Goal: Find specific page/section: Find specific page/section

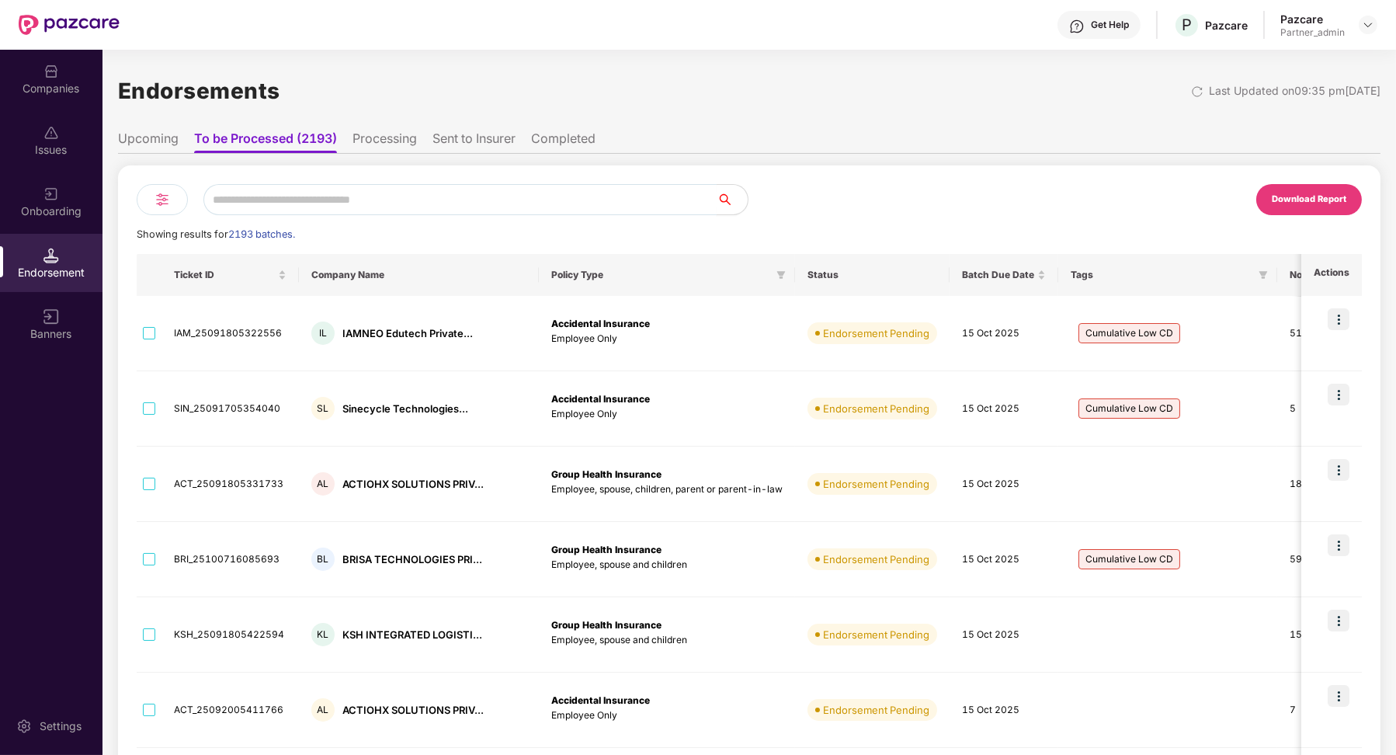
click at [430, 198] on input "text" at bounding box center [459, 199] width 513 height 31
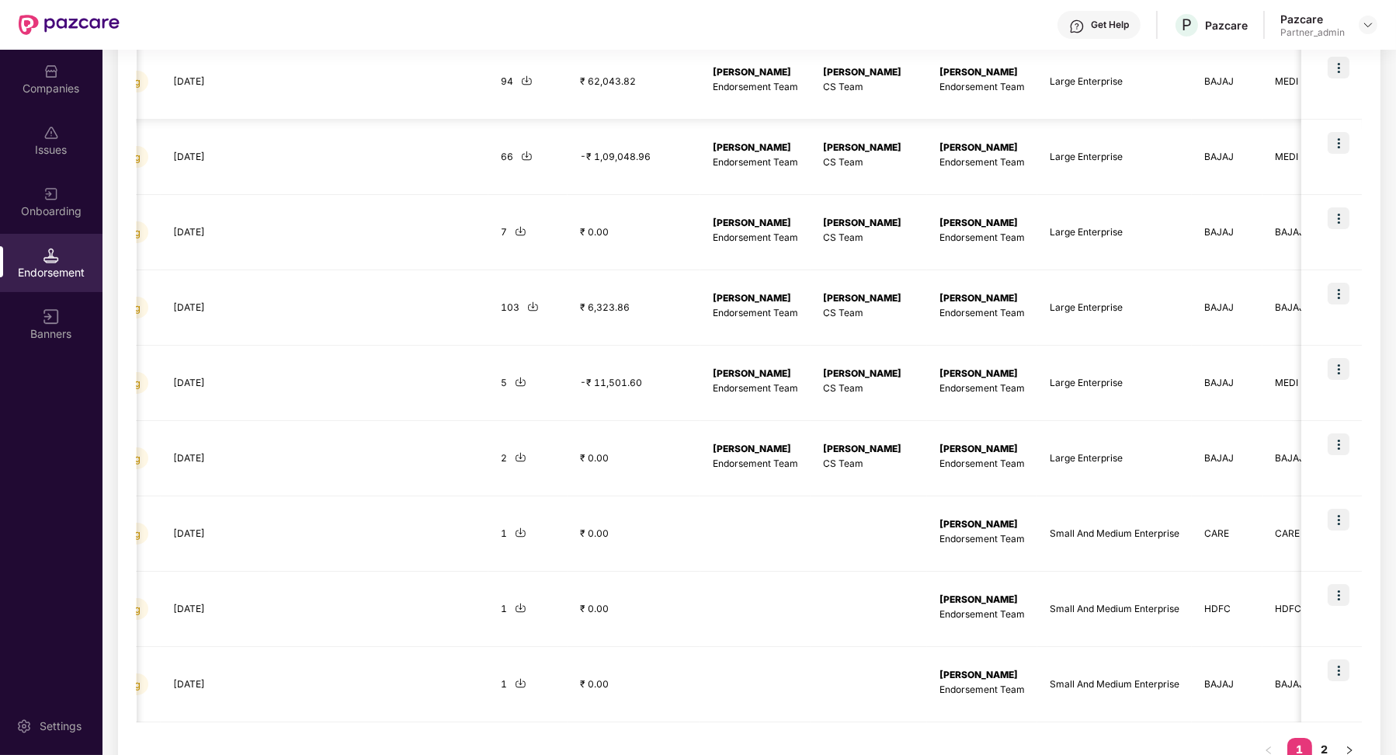
scroll to position [365, 0]
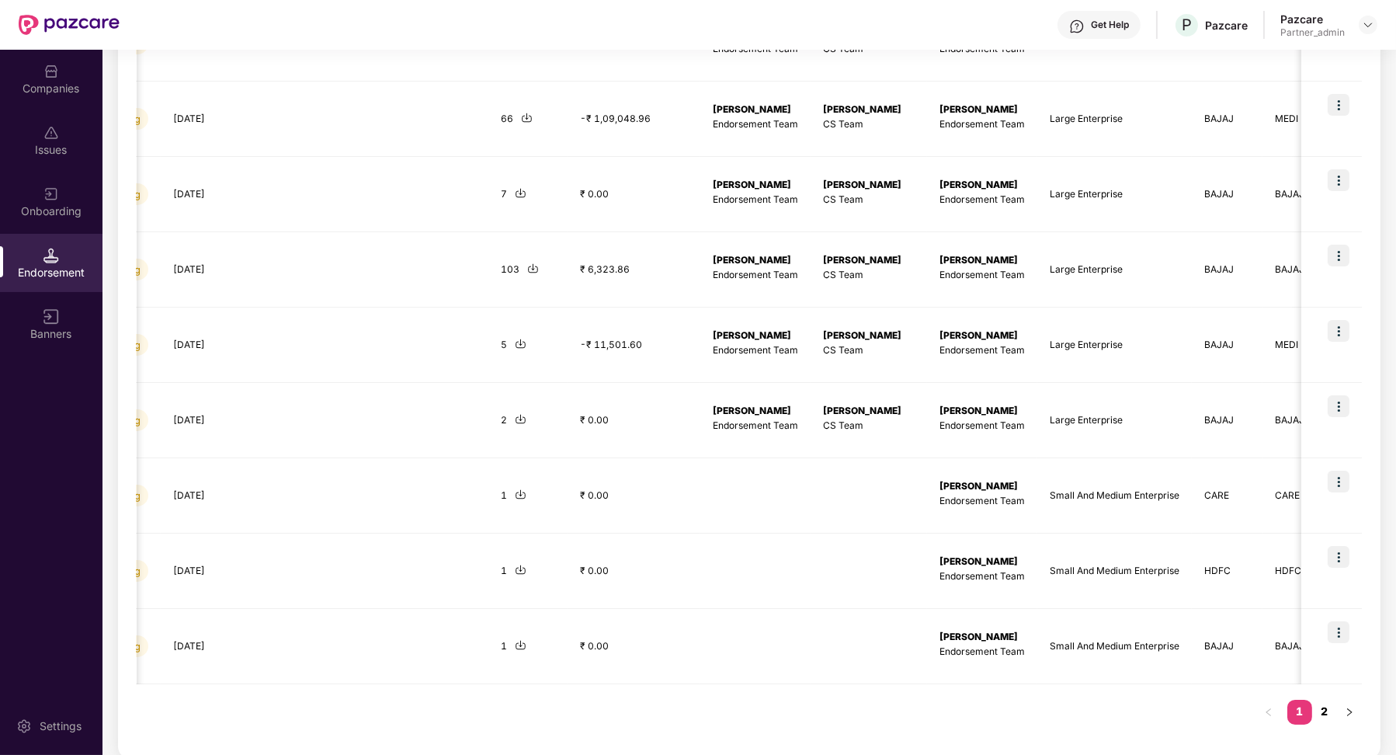
click at [1326, 706] on link "2" at bounding box center [1324, 711] width 25 height 23
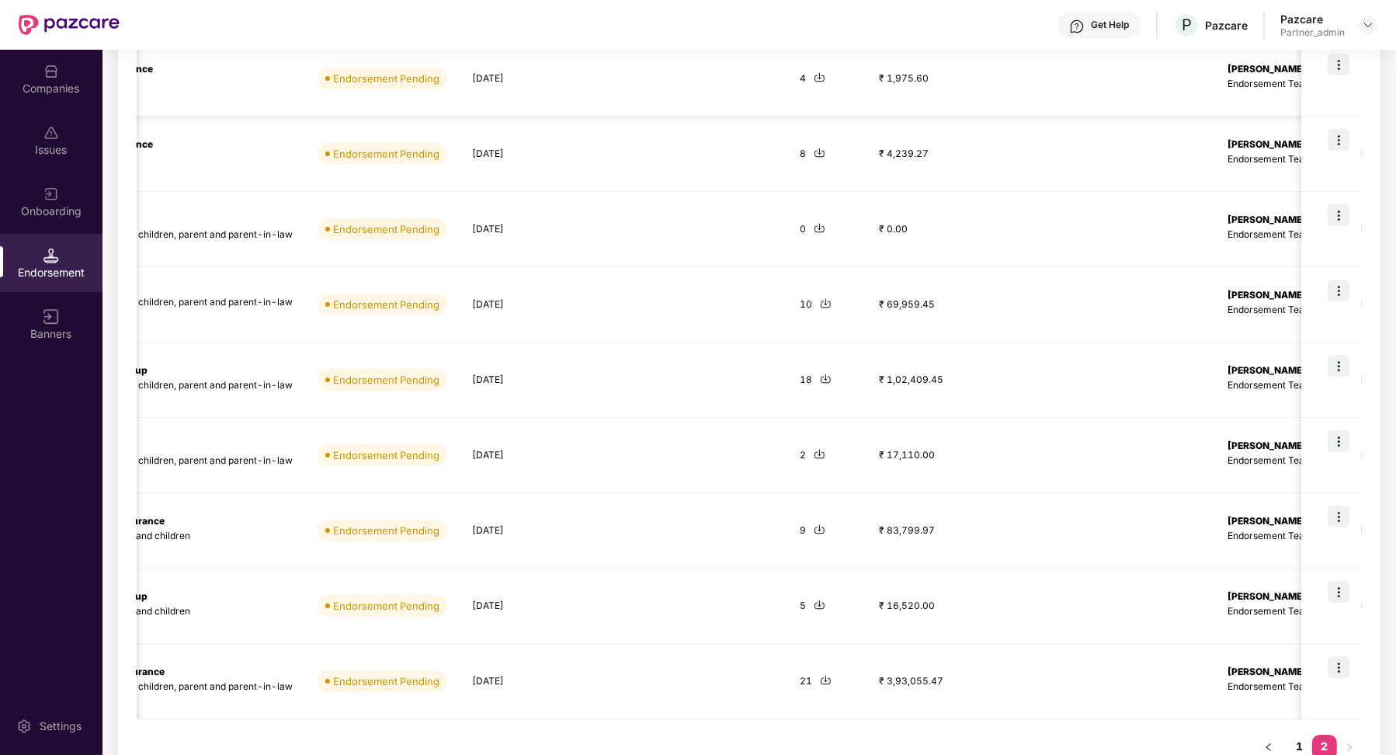
scroll to position [290, 0]
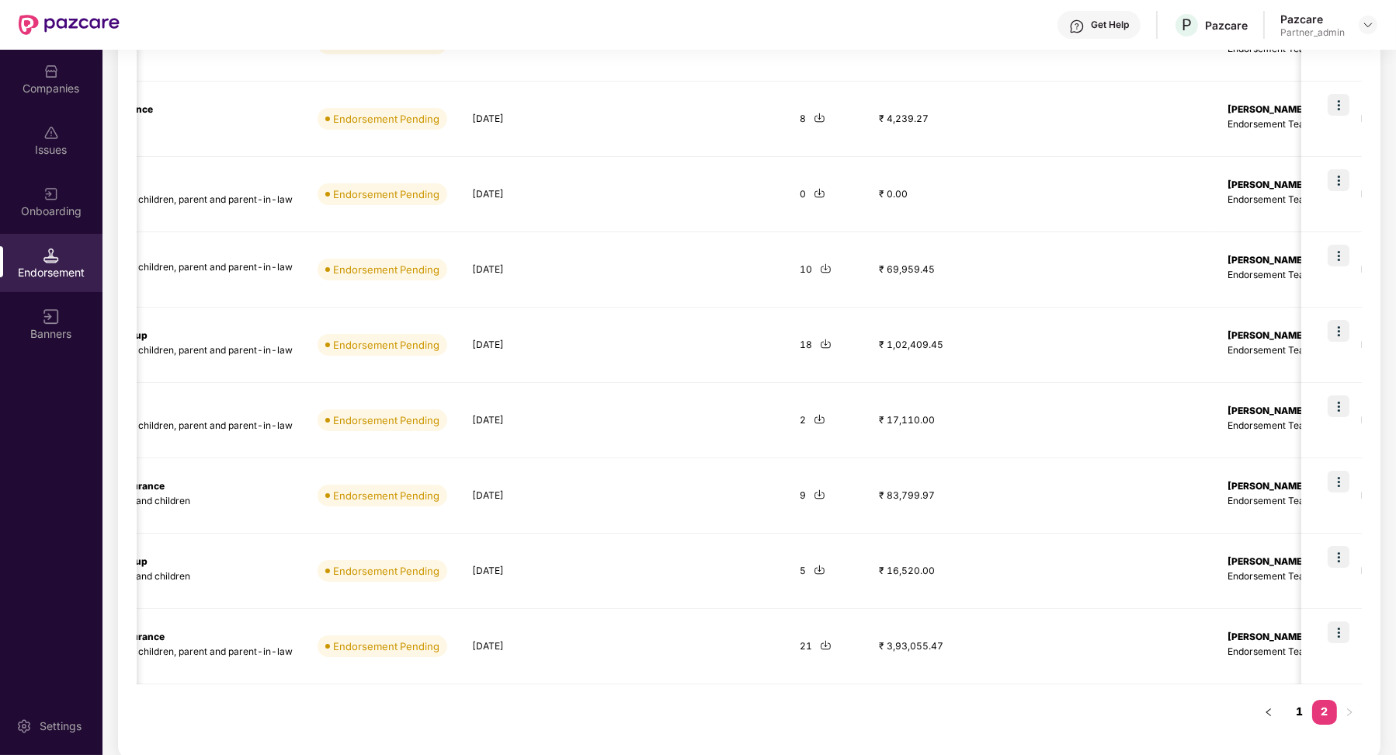
click at [1301, 713] on link "1" at bounding box center [1299, 711] width 25 height 23
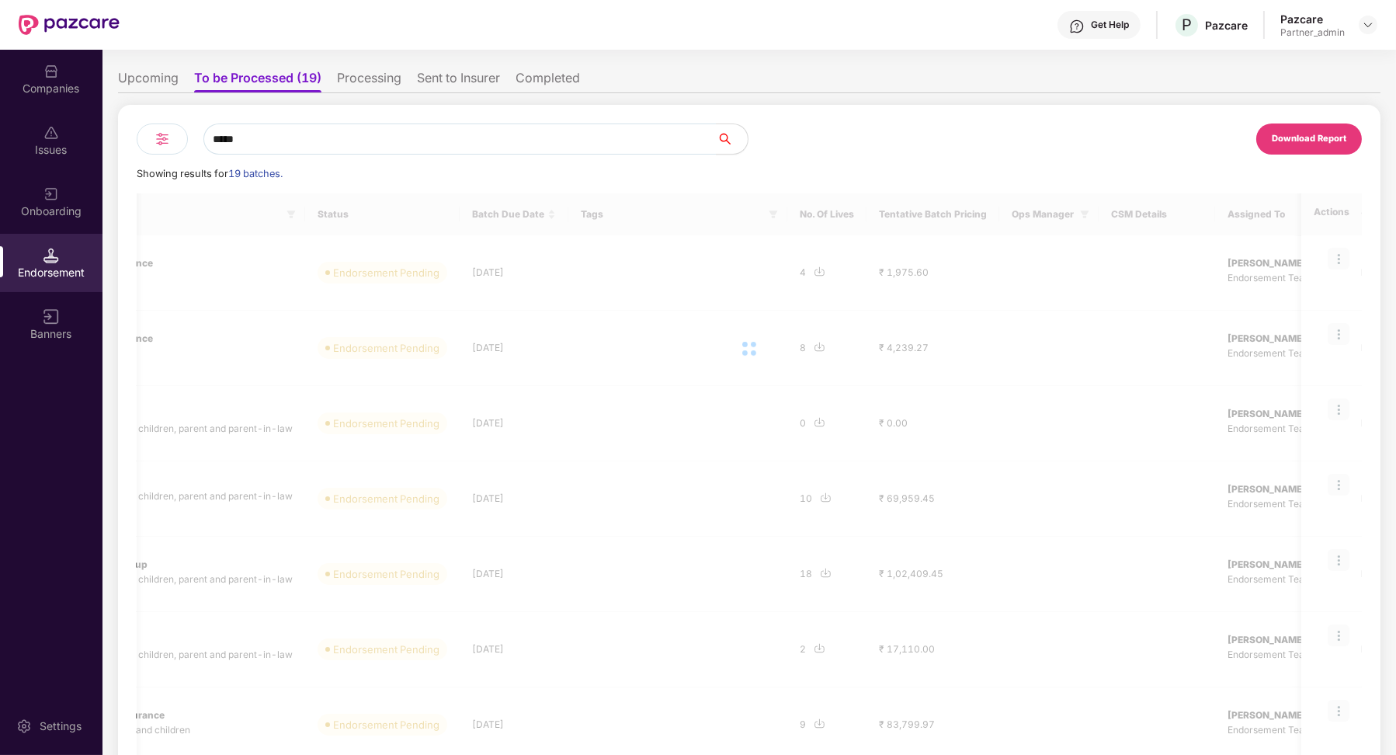
scroll to position [0, 0]
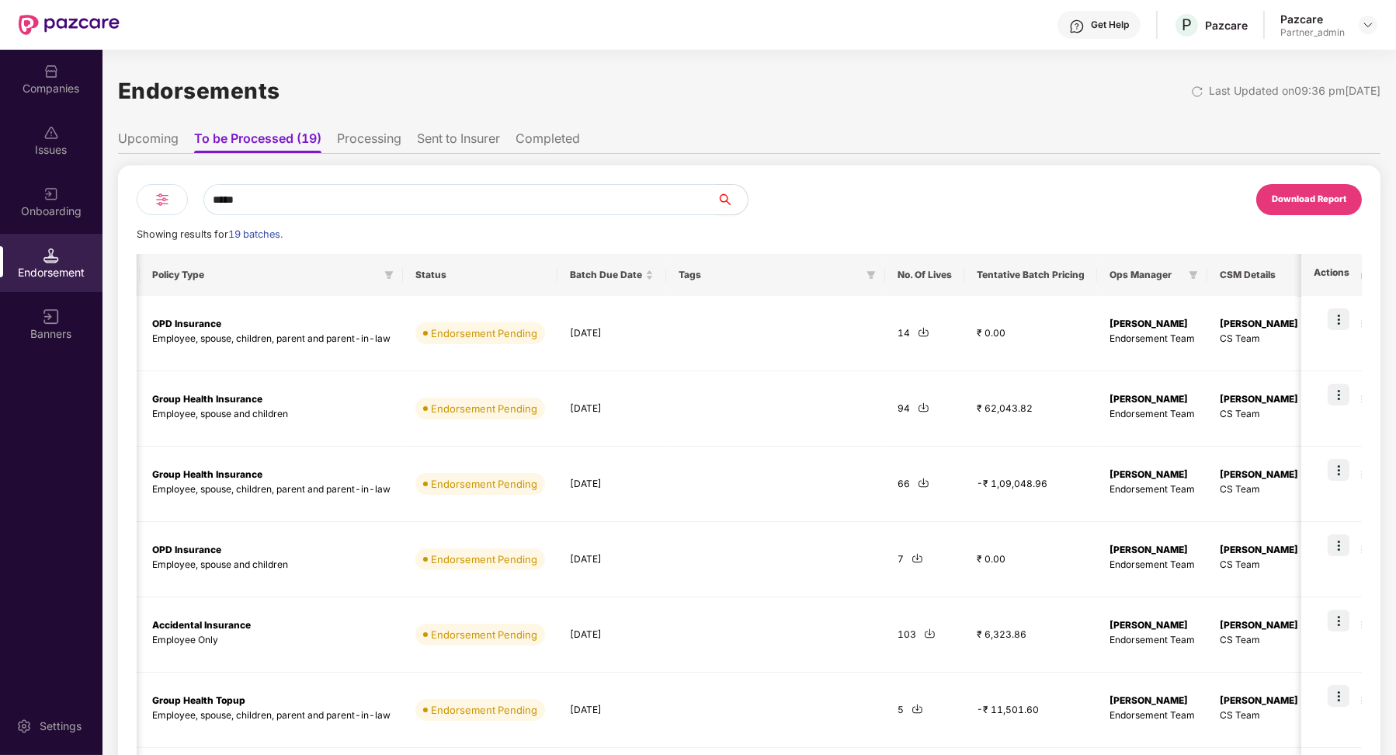
drag, startPoint x: 351, startPoint y: 209, endPoint x: 216, endPoint y: 194, distance: 135.9
click at [216, 194] on input "*****" at bounding box center [459, 199] width 513 height 31
type input "*"
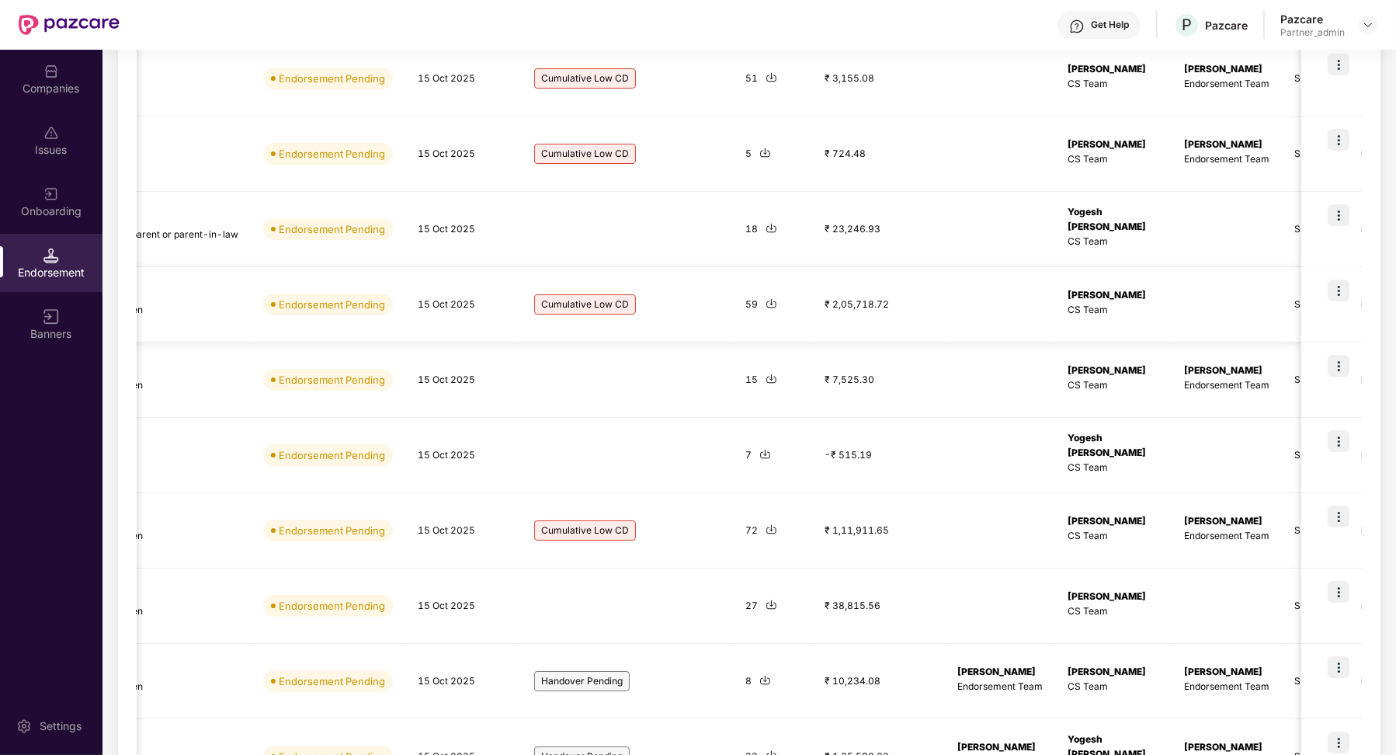
scroll to position [365, 0]
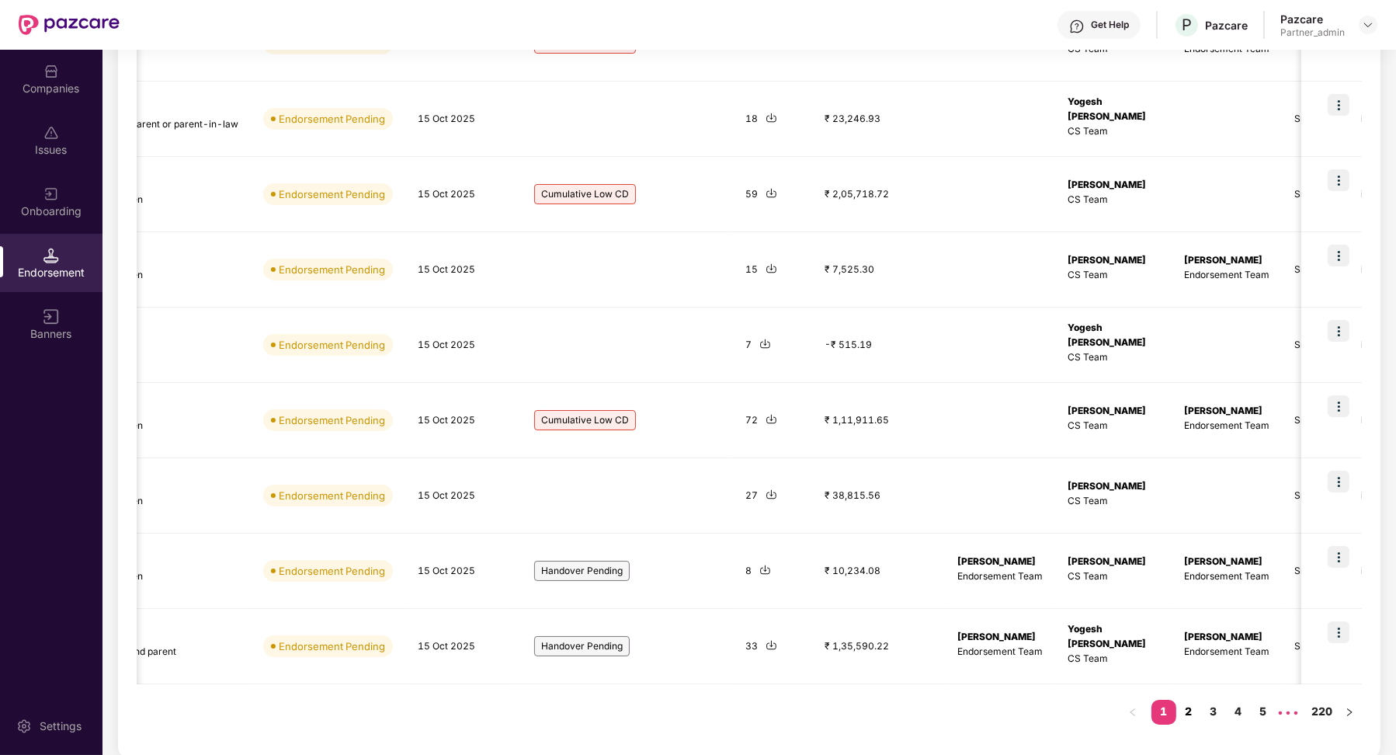
click at [1180, 707] on link "2" at bounding box center [1188, 711] width 25 height 23
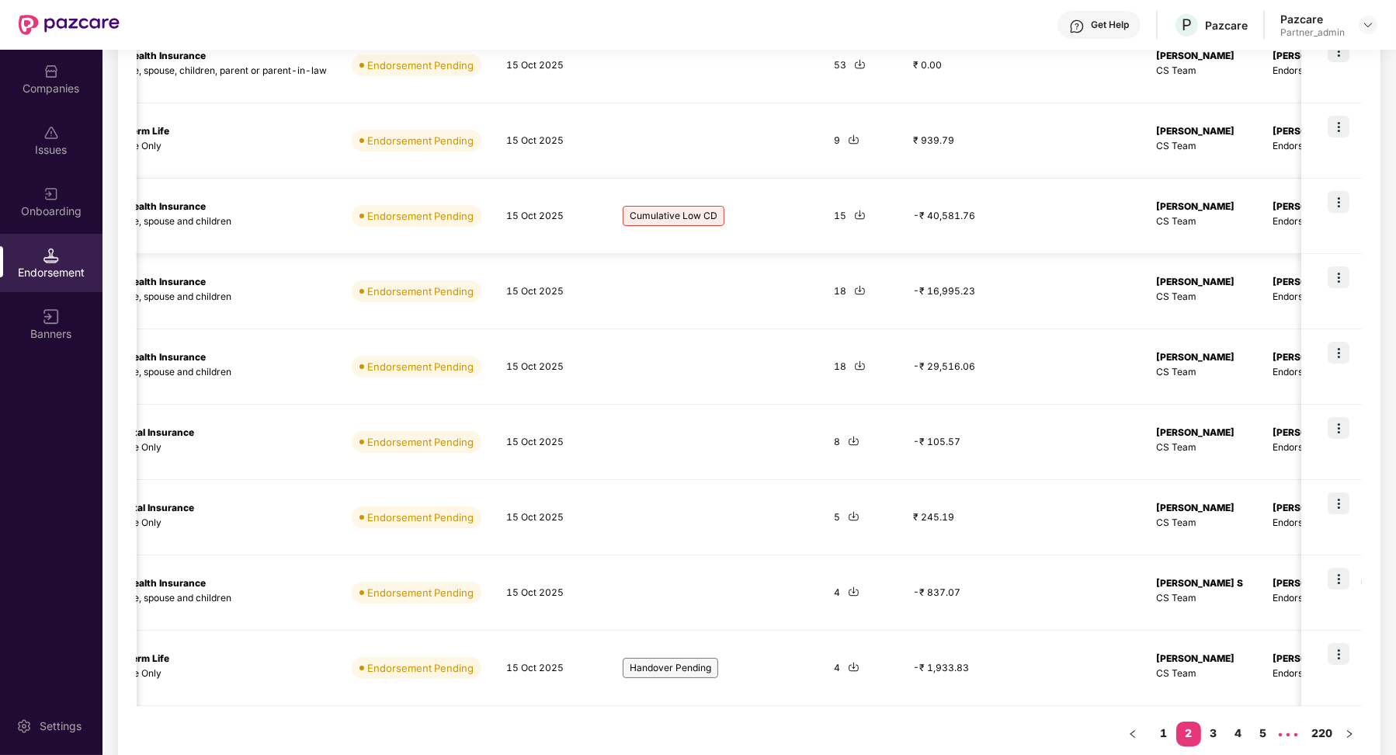
scroll to position [0, 0]
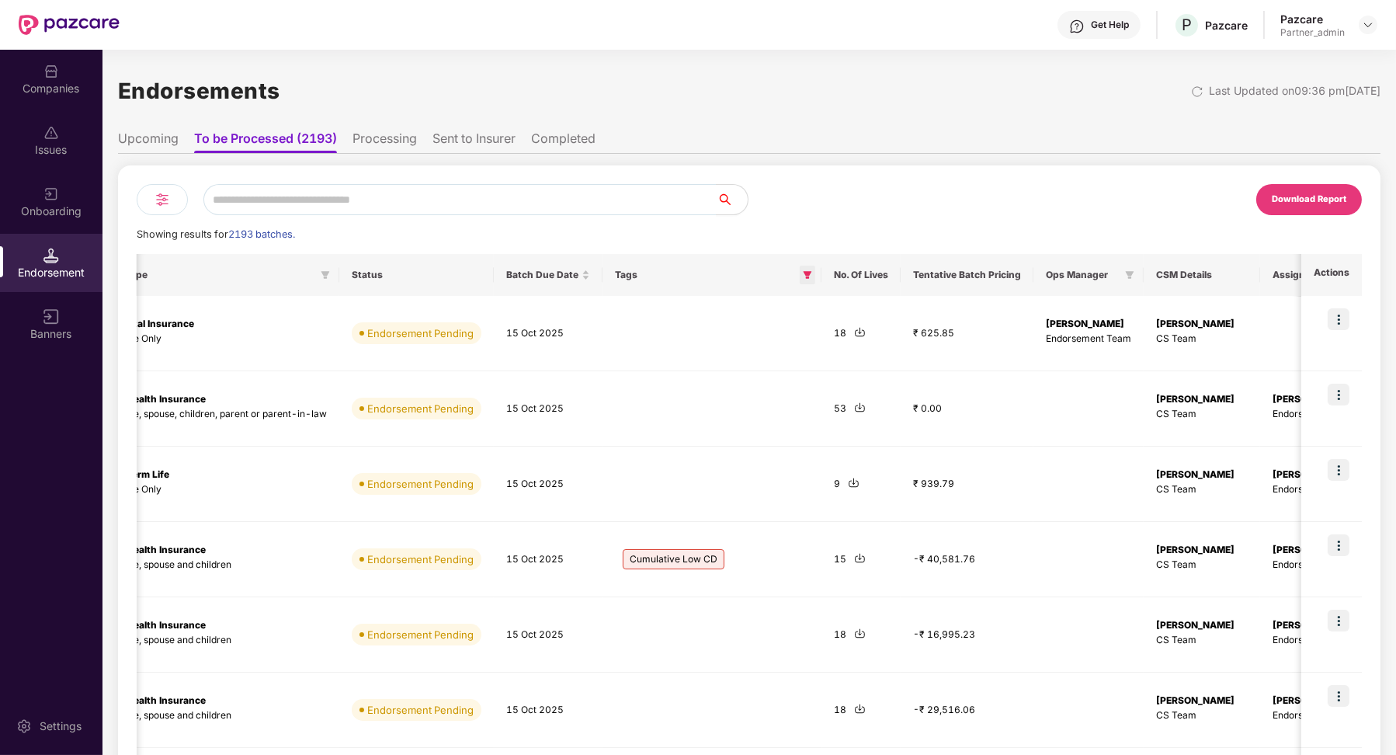
click at [800, 281] on span at bounding box center [808, 275] width 16 height 19
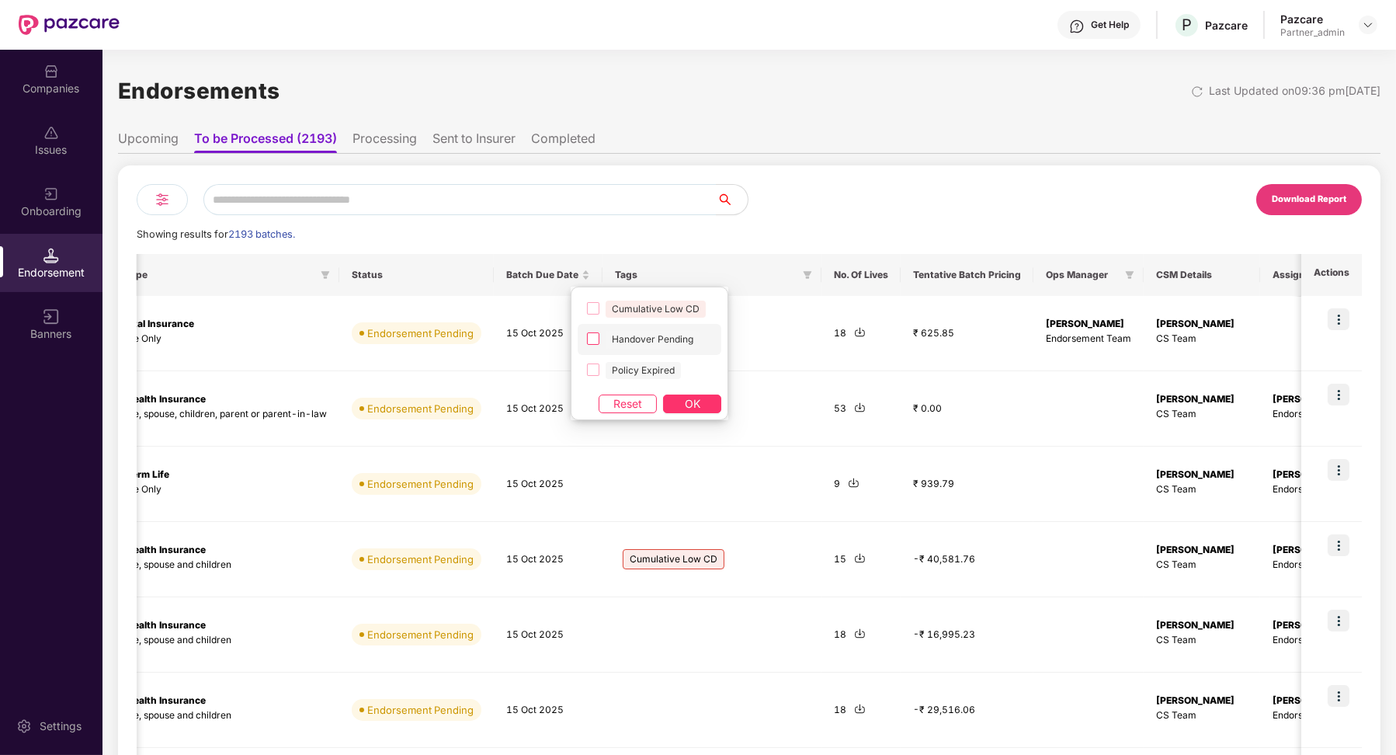
click at [696, 332] on span "Handover Pending" at bounding box center [653, 339] width 94 height 17
click at [707, 391] on div "Cumulative Low CD Handover Pending Policy Expired Reset OK" at bounding box center [650, 354] width 158 height 134
click at [707, 394] on button "OK" at bounding box center [692, 403] width 58 height 19
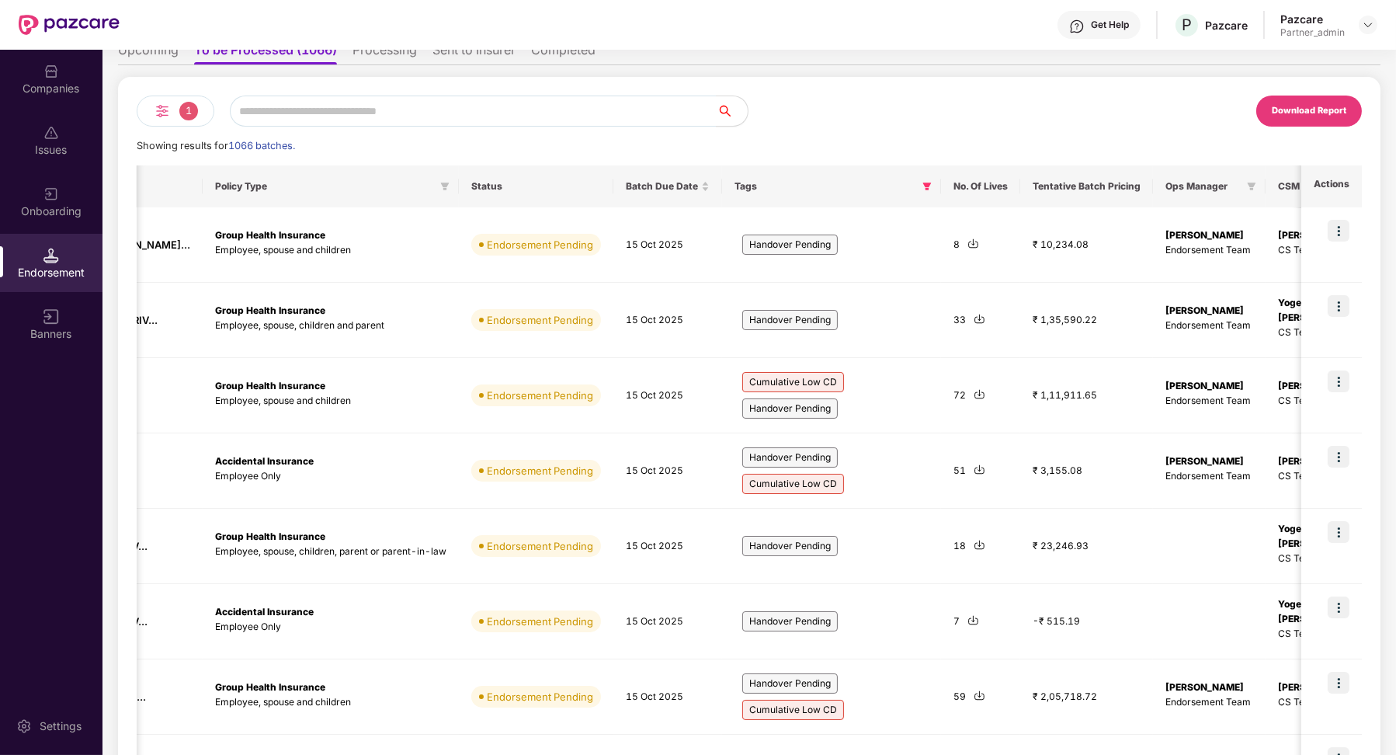
scroll to position [0, 328]
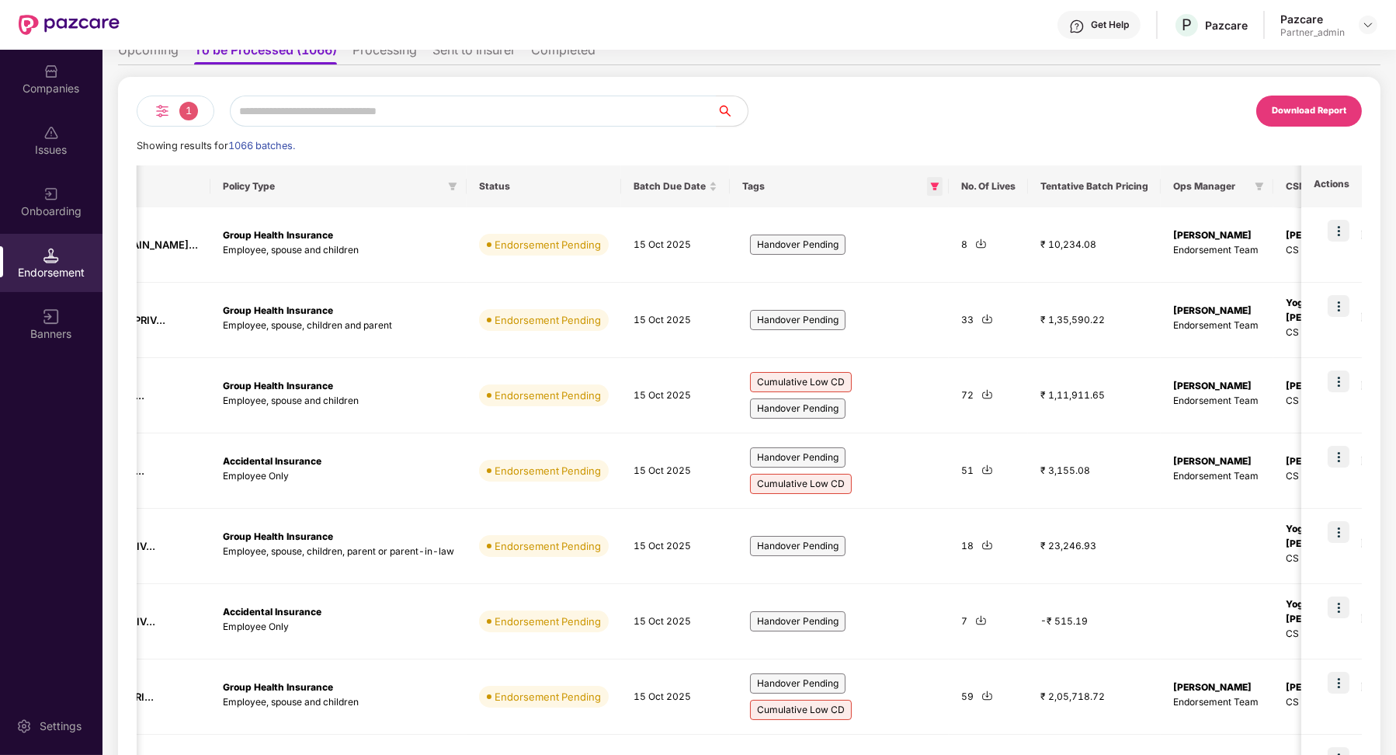
click at [930, 184] on icon "filter" at bounding box center [934, 186] width 9 height 9
click at [864, 314] on span "OK" at bounding box center [871, 314] width 16 height 17
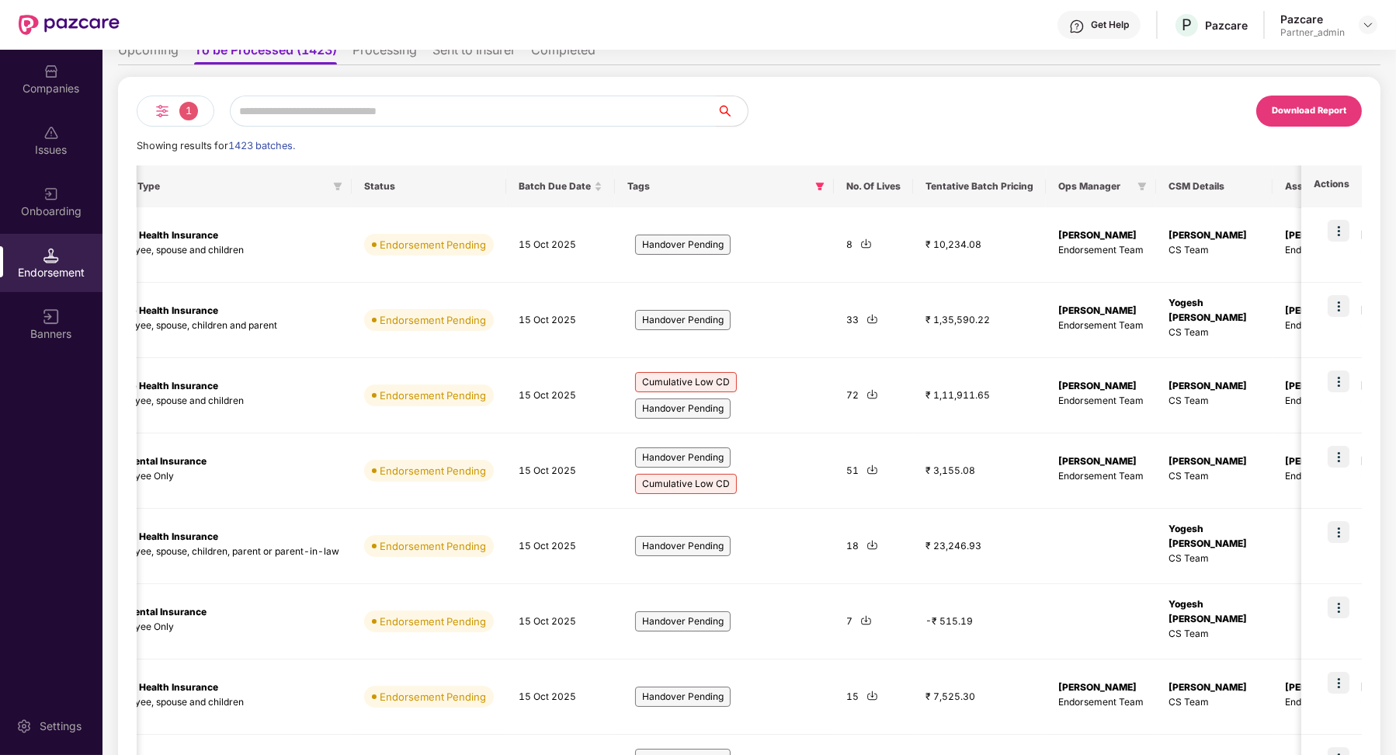
scroll to position [365, 0]
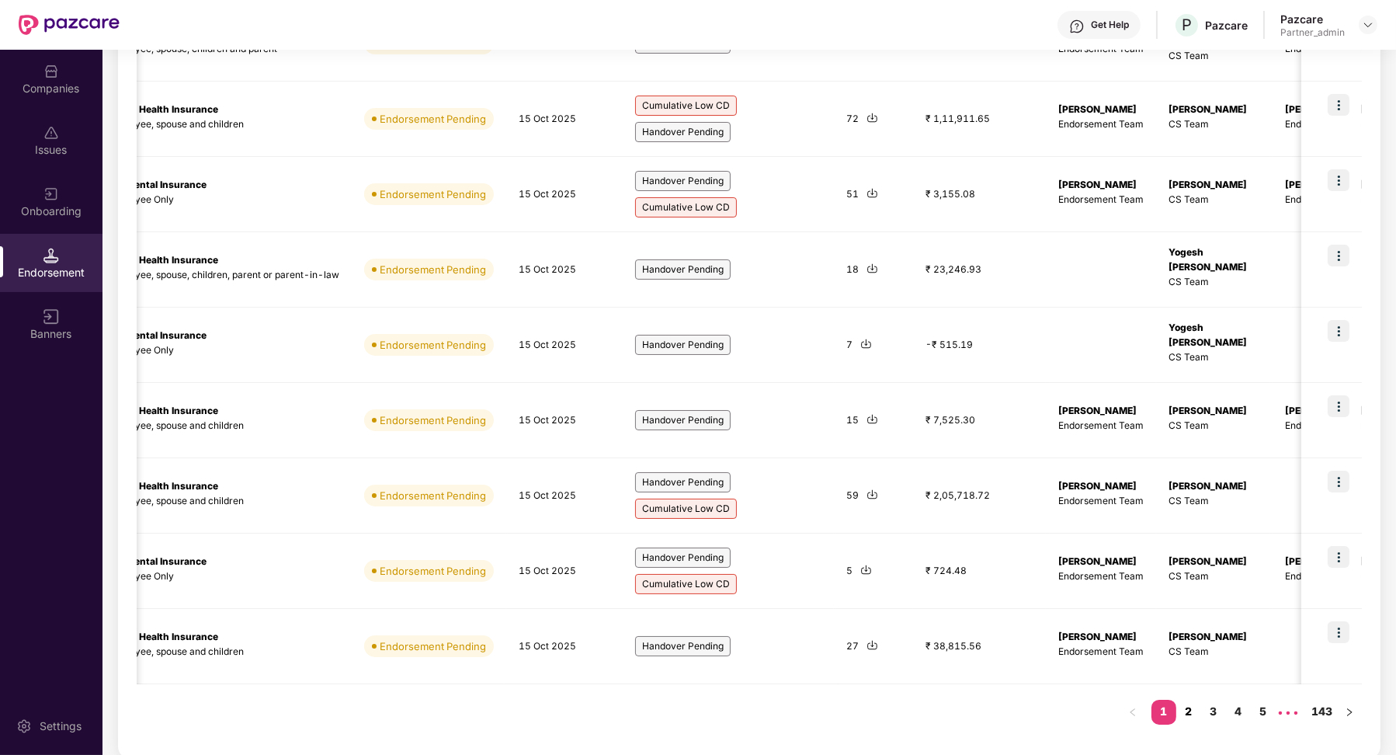
click at [1185, 706] on link "2" at bounding box center [1188, 711] width 25 height 23
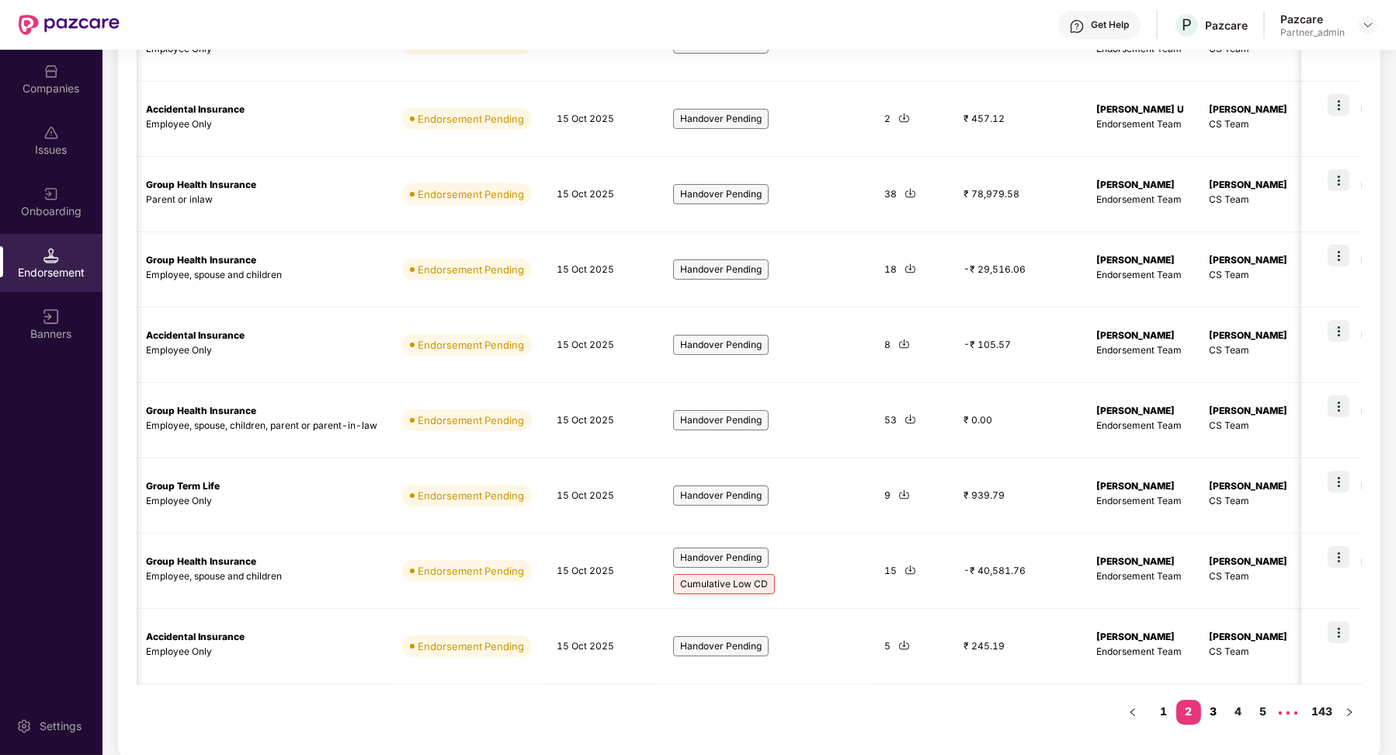
click at [1207, 711] on link "3" at bounding box center [1213, 711] width 25 height 23
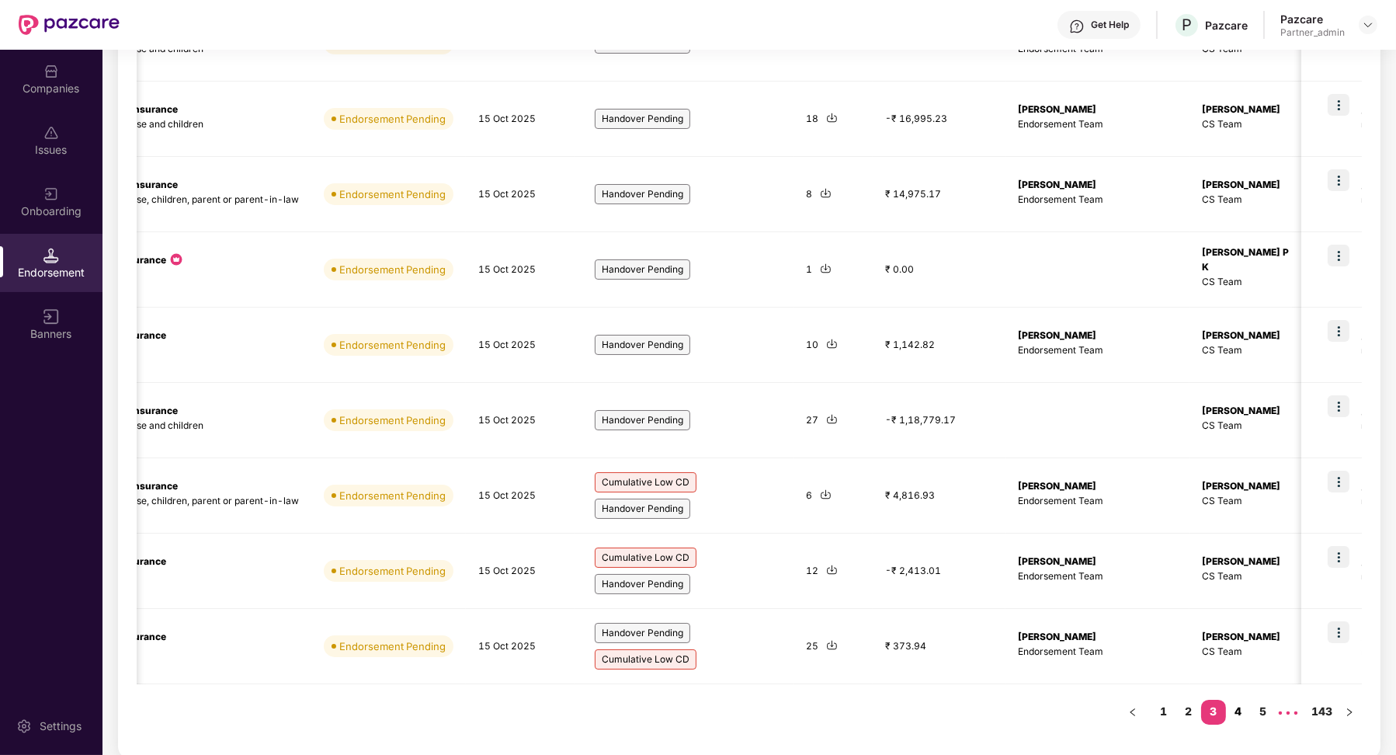
click at [1242, 708] on link "4" at bounding box center [1238, 711] width 25 height 23
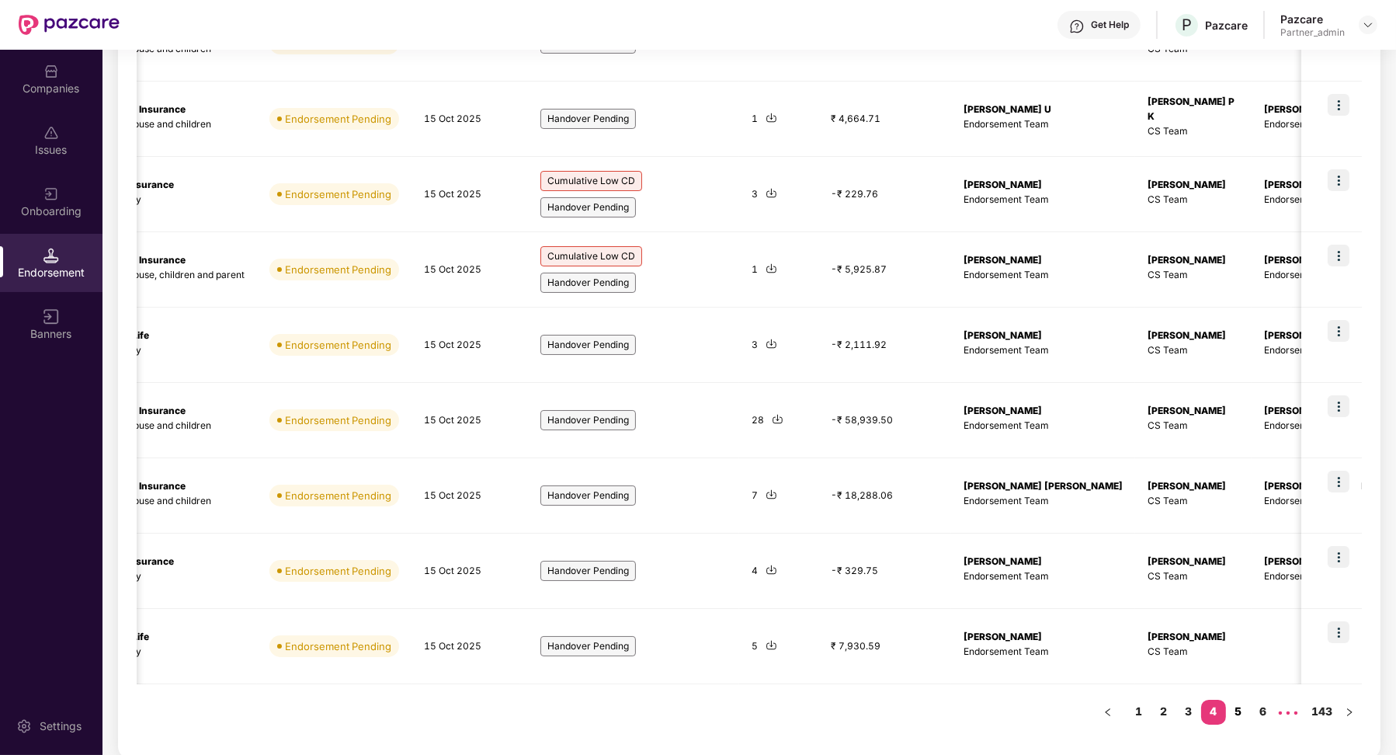
click at [1234, 712] on link "5" at bounding box center [1238, 711] width 25 height 23
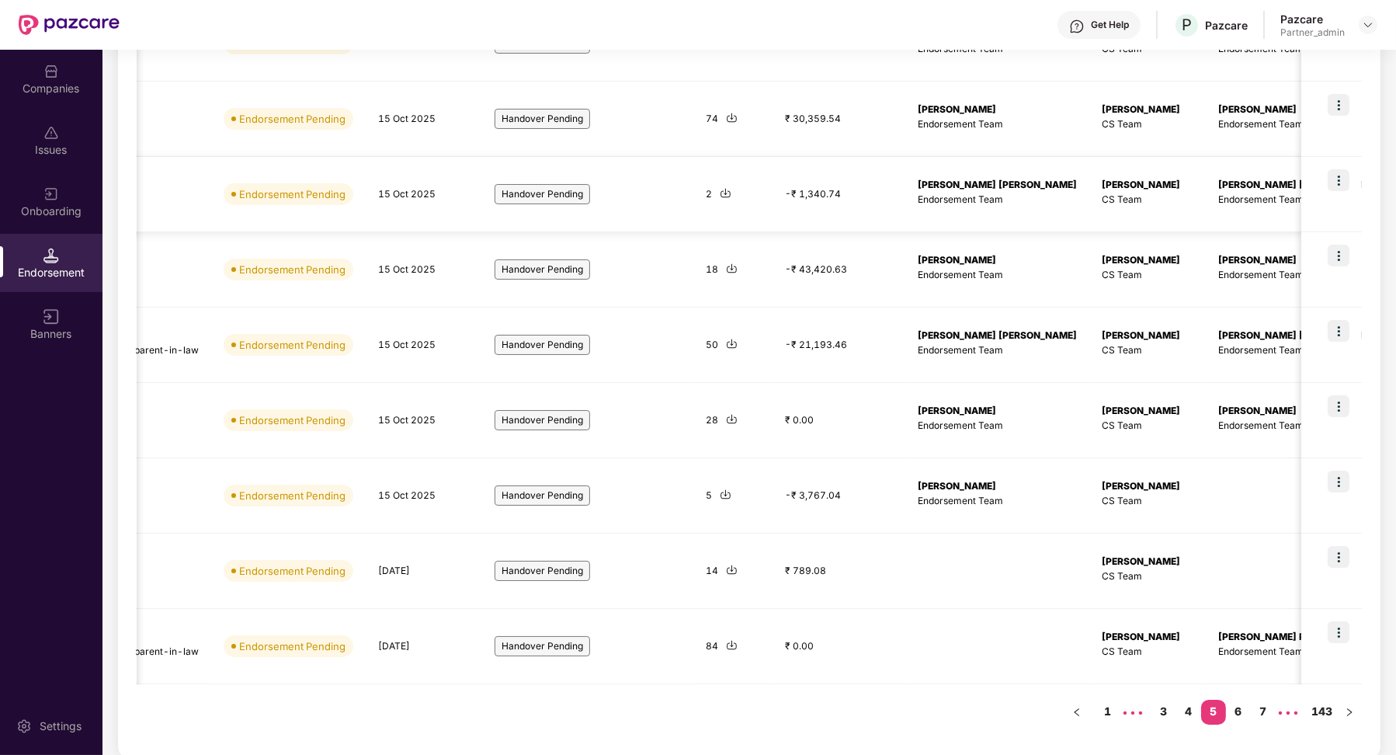
scroll to position [0, 779]
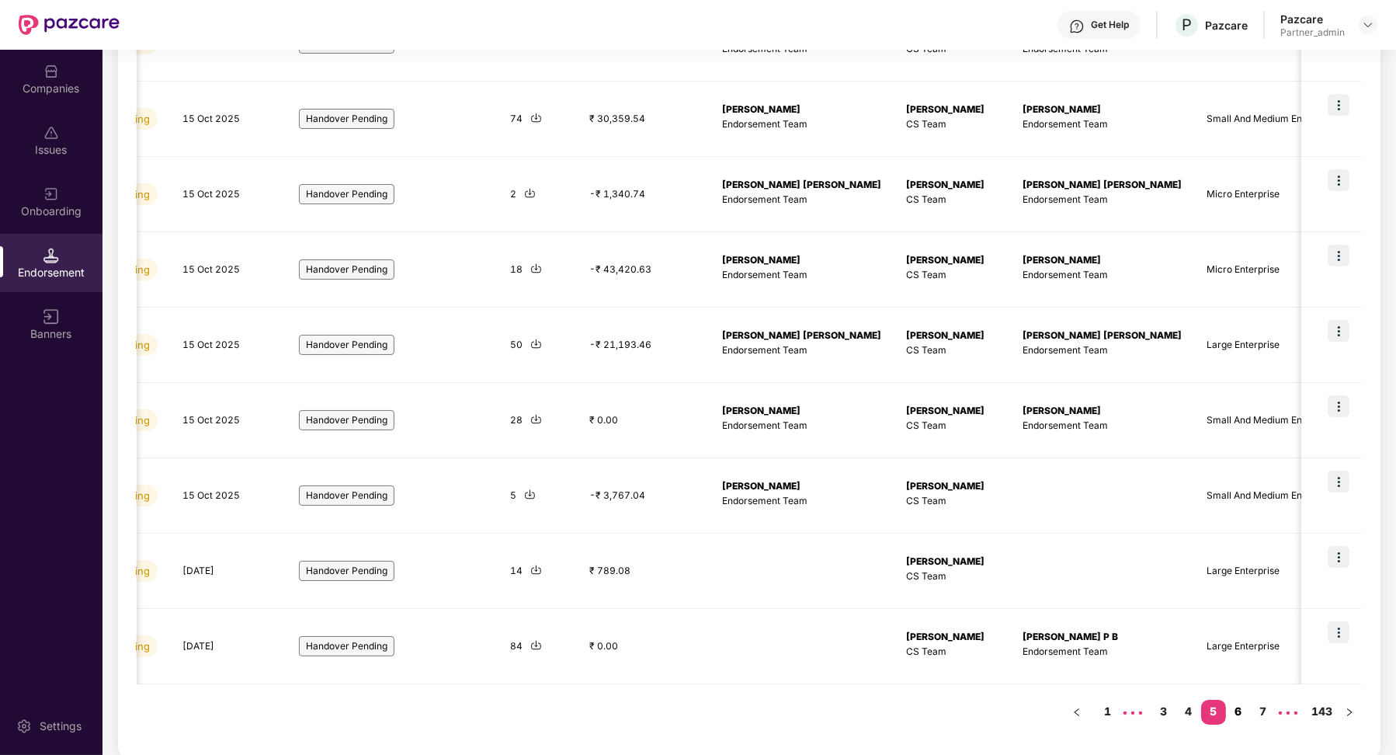
click at [1238, 712] on link "6" at bounding box center [1238, 711] width 25 height 23
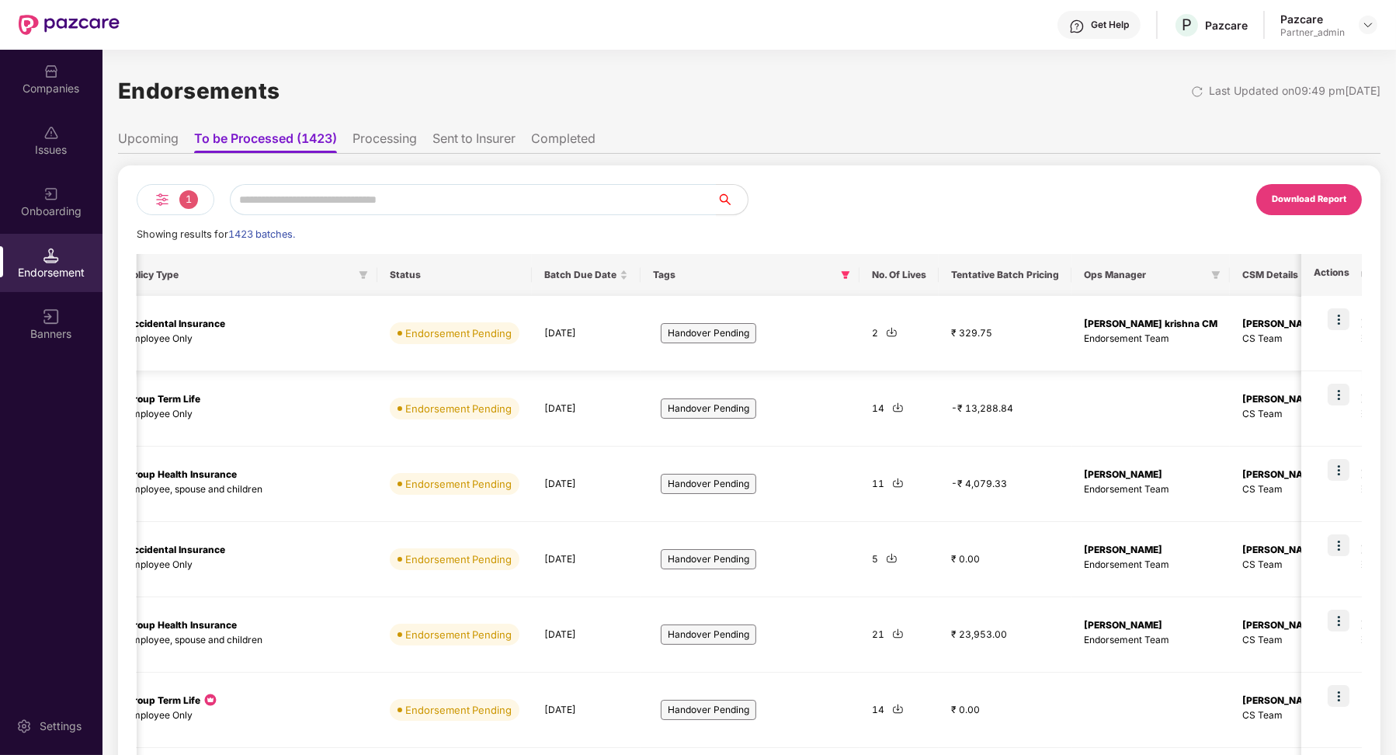
scroll to position [0, 580]
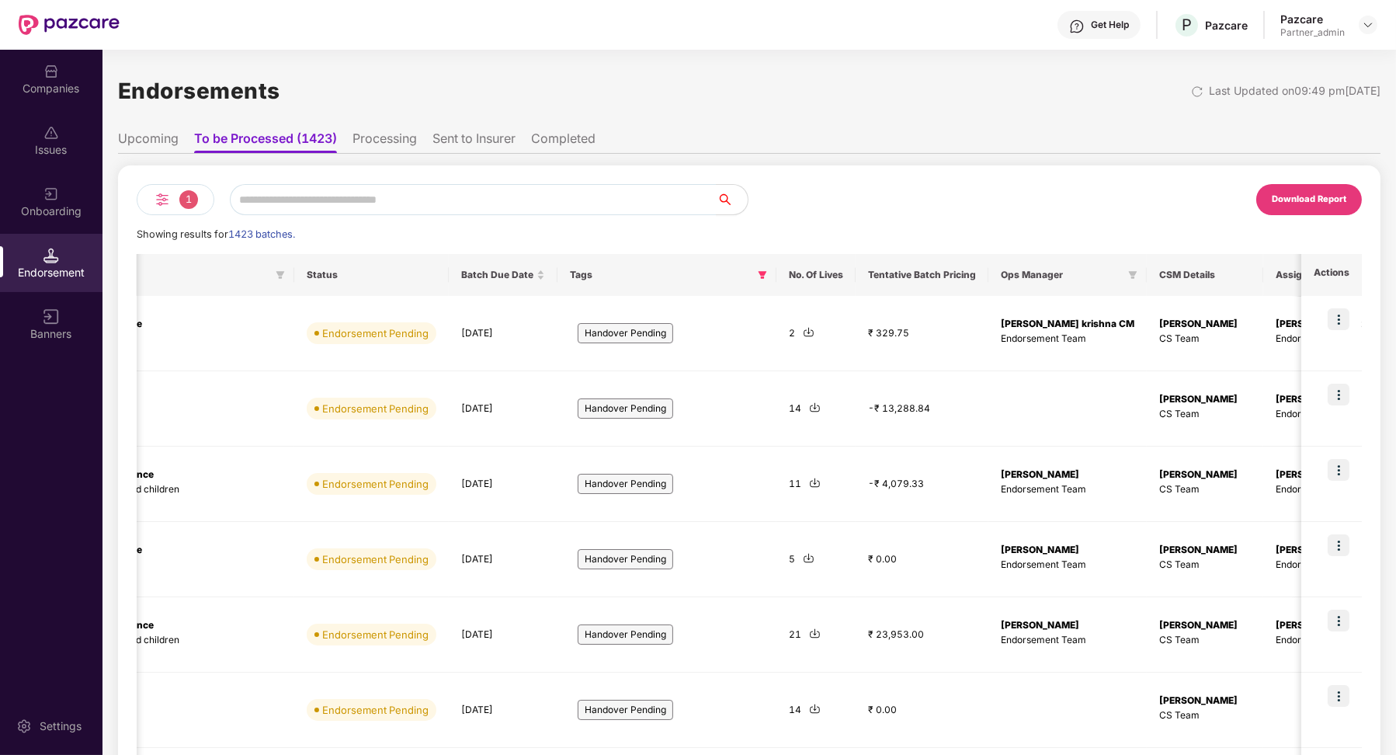
click at [346, 148] on ul "Upcoming To be Processed (1423) Processing Sent to Insurer Completed" at bounding box center [749, 138] width 1263 height 31
click at [351, 147] on ul "Upcoming To be Processed (1423) Processing Sent to Insurer Completed" at bounding box center [749, 138] width 1263 height 31
click at [368, 141] on li "Processing" at bounding box center [385, 141] width 64 height 23
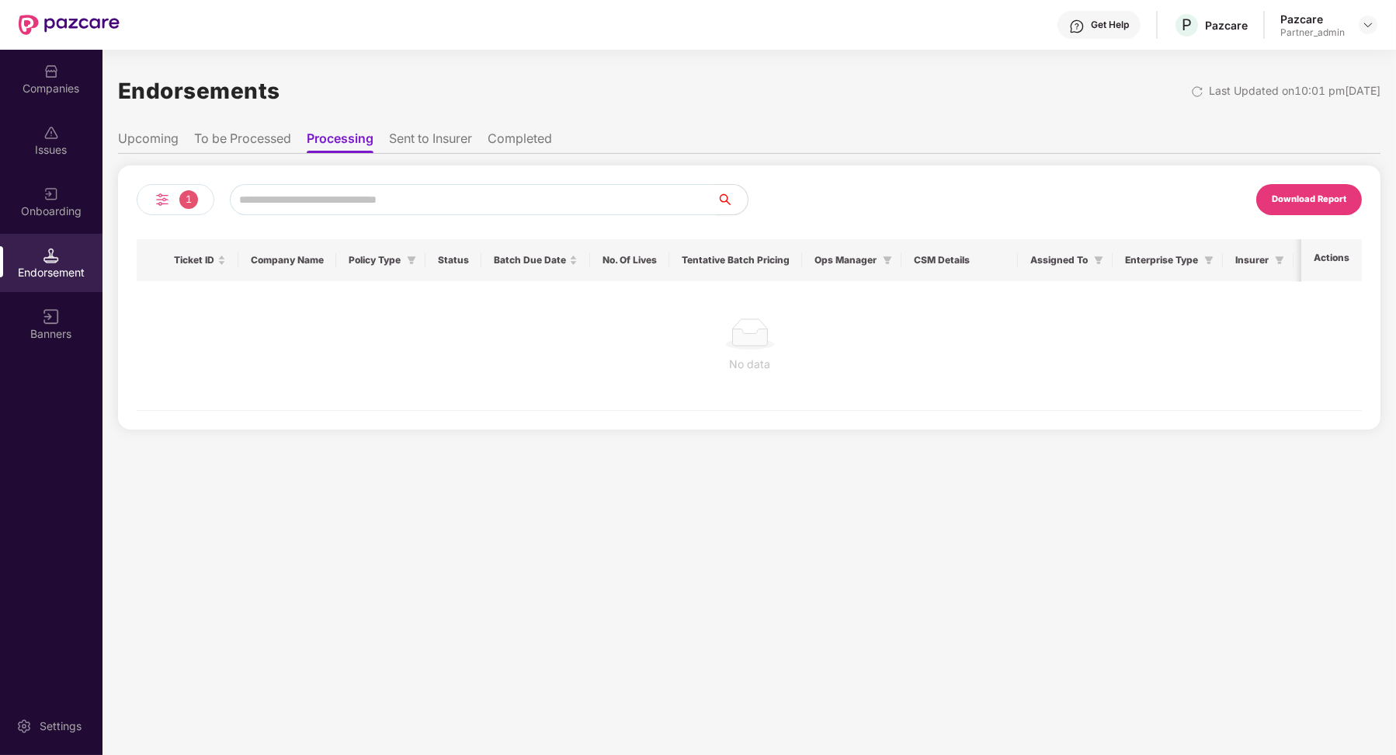
click at [280, 143] on li "To be Processed" at bounding box center [242, 141] width 97 height 23
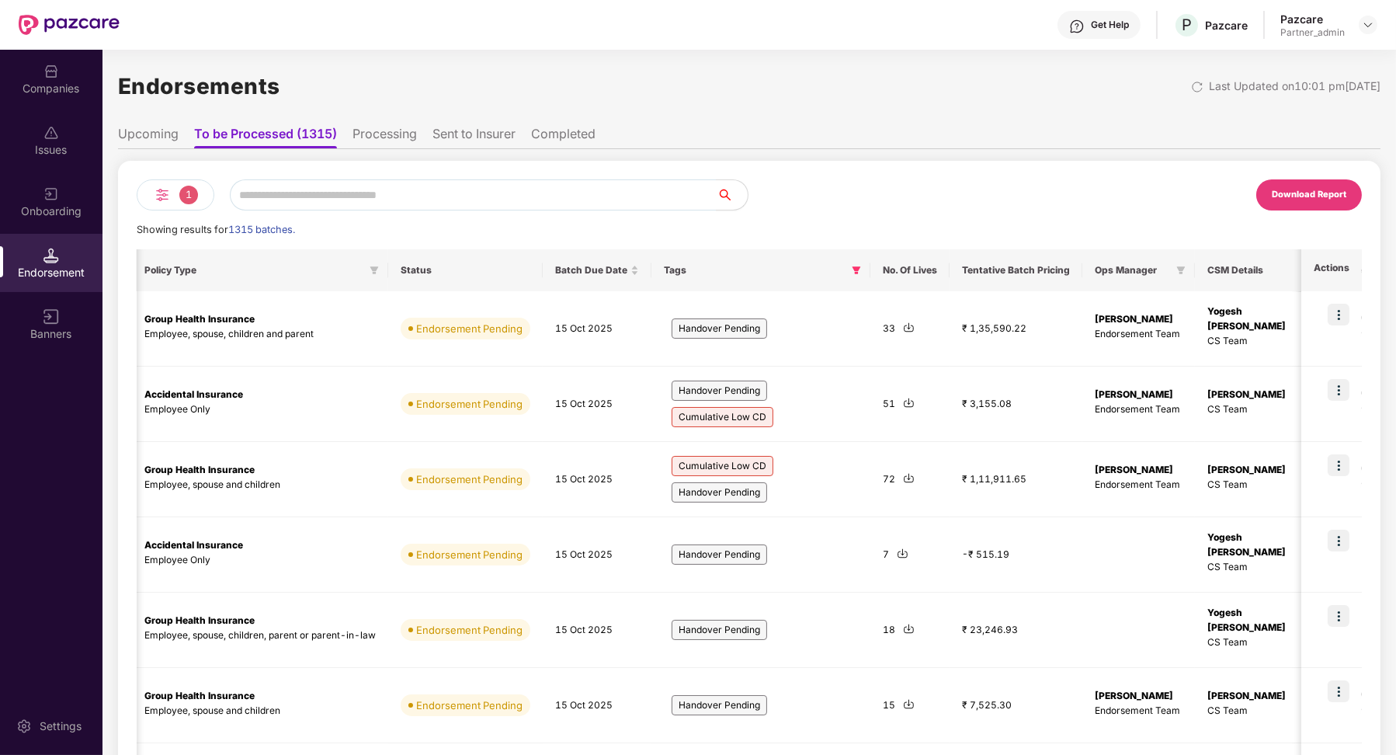
scroll to position [0, 390]
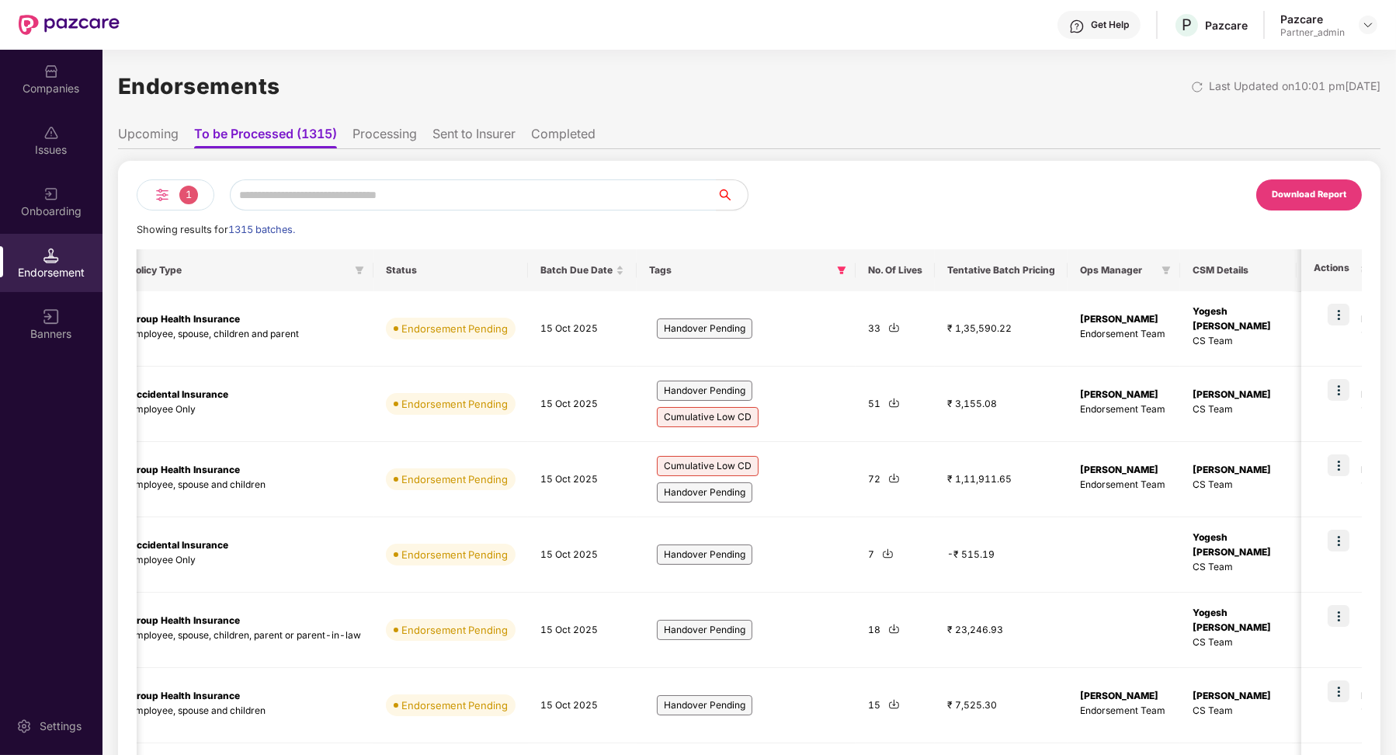
click at [395, 132] on li "Processing" at bounding box center [385, 137] width 64 height 23
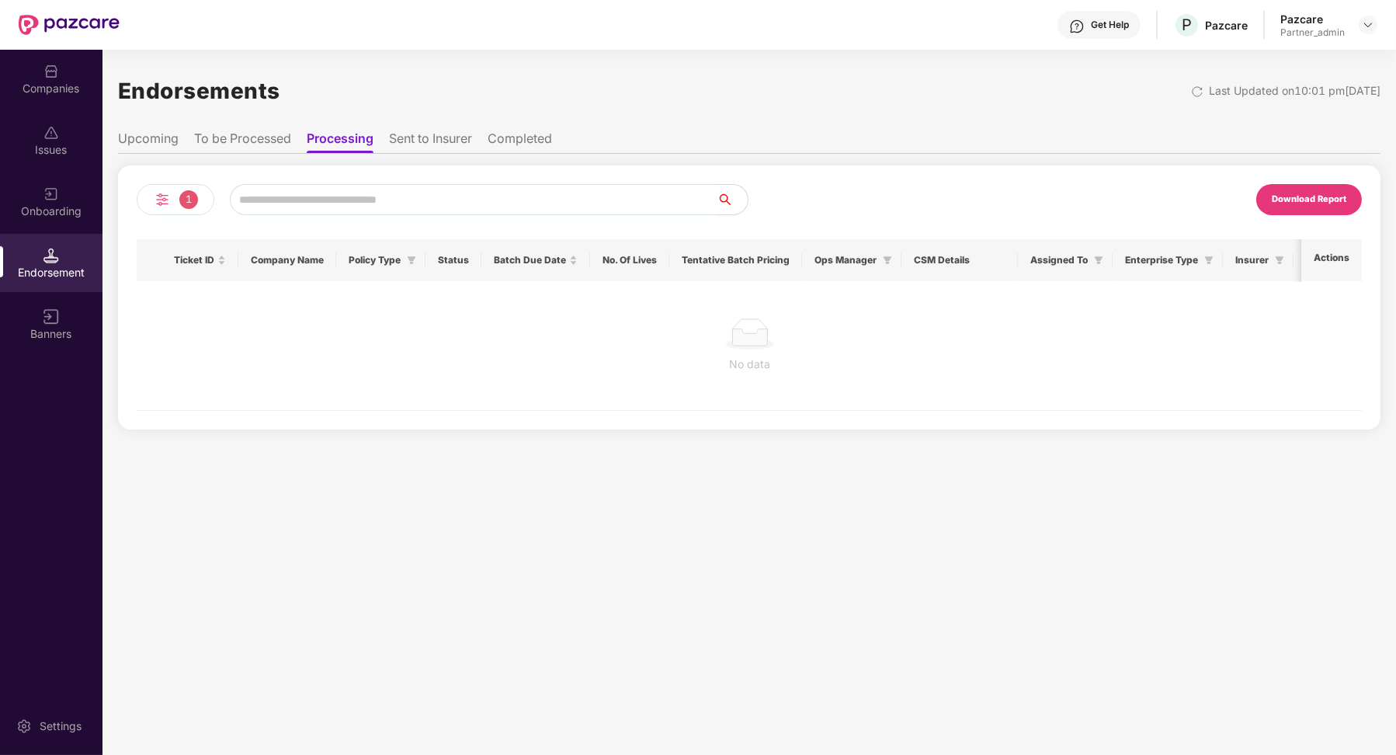
click at [271, 144] on li "To be Processed" at bounding box center [242, 141] width 97 height 23
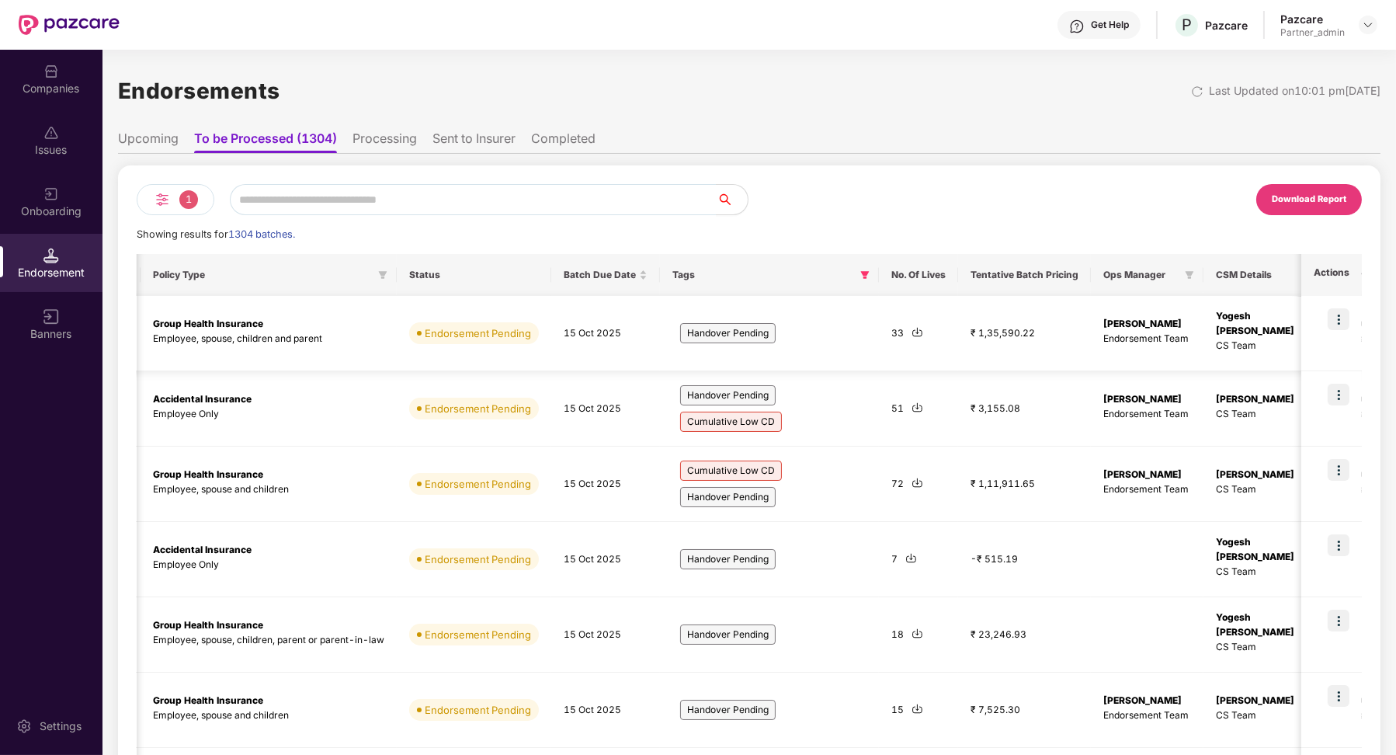
scroll to position [0, 292]
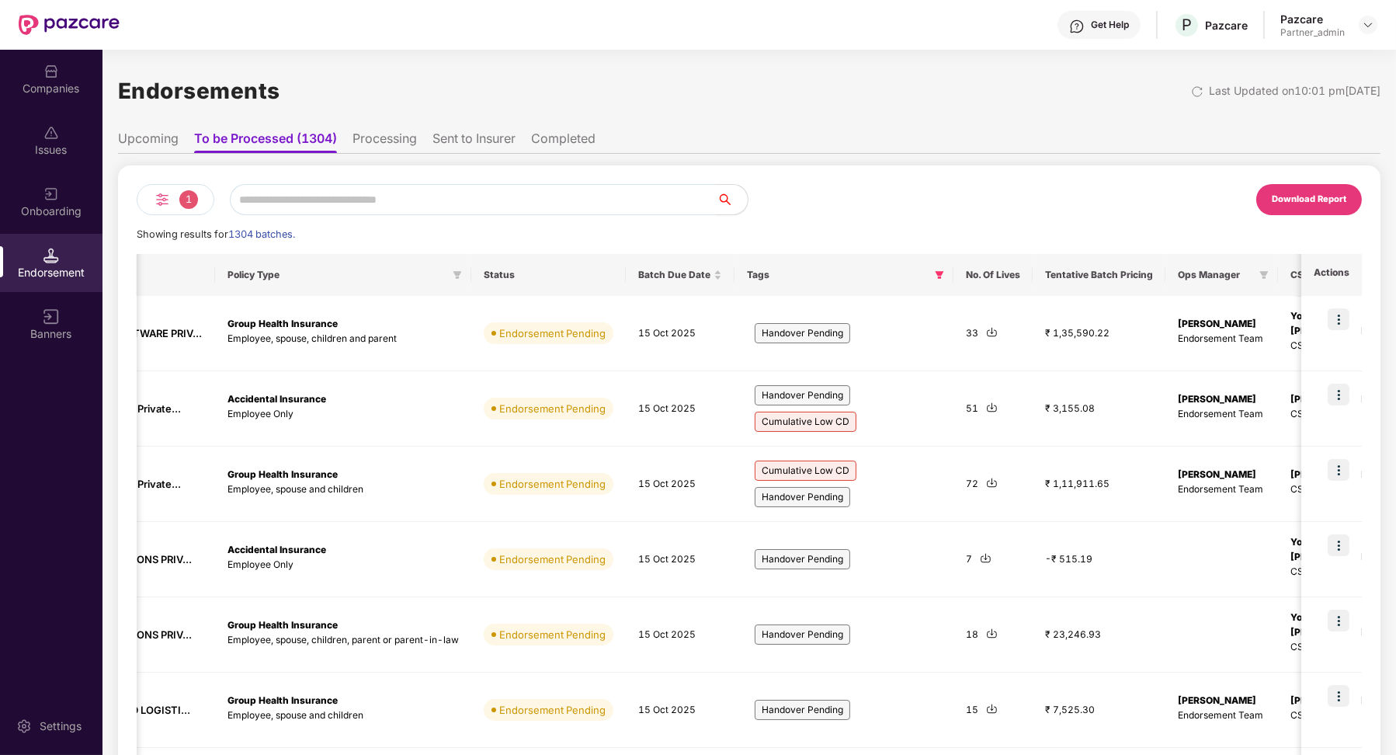
click at [393, 137] on li "Processing" at bounding box center [385, 141] width 64 height 23
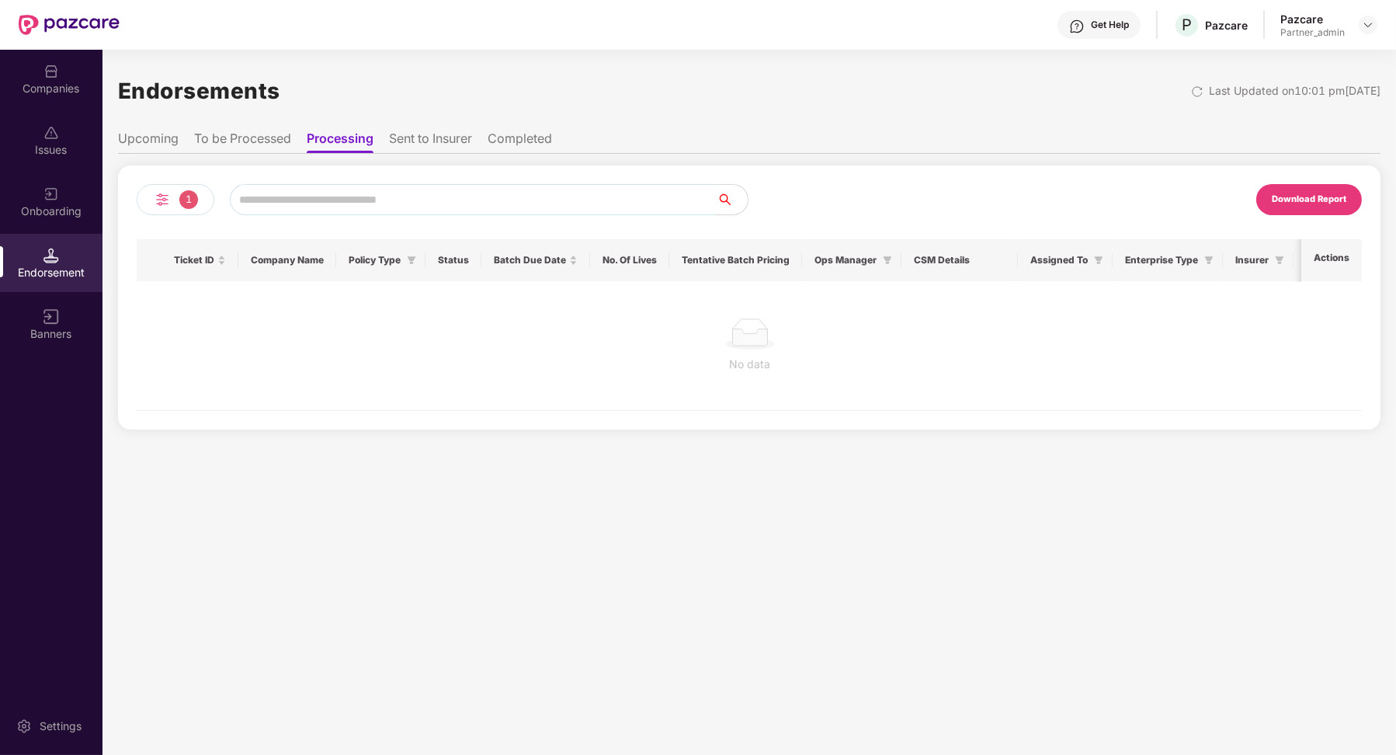
click at [259, 141] on li "To be Processed" at bounding box center [242, 141] width 97 height 23
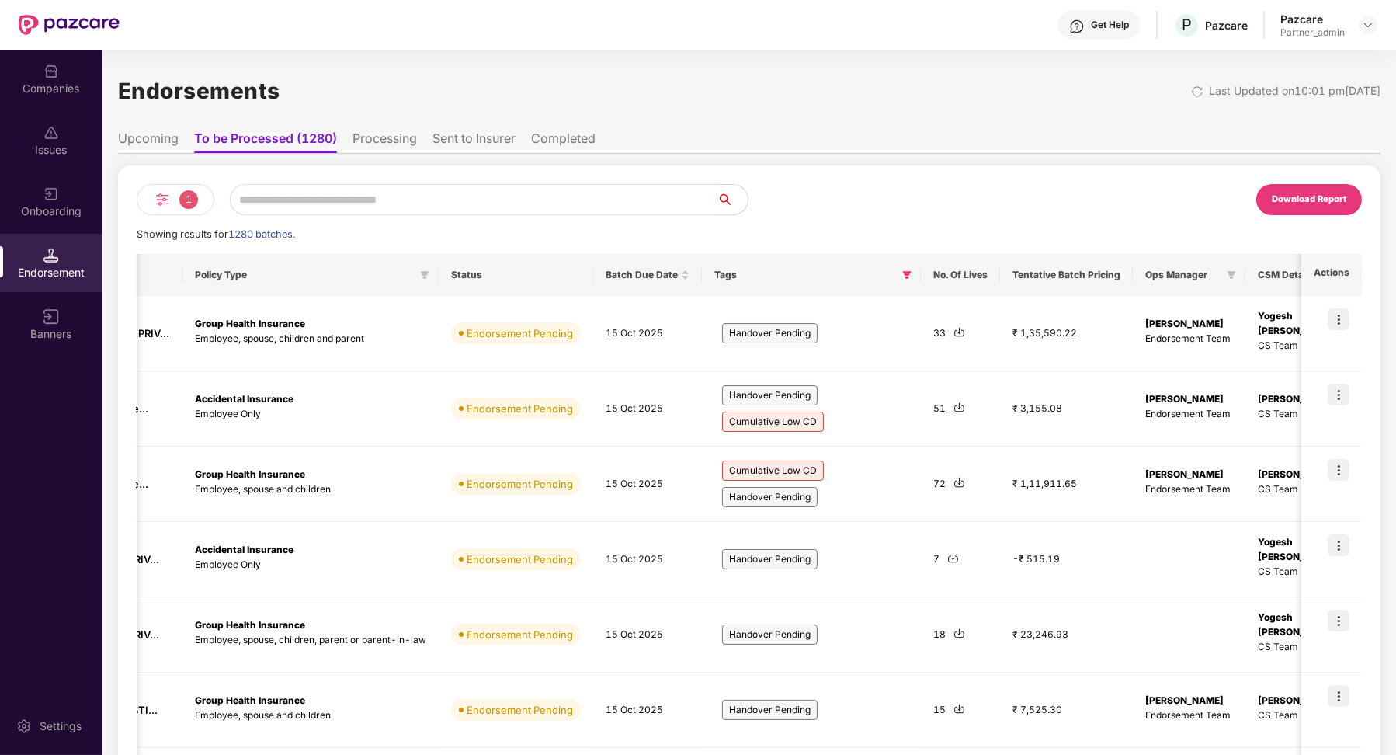
scroll to position [0, 363]
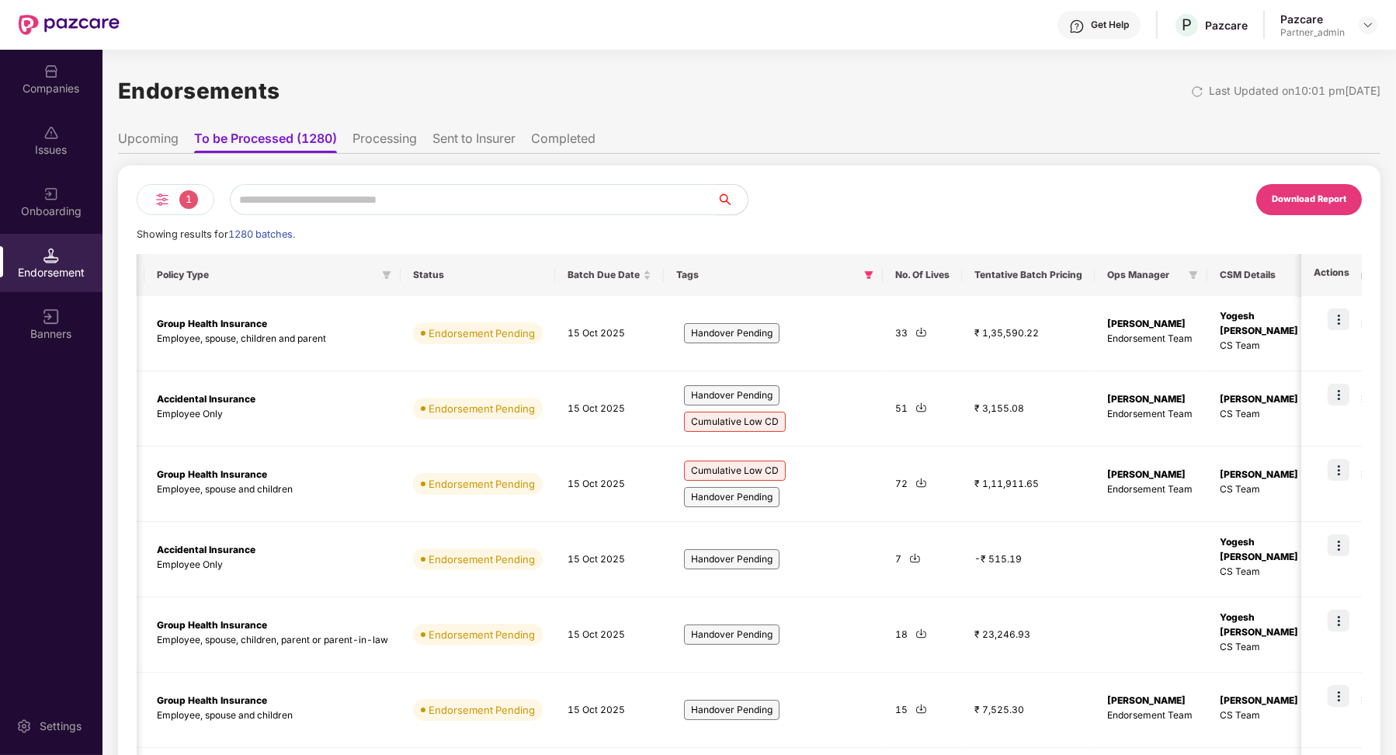
click at [374, 147] on li "Processing" at bounding box center [385, 141] width 64 height 23
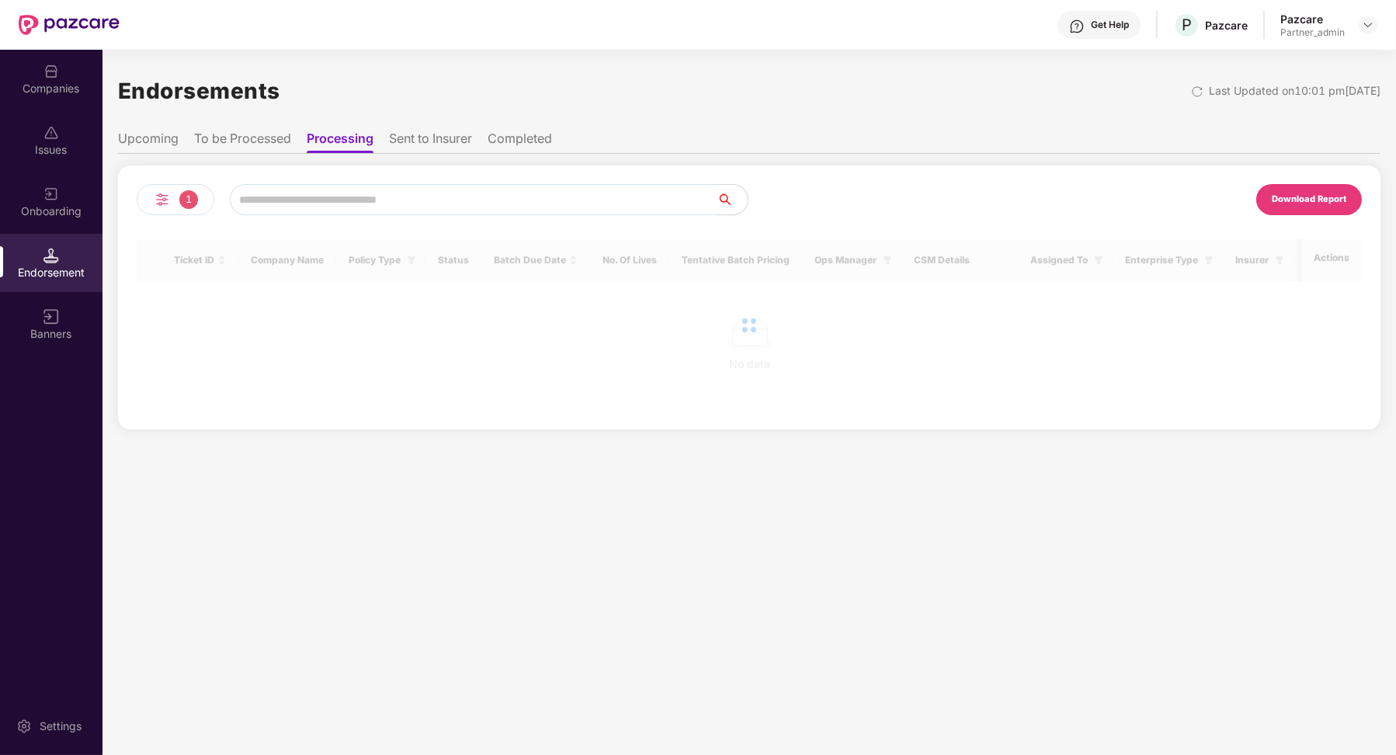
click at [252, 137] on li "To be Processed" at bounding box center [242, 141] width 97 height 23
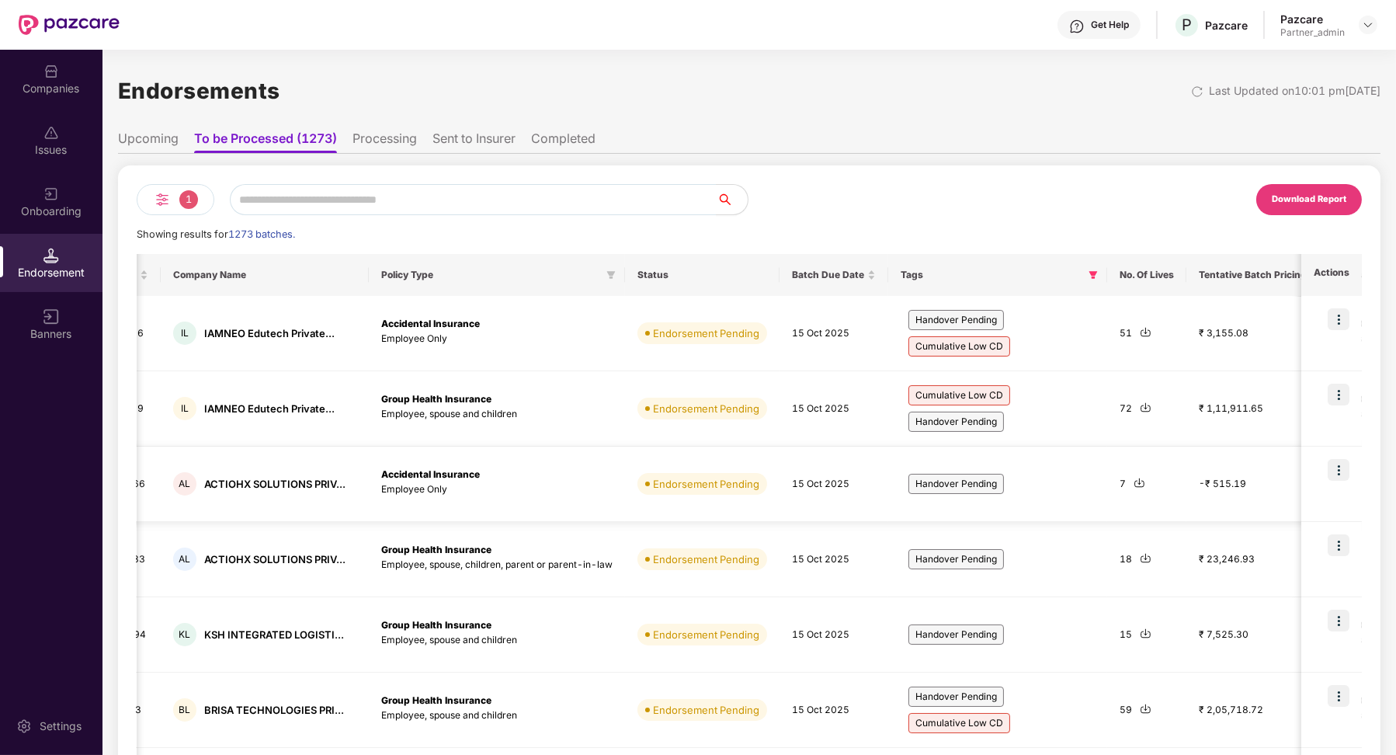
scroll to position [0, 252]
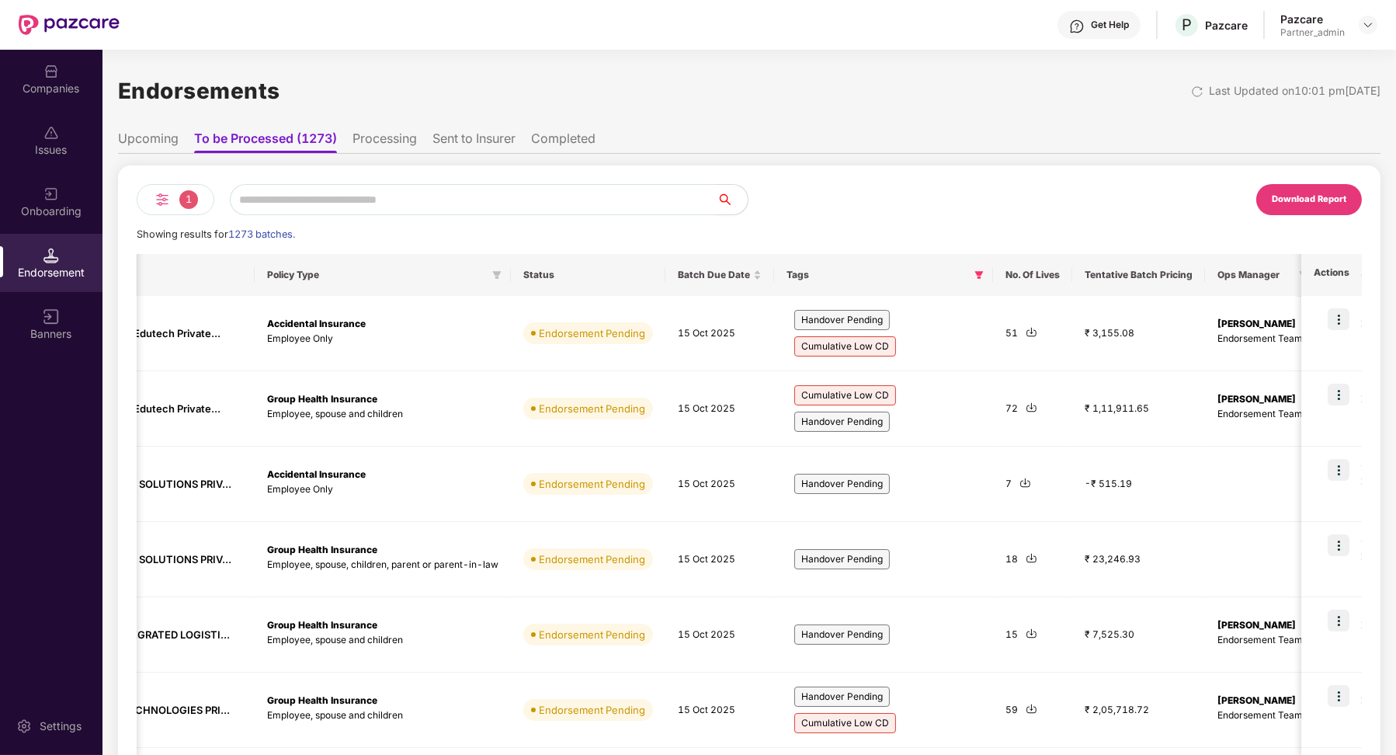
click at [365, 142] on li "Processing" at bounding box center [385, 141] width 64 height 23
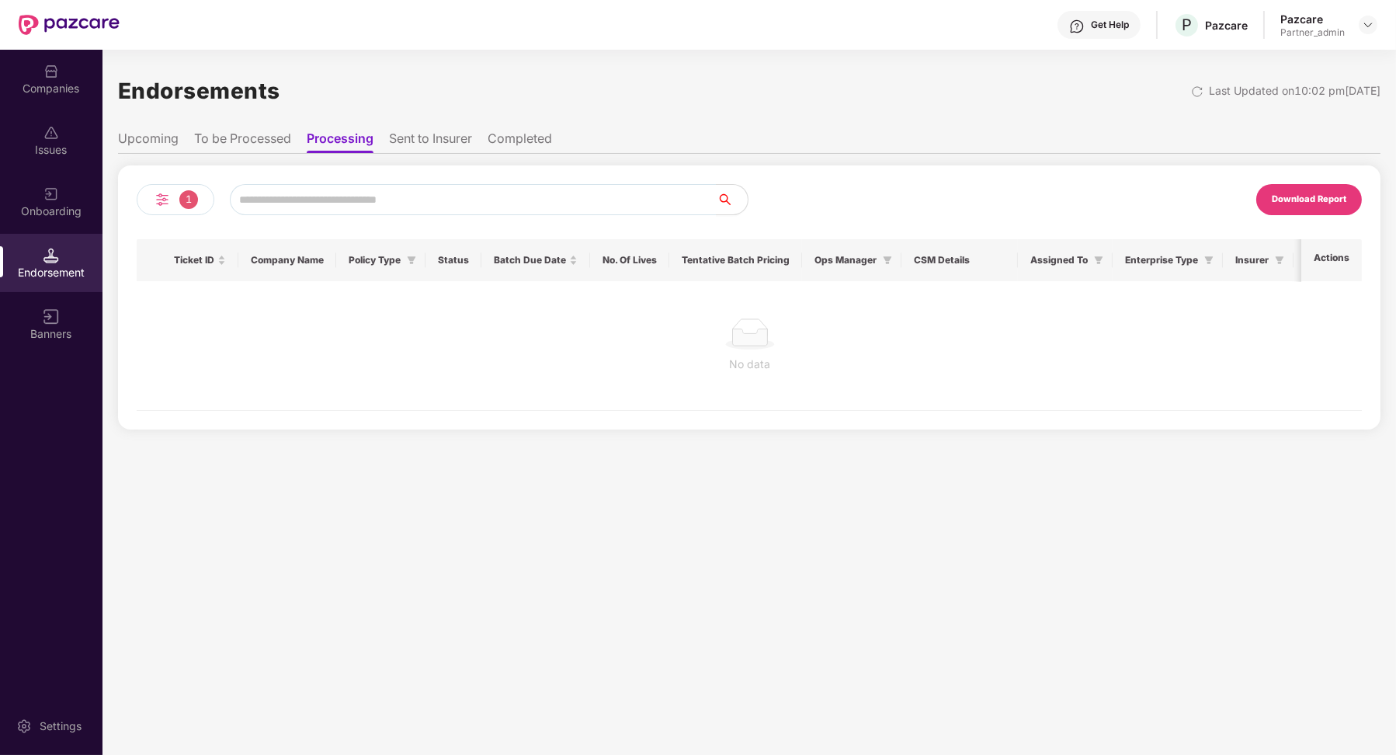
click at [266, 137] on li "To be Processed" at bounding box center [242, 141] width 97 height 23
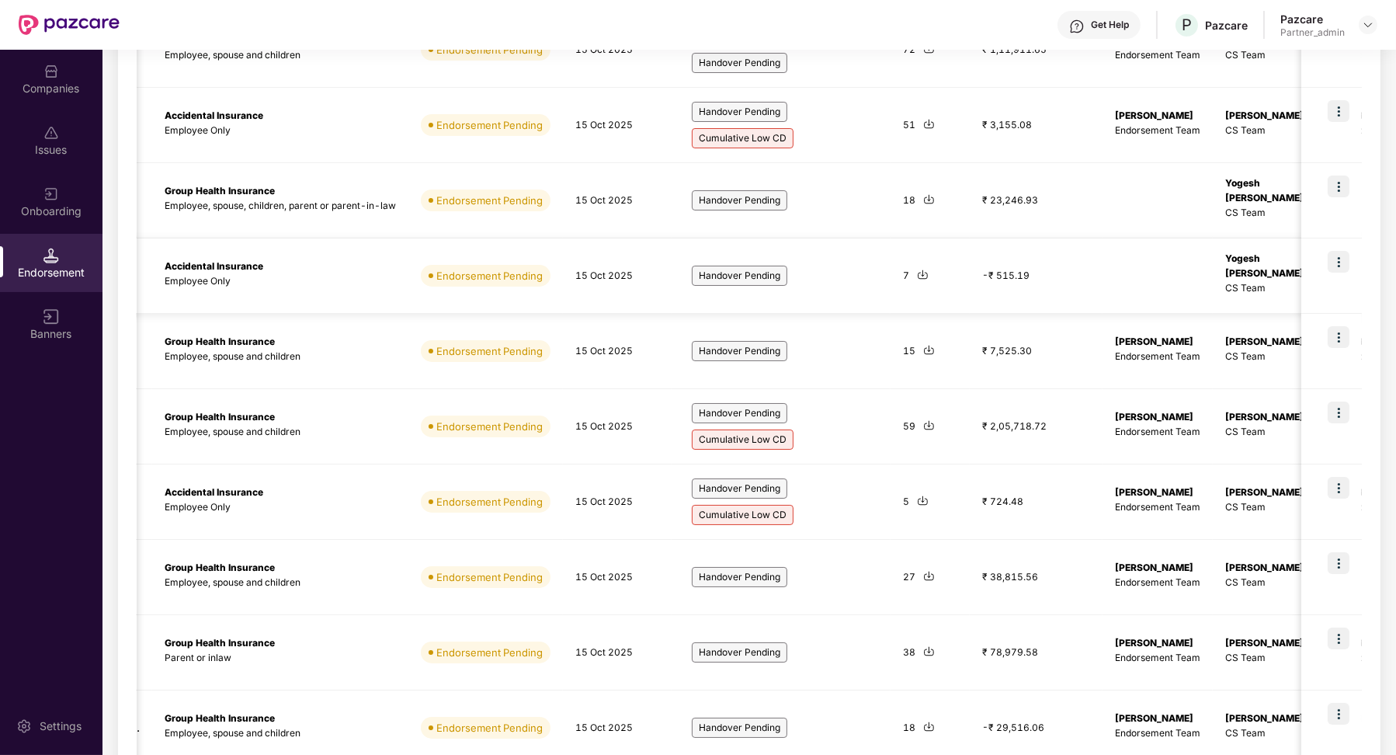
scroll to position [0, 0]
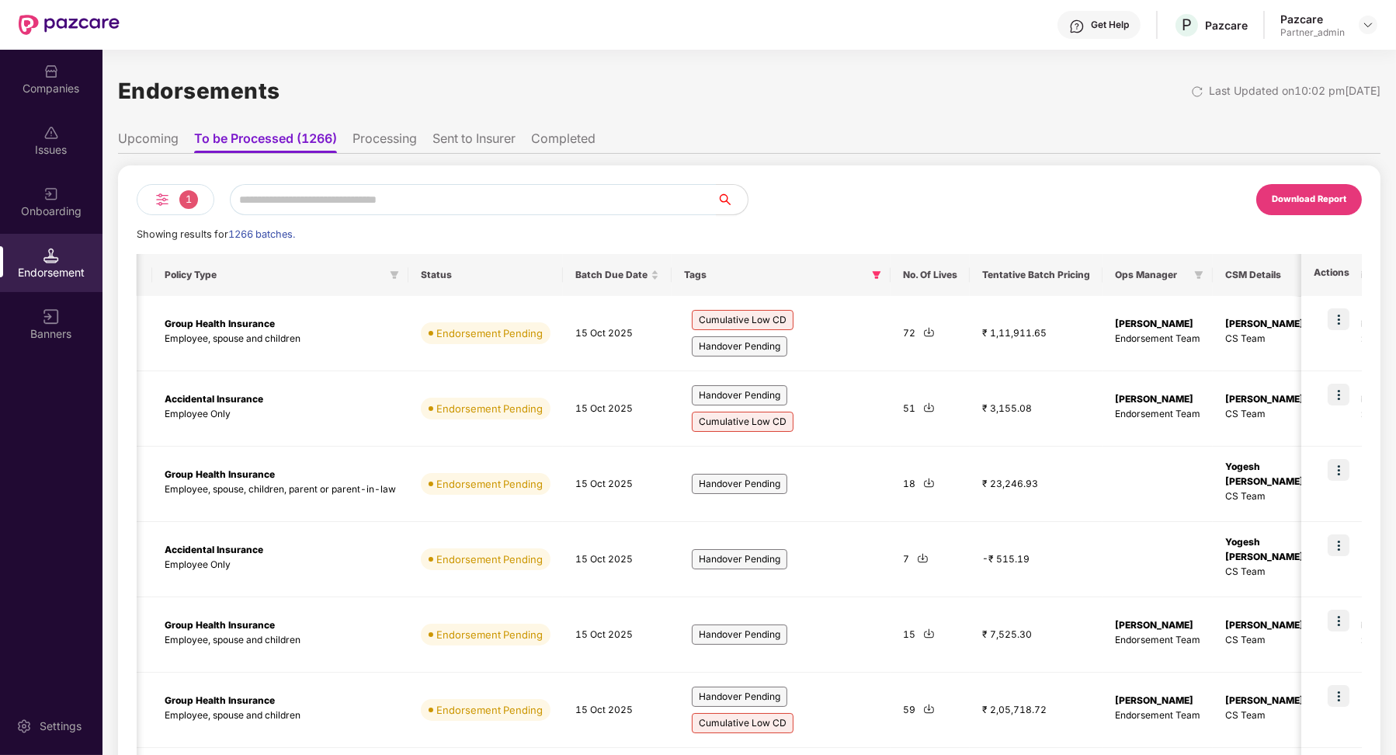
click at [408, 166] on div "1 Download Report Showing results for 1266 batches. Ticket ID Company Name Poli…" at bounding box center [749, 644] width 1263 height 958
click at [398, 148] on li "Processing" at bounding box center [385, 141] width 64 height 23
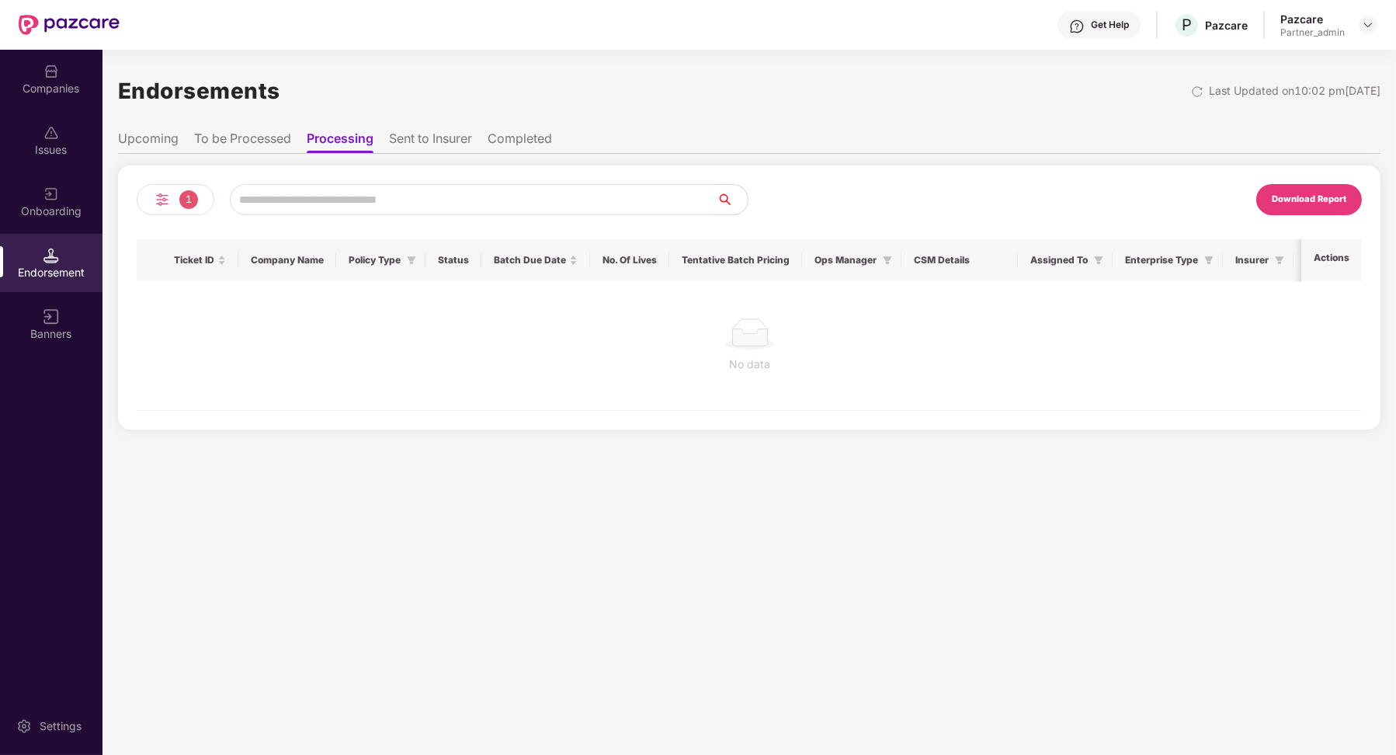
click at [257, 146] on li "To be Processed" at bounding box center [242, 141] width 97 height 23
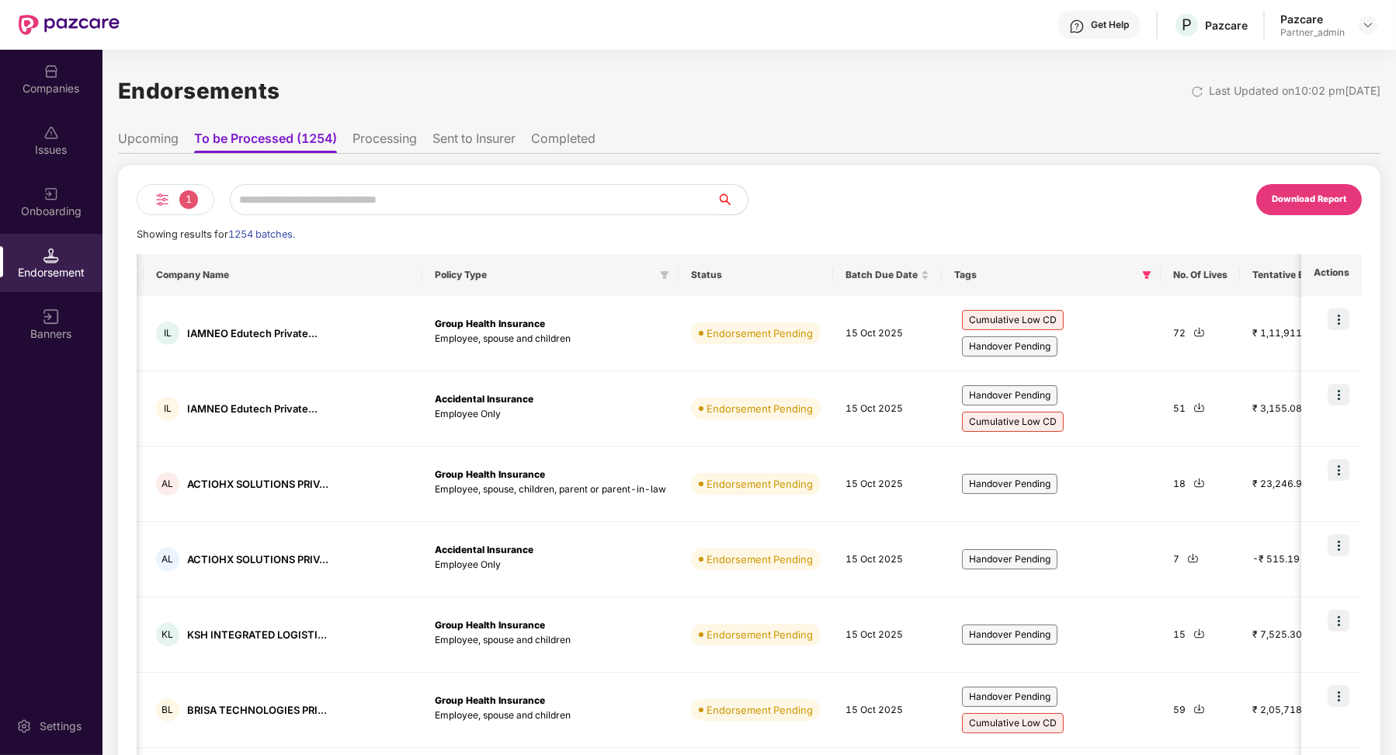
click at [381, 143] on li "Processing" at bounding box center [385, 141] width 64 height 23
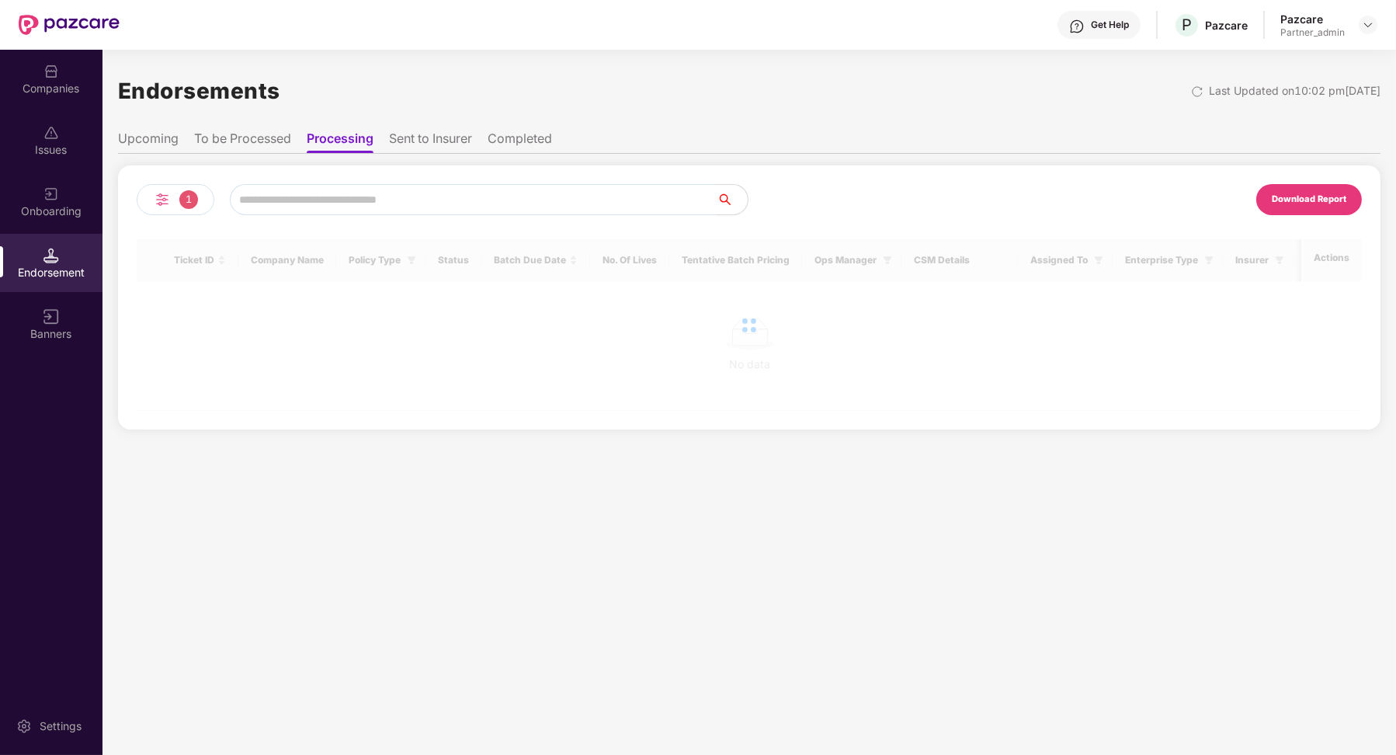
click at [262, 142] on li "To be Processed" at bounding box center [242, 141] width 97 height 23
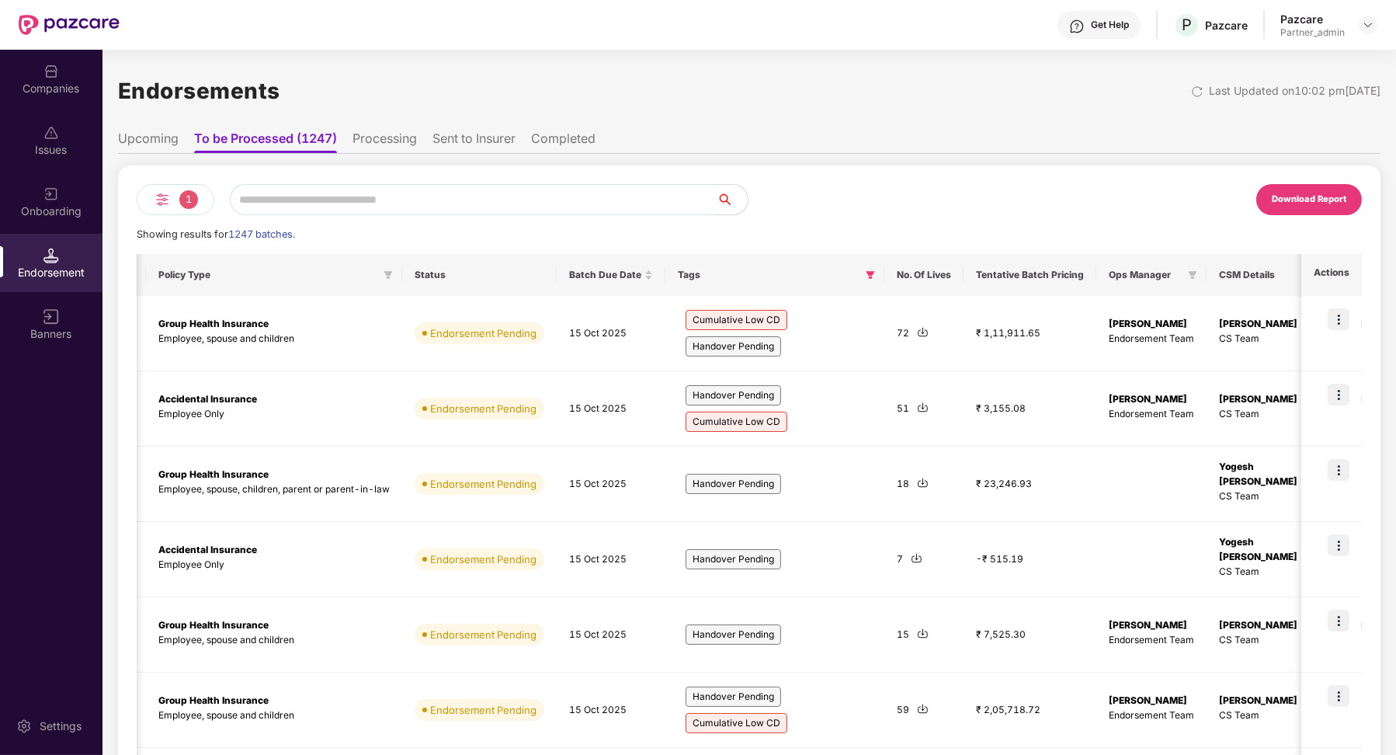
click at [395, 137] on li "Processing" at bounding box center [385, 141] width 64 height 23
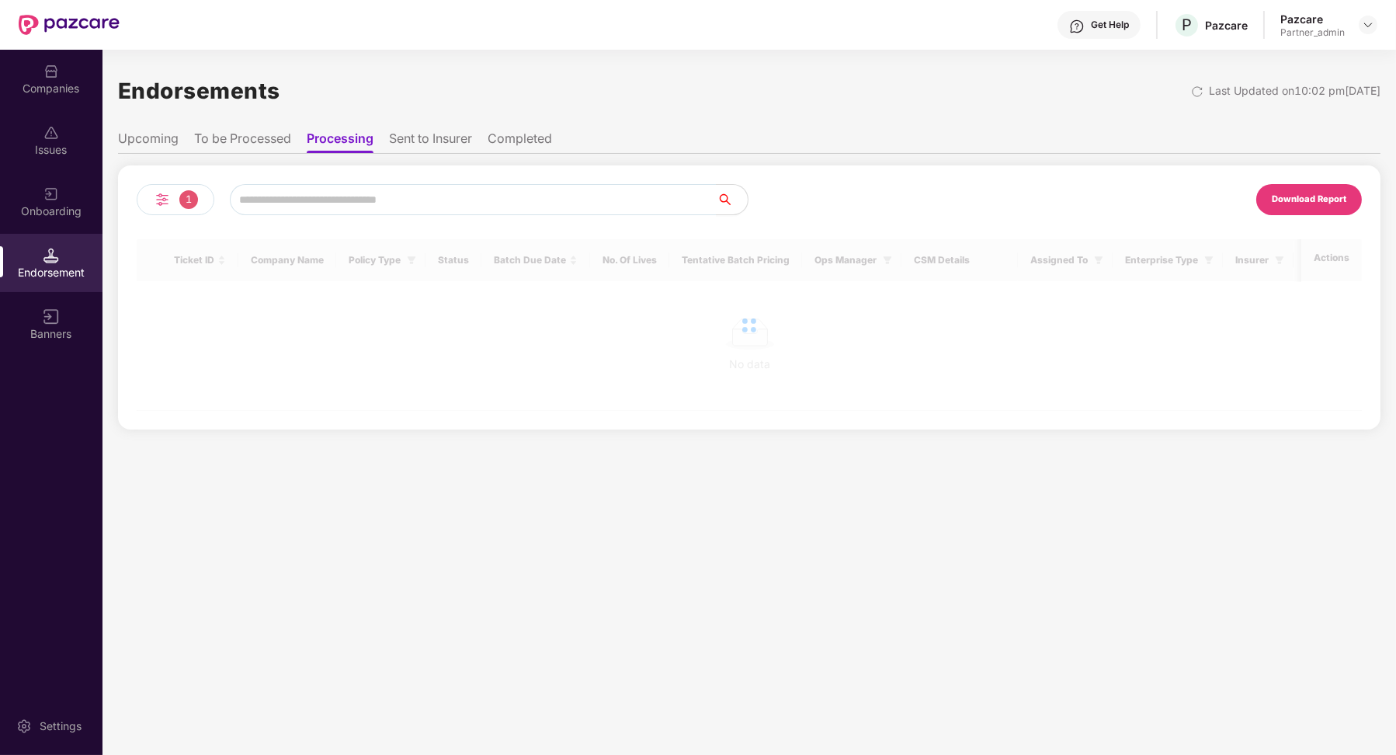
click at [237, 141] on li "To be Processed" at bounding box center [242, 141] width 97 height 23
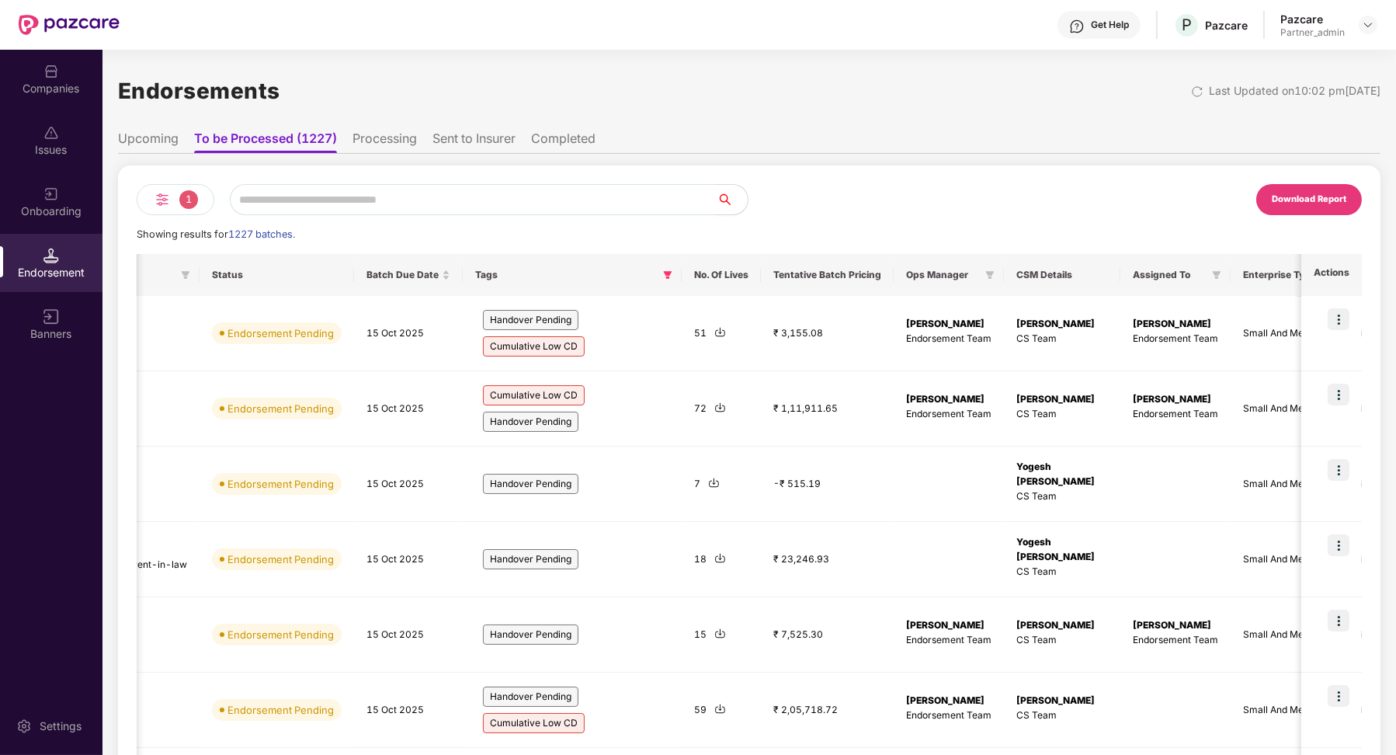
click at [381, 132] on li "Processing" at bounding box center [385, 141] width 64 height 23
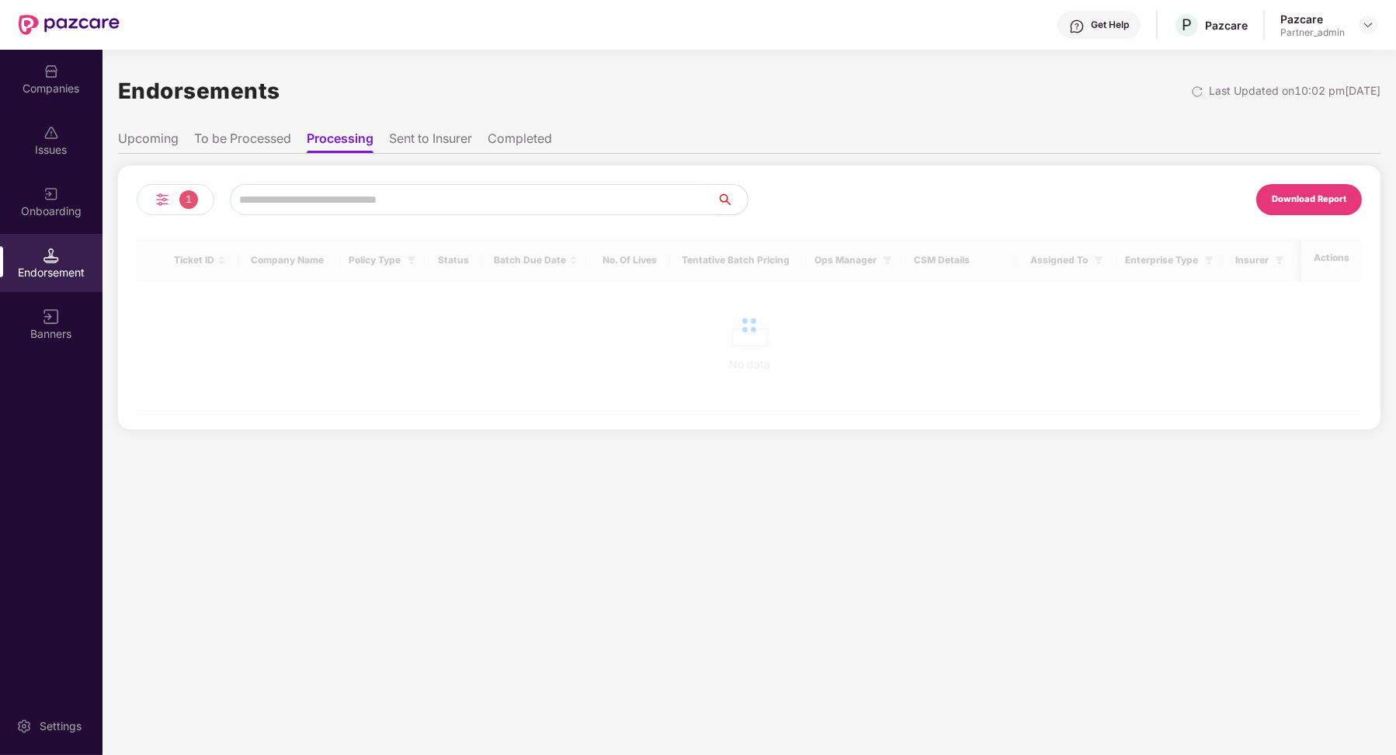
click at [276, 138] on li "To be Processed" at bounding box center [242, 141] width 97 height 23
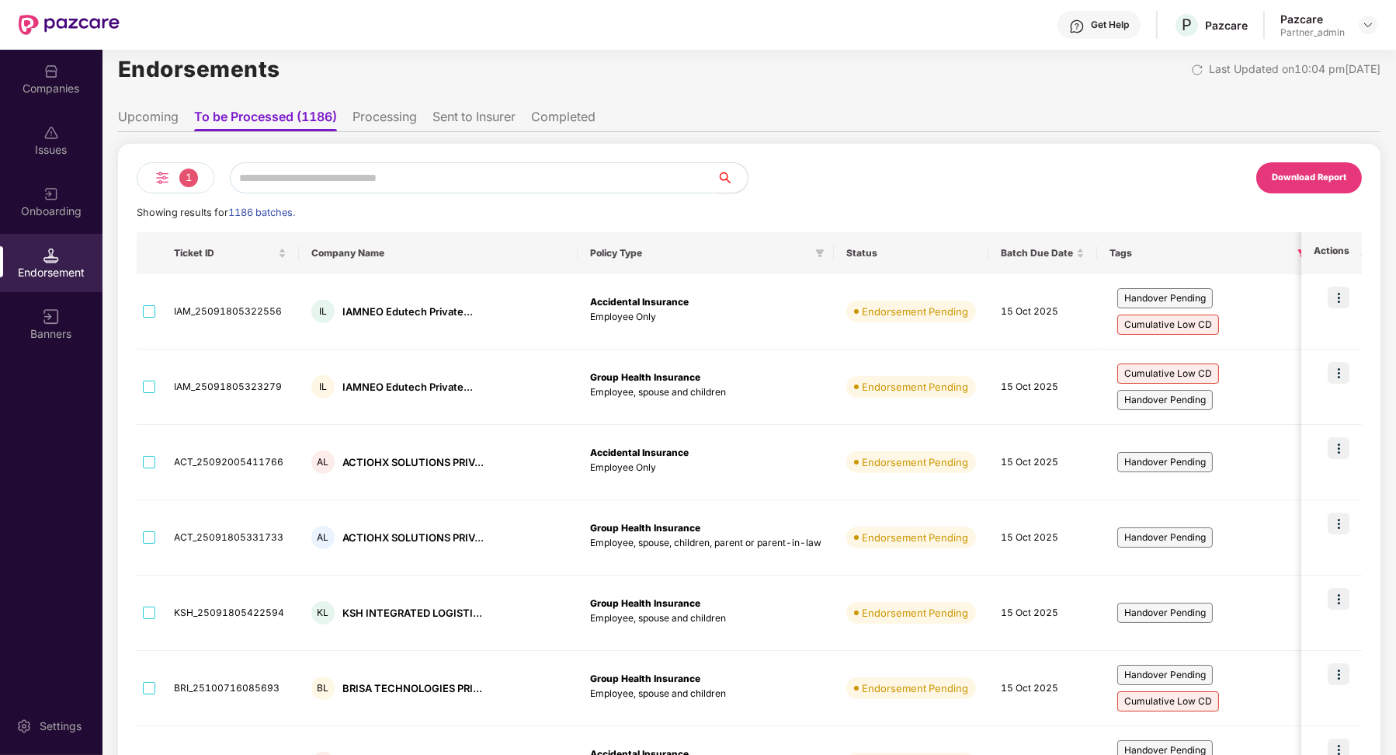
scroll to position [17, 0]
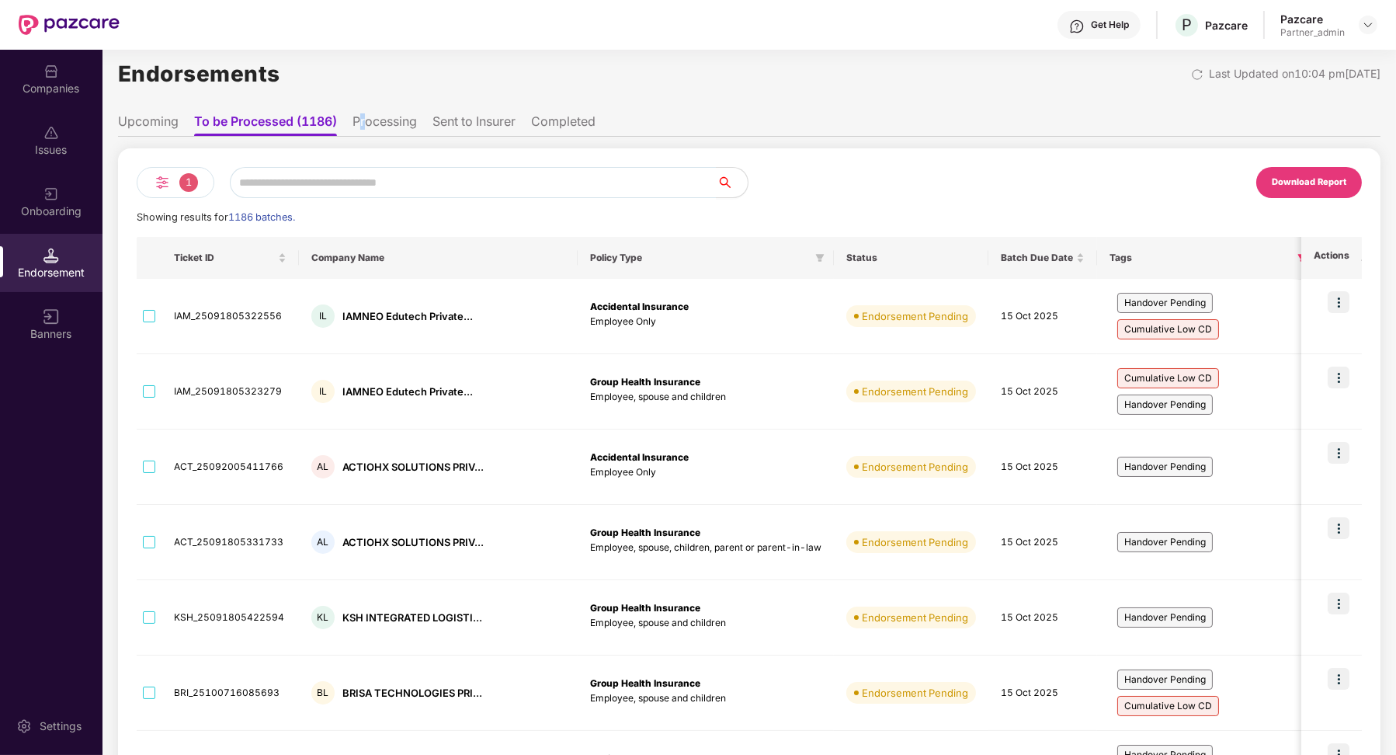
click at [365, 128] on li "Processing" at bounding box center [385, 124] width 64 height 23
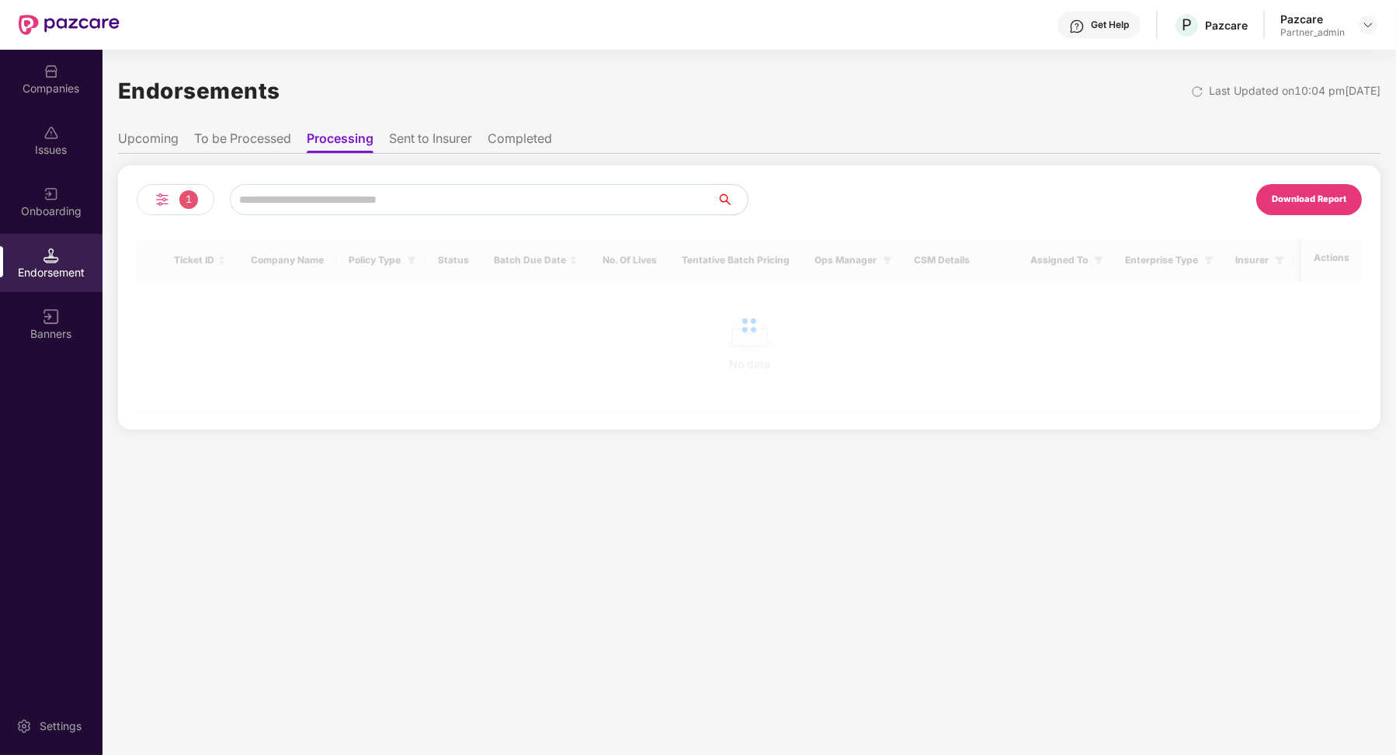
click at [262, 135] on li "To be Processed" at bounding box center [242, 141] width 97 height 23
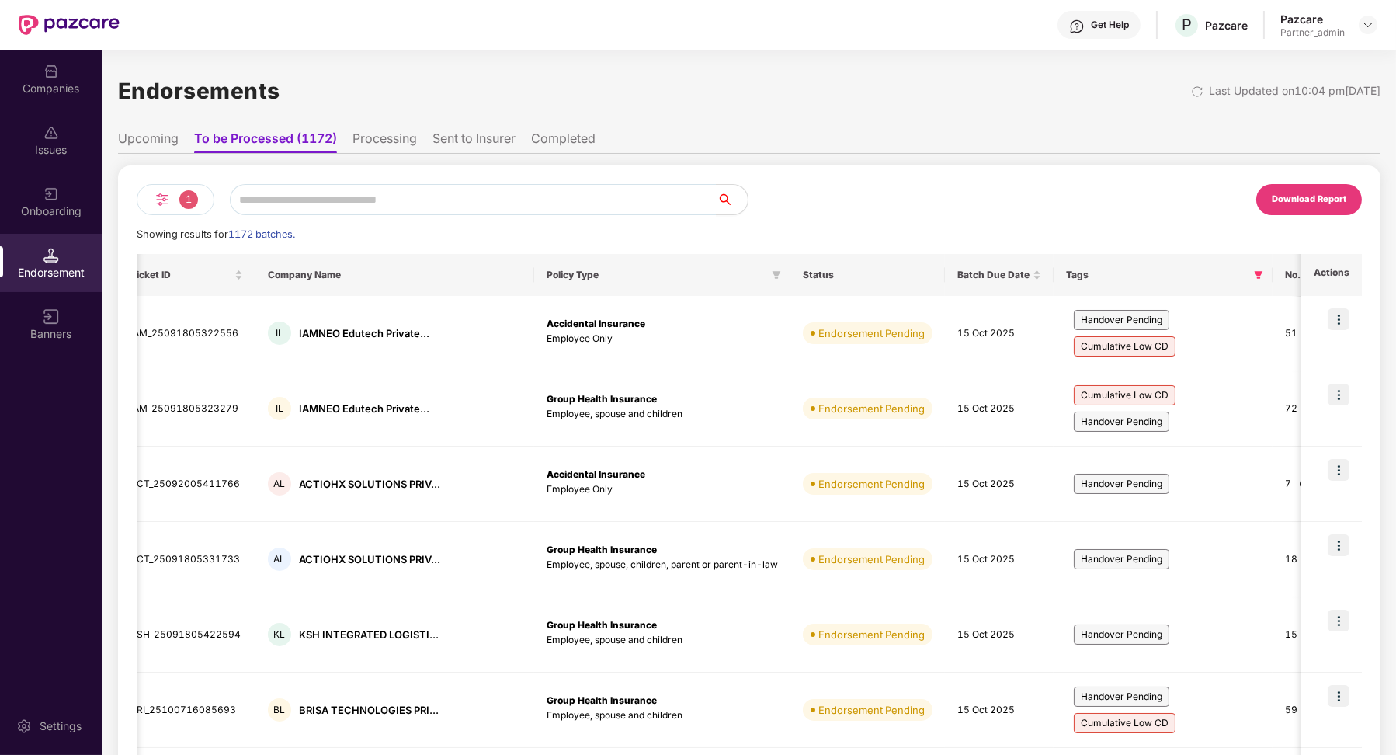
click at [381, 156] on div "1 Download Report Showing results for 1172 batches. Ticket ID Company Name Poli…" at bounding box center [749, 639] width 1263 height 970
click at [381, 125] on ul "Upcoming To be Processed (1172) Processing Sent to Insurer Completed" at bounding box center [749, 138] width 1263 height 31
click at [381, 141] on li "Processing" at bounding box center [385, 141] width 64 height 23
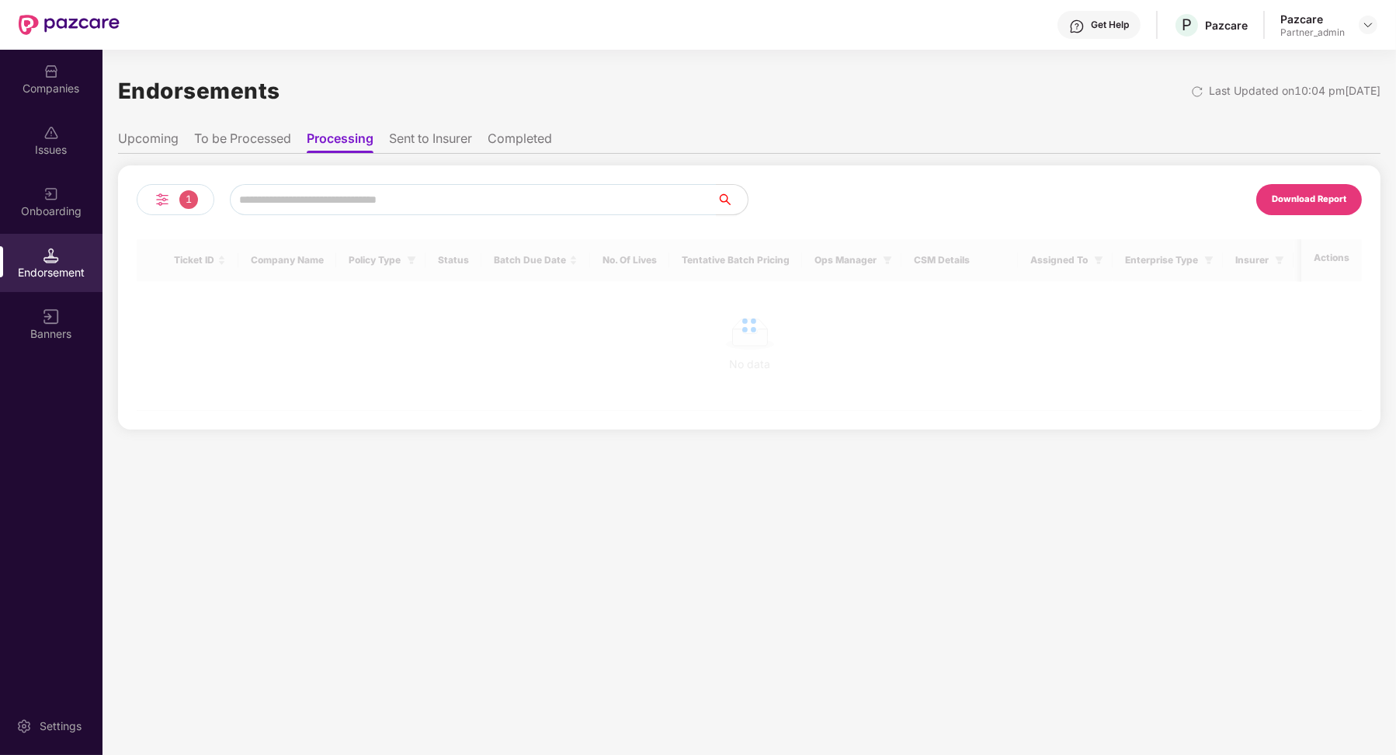
click at [236, 134] on li "To be Processed" at bounding box center [242, 141] width 97 height 23
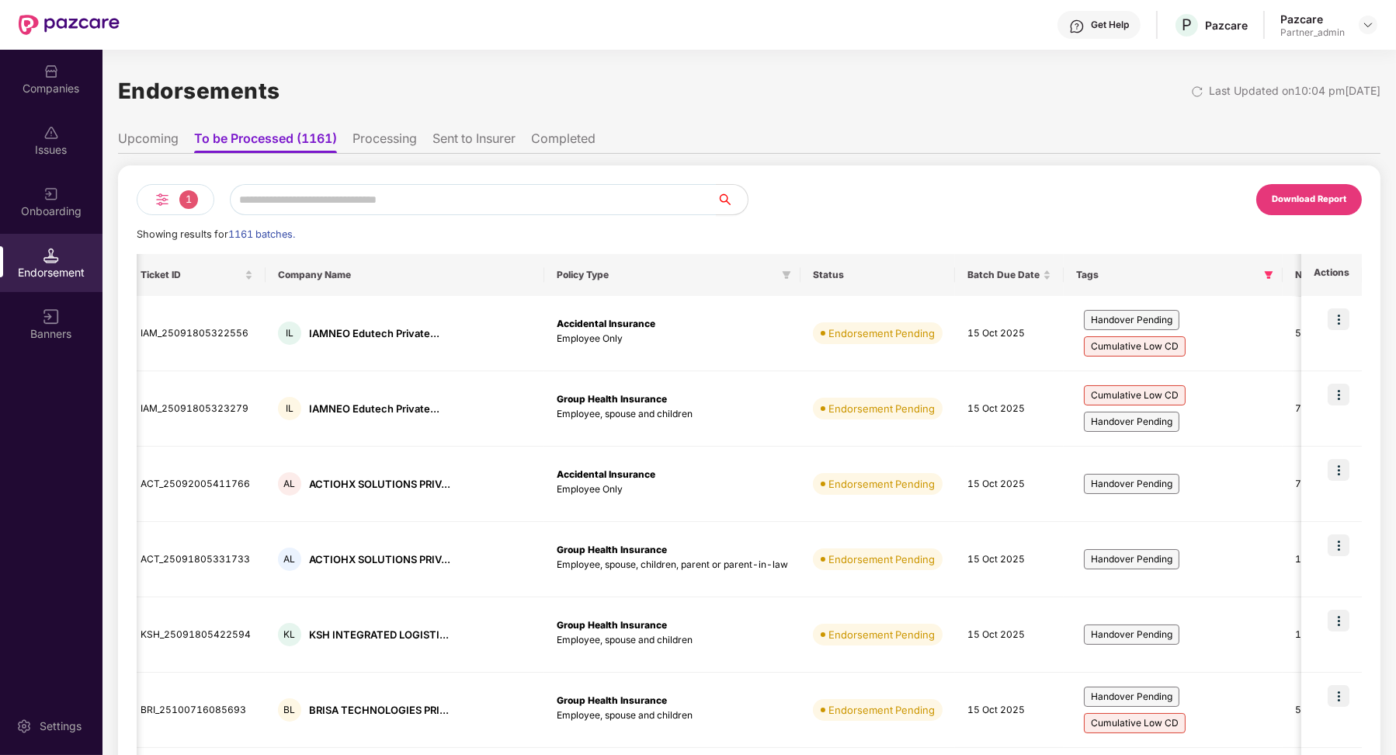
scroll to position [0, 39]
click at [169, 158] on div "1 Download Report Showing results for 1161 batches. Ticket ID Company Name Poli…" at bounding box center [749, 639] width 1263 height 970
click at [161, 148] on li "Upcoming" at bounding box center [148, 141] width 61 height 23
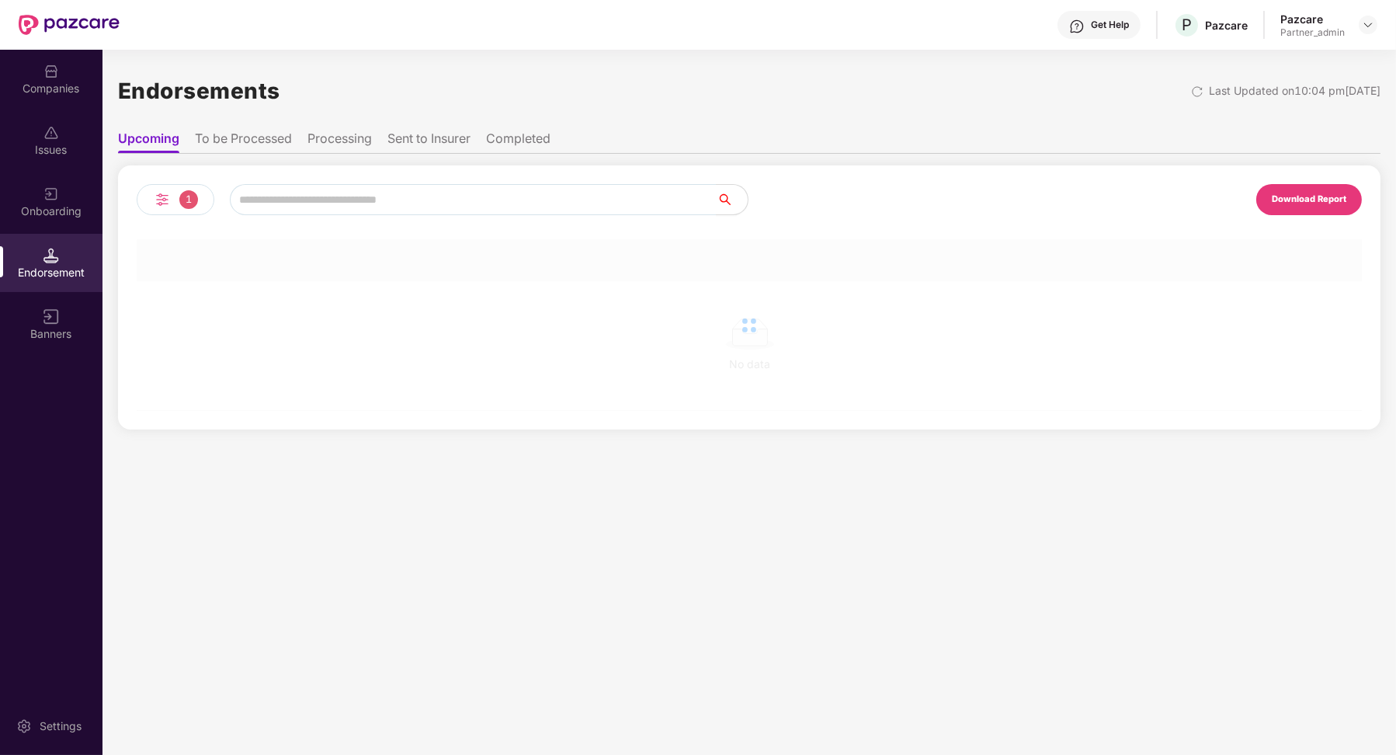
click at [222, 146] on ul "Upcoming To be Processed Processing Sent to Insurer Completed" at bounding box center [749, 138] width 1263 height 31
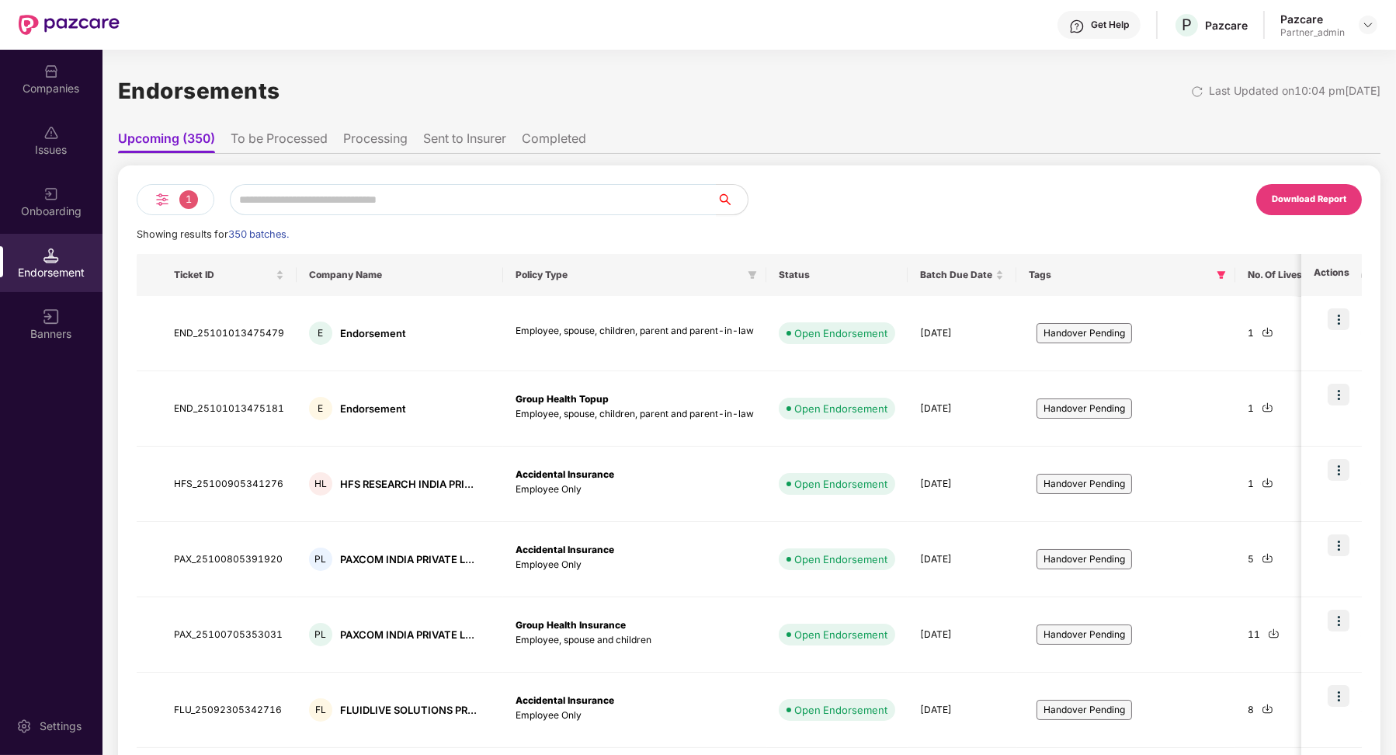
click at [265, 137] on li "To be Processed" at bounding box center [279, 141] width 97 height 23
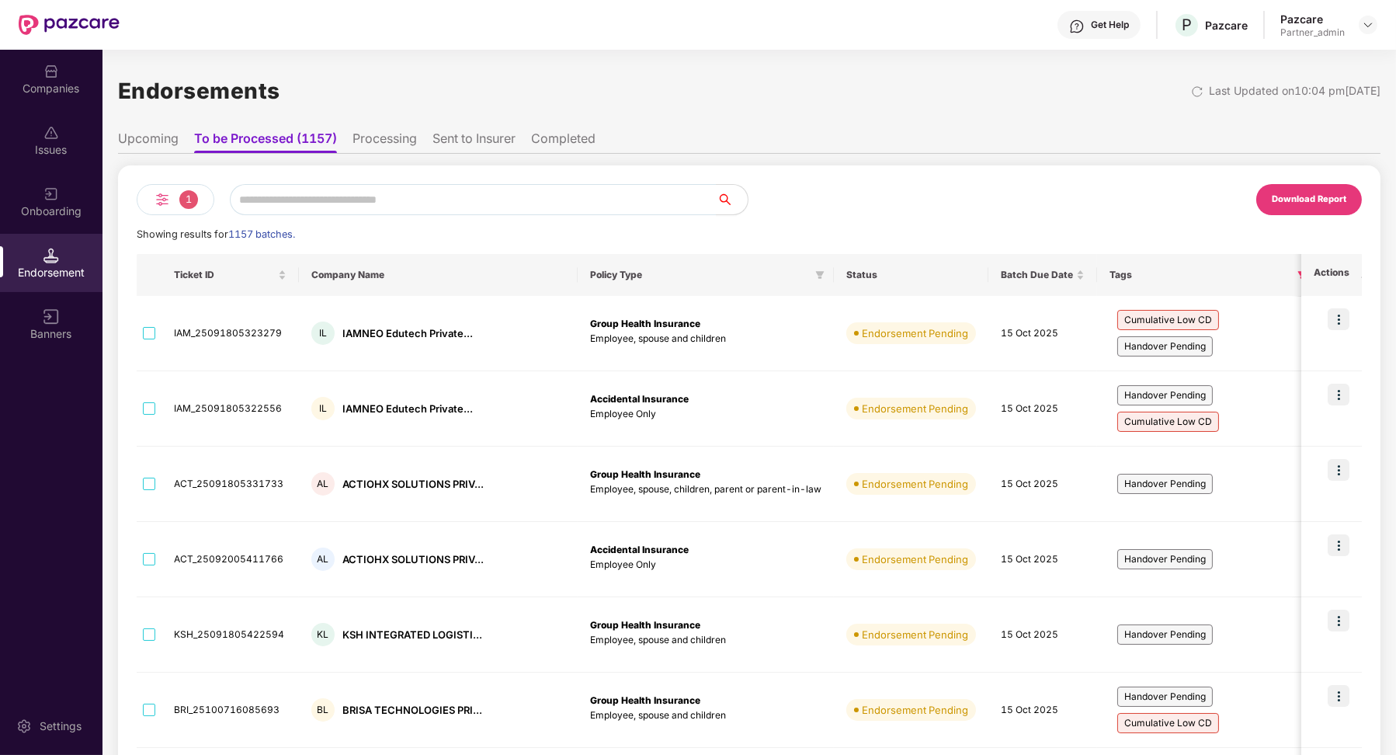
click at [158, 141] on li "Upcoming" at bounding box center [148, 141] width 61 height 23
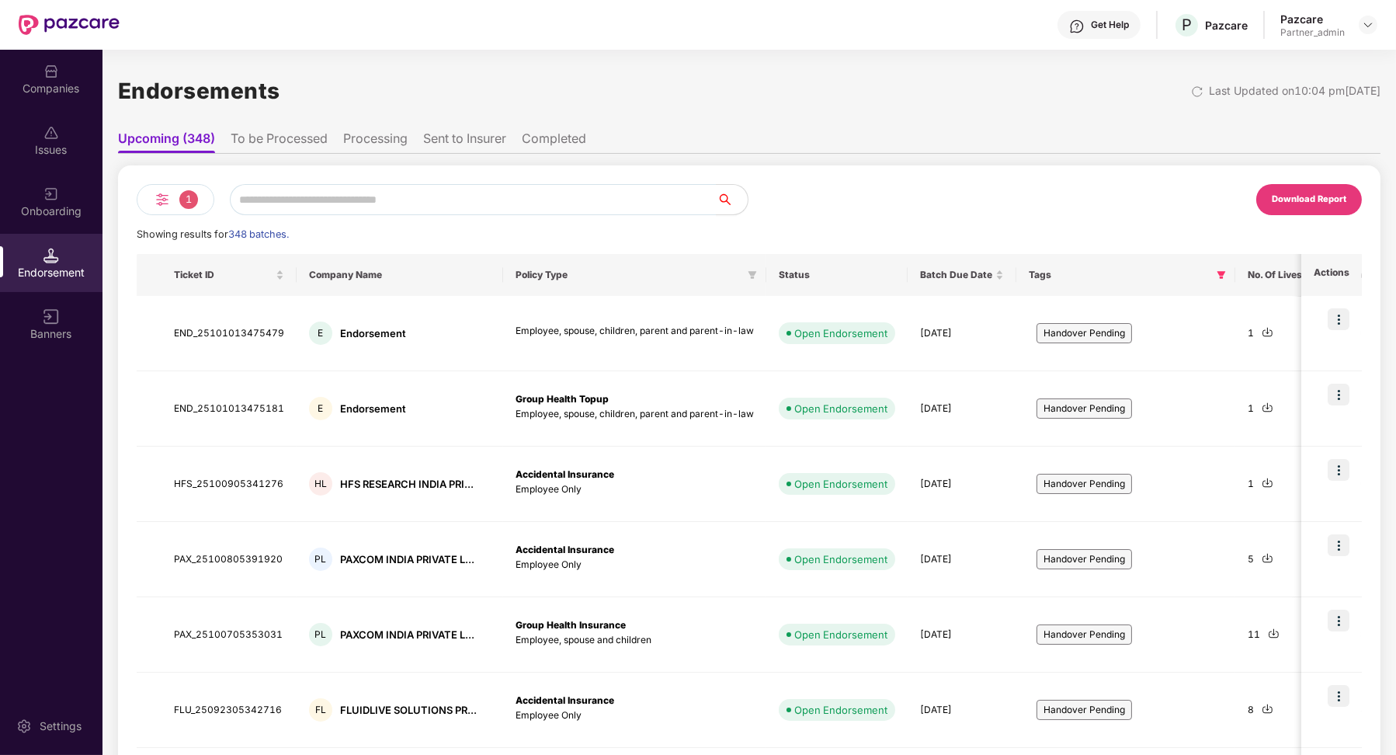
click at [248, 137] on li "To be Processed" at bounding box center [279, 141] width 97 height 23
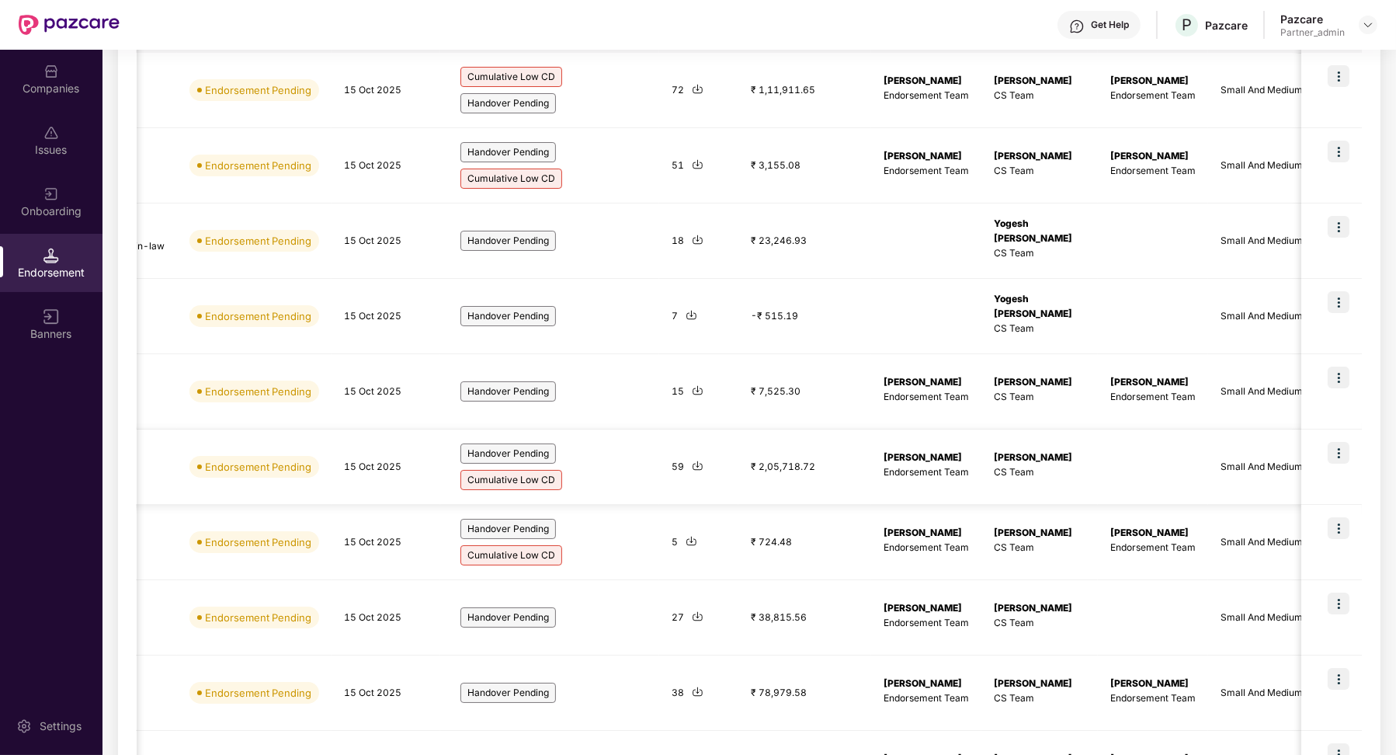
scroll to position [29, 0]
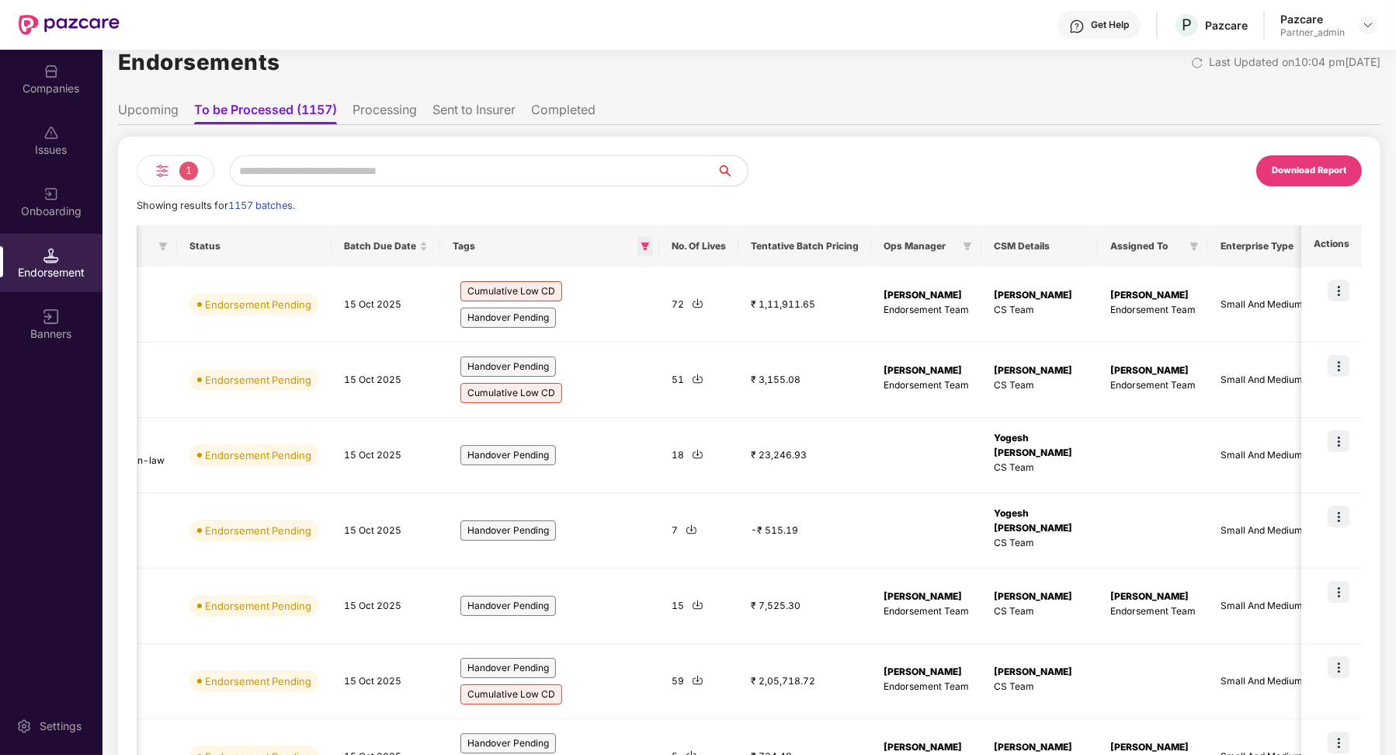
click at [638, 254] on span at bounding box center [646, 246] width 16 height 19
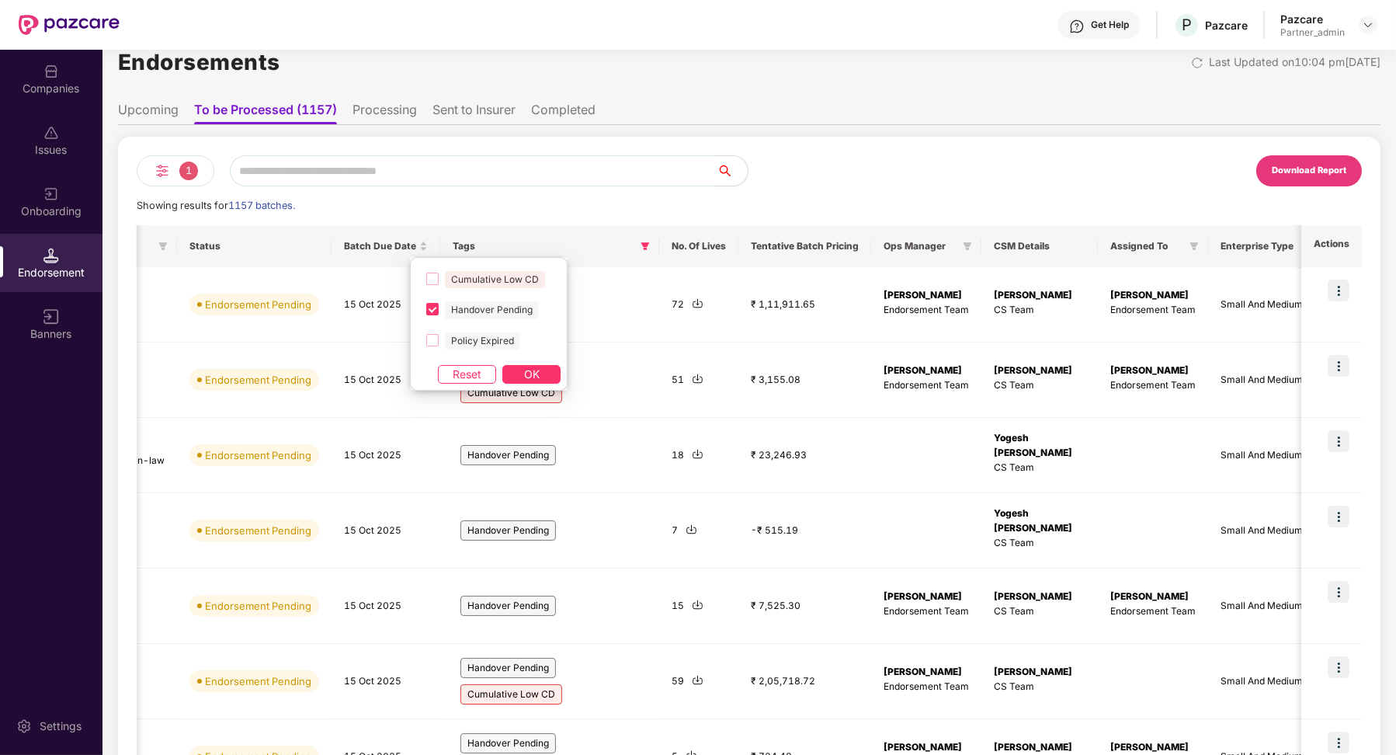
click at [381, 96] on ul "Upcoming To be Processed (1157) Processing Sent to Insurer Completed" at bounding box center [749, 109] width 1263 height 31
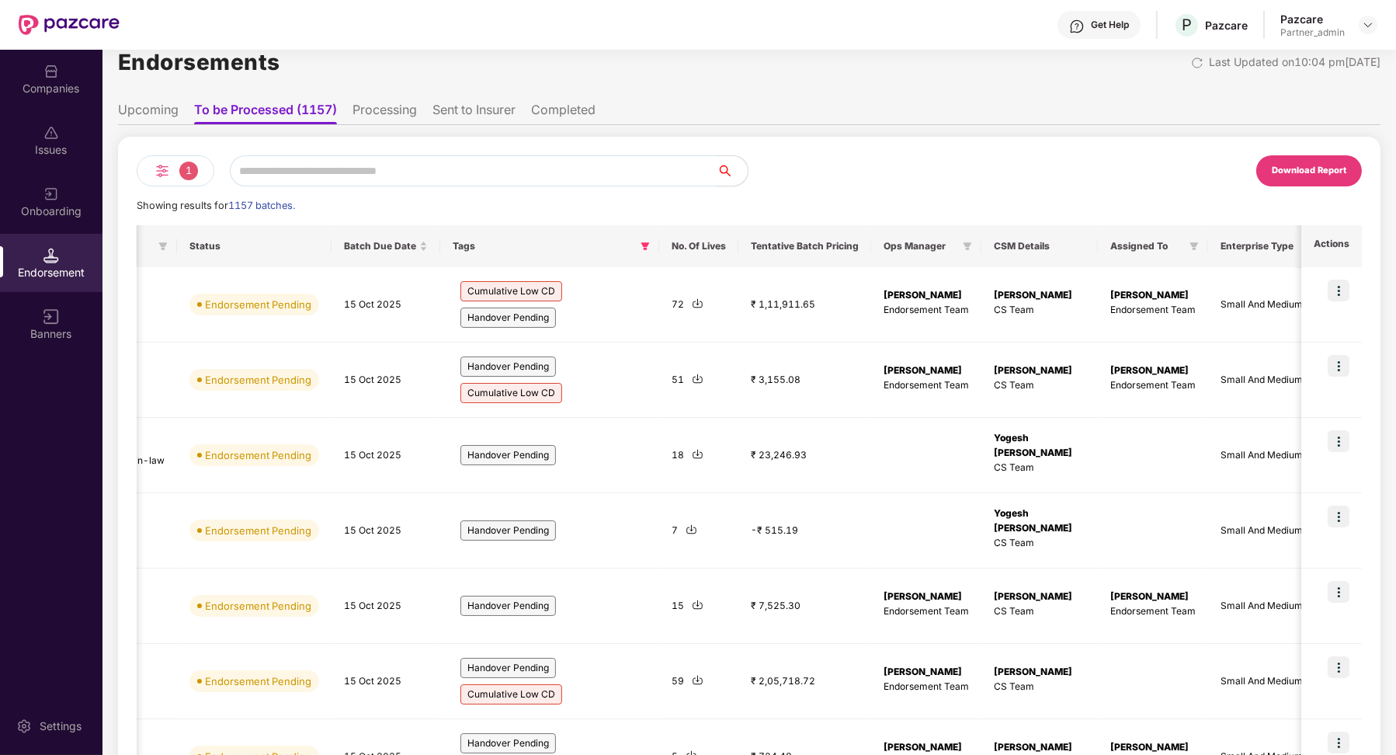
click at [381, 103] on li "Processing" at bounding box center [385, 113] width 64 height 23
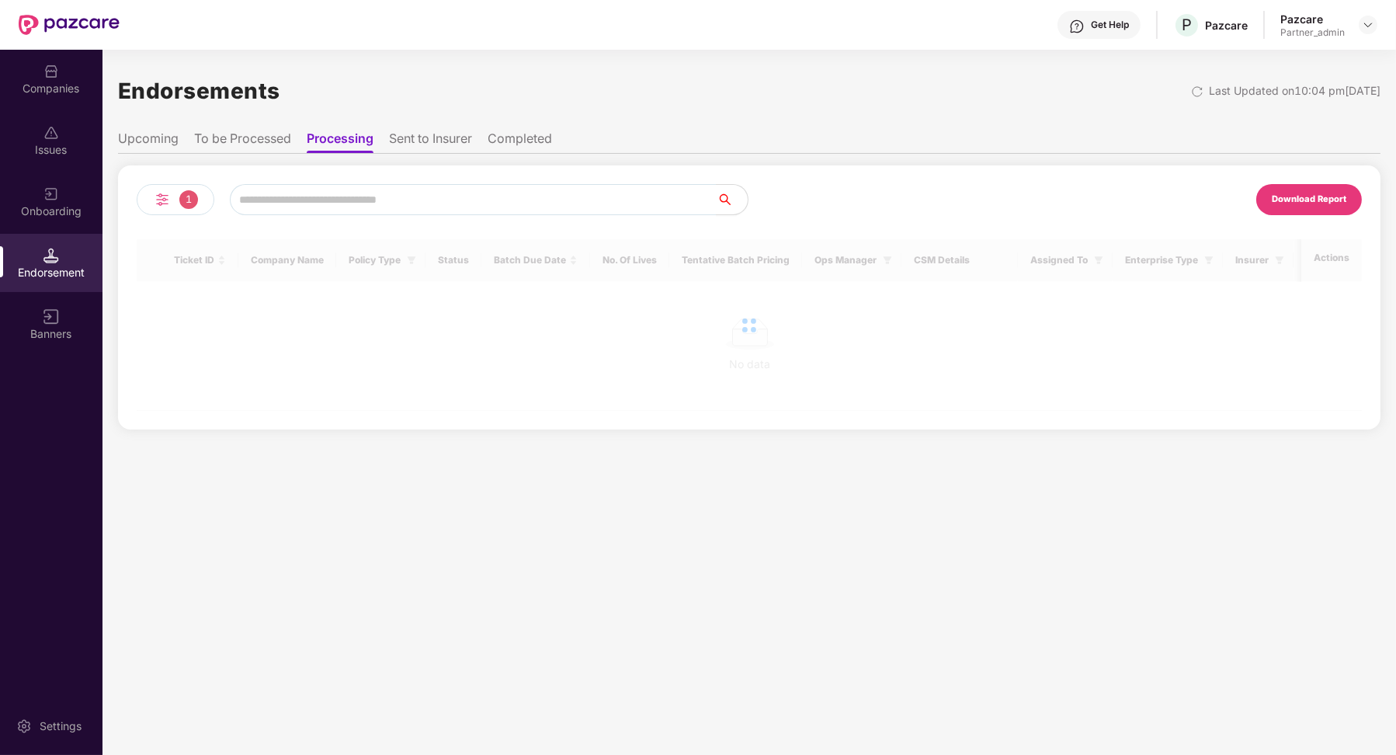
click at [241, 141] on li "To be Processed" at bounding box center [242, 141] width 97 height 23
click at [165, 141] on li "Upcoming" at bounding box center [148, 141] width 61 height 23
click at [232, 136] on li "To be Processed" at bounding box center [243, 141] width 97 height 23
click at [408, 139] on li "Sent to Insurer" at bounding box center [430, 141] width 83 height 23
click at [238, 141] on li "To be Processed" at bounding box center [242, 141] width 97 height 23
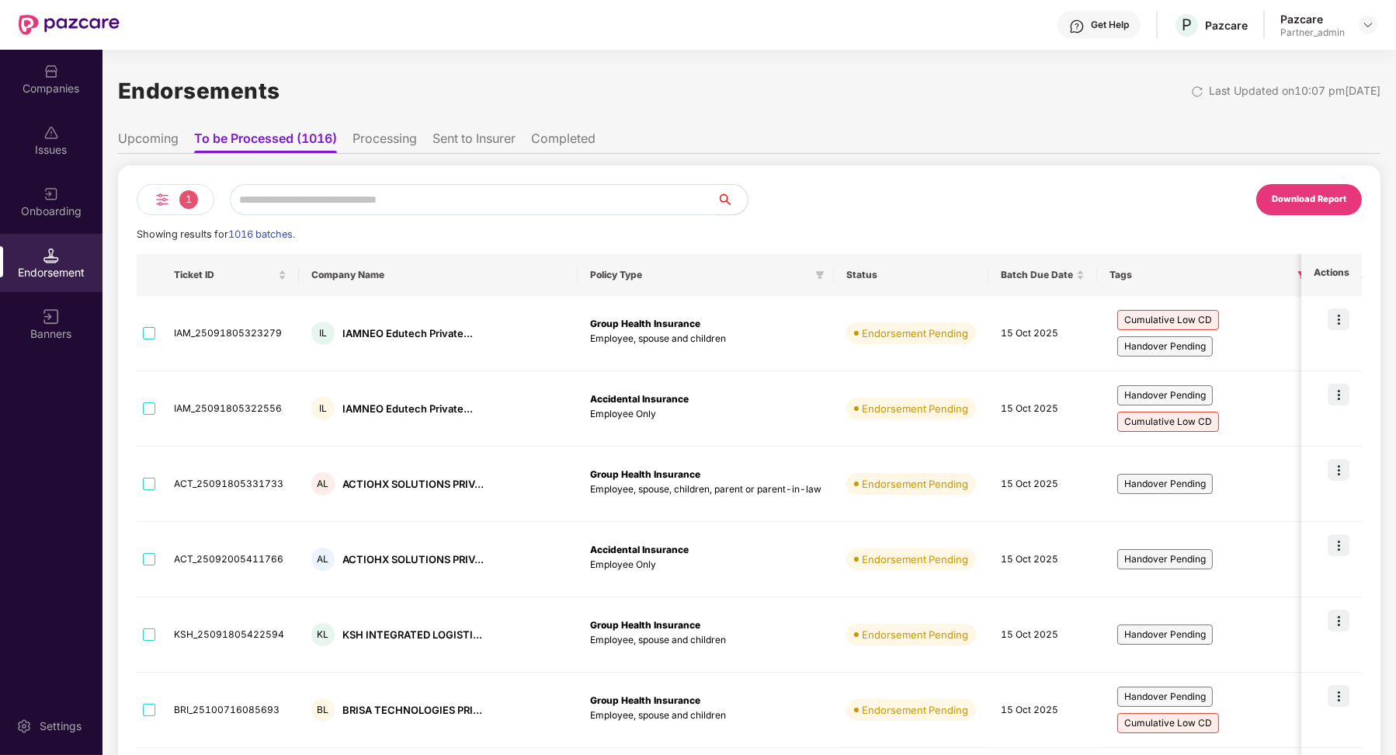
click at [364, 134] on li "Processing" at bounding box center [385, 141] width 64 height 23
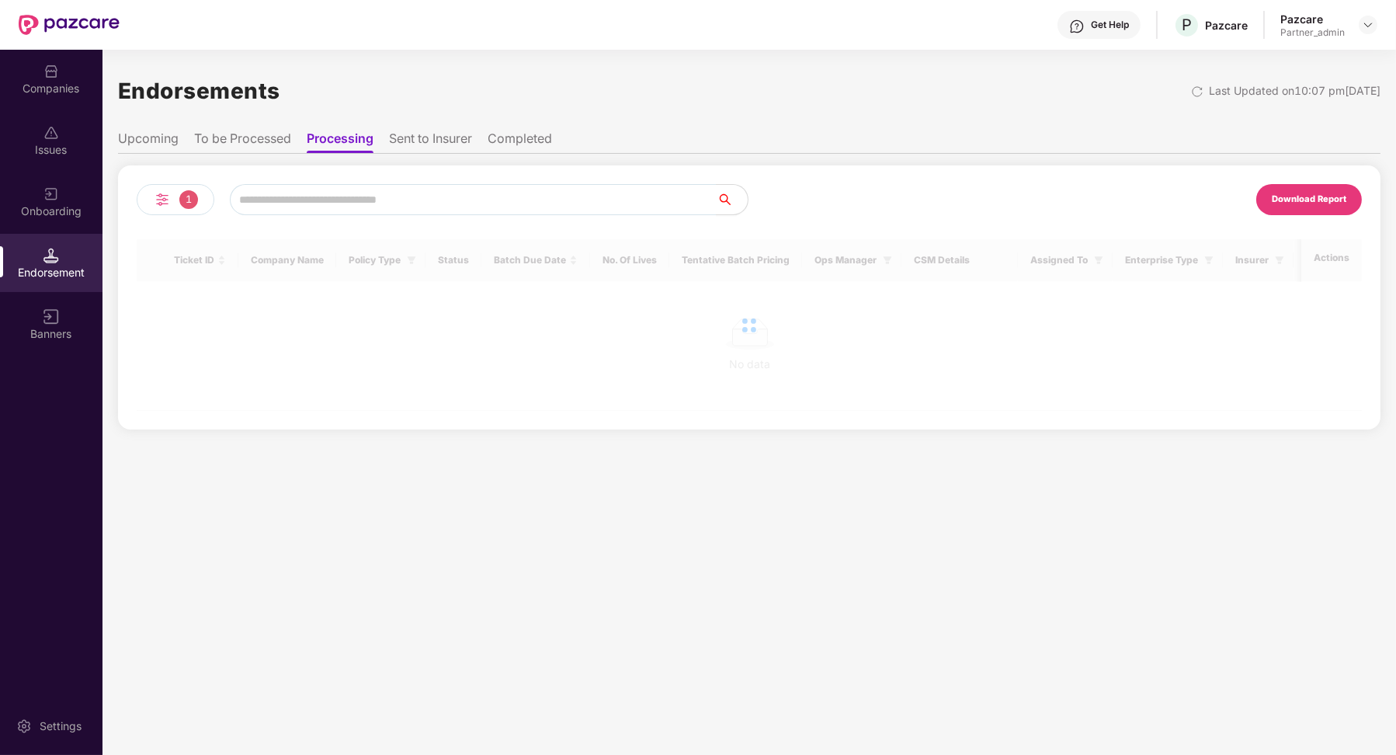
click at [248, 139] on li "To be Processed" at bounding box center [242, 141] width 97 height 23
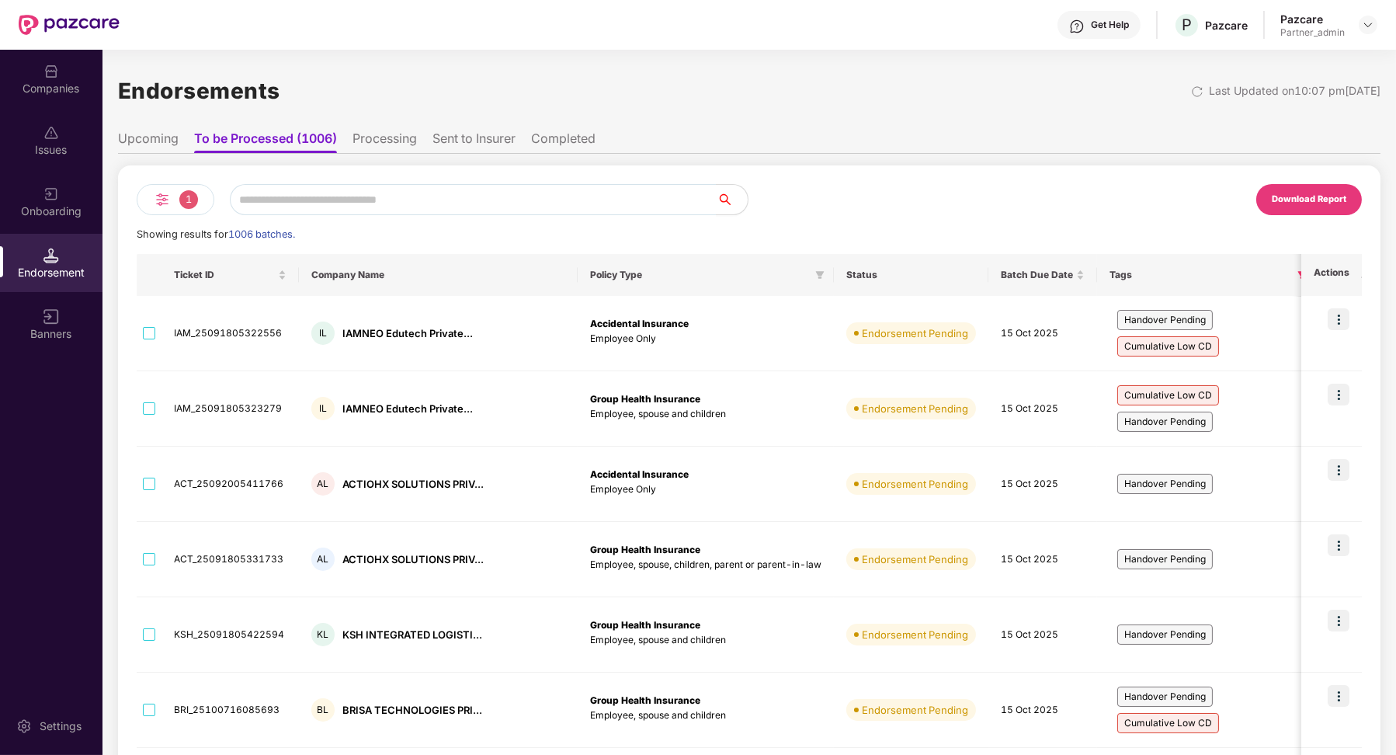
click at [177, 137] on ul "Upcoming To be Processed (1006) Processing Sent to Insurer Completed" at bounding box center [749, 138] width 1263 height 31
click at [168, 141] on li "Upcoming" at bounding box center [148, 141] width 61 height 23
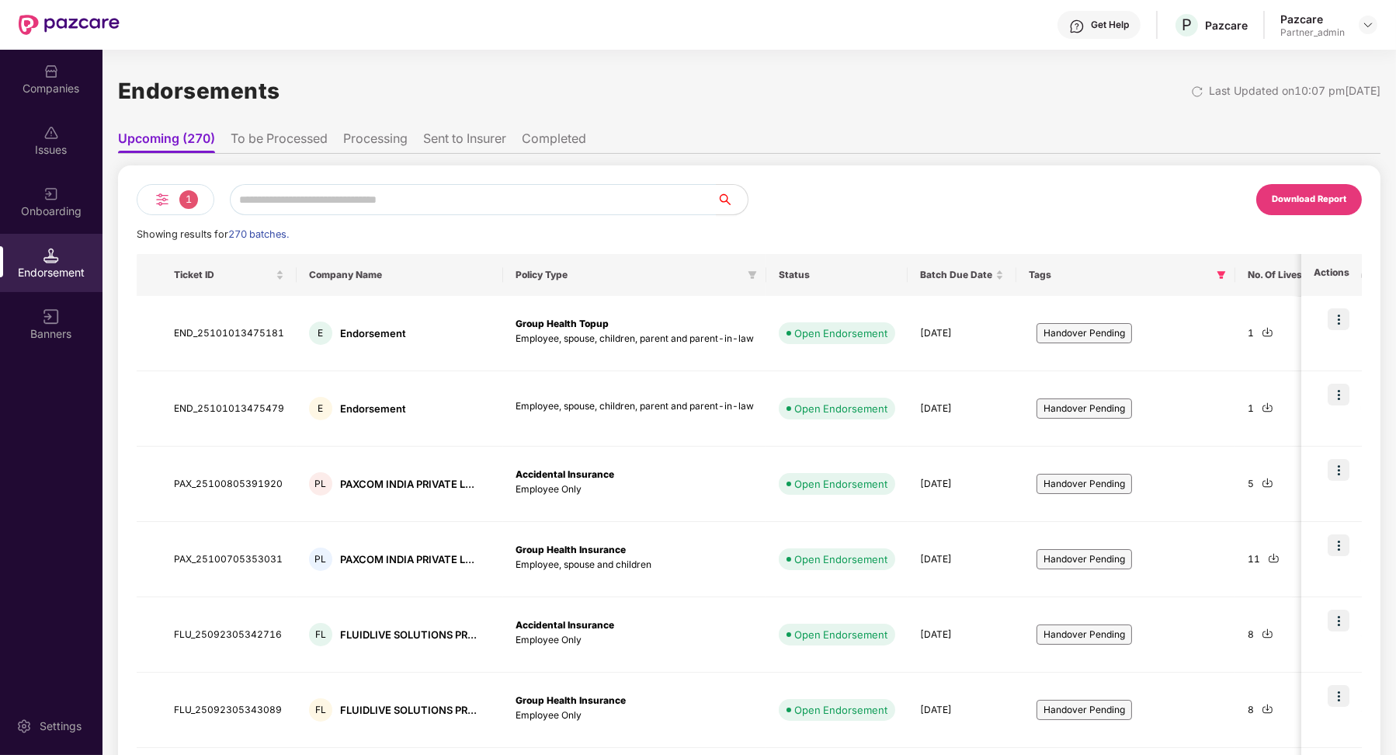
click at [269, 137] on li "To be Processed" at bounding box center [279, 141] width 97 height 23
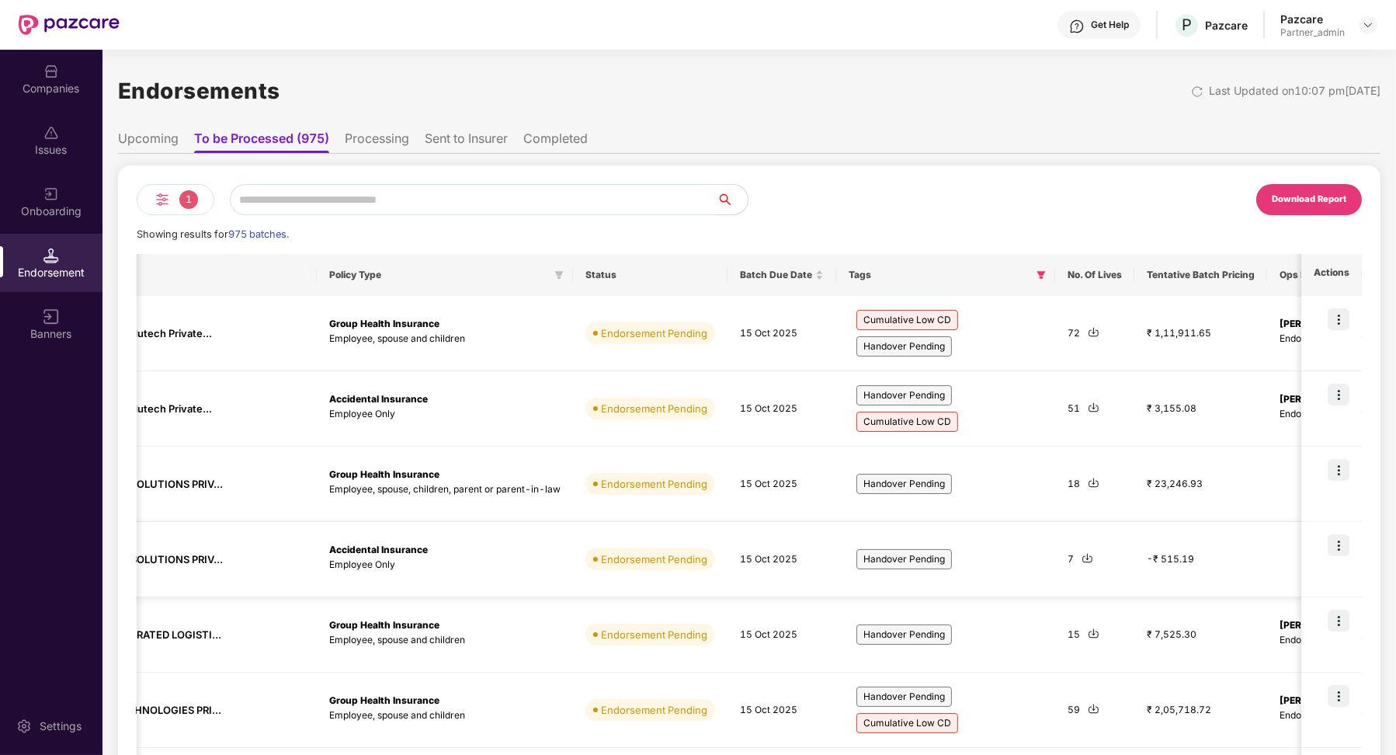
scroll to position [0, 132]
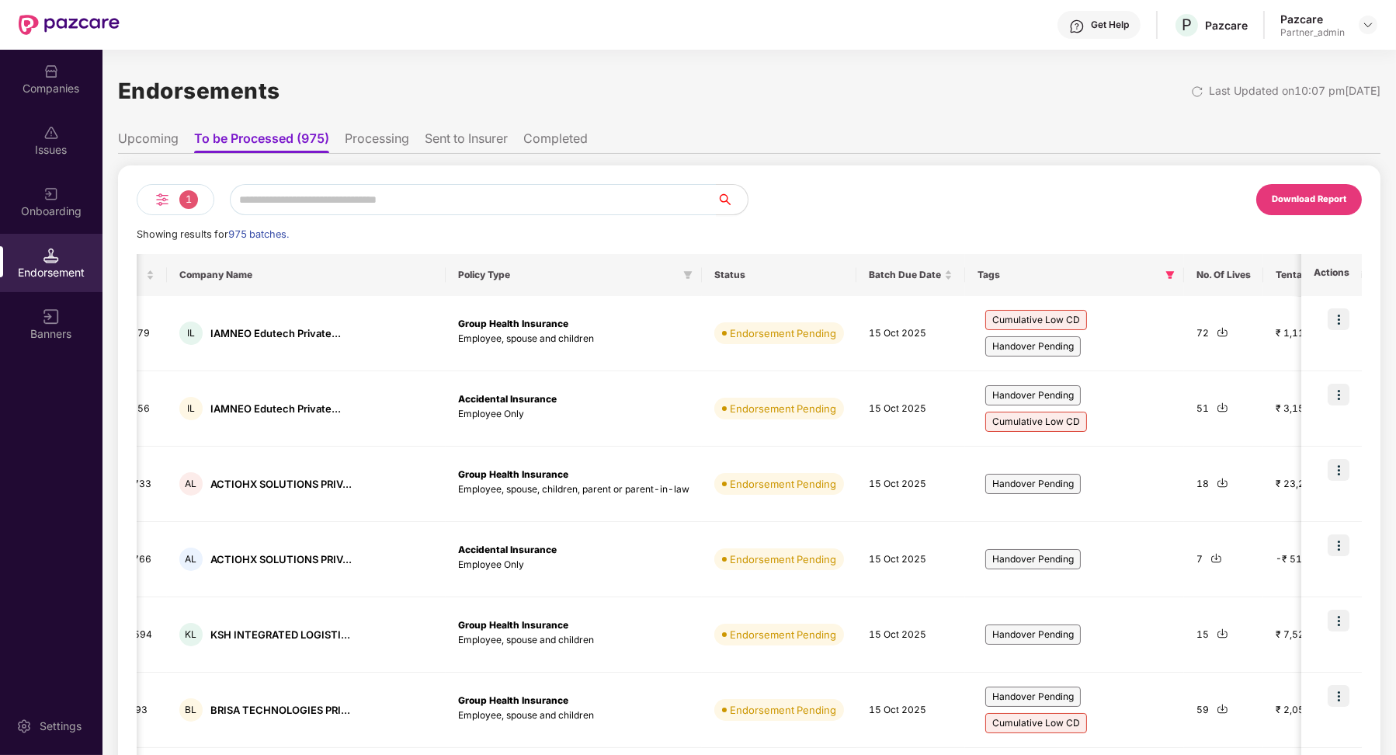
click at [367, 151] on li "Processing" at bounding box center [377, 141] width 64 height 23
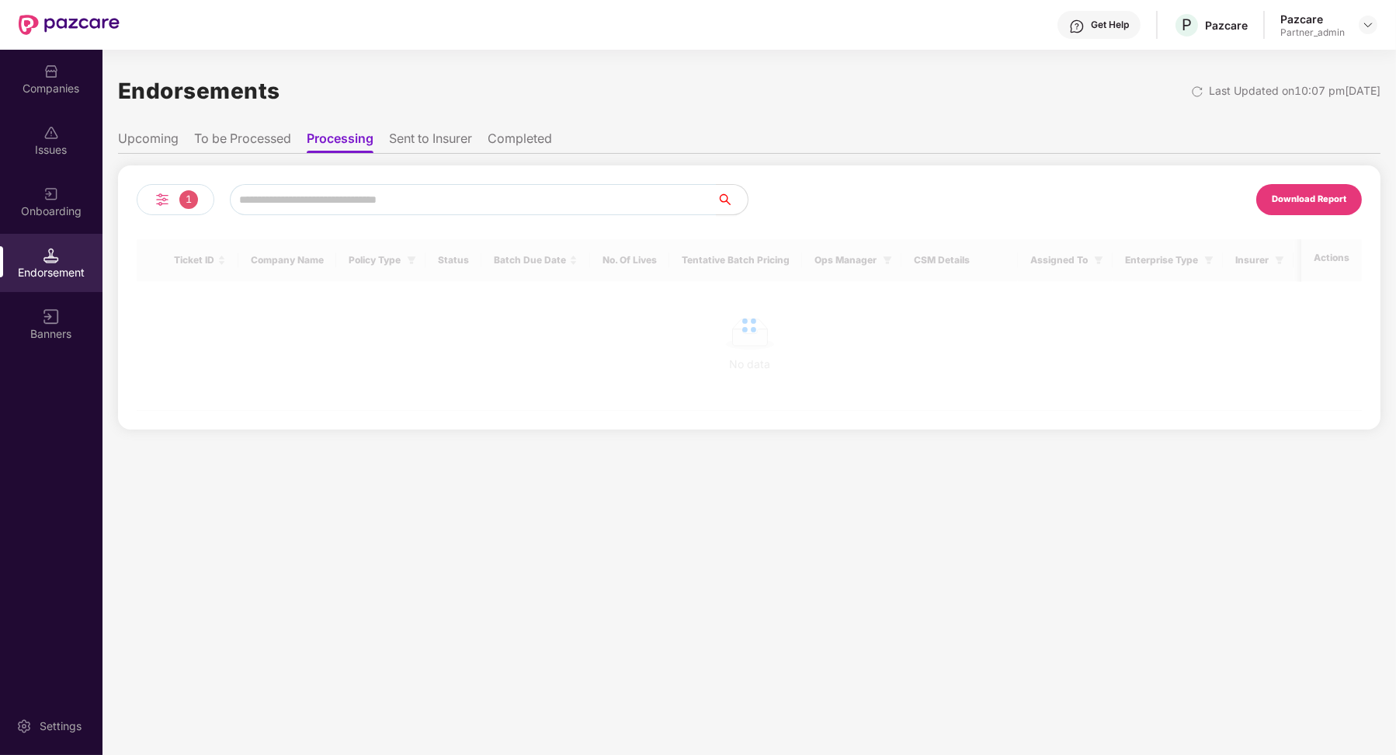
click at [263, 134] on li "To be Processed" at bounding box center [242, 141] width 97 height 23
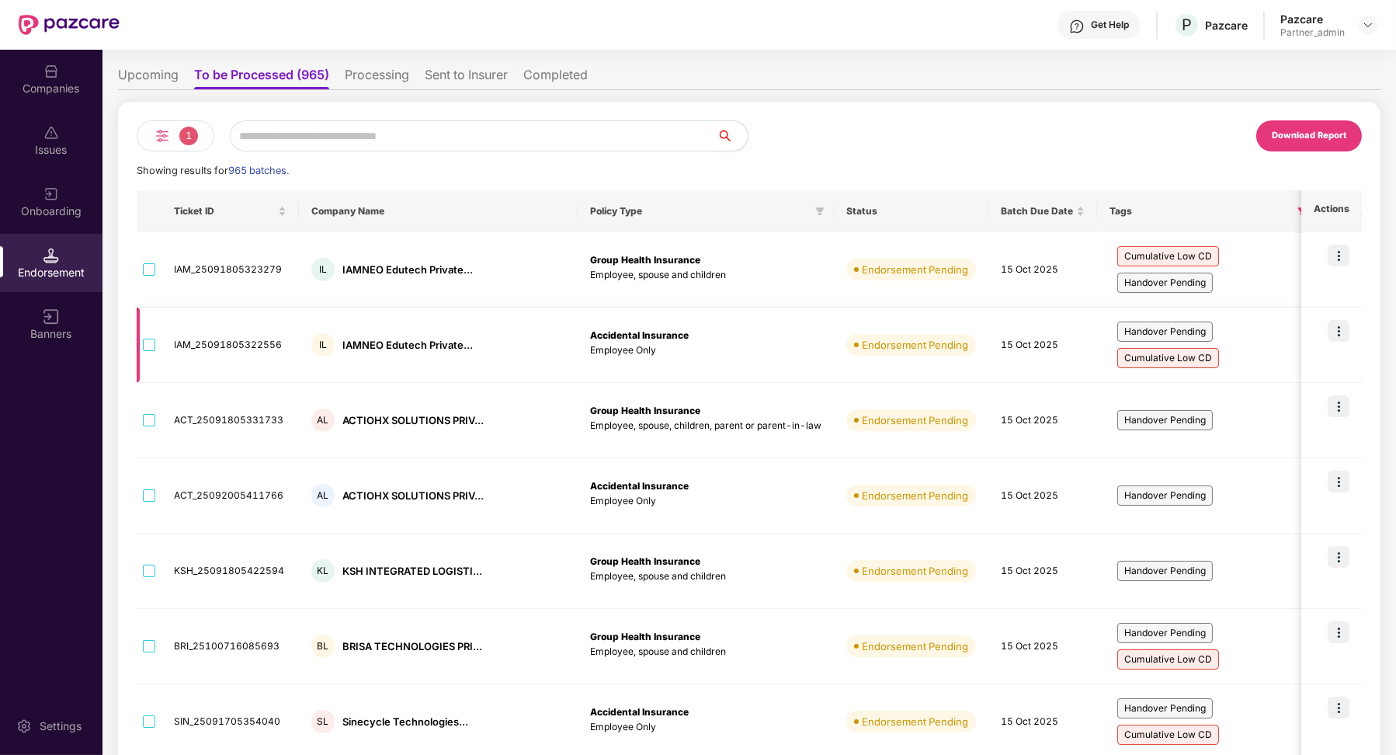
scroll to position [0, 0]
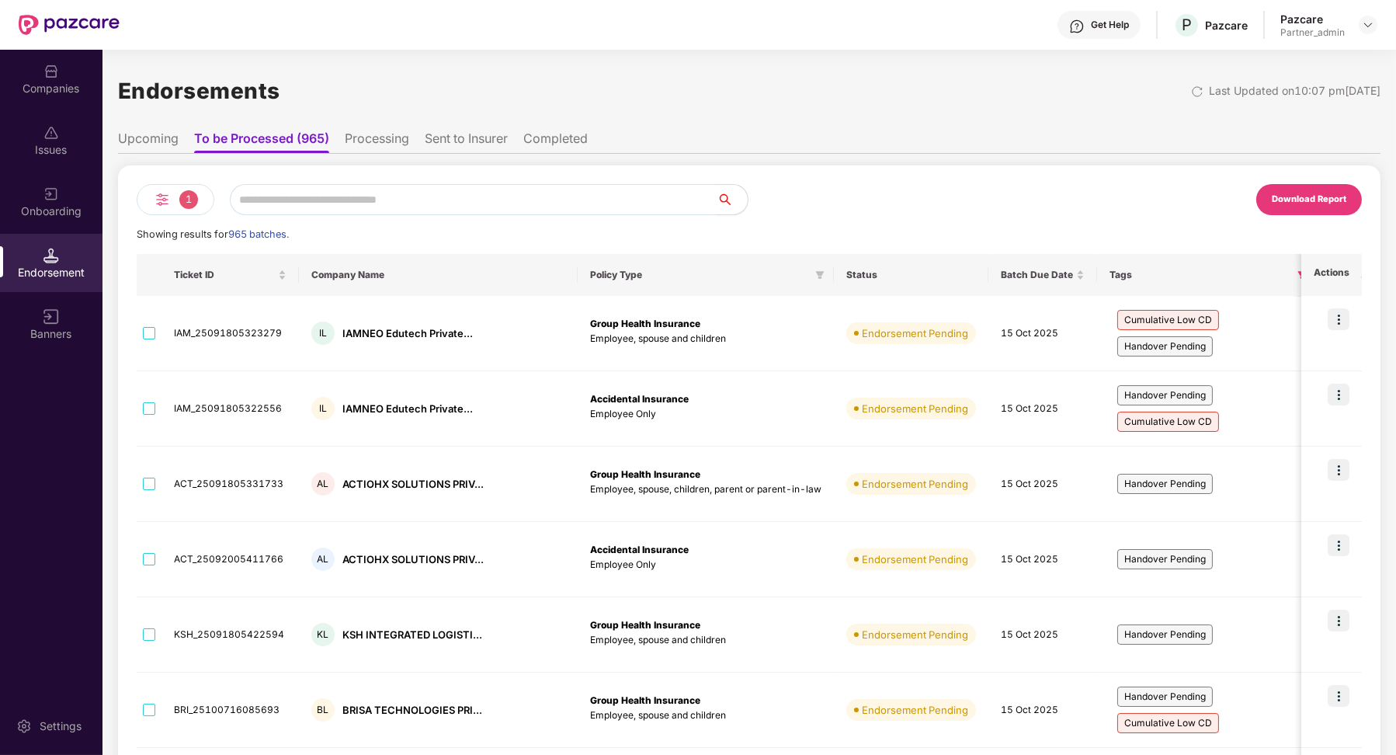
click at [172, 144] on li "Upcoming" at bounding box center [148, 141] width 61 height 23
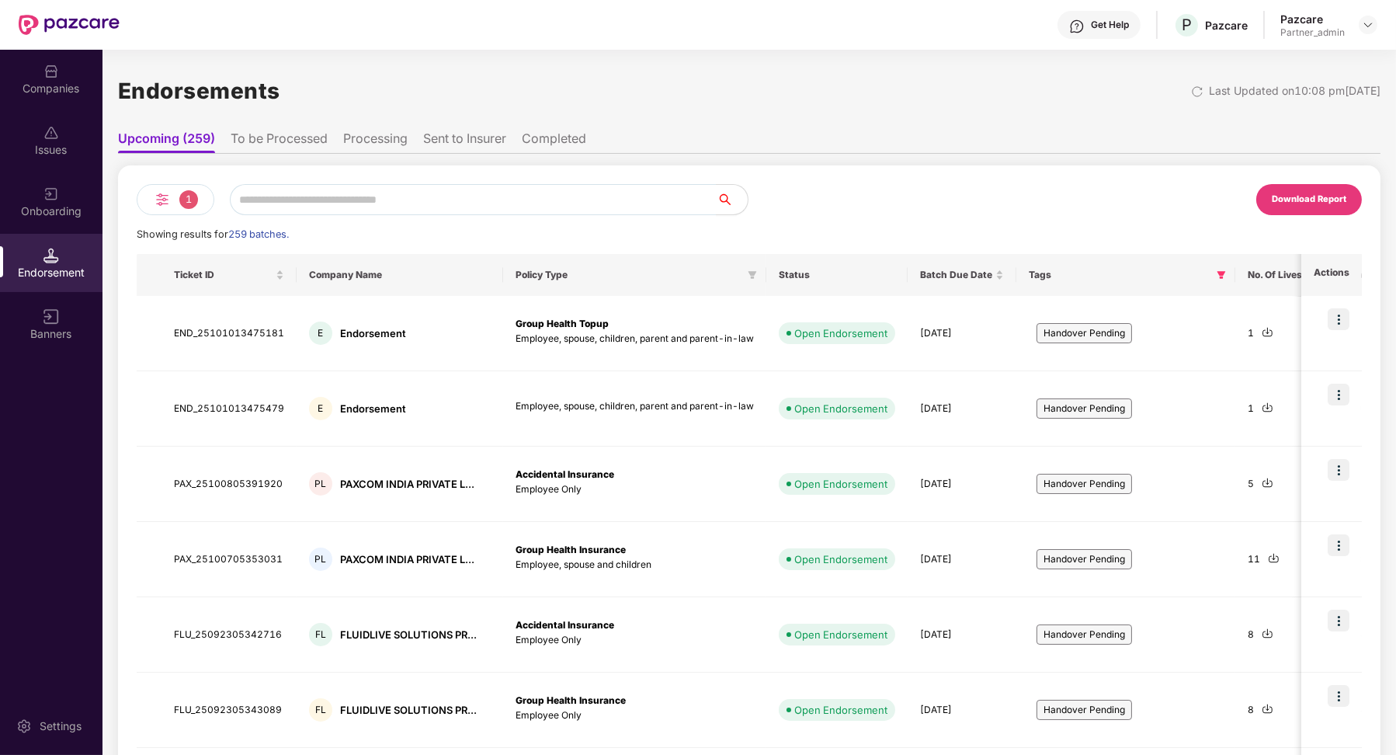
click at [266, 141] on li "To be Processed" at bounding box center [279, 141] width 97 height 23
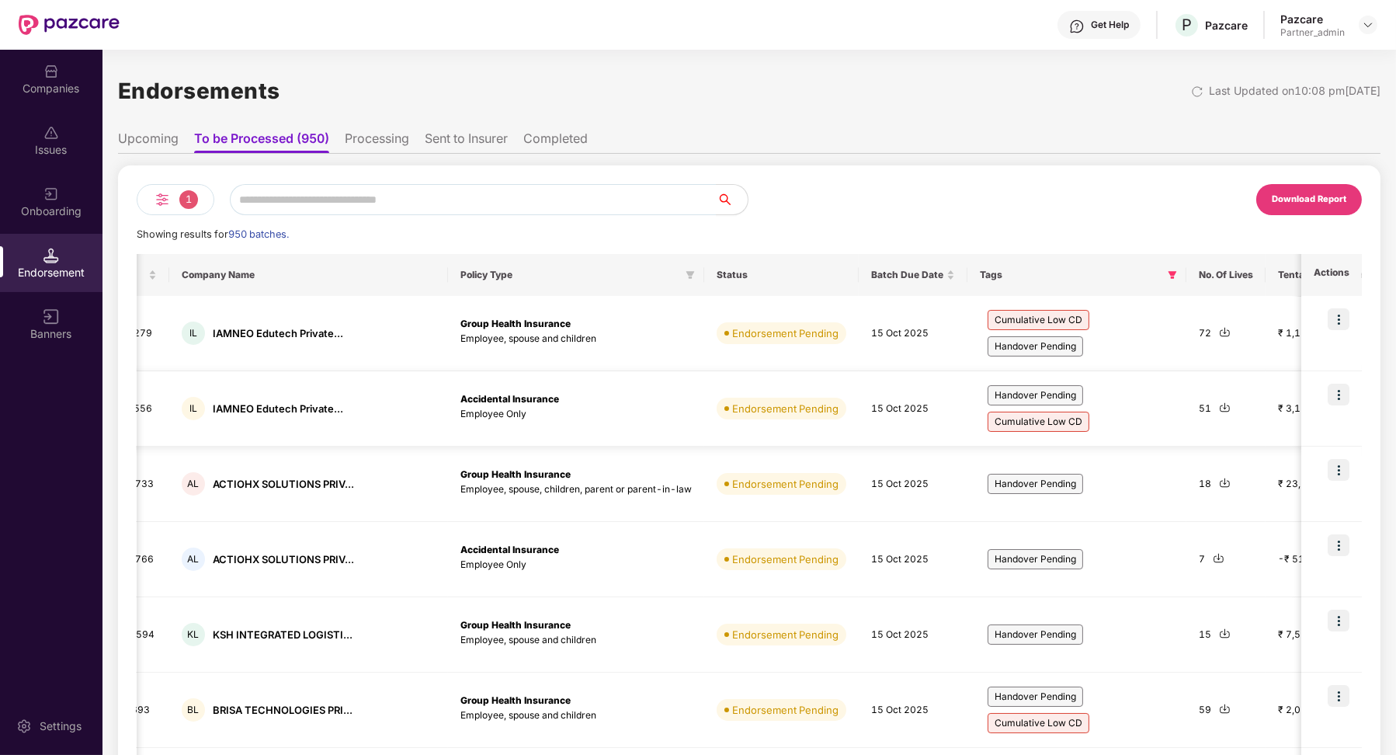
scroll to position [0, 248]
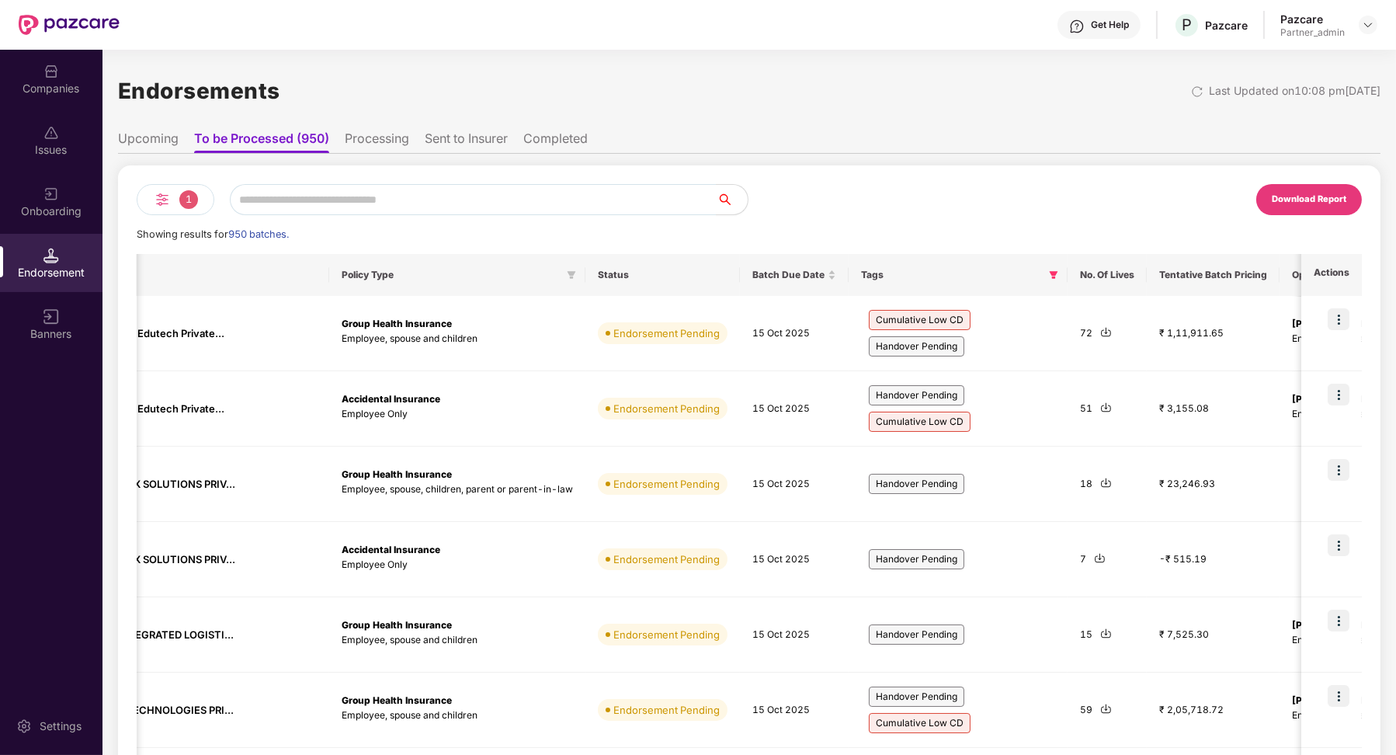
click at [364, 131] on li "Processing" at bounding box center [377, 141] width 64 height 23
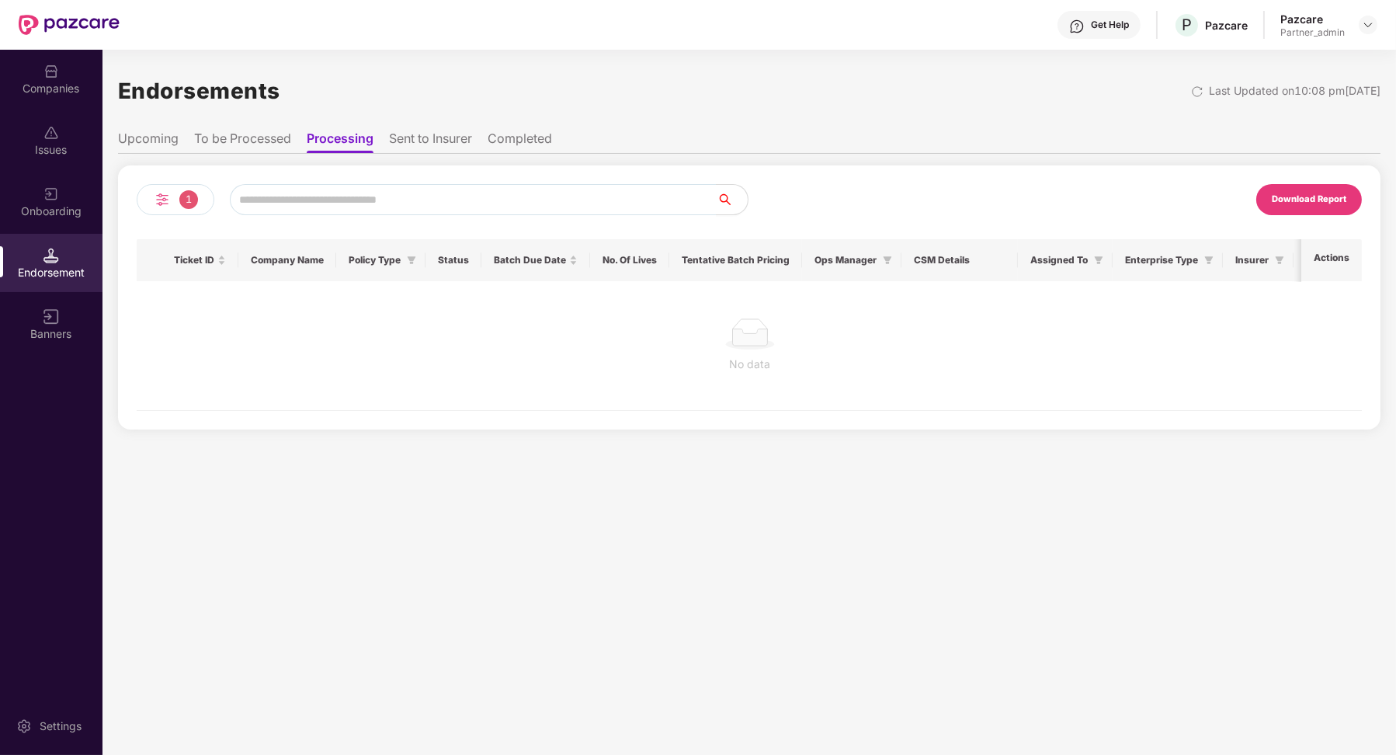
click at [261, 139] on li "To be Processed" at bounding box center [242, 141] width 97 height 23
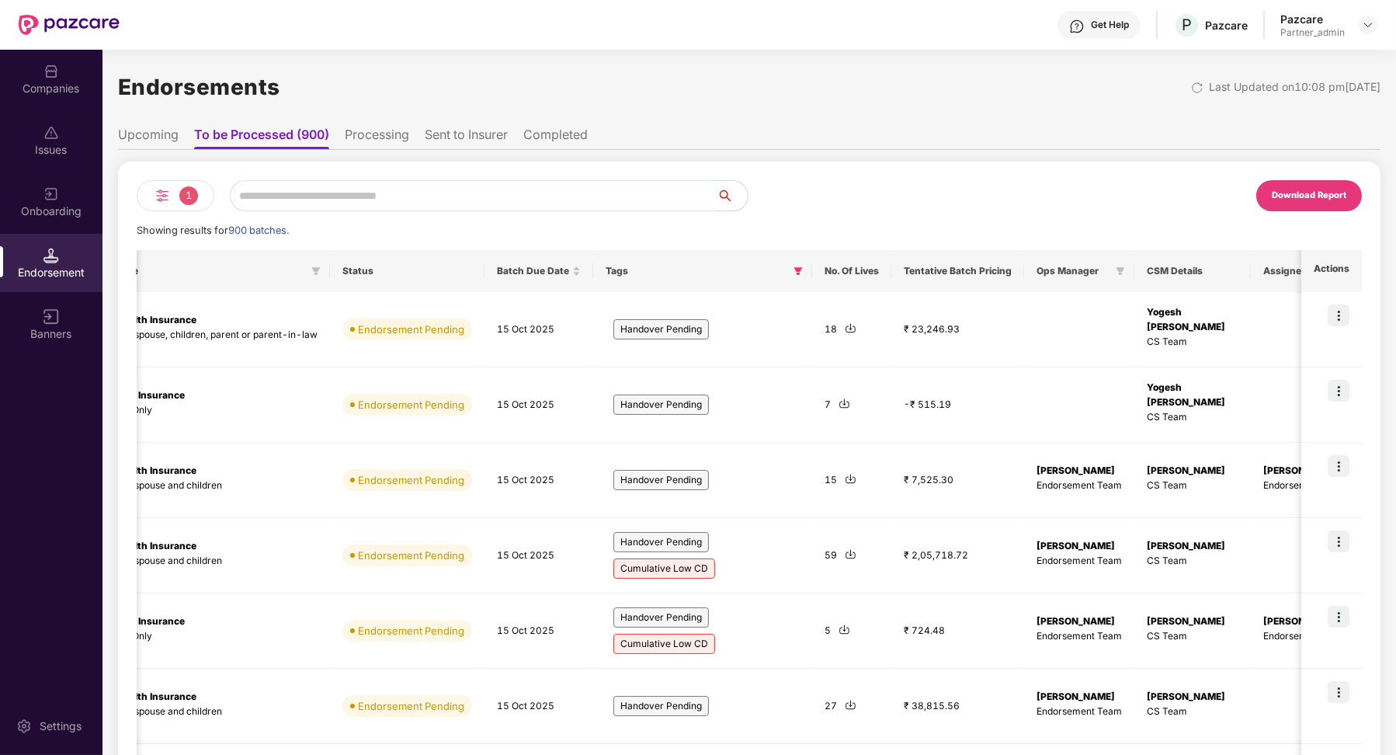
scroll to position [0, 0]
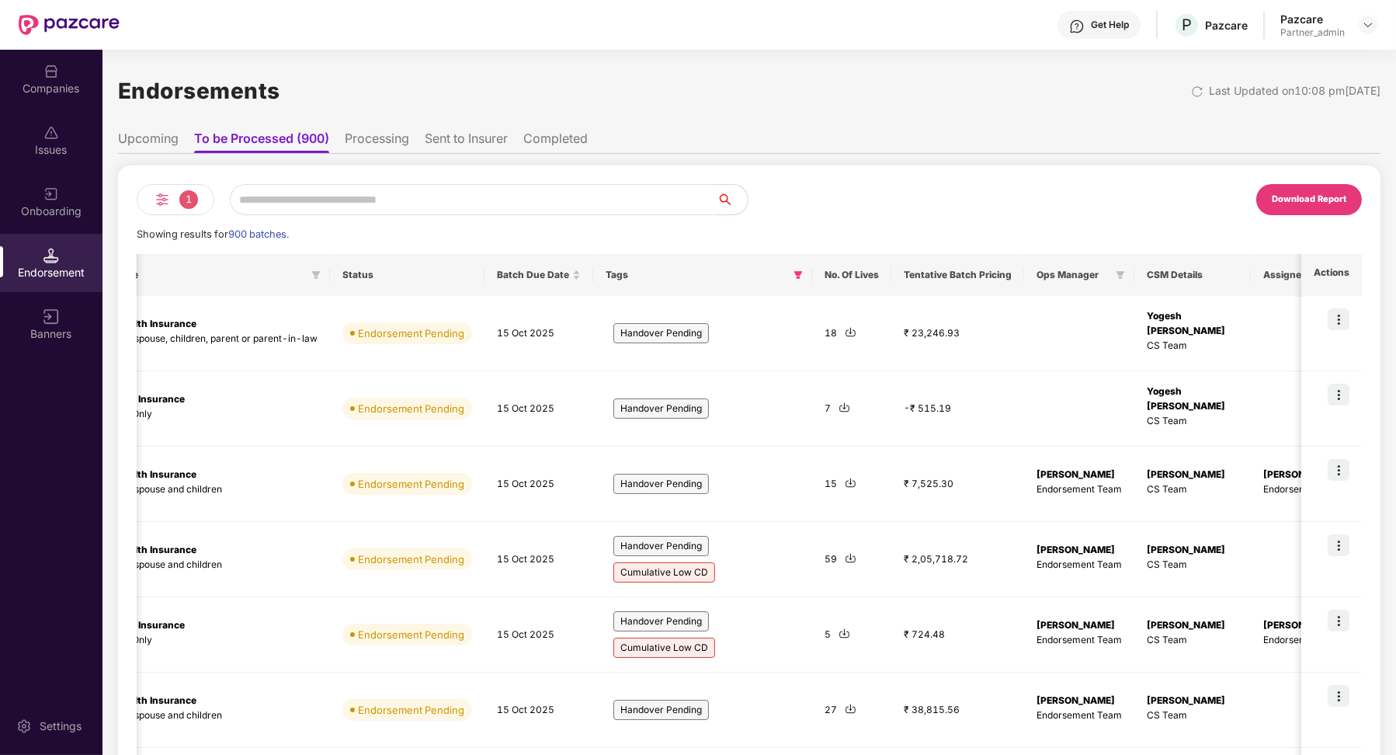
click at [392, 139] on li "Processing" at bounding box center [377, 141] width 64 height 23
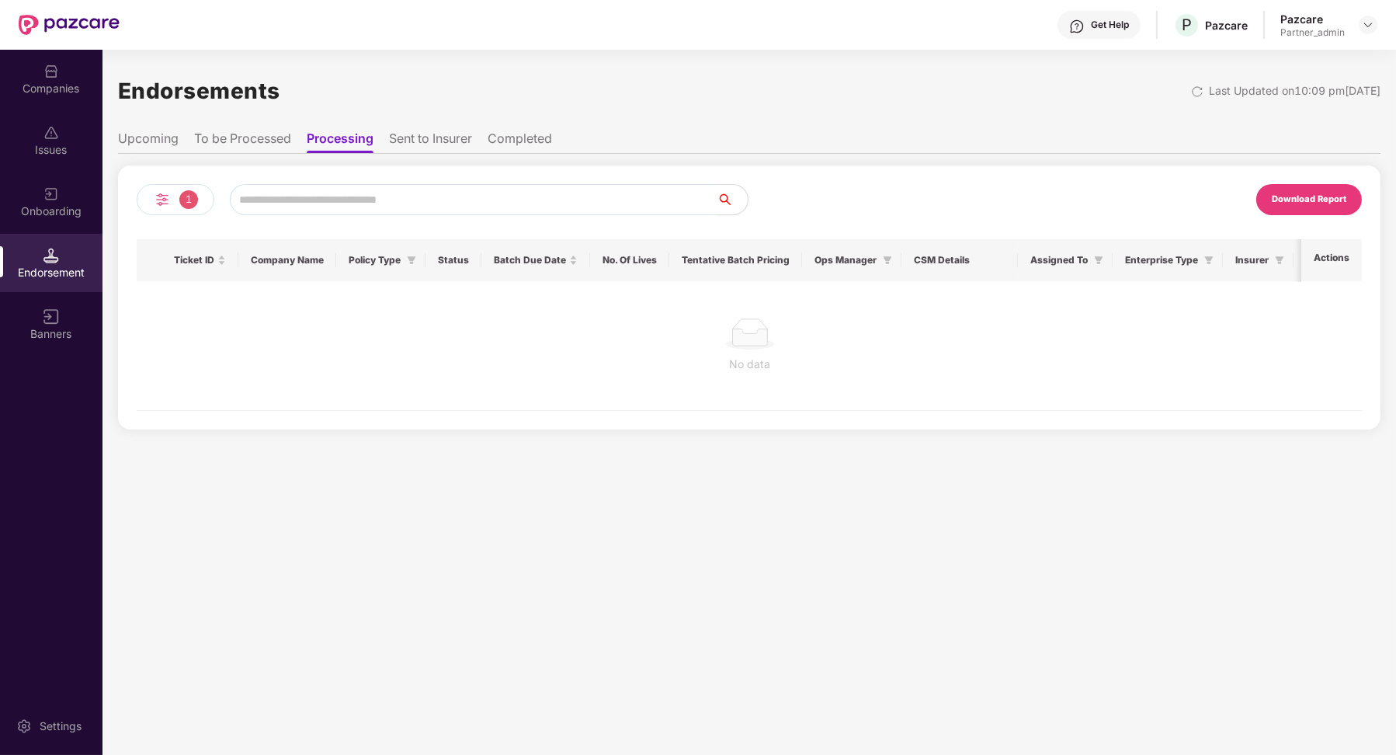
click at [268, 137] on li "To be Processed" at bounding box center [242, 141] width 97 height 23
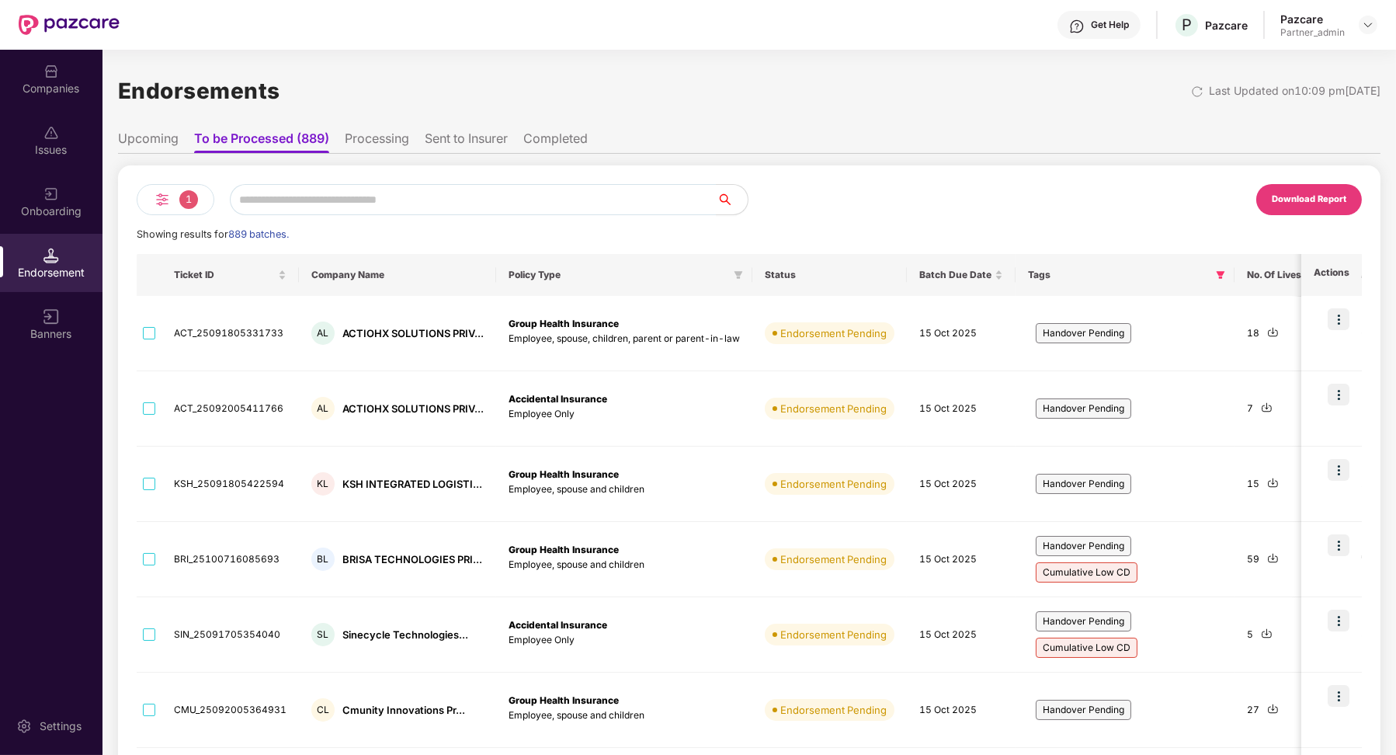
click at [134, 141] on li "Upcoming" at bounding box center [148, 141] width 61 height 23
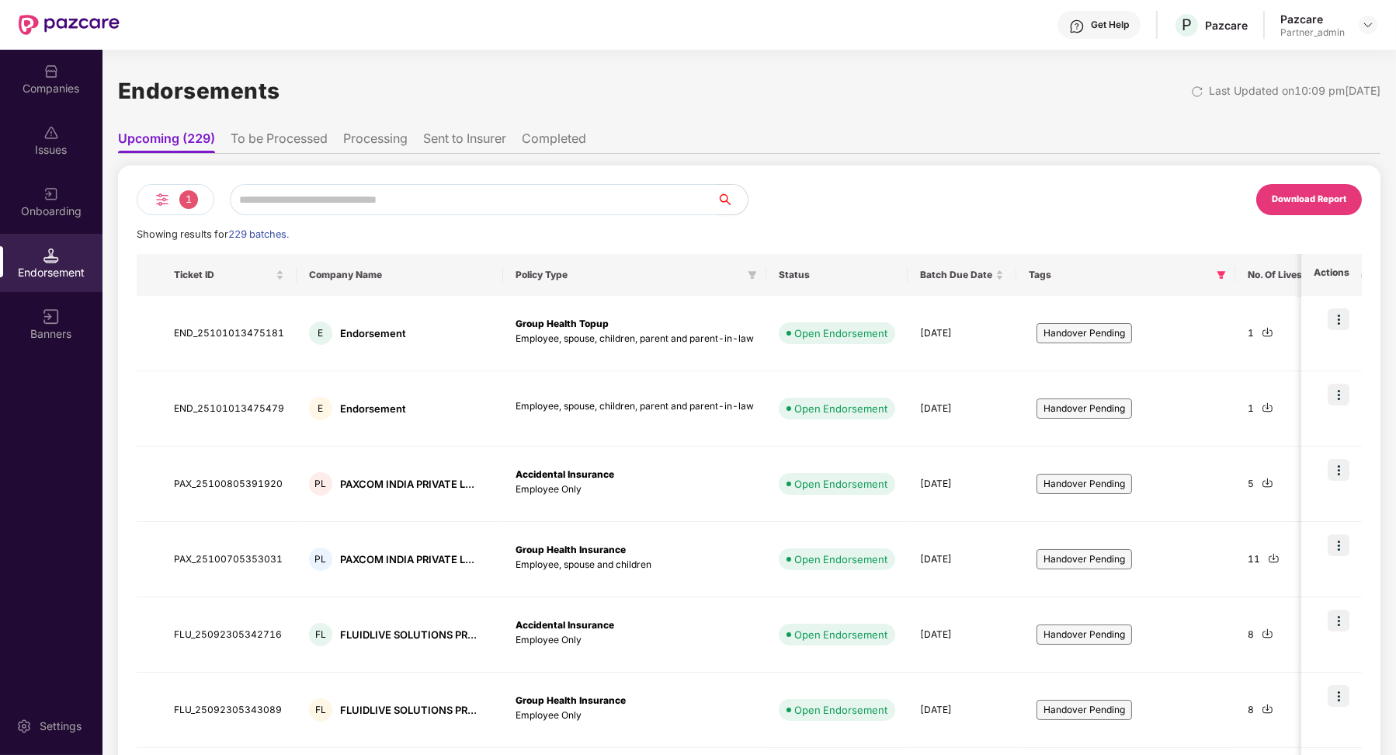
click at [252, 137] on li "To be Processed" at bounding box center [279, 141] width 97 height 23
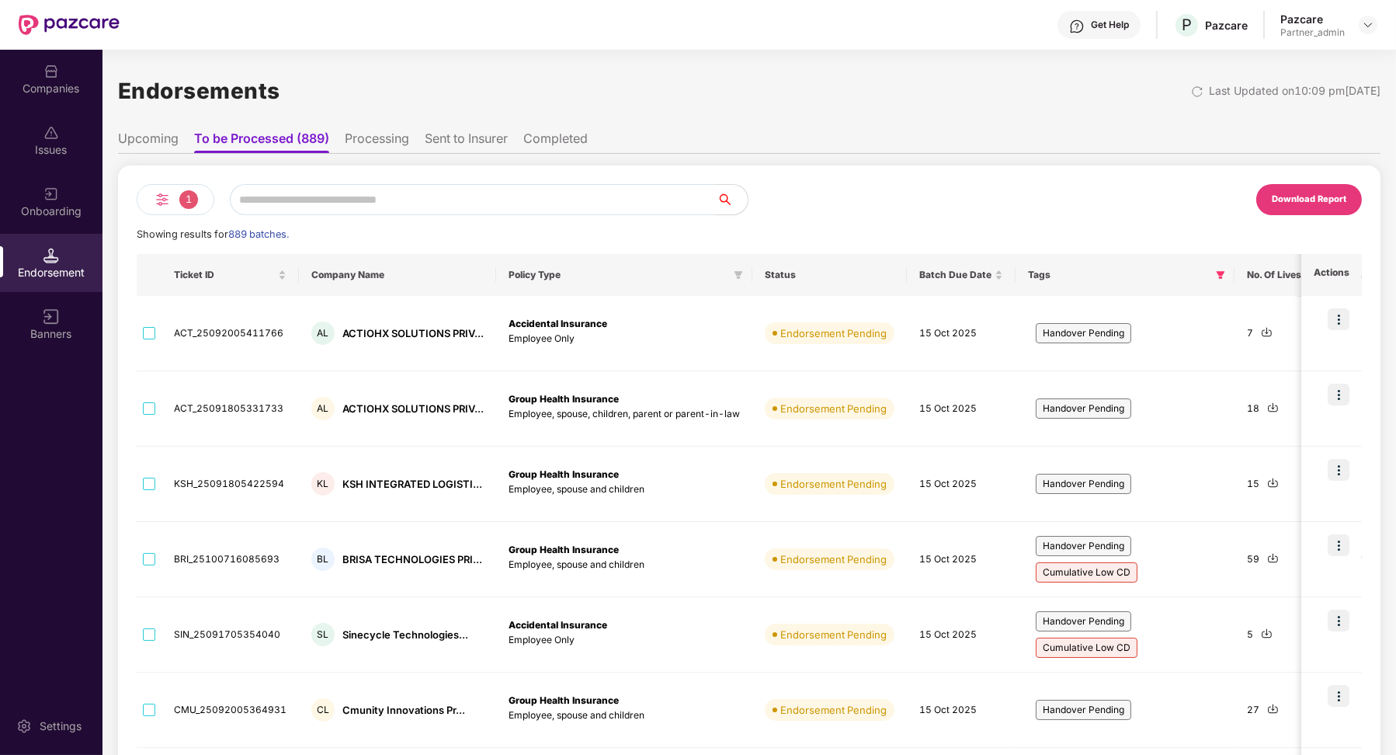
click at [446, 134] on li "Sent to Insurer" at bounding box center [466, 141] width 83 height 23
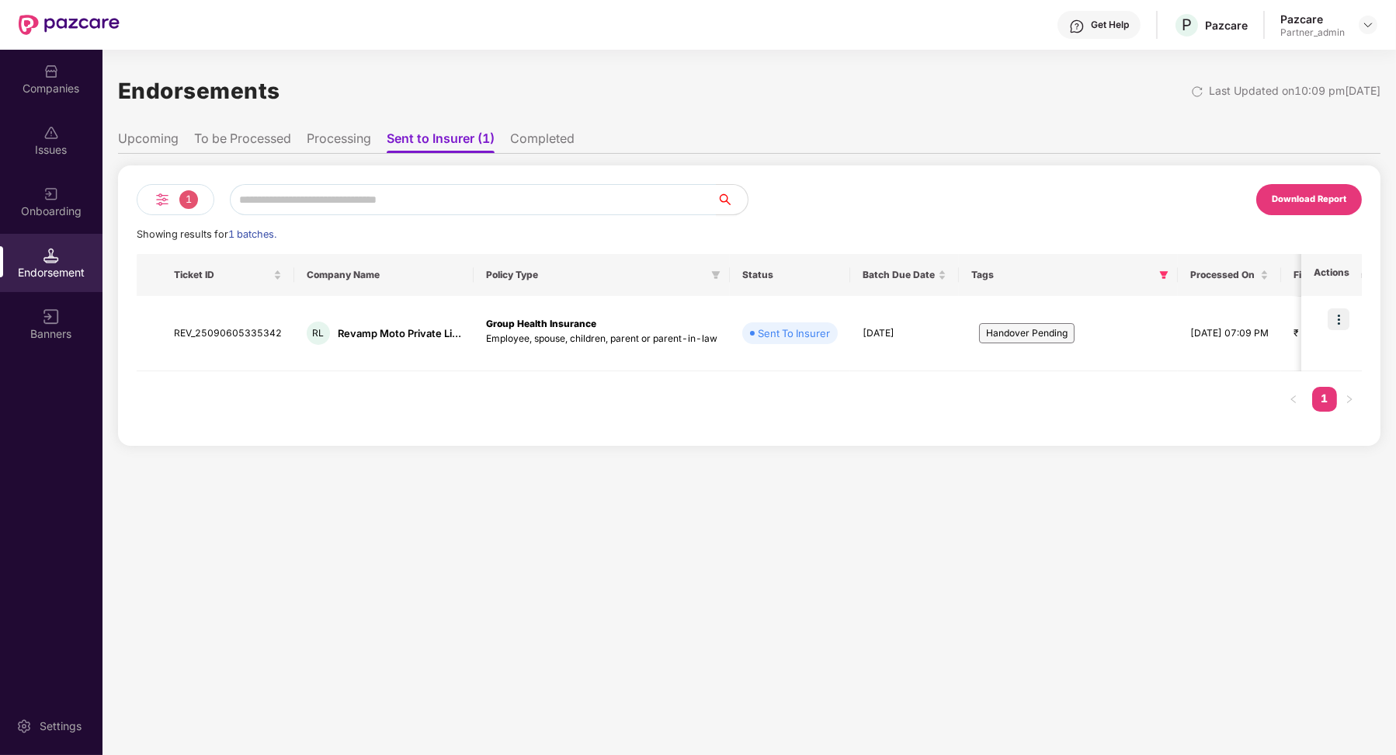
click at [273, 139] on li "To be Processed" at bounding box center [242, 141] width 97 height 23
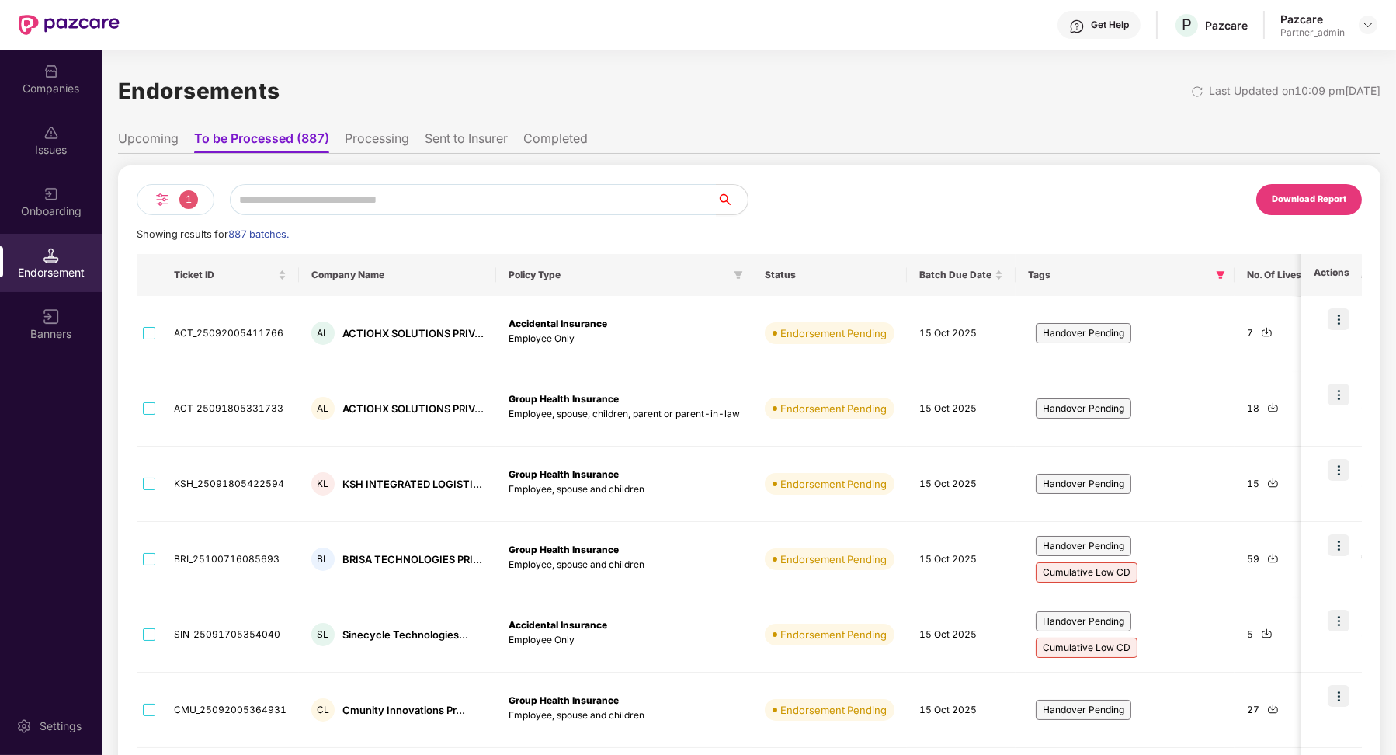
click at [476, 151] on li "Sent to Insurer" at bounding box center [466, 141] width 83 height 23
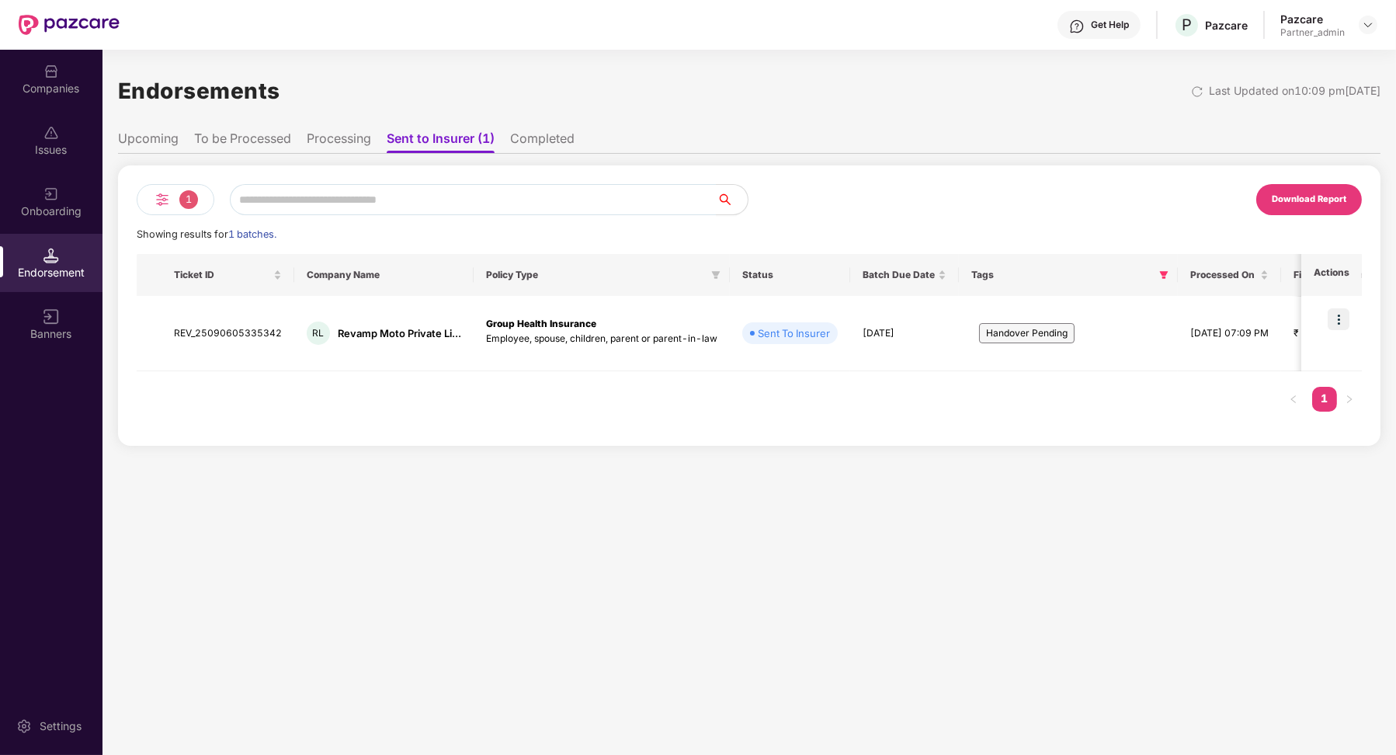
click at [271, 144] on li "To be Processed" at bounding box center [242, 141] width 97 height 23
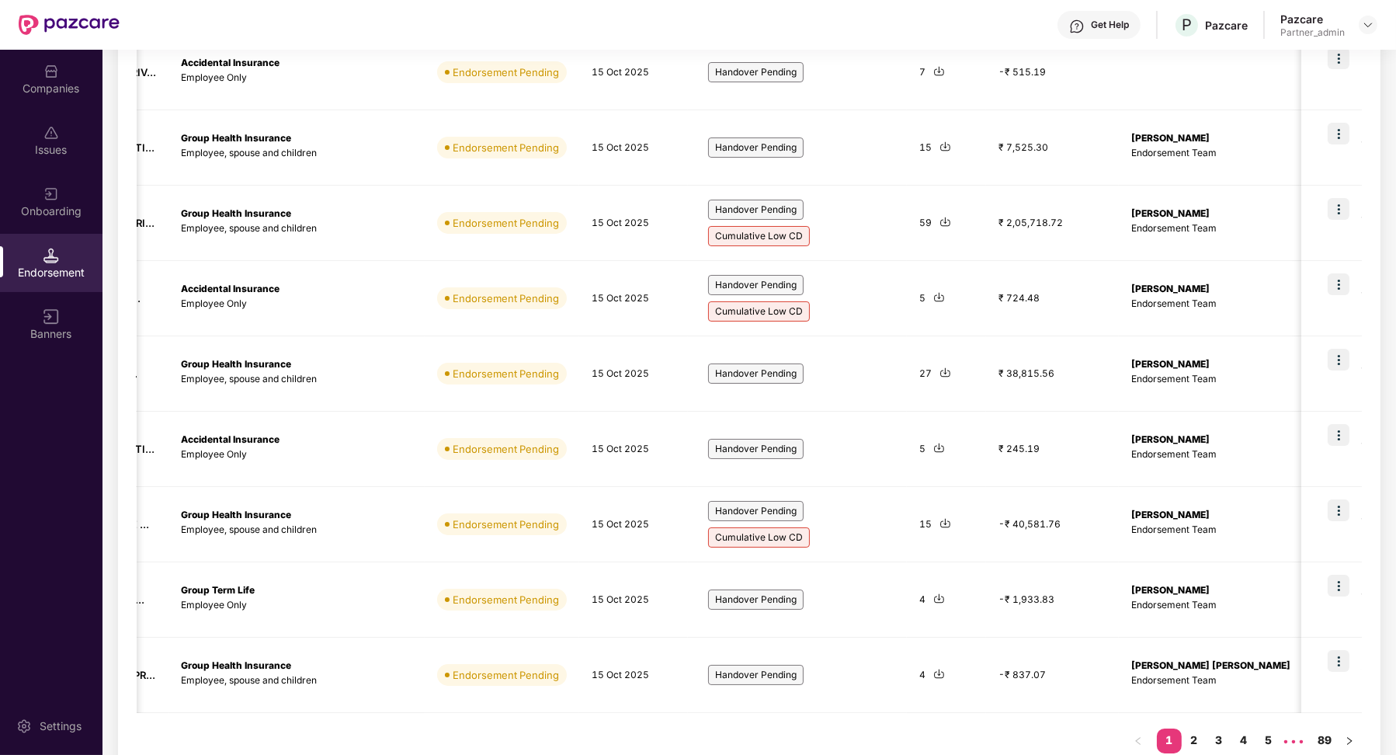
scroll to position [365, 0]
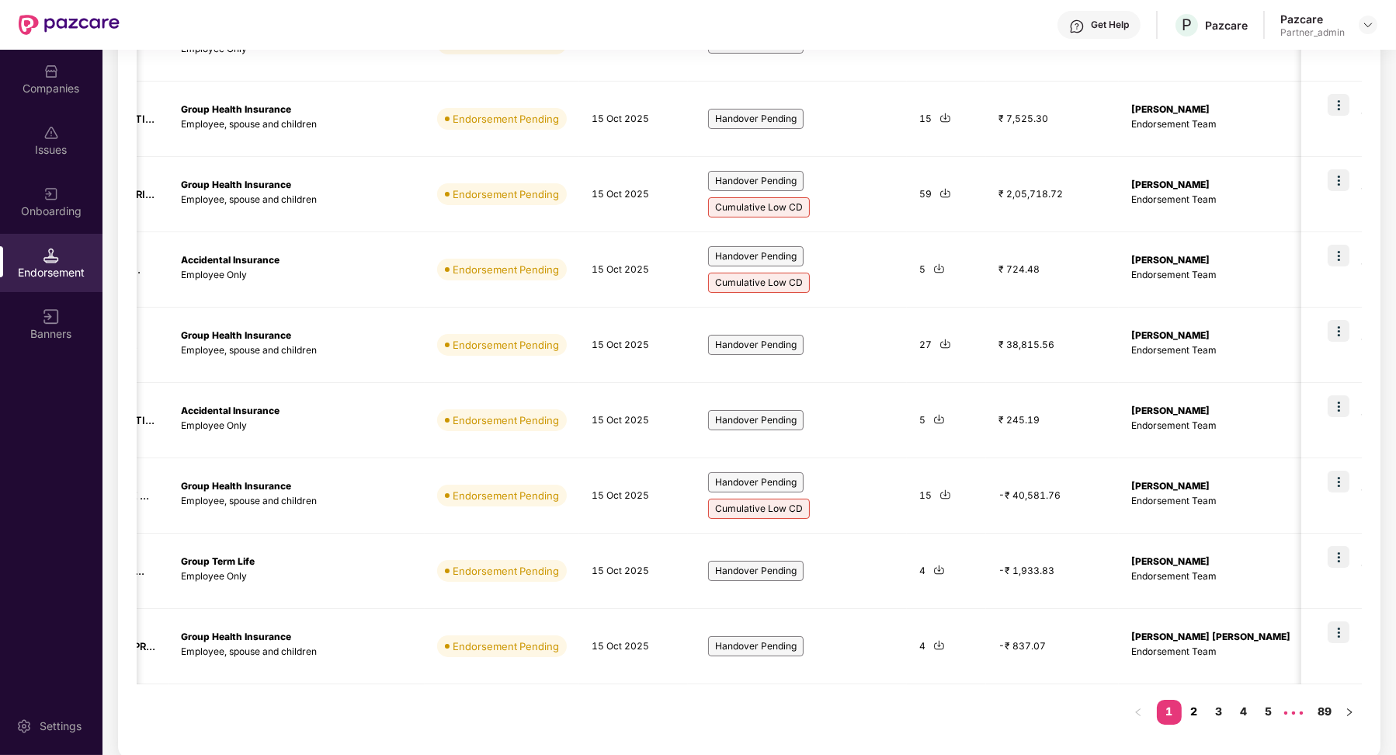
click at [1192, 711] on link "2" at bounding box center [1194, 711] width 25 height 23
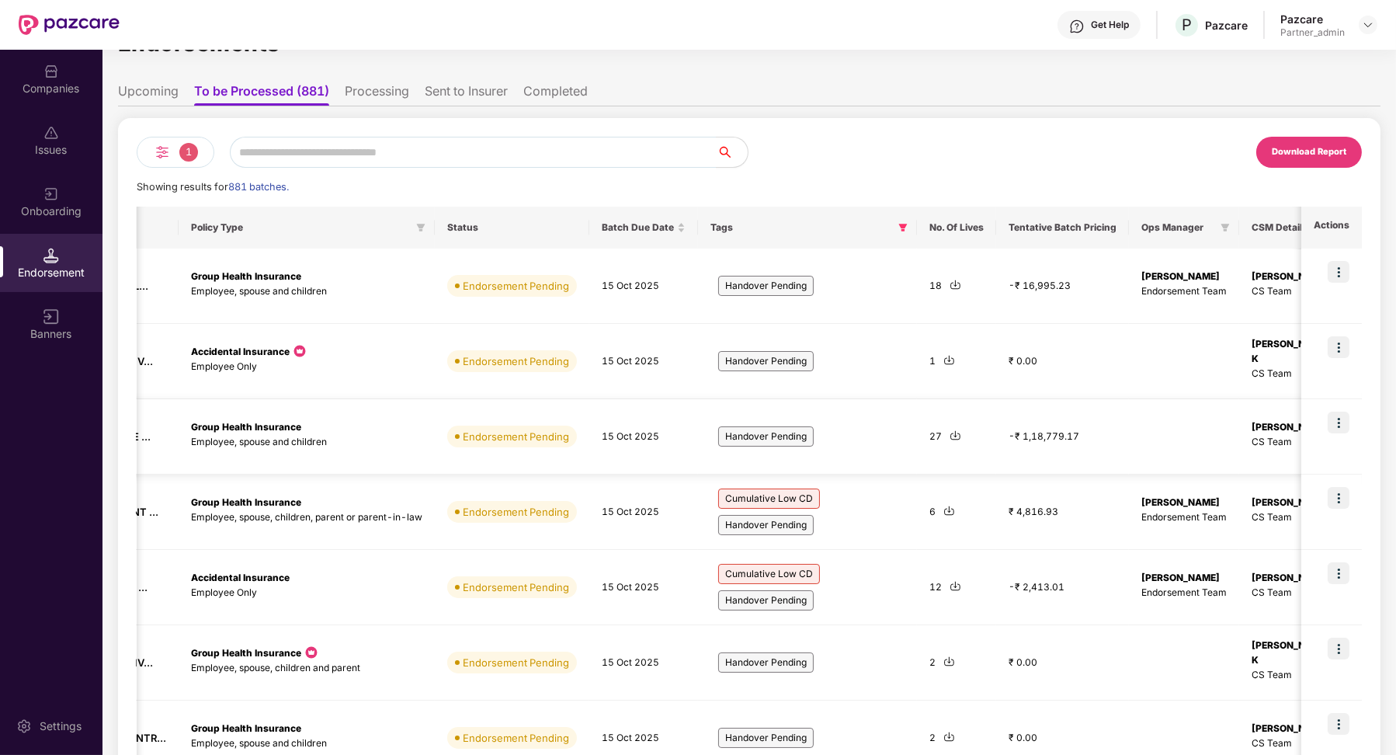
scroll to position [0, 0]
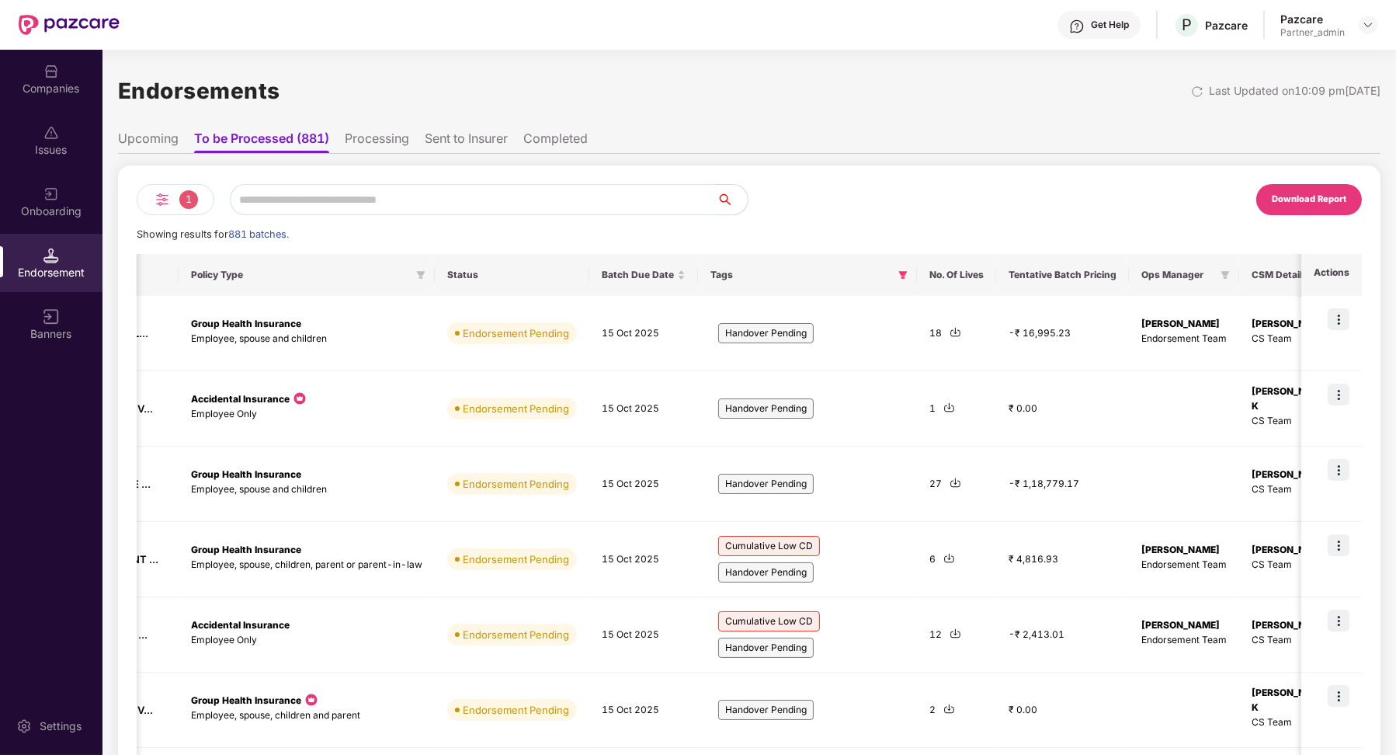
click at [159, 136] on li "Upcoming" at bounding box center [148, 141] width 61 height 23
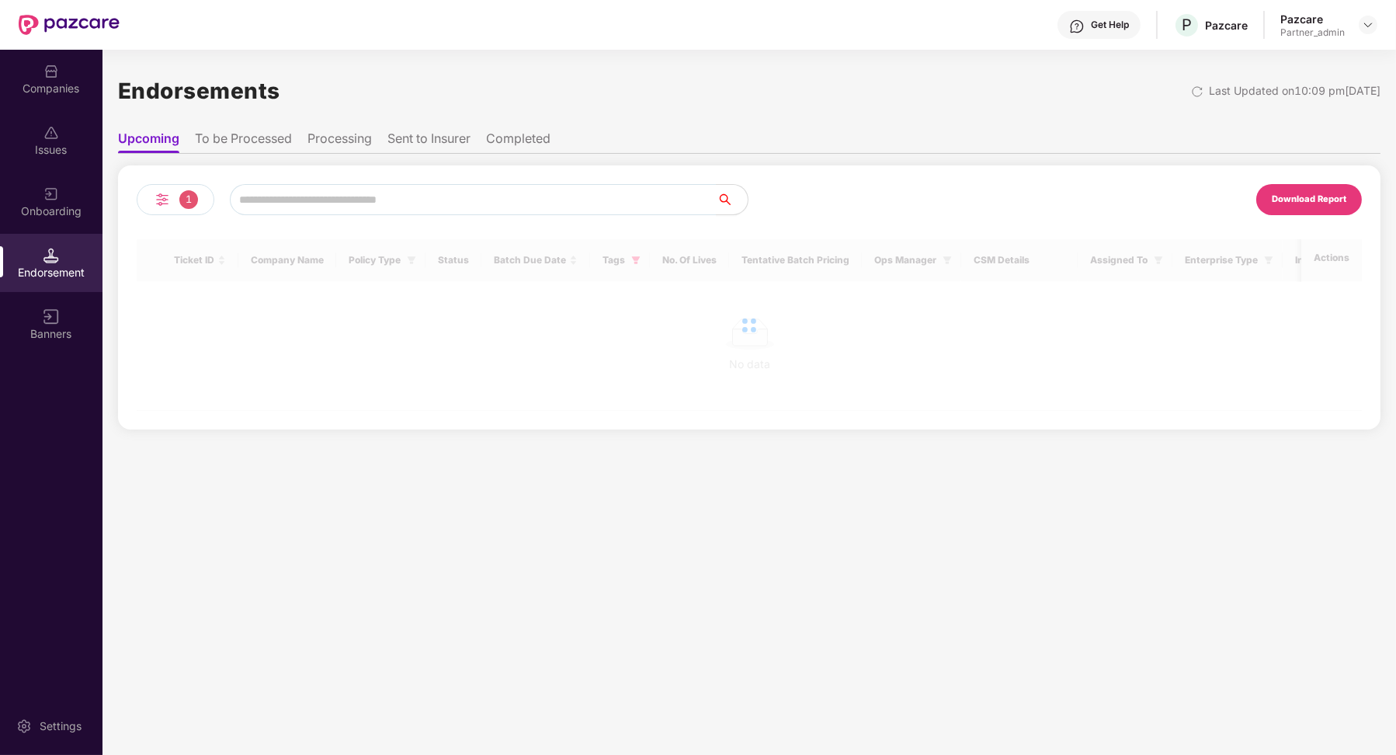
click at [219, 140] on li "To be Processed" at bounding box center [243, 141] width 97 height 23
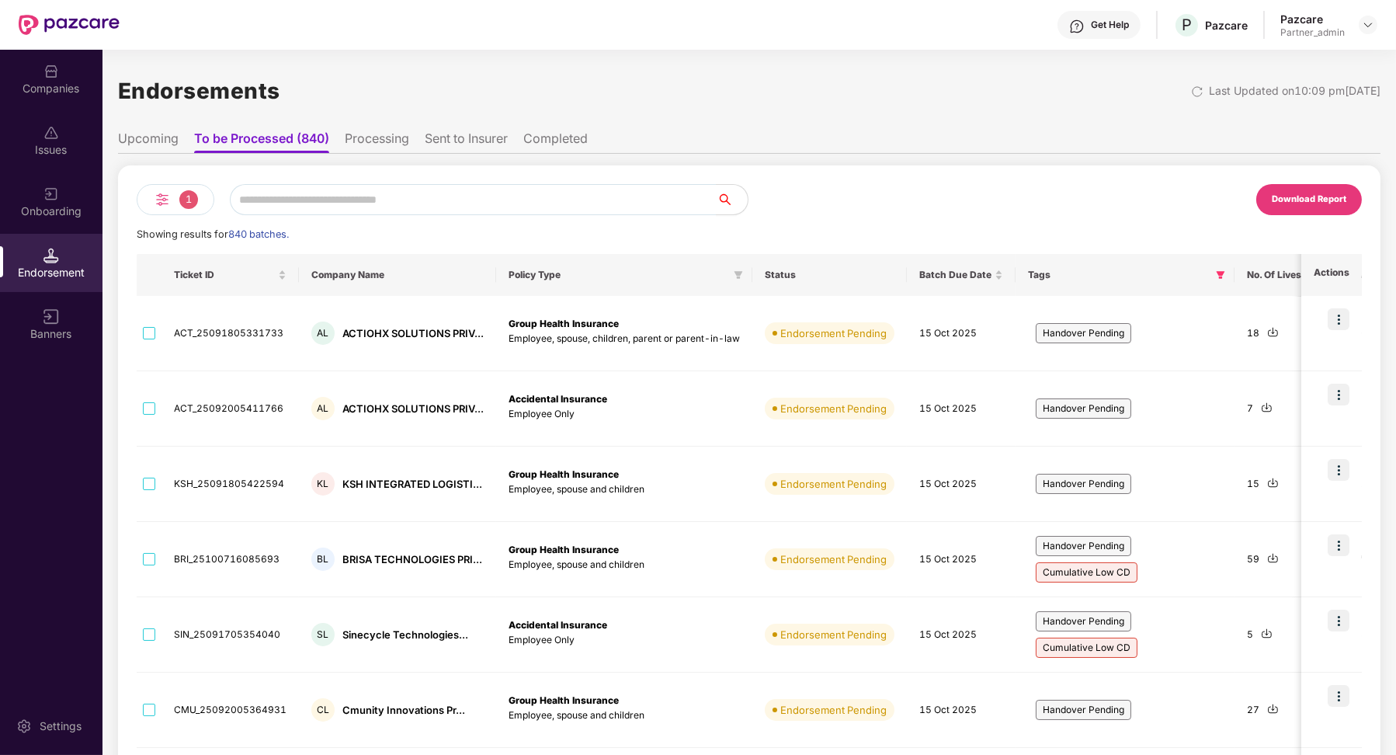
click at [161, 136] on li "Upcoming" at bounding box center [148, 141] width 61 height 23
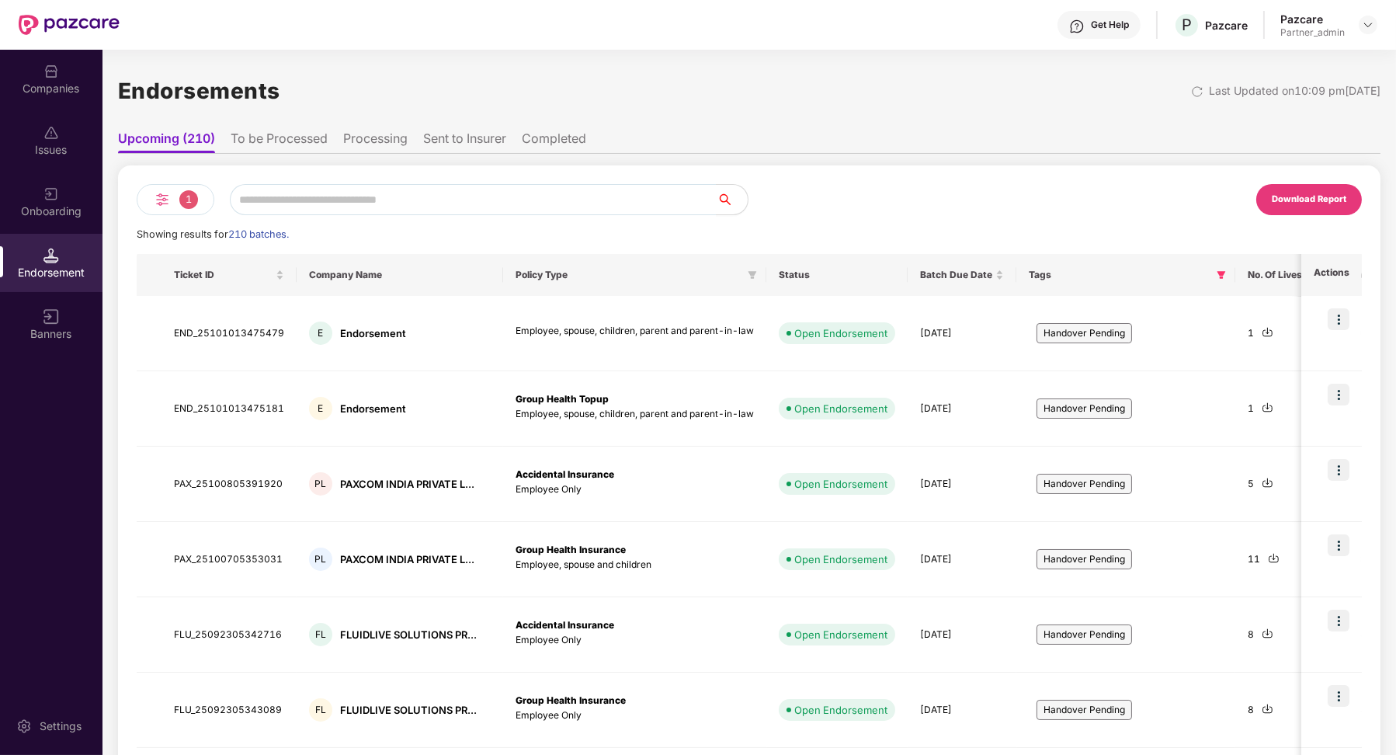
click at [280, 147] on li "To be Processed" at bounding box center [279, 141] width 97 height 23
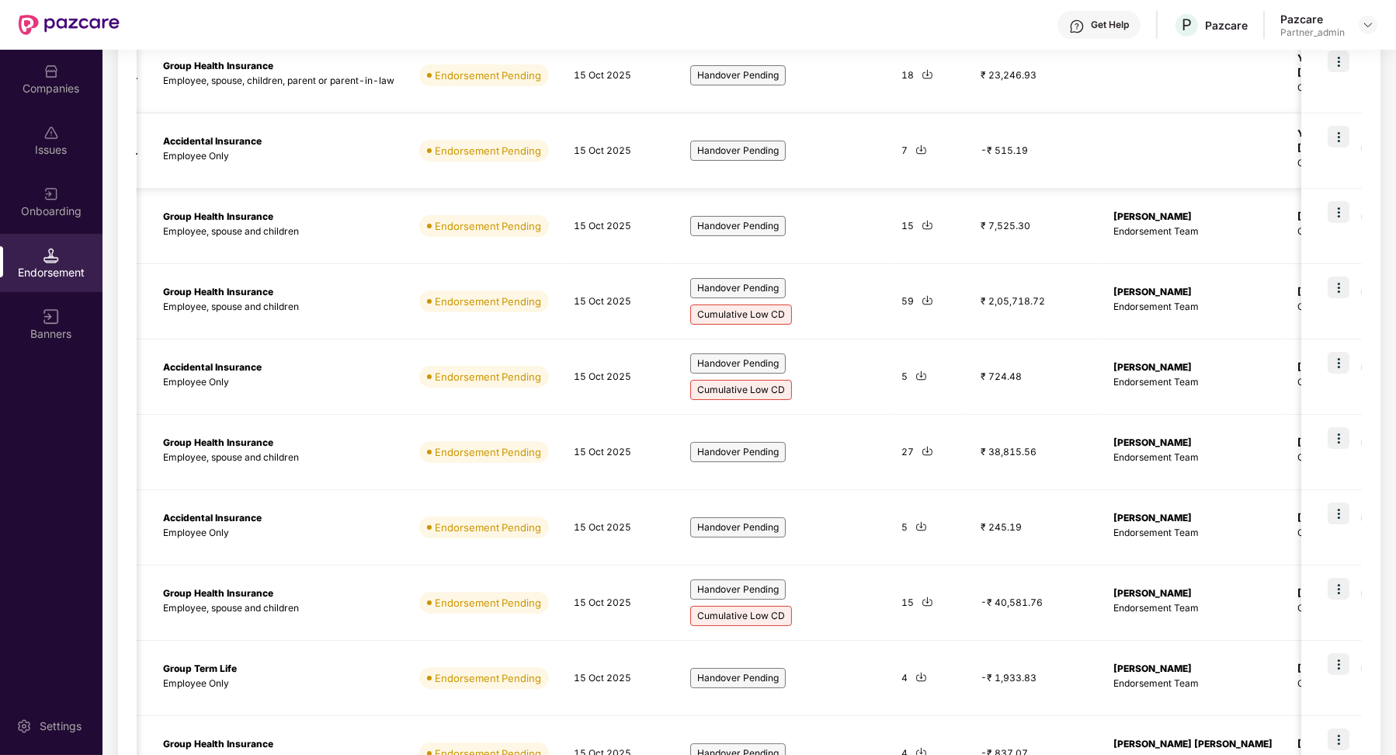
scroll to position [365, 0]
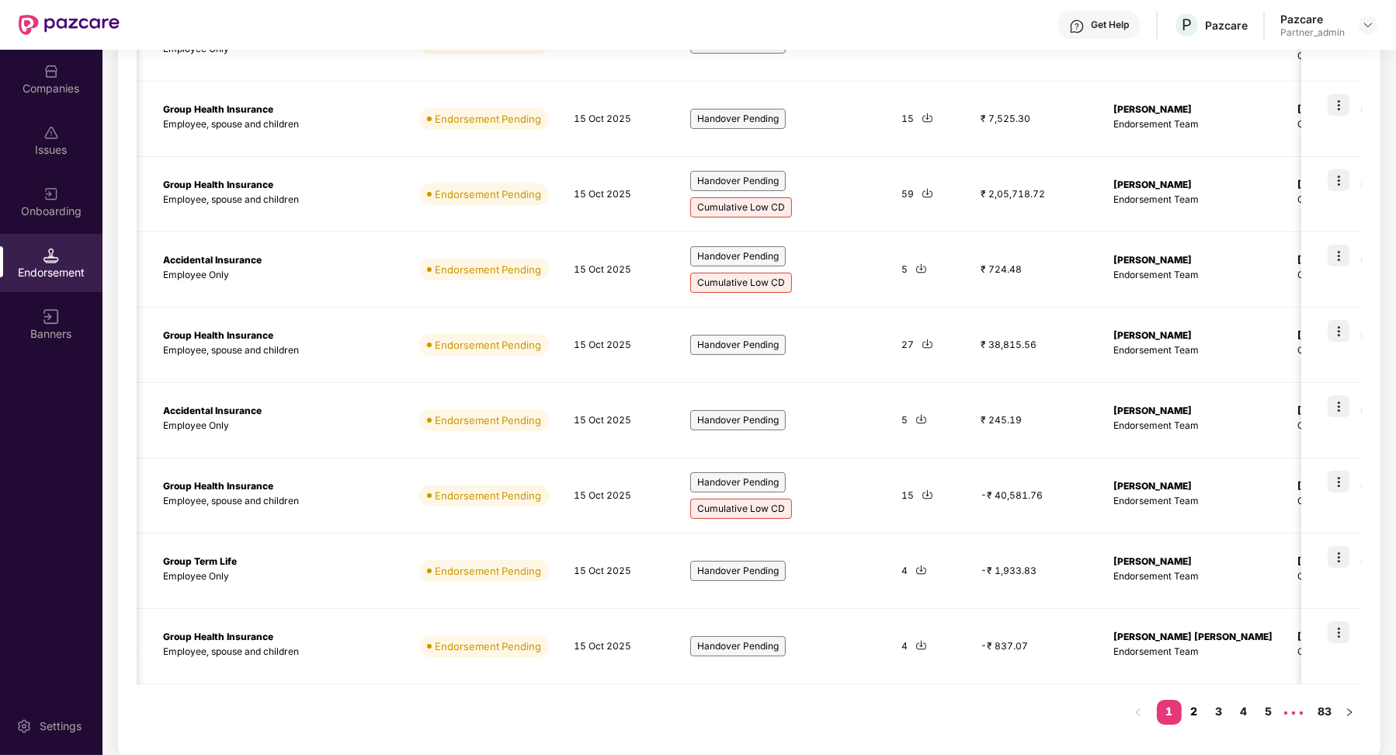
click at [1186, 708] on link "2" at bounding box center [1194, 711] width 25 height 23
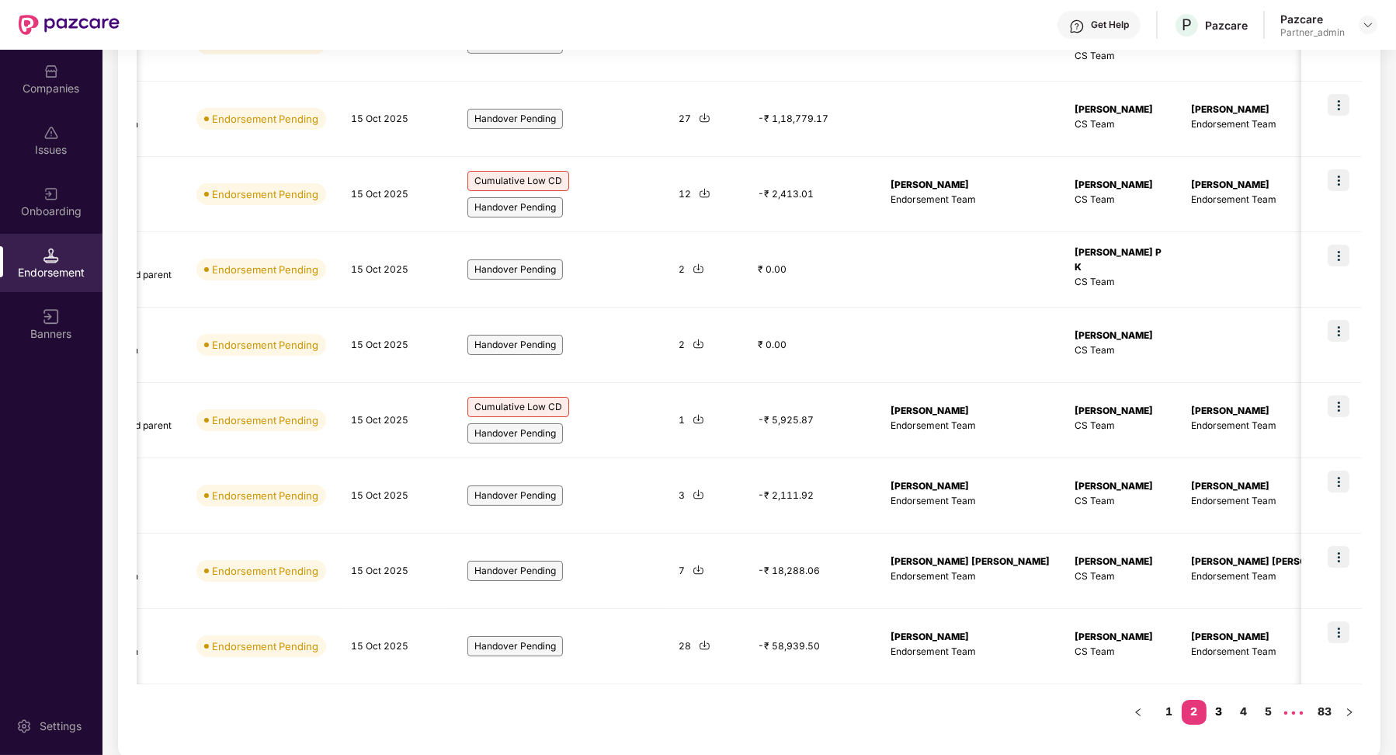
click at [1218, 707] on link "3" at bounding box center [1219, 711] width 25 height 23
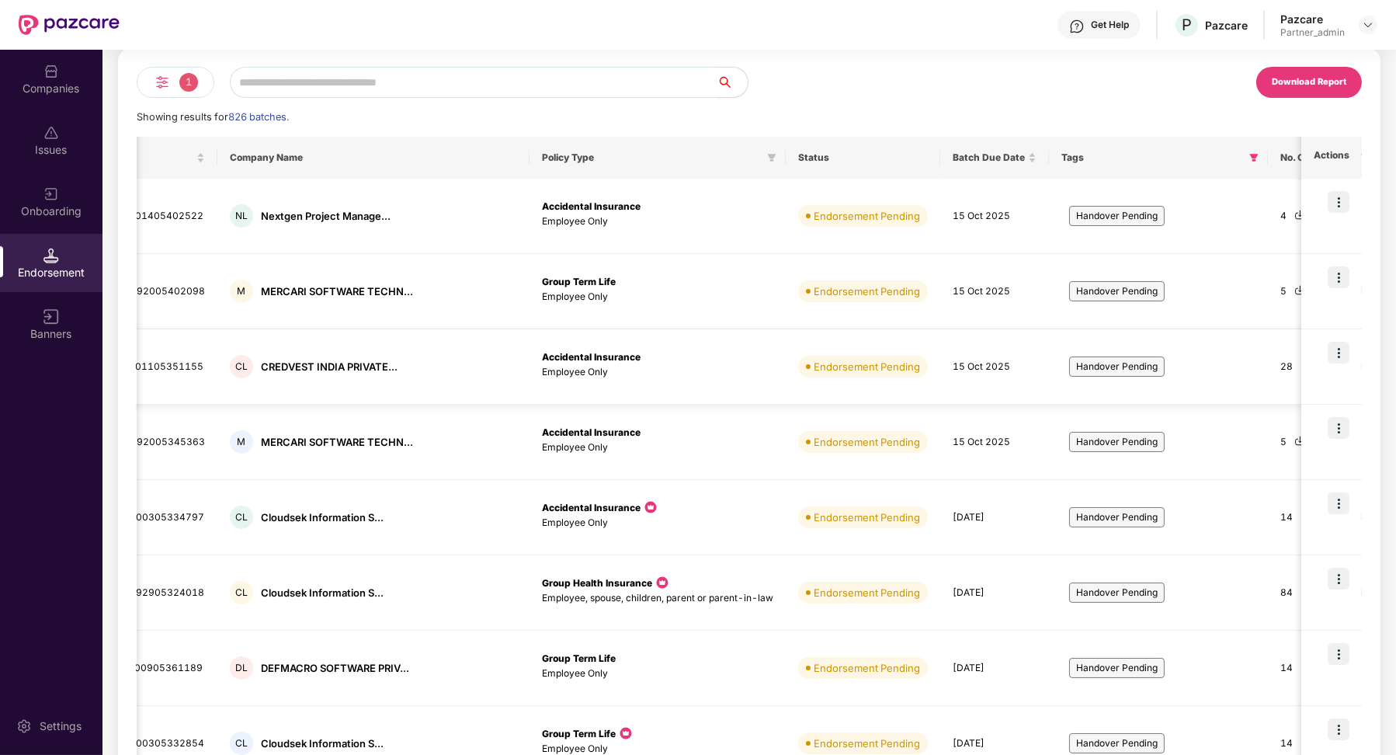
scroll to position [0, 0]
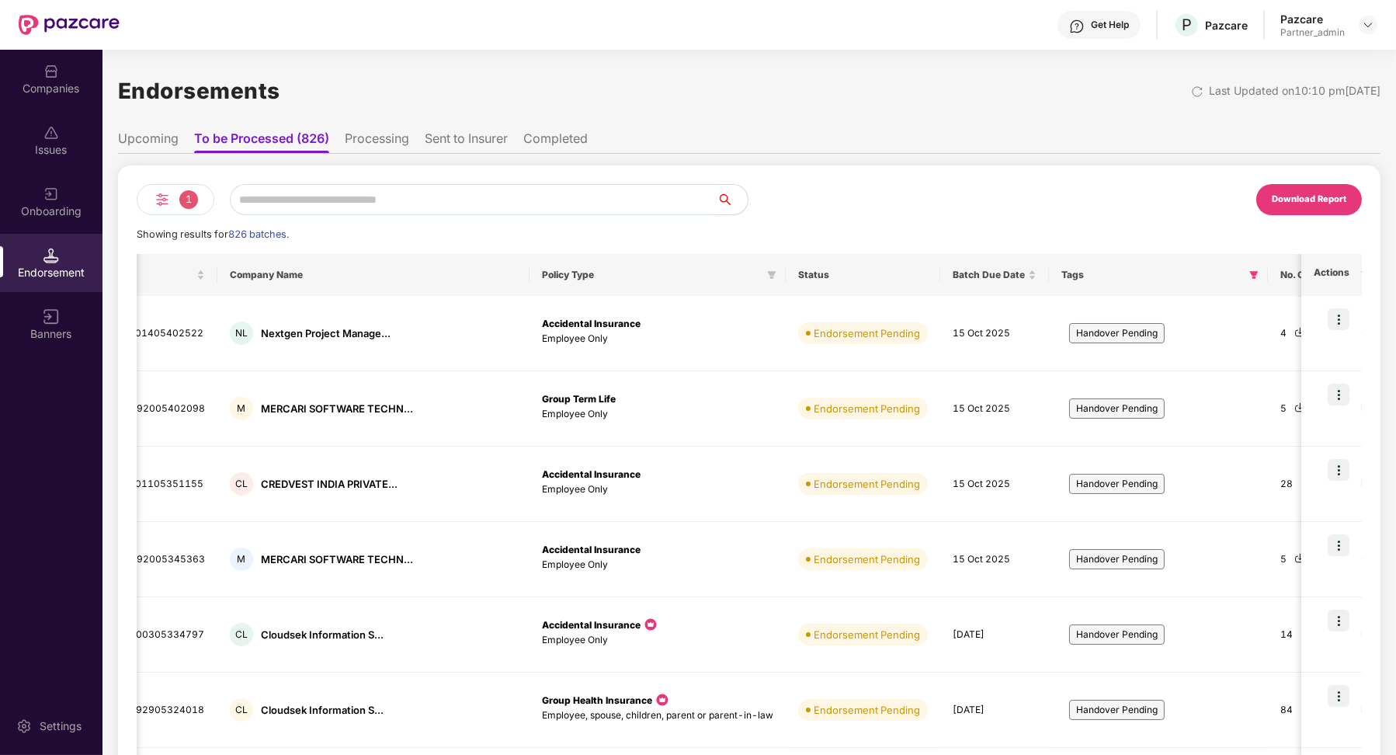
click at [165, 134] on li "Upcoming" at bounding box center [148, 141] width 61 height 23
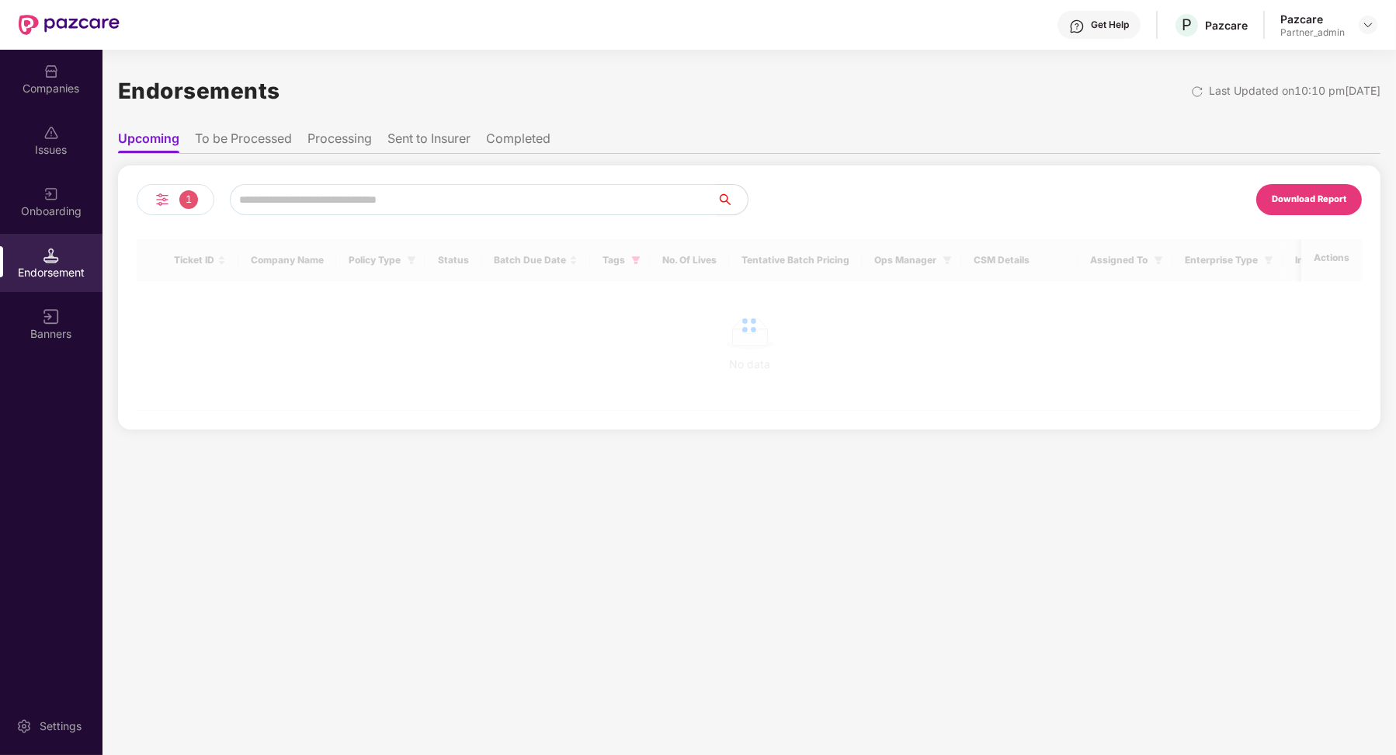
click at [214, 141] on li "To be Processed" at bounding box center [243, 141] width 97 height 23
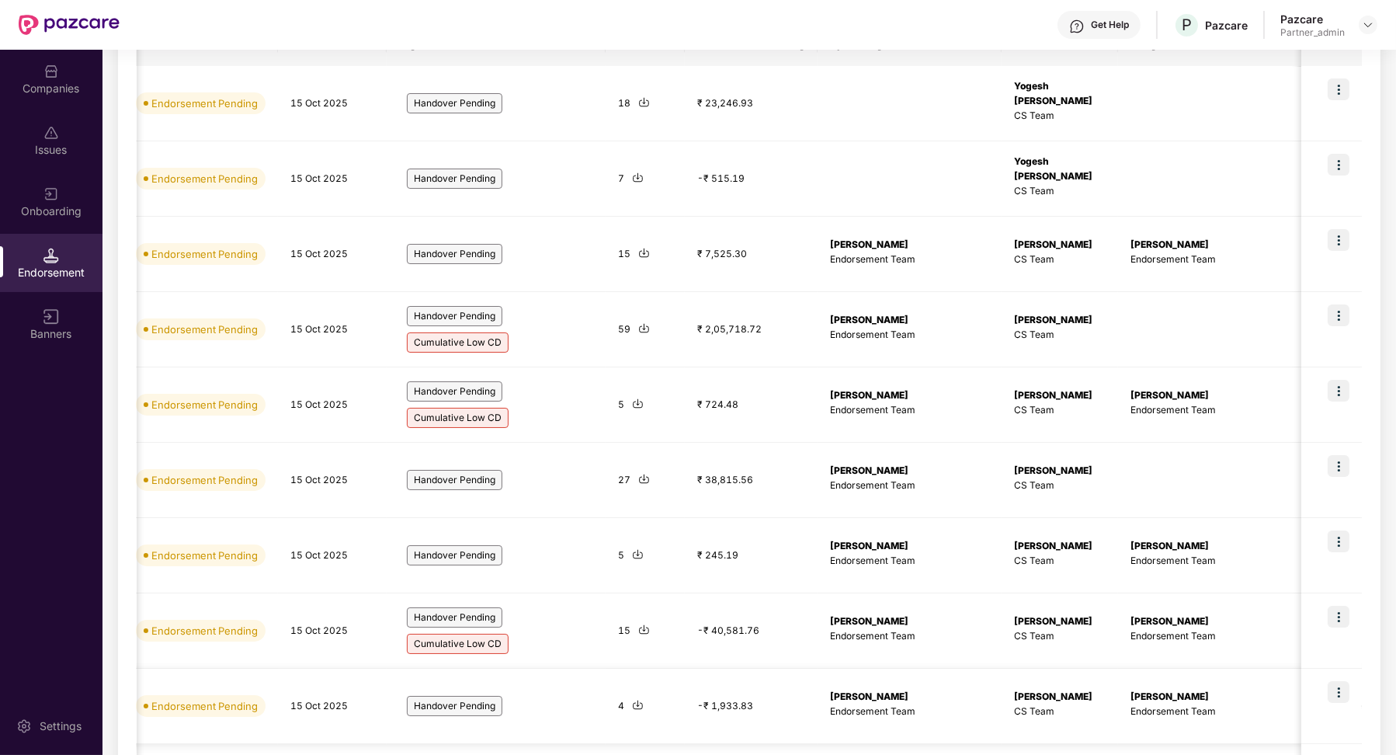
scroll to position [365, 0]
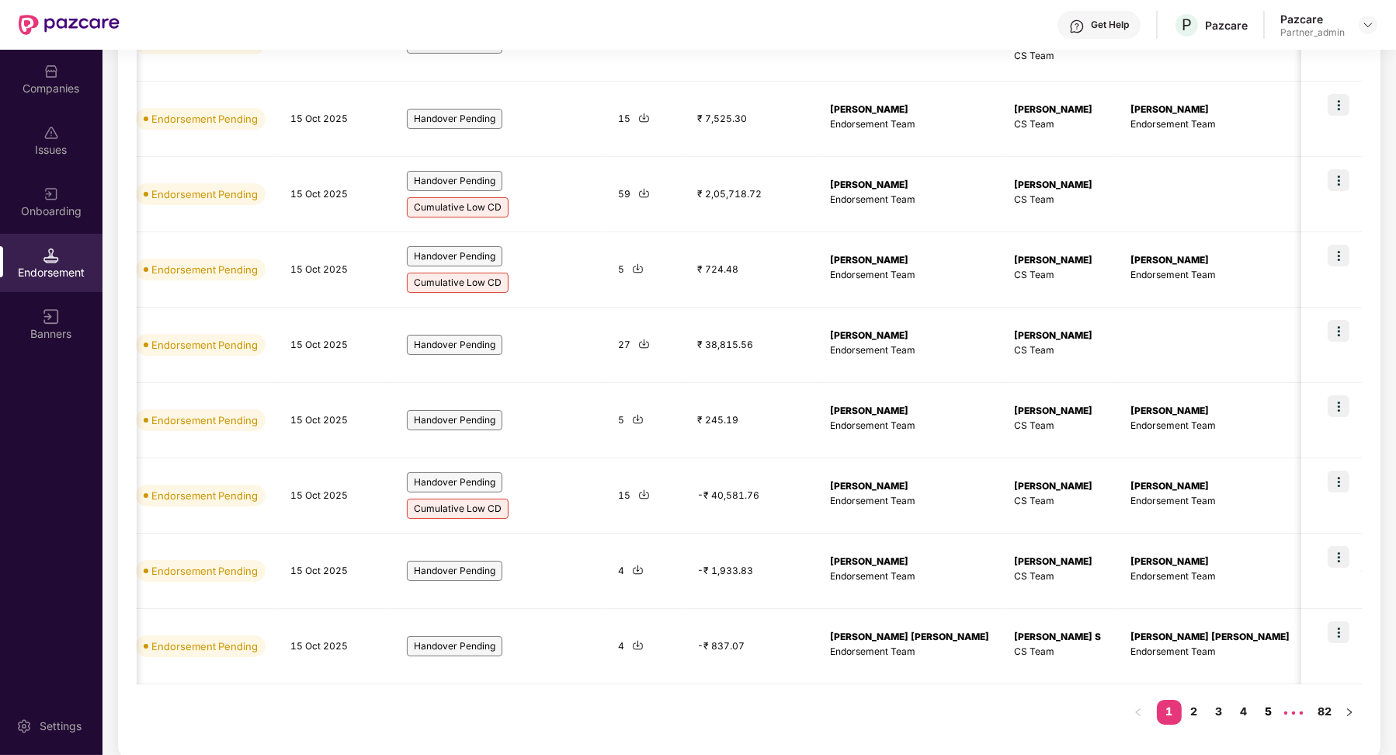
click at [1259, 709] on link "5" at bounding box center [1268, 711] width 25 height 23
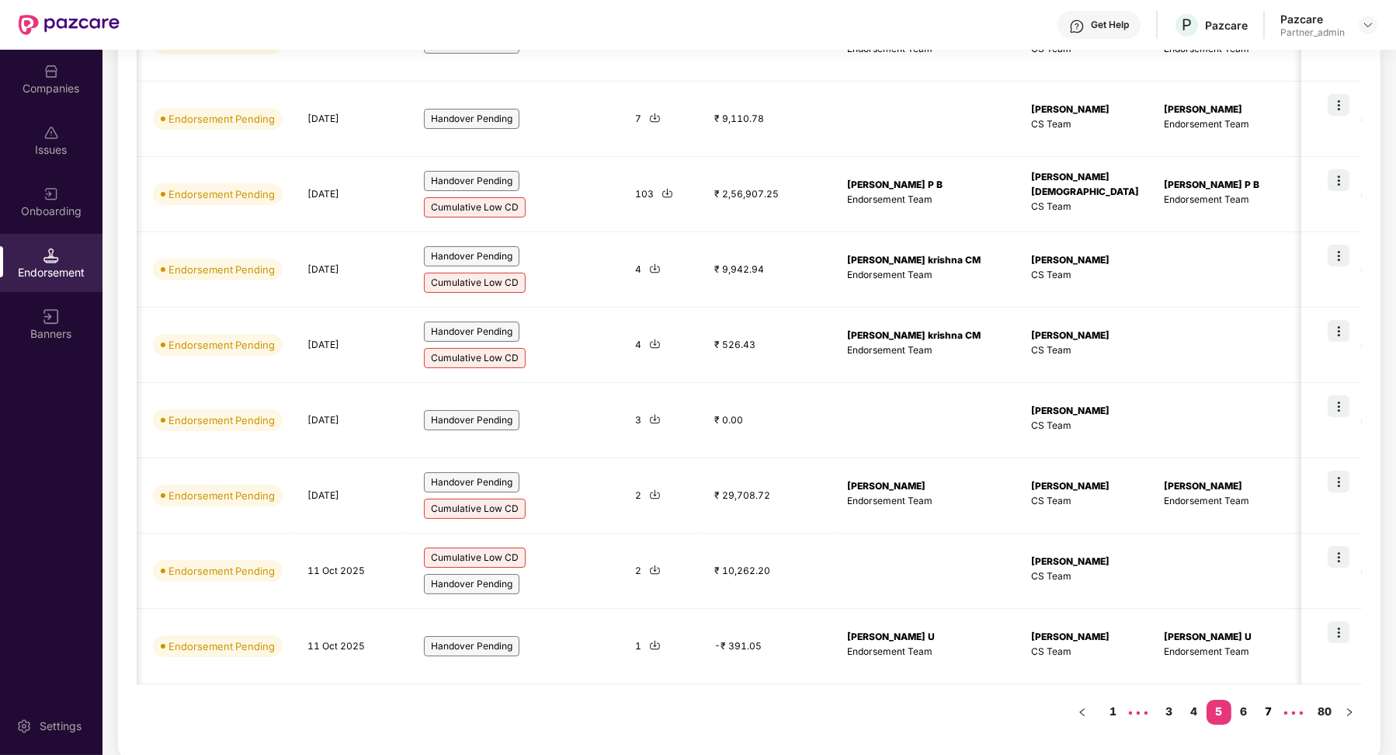
click at [1262, 708] on link "7" at bounding box center [1268, 711] width 25 height 23
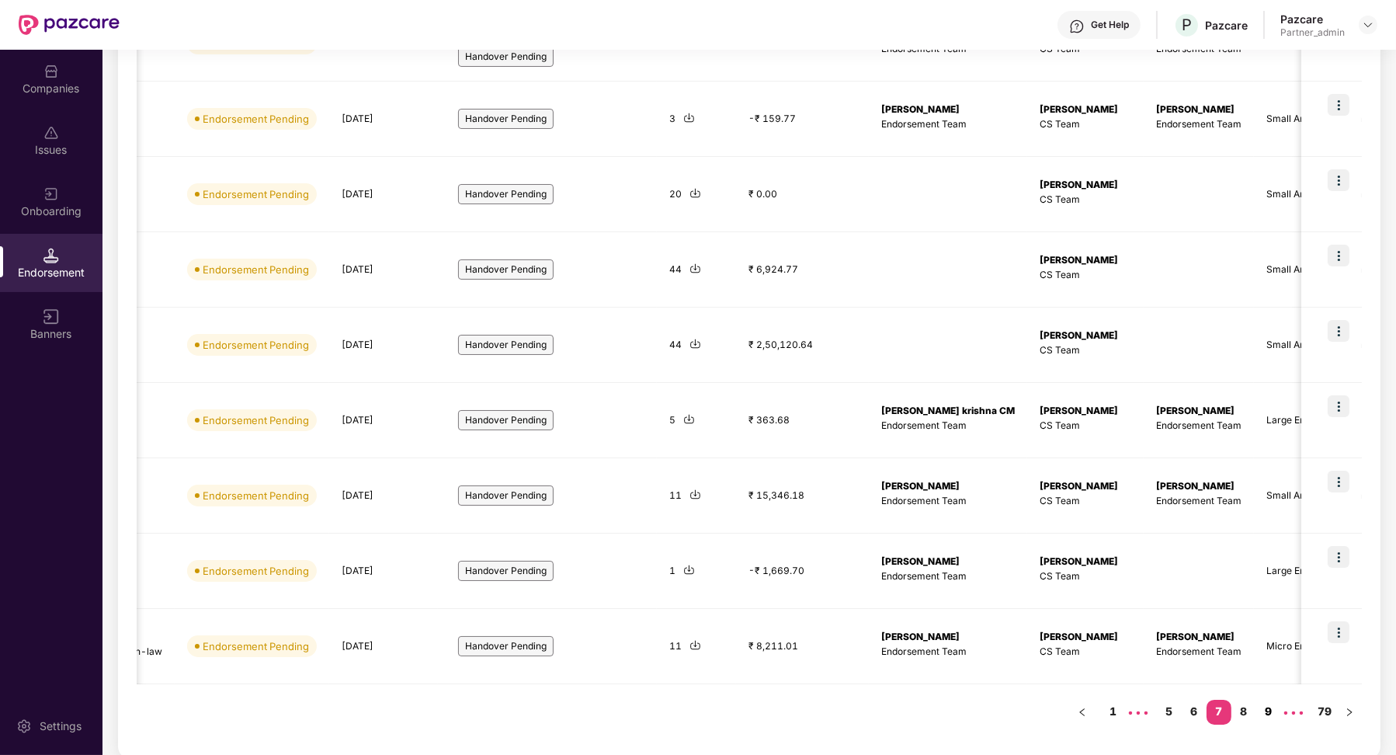
click at [1268, 704] on link "9" at bounding box center [1268, 711] width 25 height 23
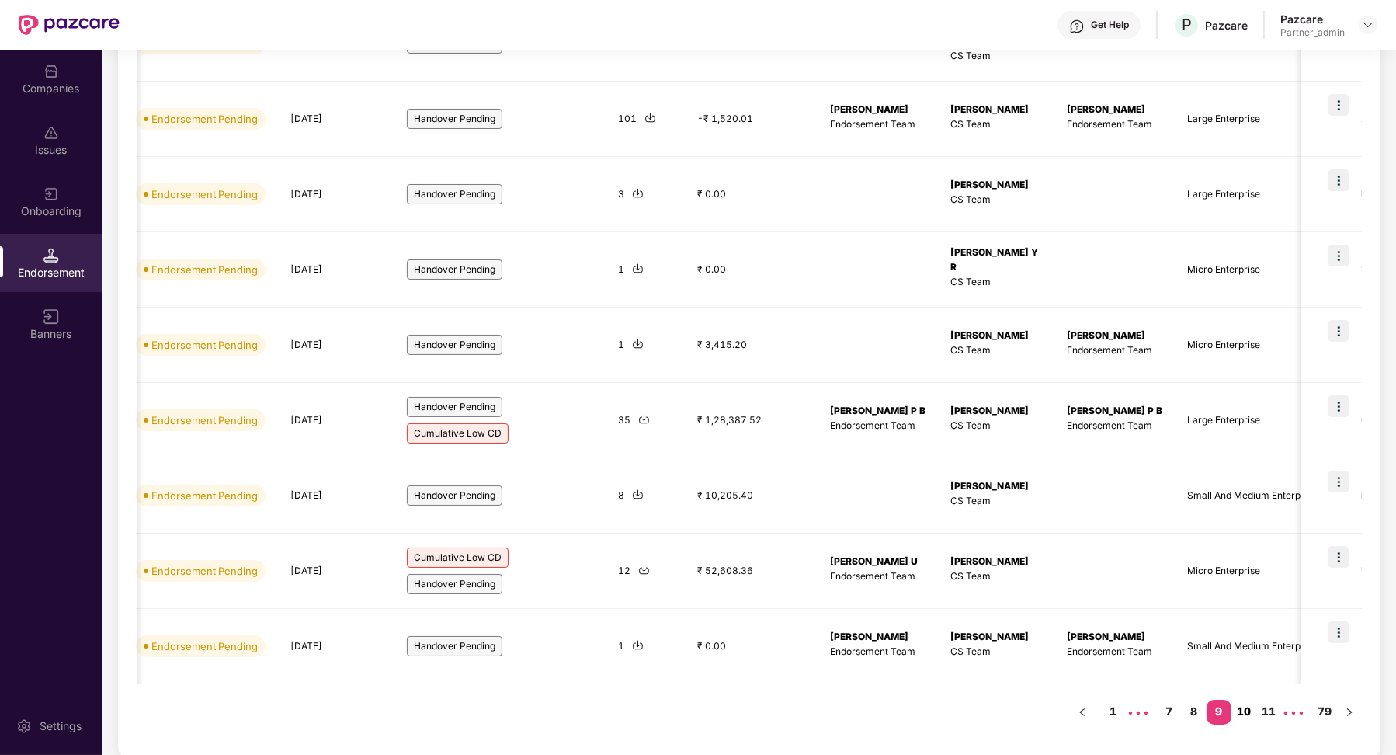
click at [1246, 702] on link "10" at bounding box center [1244, 711] width 25 height 23
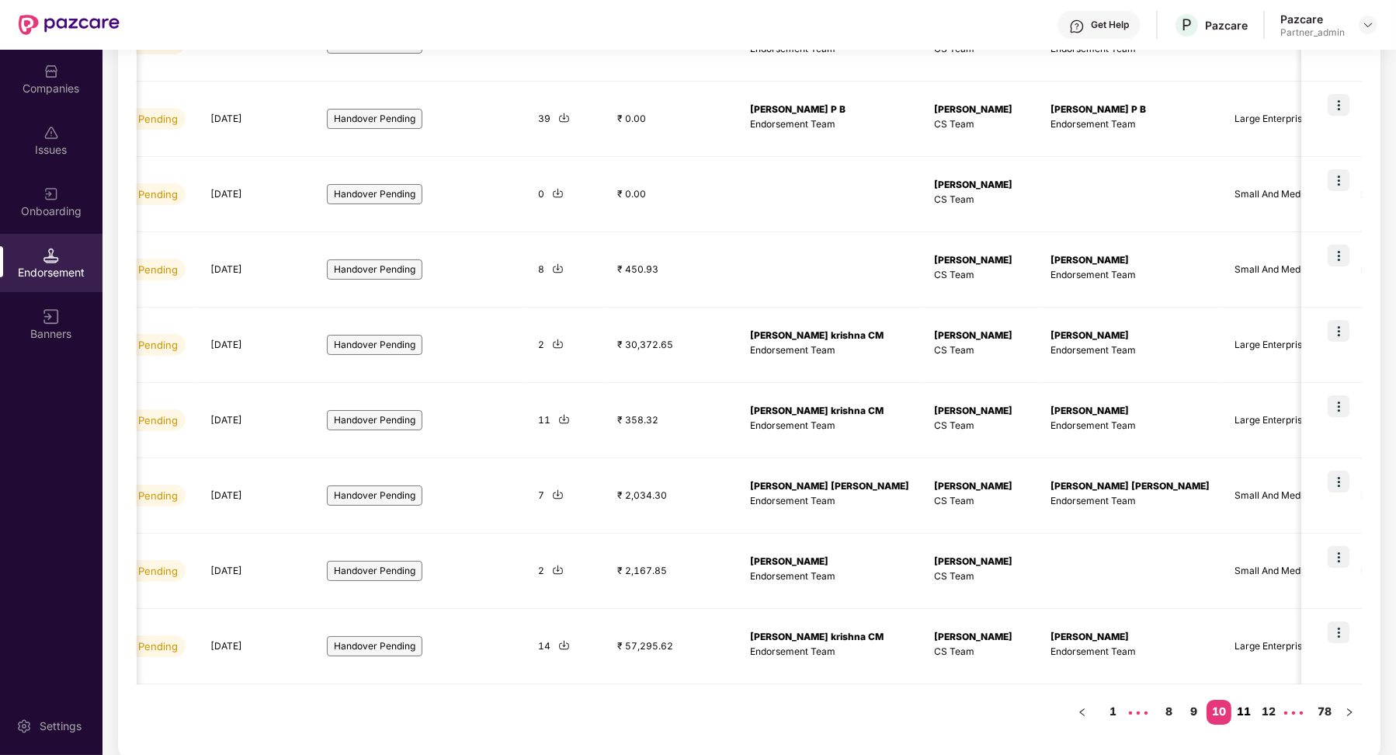
click at [1252, 703] on link "11" at bounding box center [1244, 711] width 25 height 23
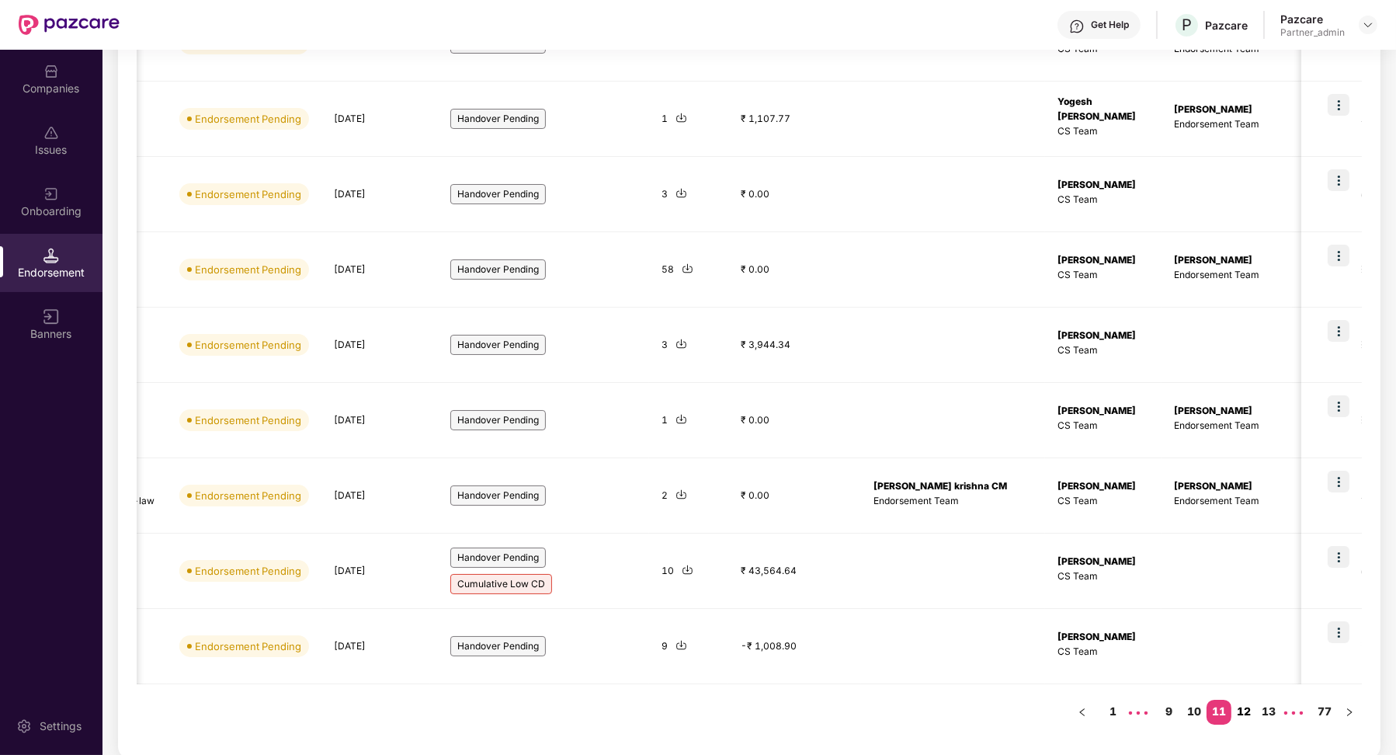
click at [1246, 714] on link "12" at bounding box center [1244, 711] width 25 height 23
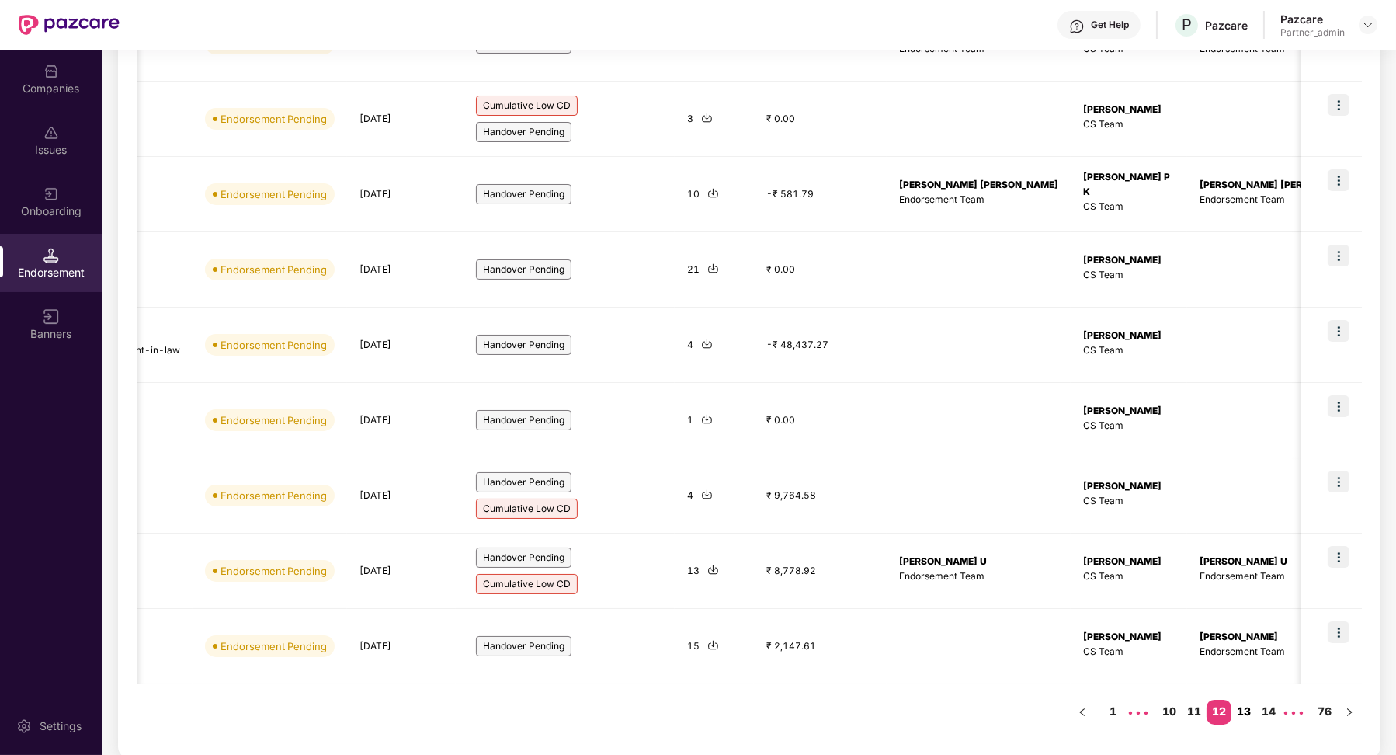
click at [1249, 705] on link "13" at bounding box center [1244, 711] width 25 height 23
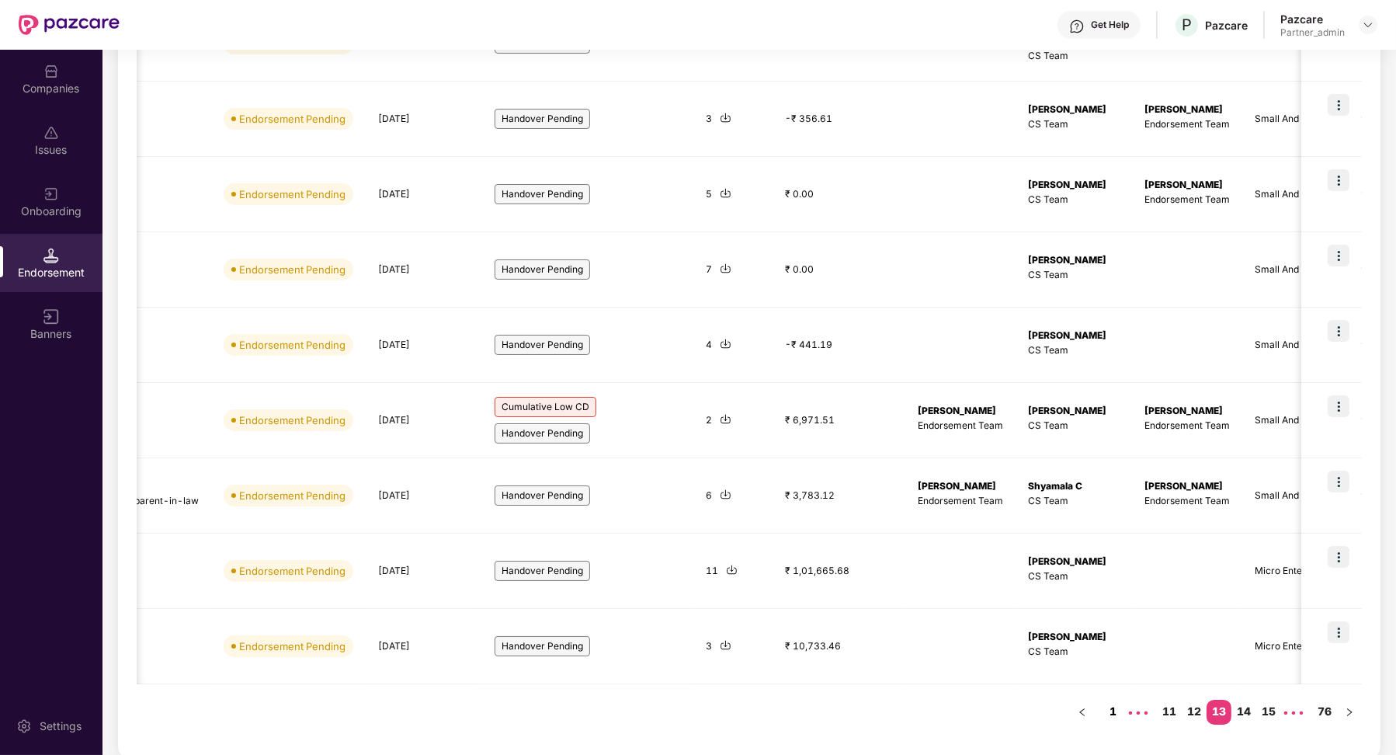
click at [1117, 703] on link "1" at bounding box center [1113, 711] width 25 height 23
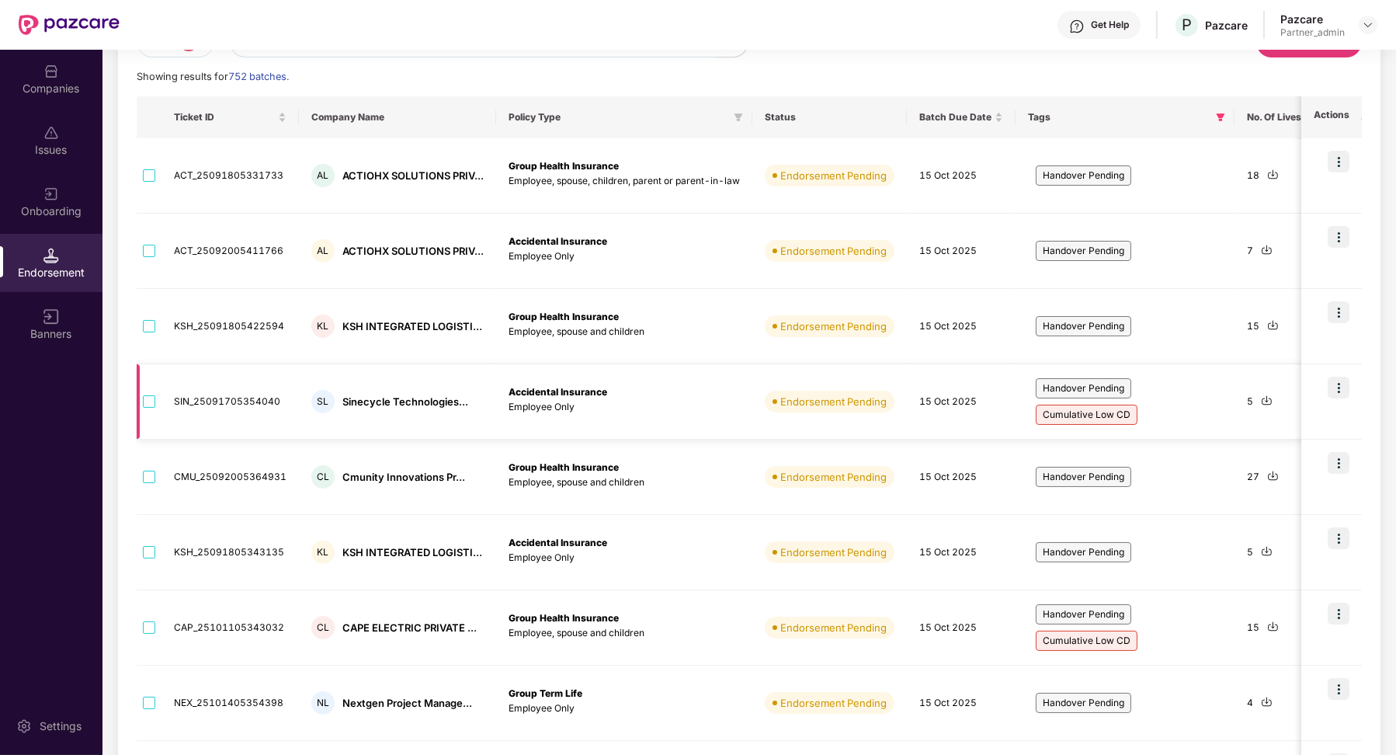
scroll to position [0, 0]
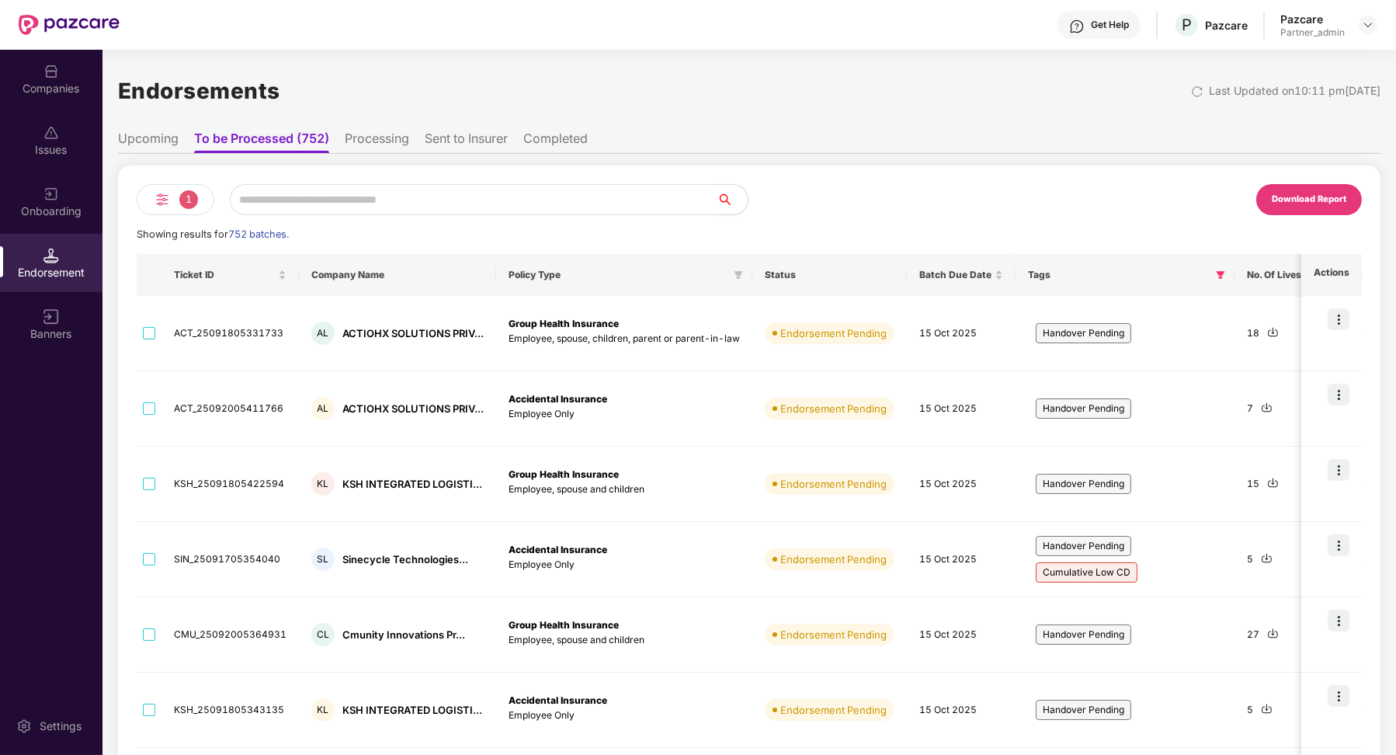
click at [165, 145] on li "Upcoming" at bounding box center [148, 141] width 61 height 23
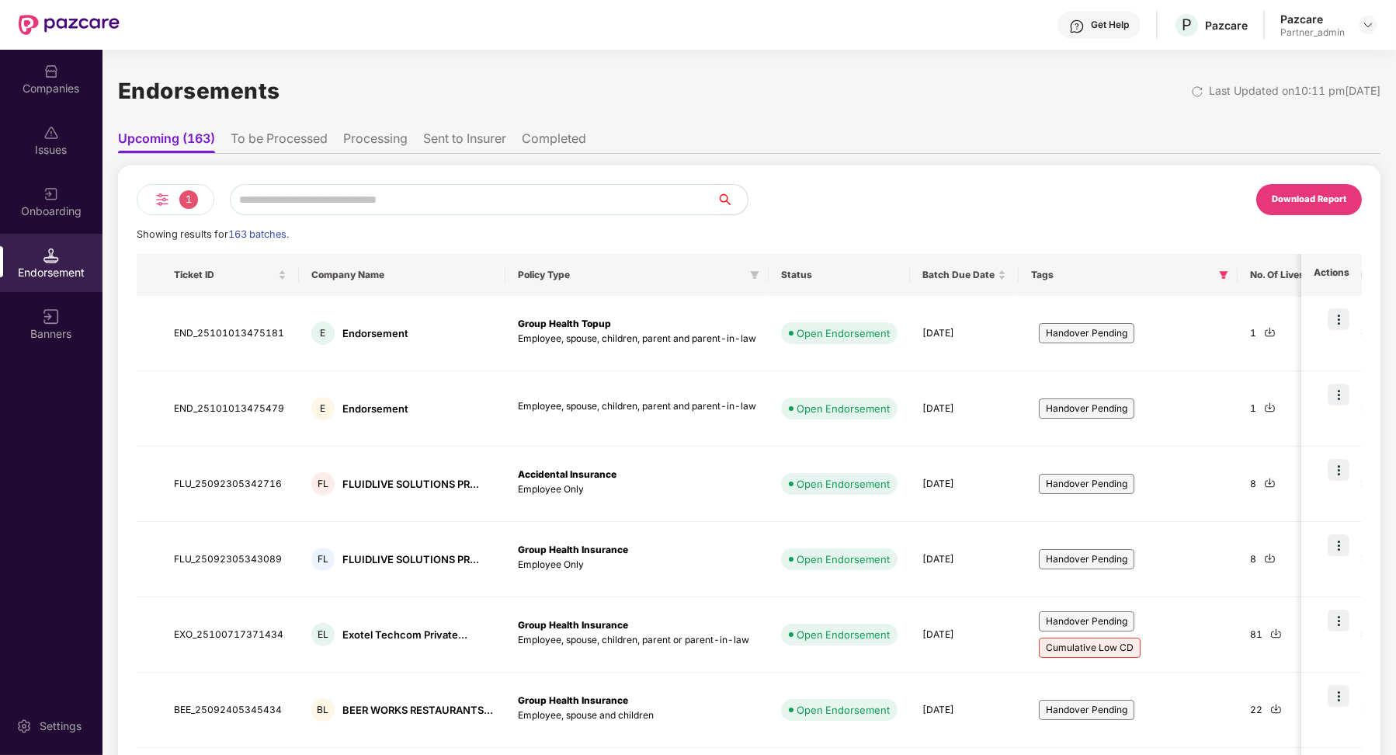
click at [278, 140] on li "To be Processed" at bounding box center [279, 141] width 97 height 23
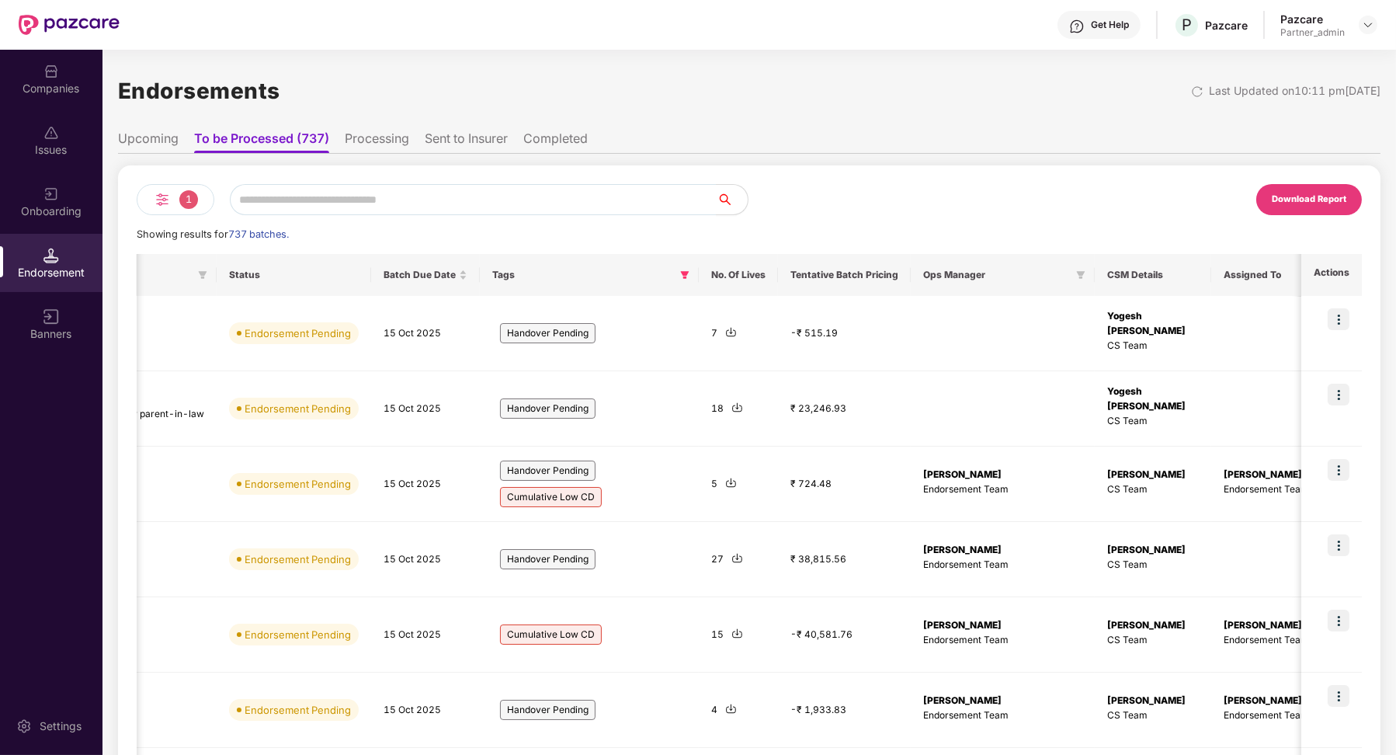
click at [369, 150] on li "Processing" at bounding box center [377, 141] width 64 height 23
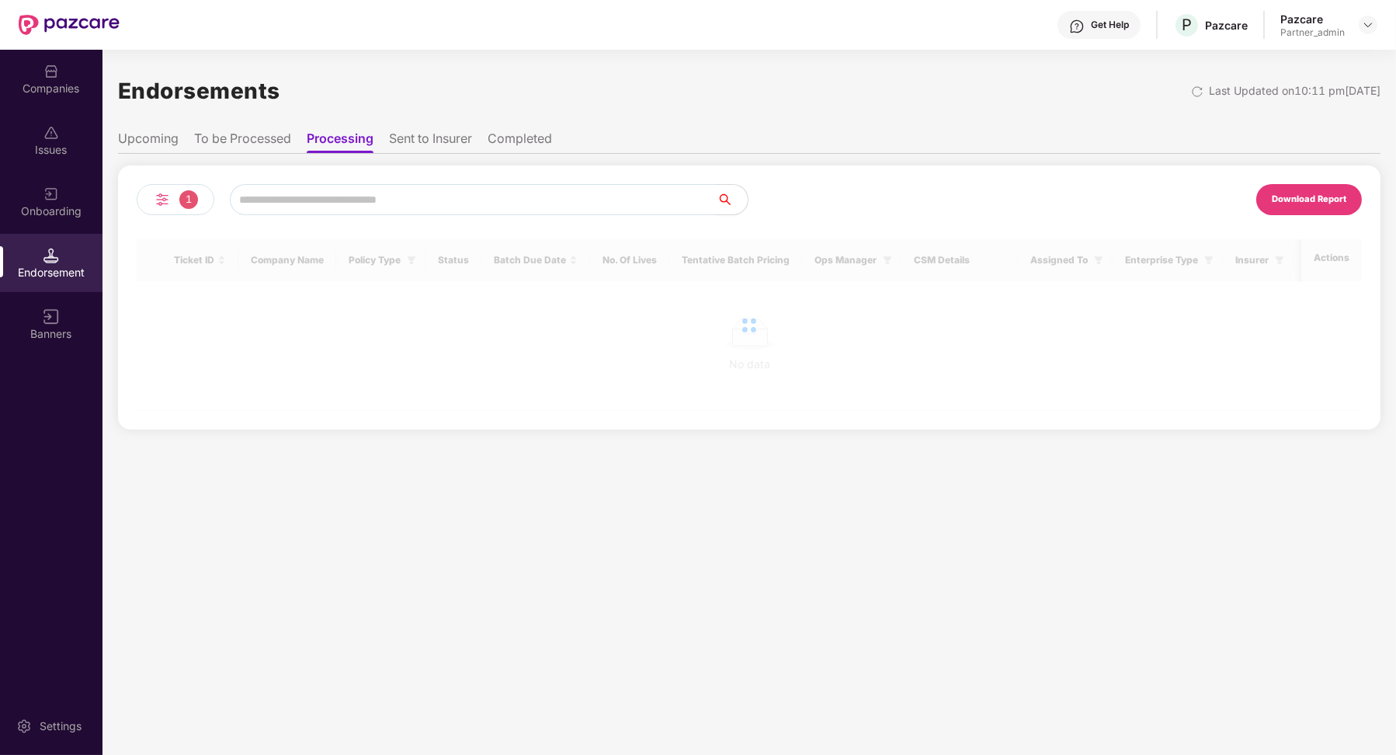
click at [252, 148] on li "To be Processed" at bounding box center [242, 141] width 97 height 23
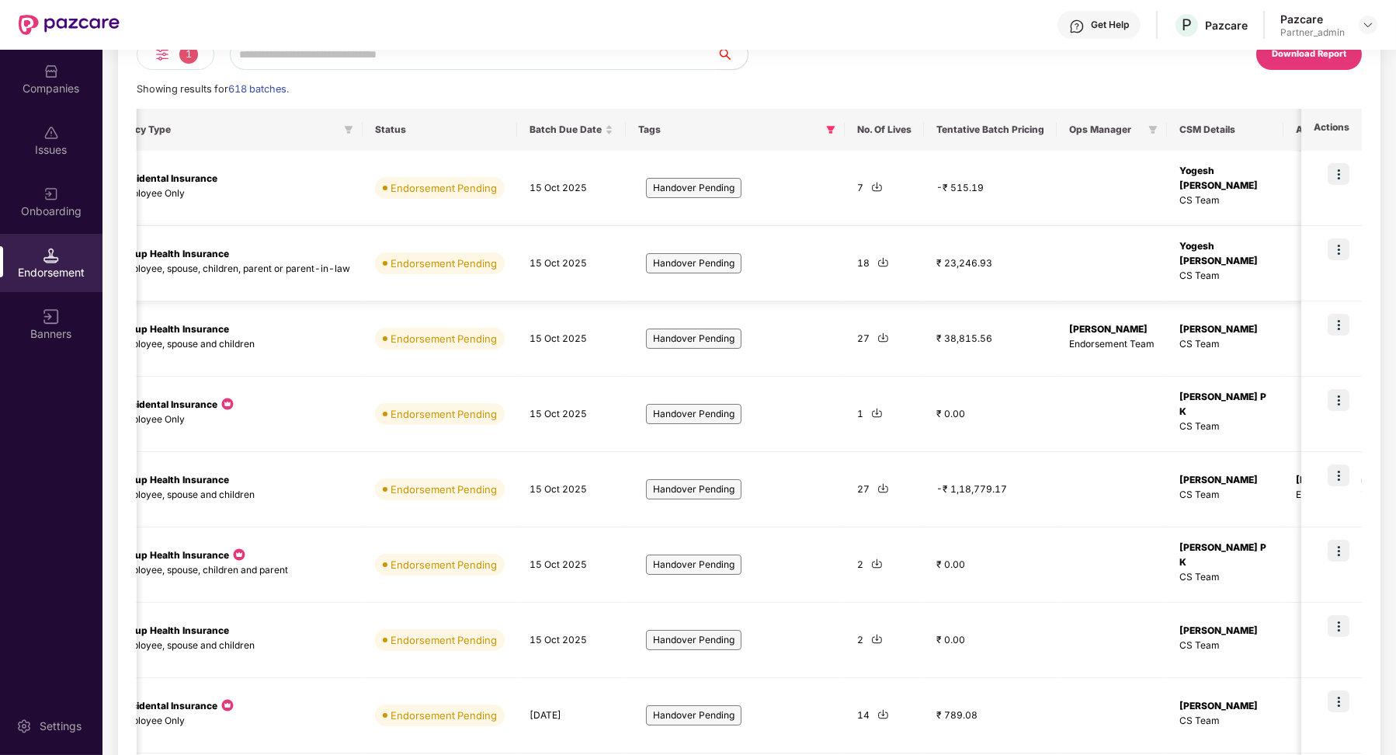
scroll to position [365, 0]
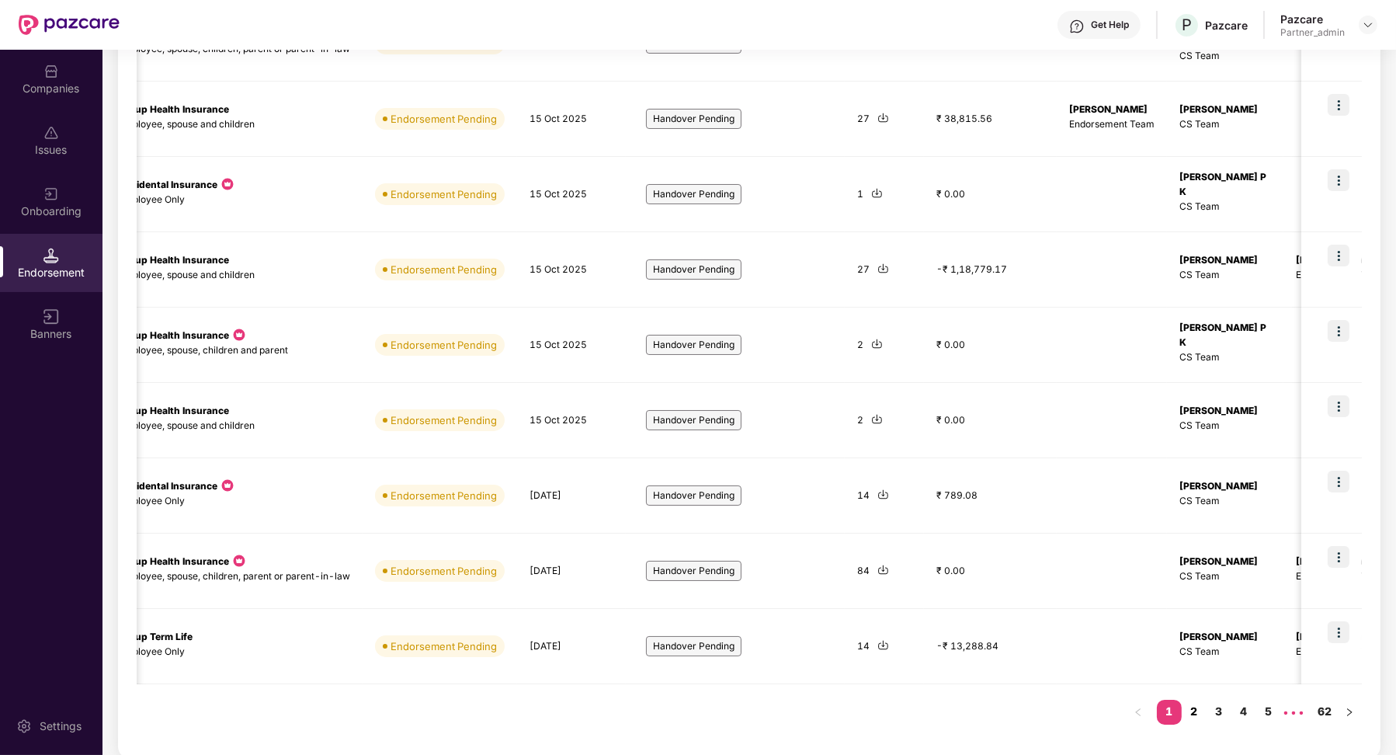
click at [1193, 707] on link "2" at bounding box center [1194, 711] width 25 height 23
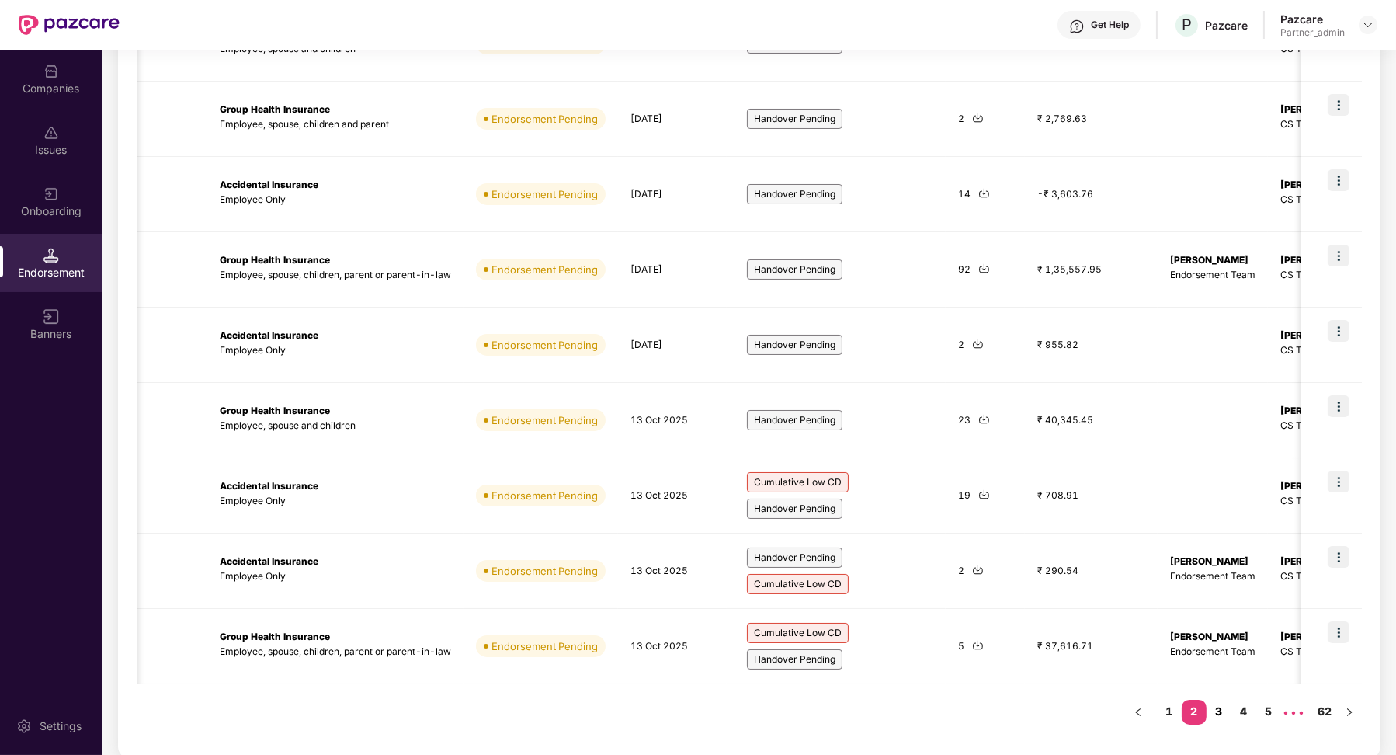
click at [1219, 705] on link "3" at bounding box center [1219, 711] width 25 height 23
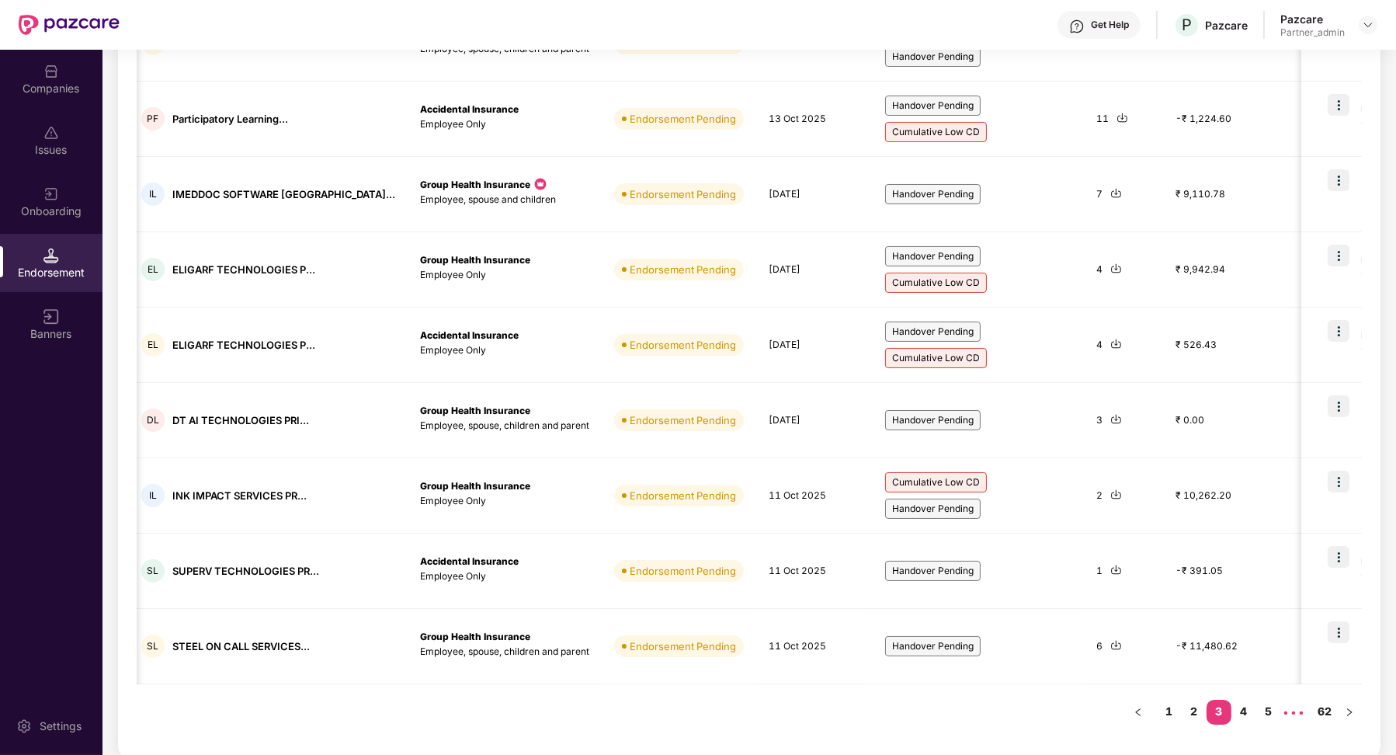
scroll to position [0, 165]
click at [1246, 722] on div "Ticket ID Company Name Policy Type Status Batch Due Date Tags No. Of Lives Tent…" at bounding box center [749, 314] width 1225 height 851
click at [1244, 707] on link "4" at bounding box center [1244, 711] width 25 height 23
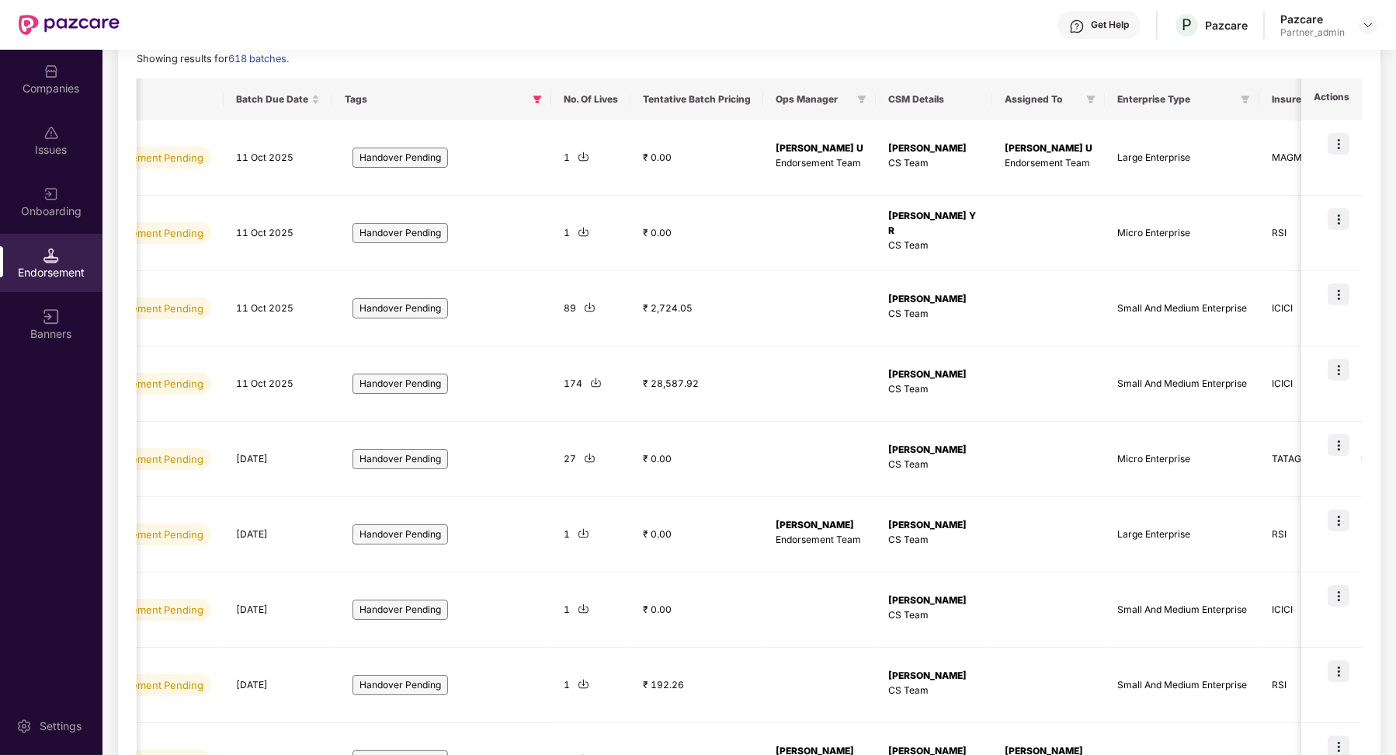
scroll to position [365, 0]
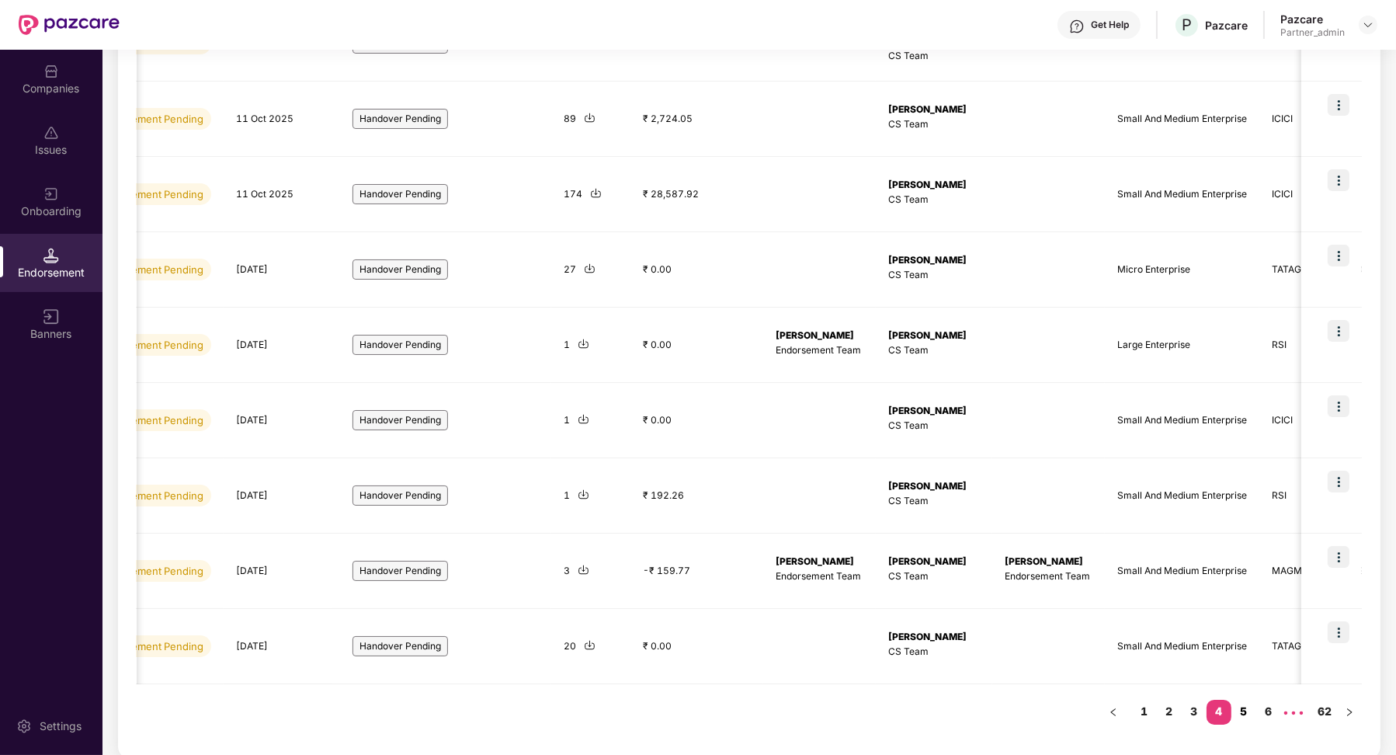
click at [1252, 707] on link "5" at bounding box center [1244, 711] width 25 height 23
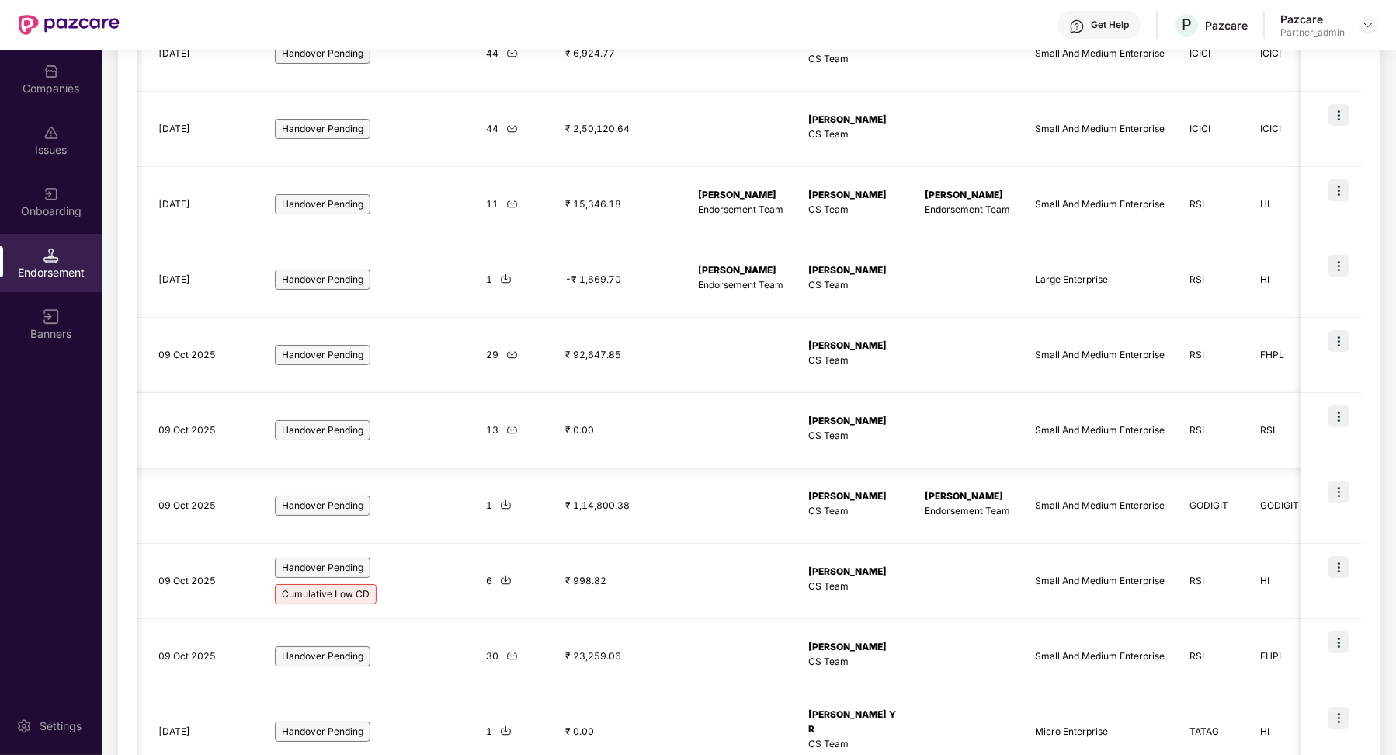
scroll to position [353, 0]
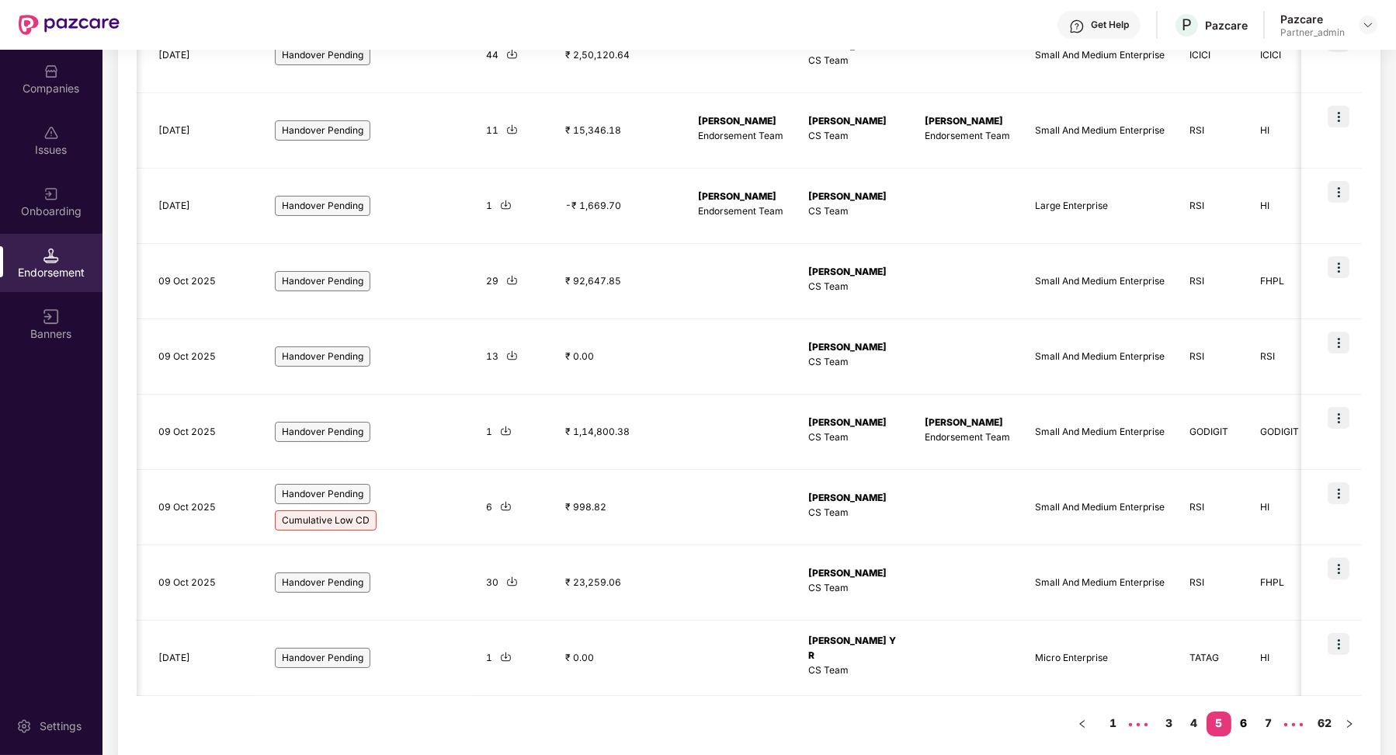
click at [1244, 718] on link "6" at bounding box center [1244, 722] width 25 height 23
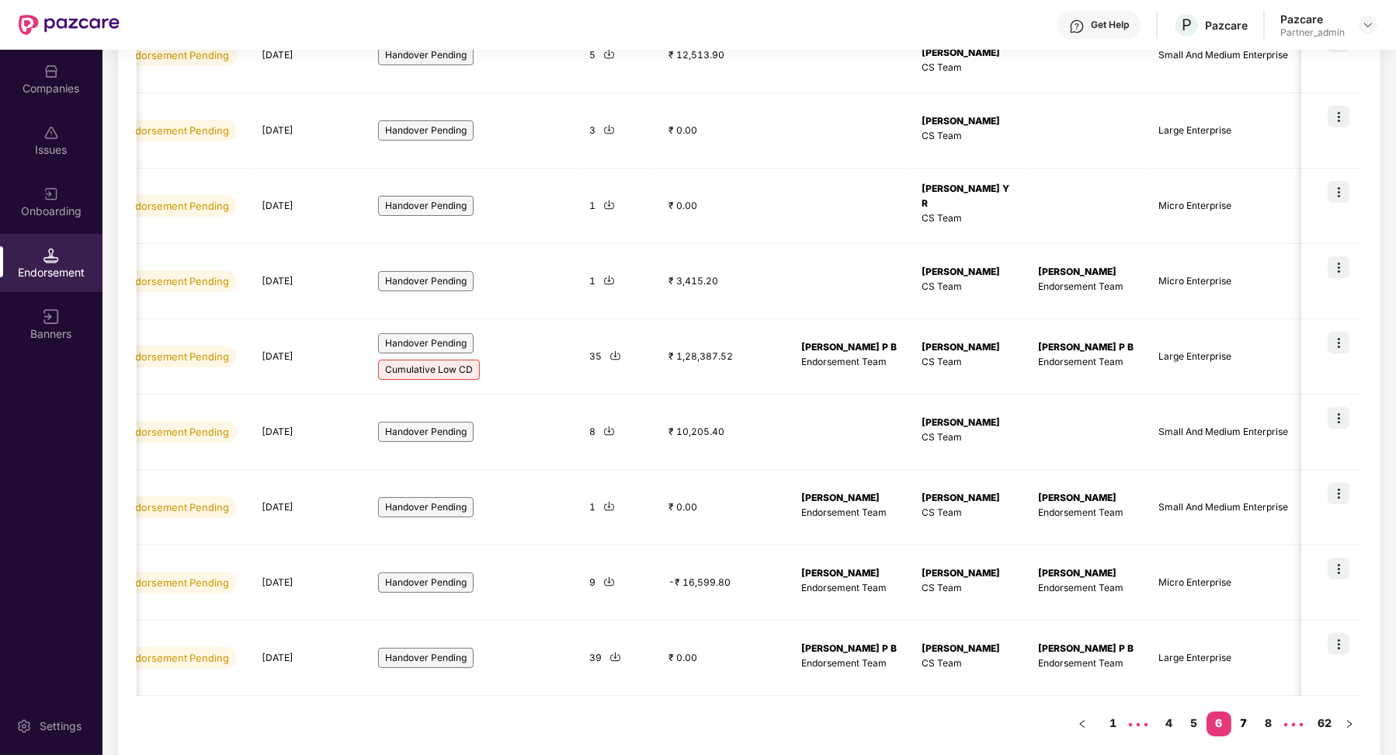
click at [1246, 719] on link "7" at bounding box center [1244, 722] width 25 height 23
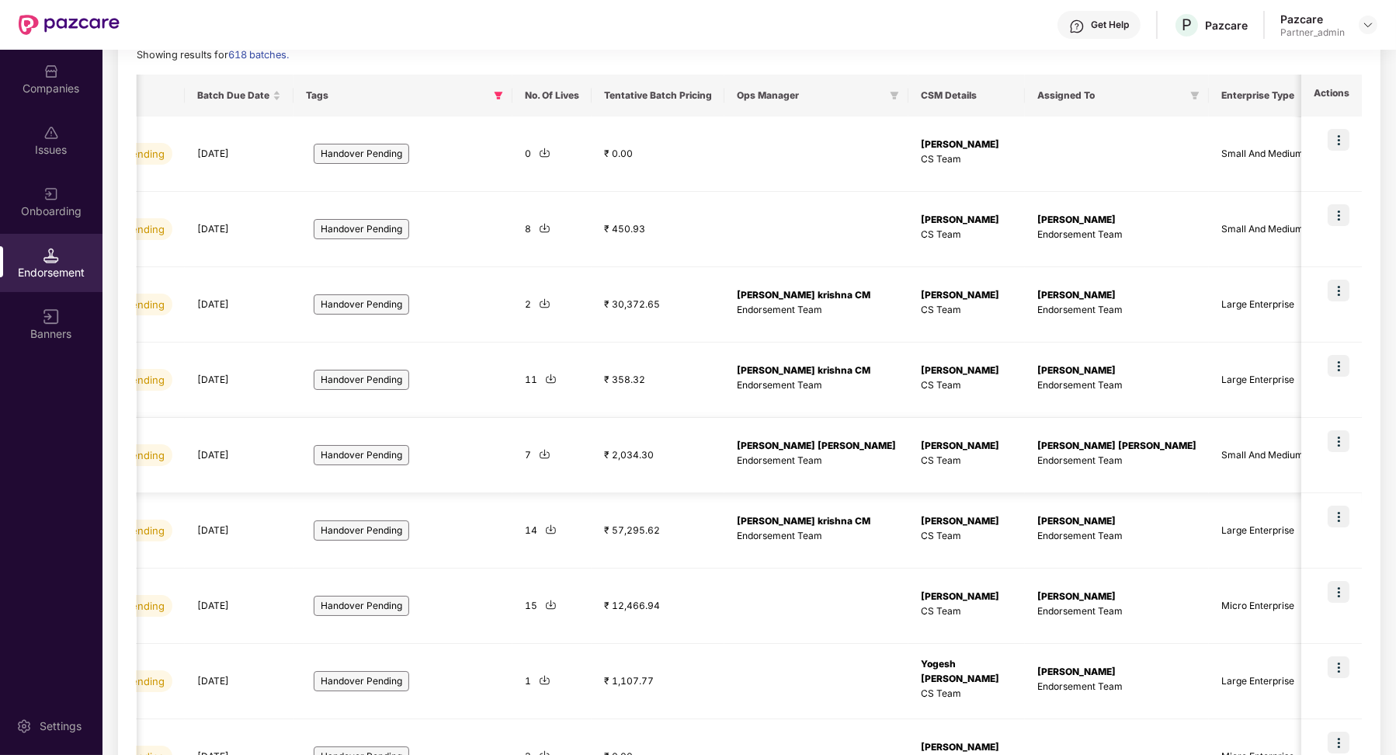
scroll to position [0, 0]
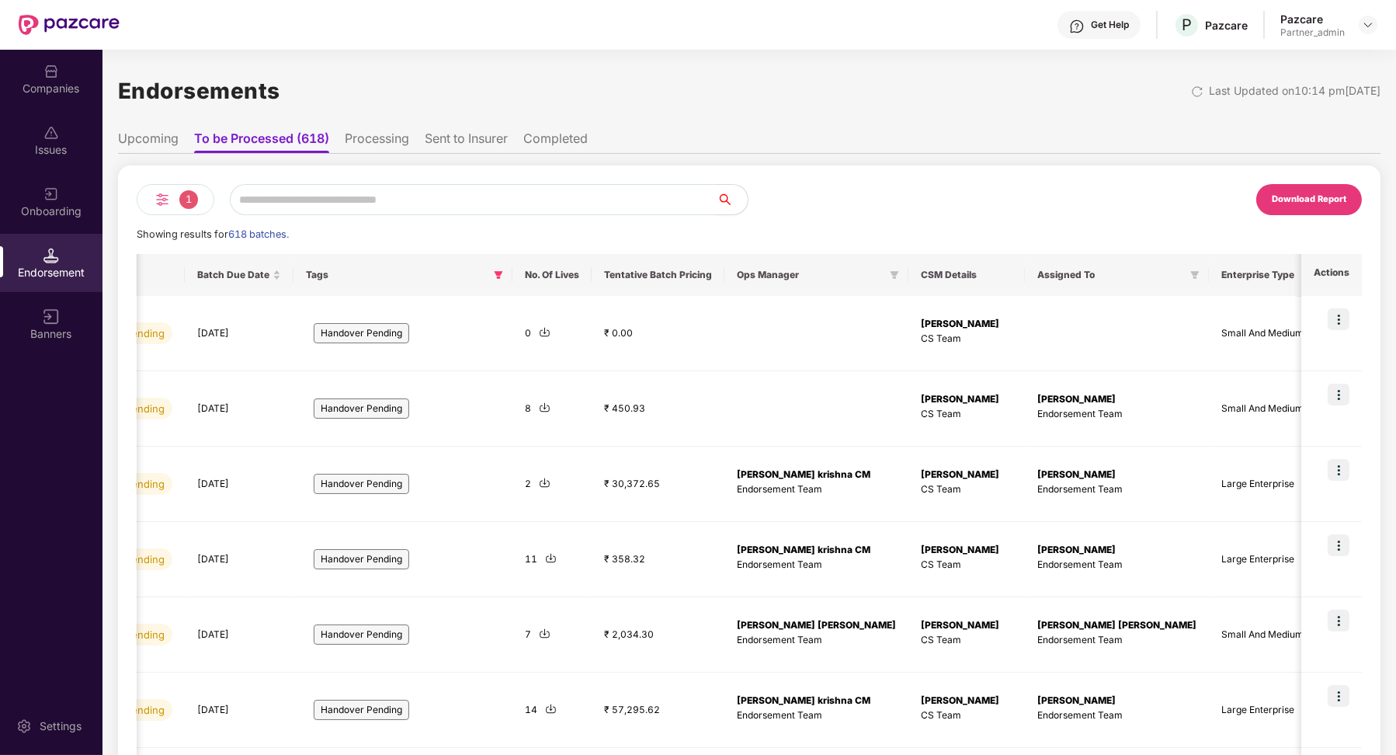
click at [123, 135] on li "Upcoming" at bounding box center [148, 141] width 61 height 23
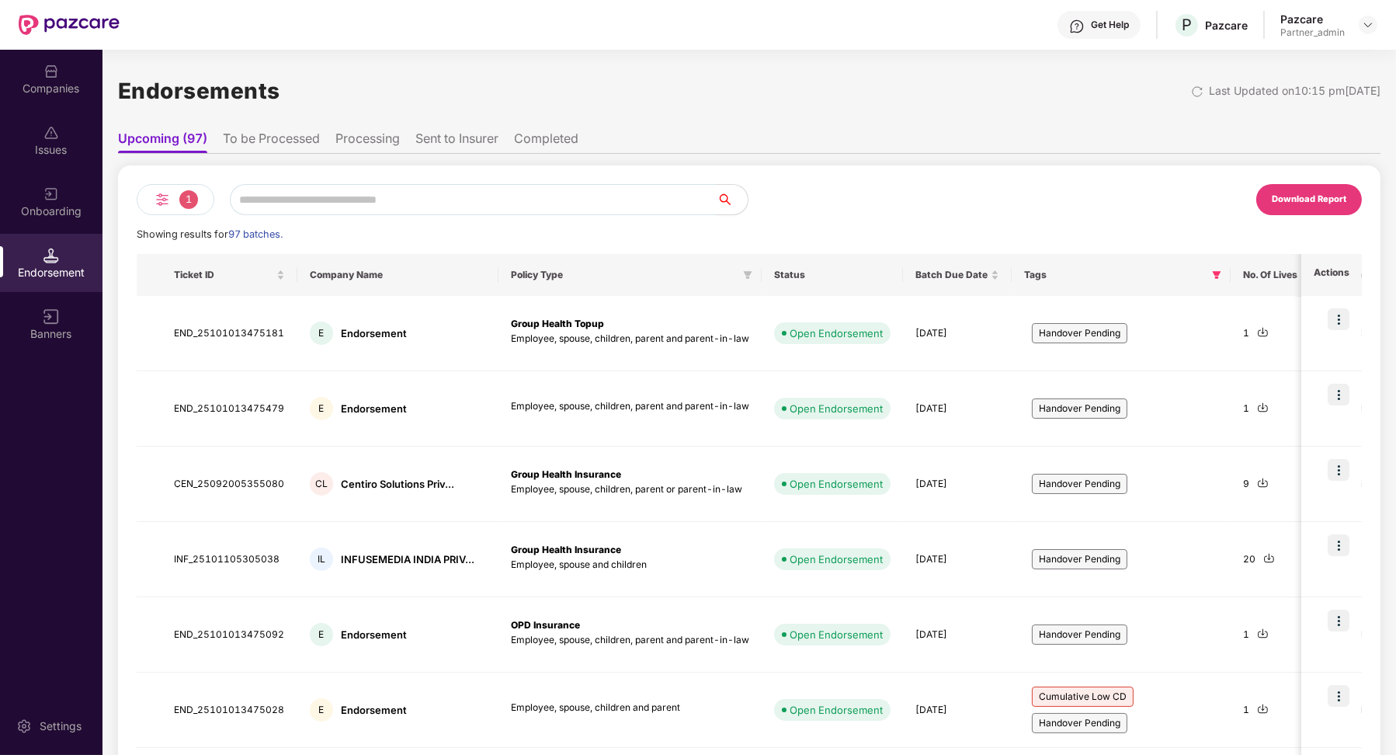
click at [245, 144] on li "To be Processed" at bounding box center [271, 141] width 97 height 23
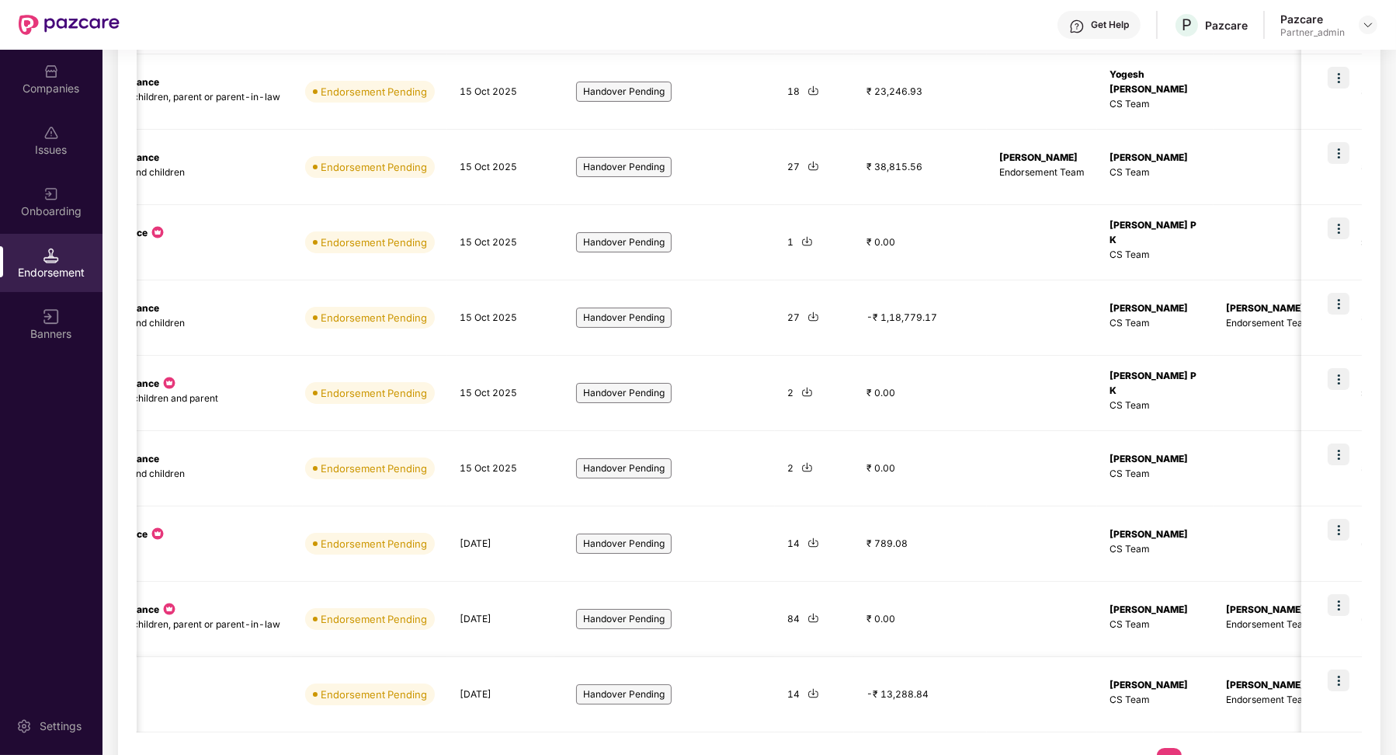
scroll to position [365, 0]
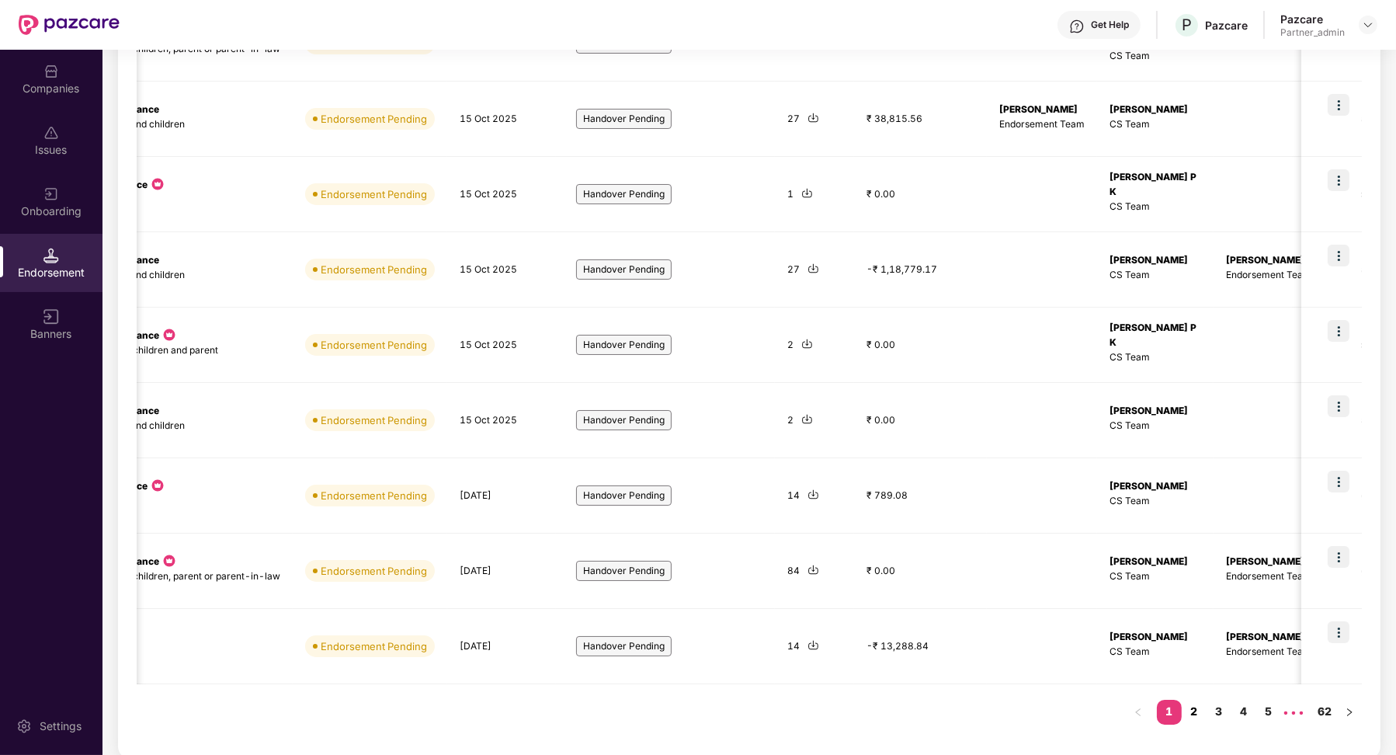
click at [1199, 707] on link "2" at bounding box center [1194, 711] width 25 height 23
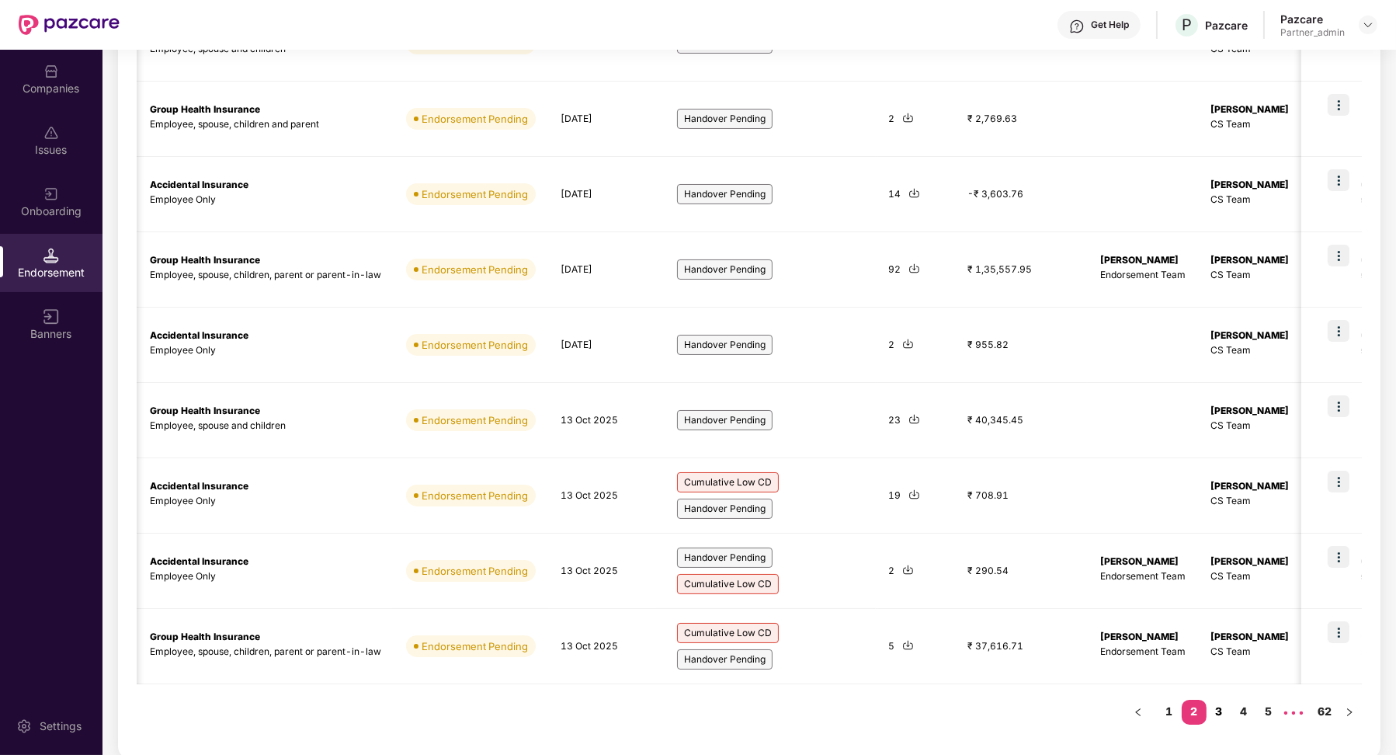
click at [1220, 708] on link "3" at bounding box center [1219, 711] width 25 height 23
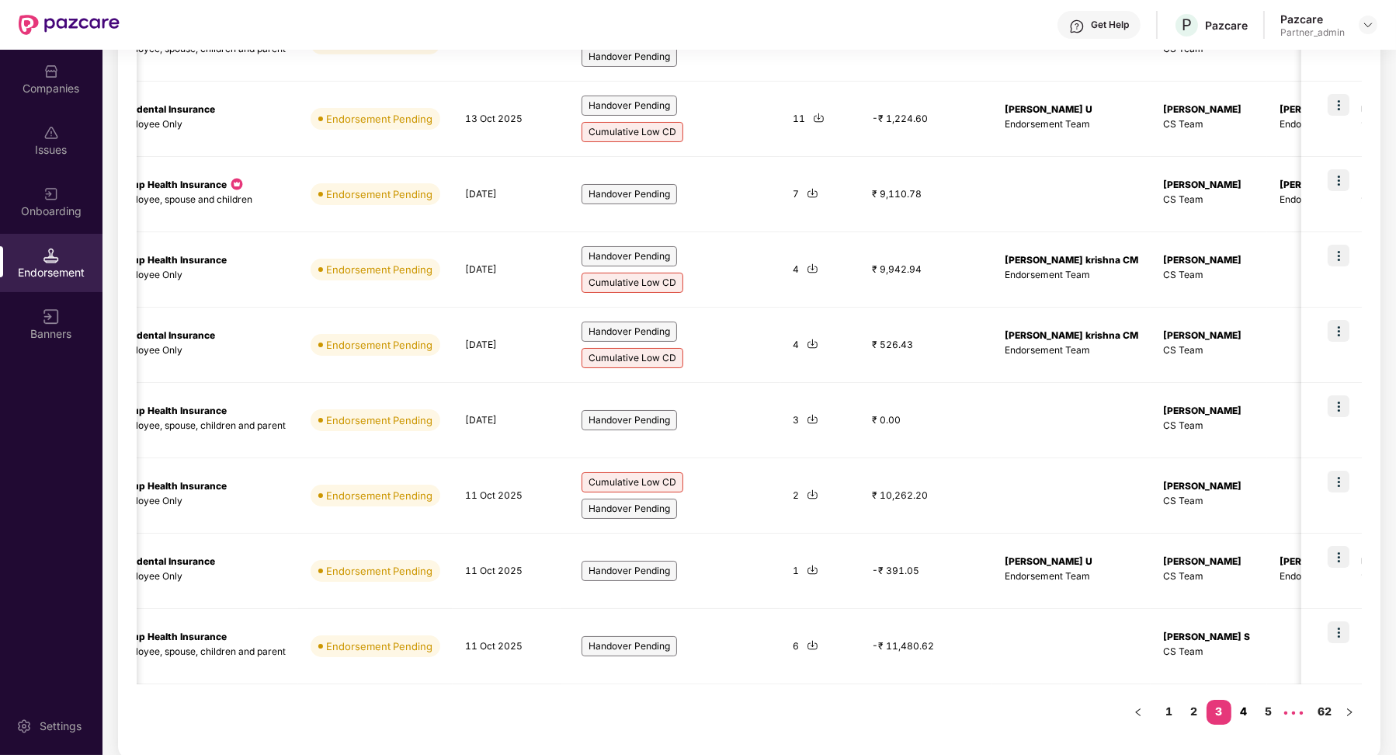
click at [1245, 712] on link "4" at bounding box center [1244, 711] width 25 height 23
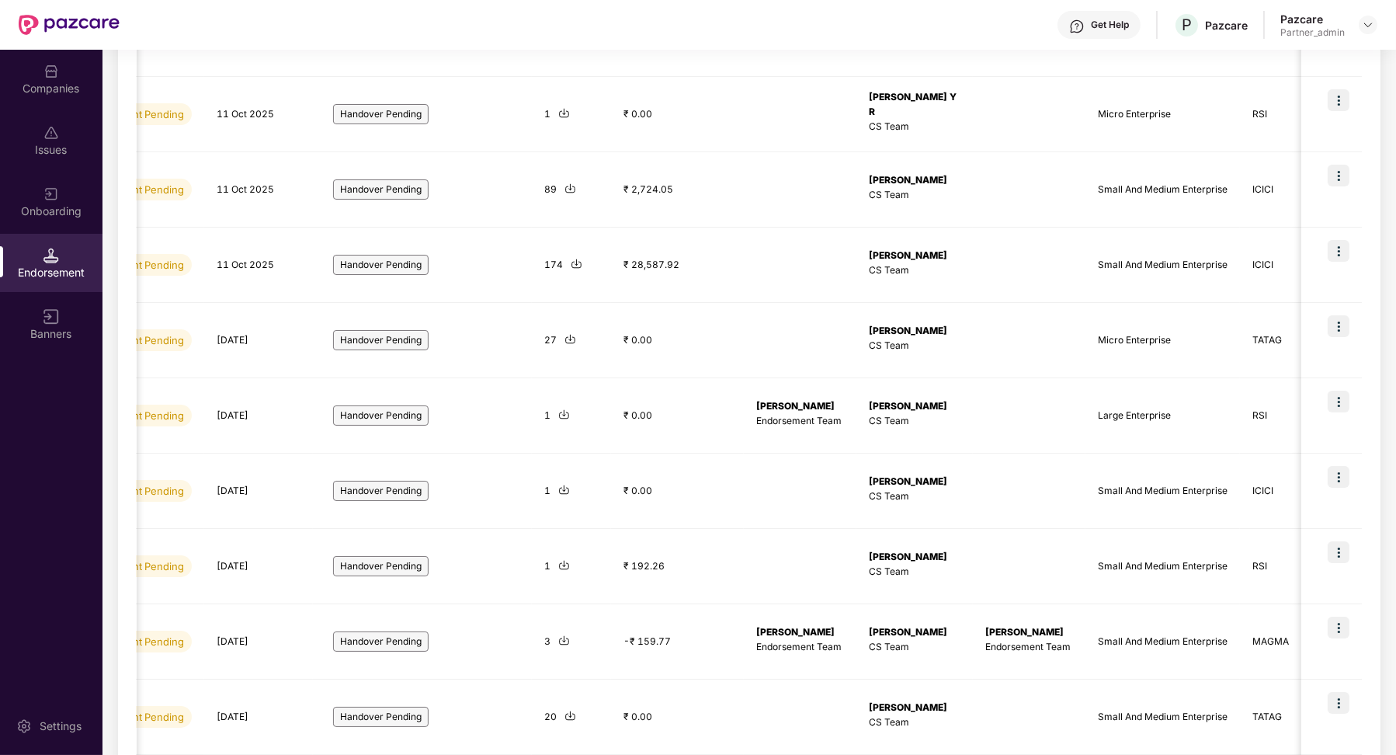
scroll to position [330, 0]
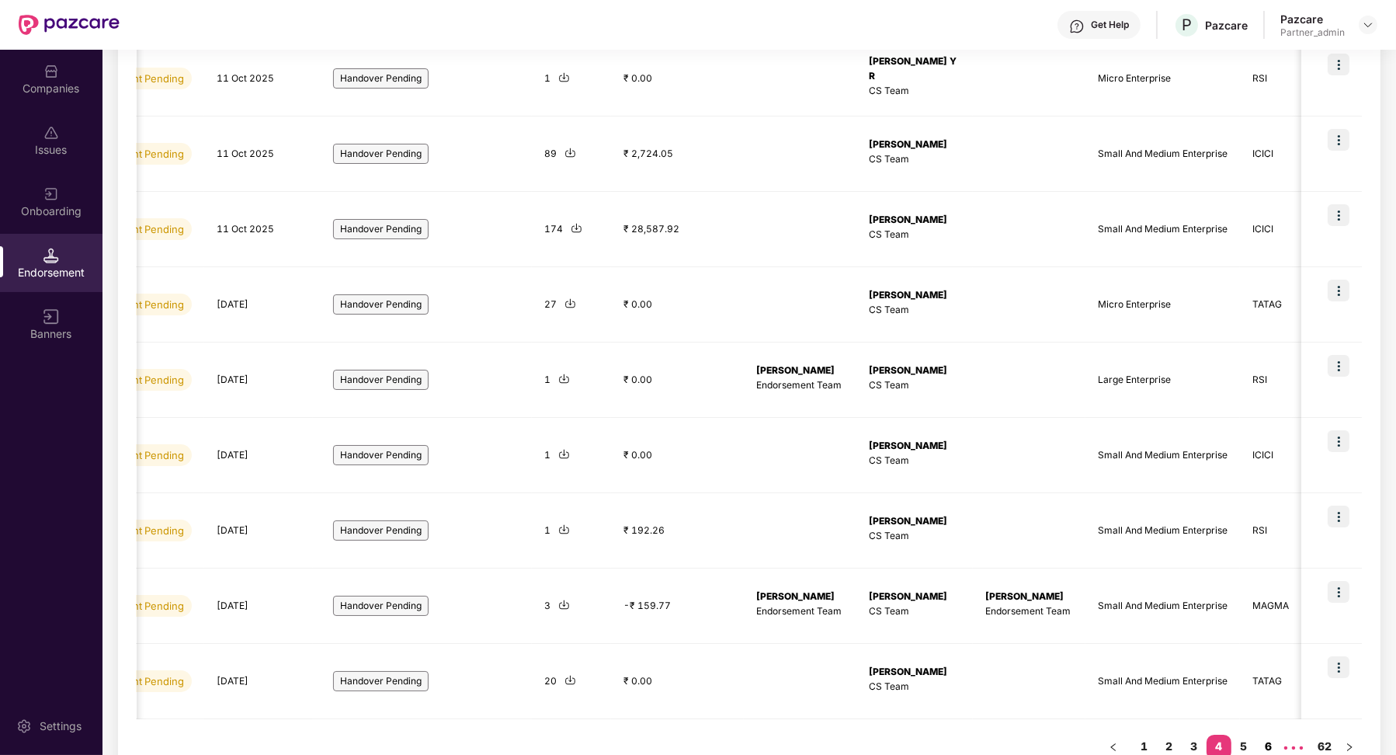
click at [1235, 736] on link "5" at bounding box center [1244, 746] width 25 height 23
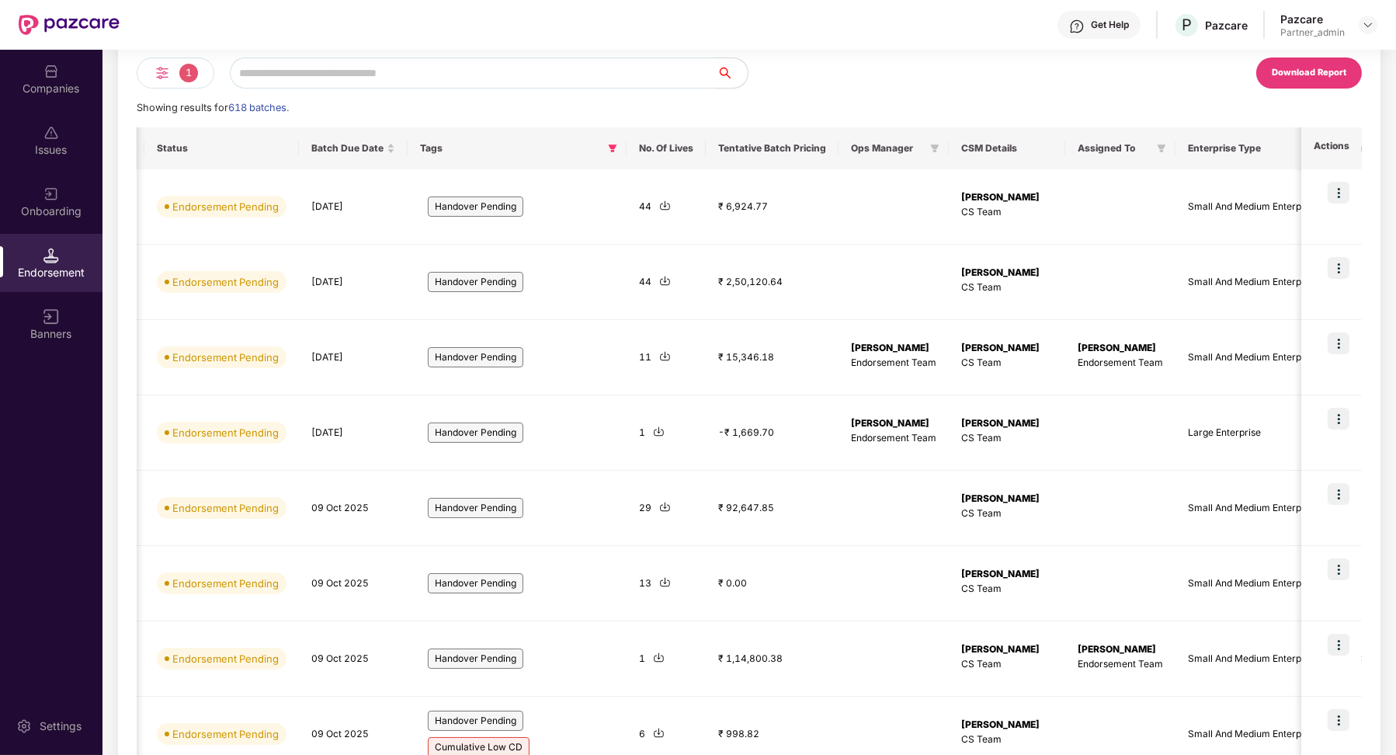
scroll to position [365, 0]
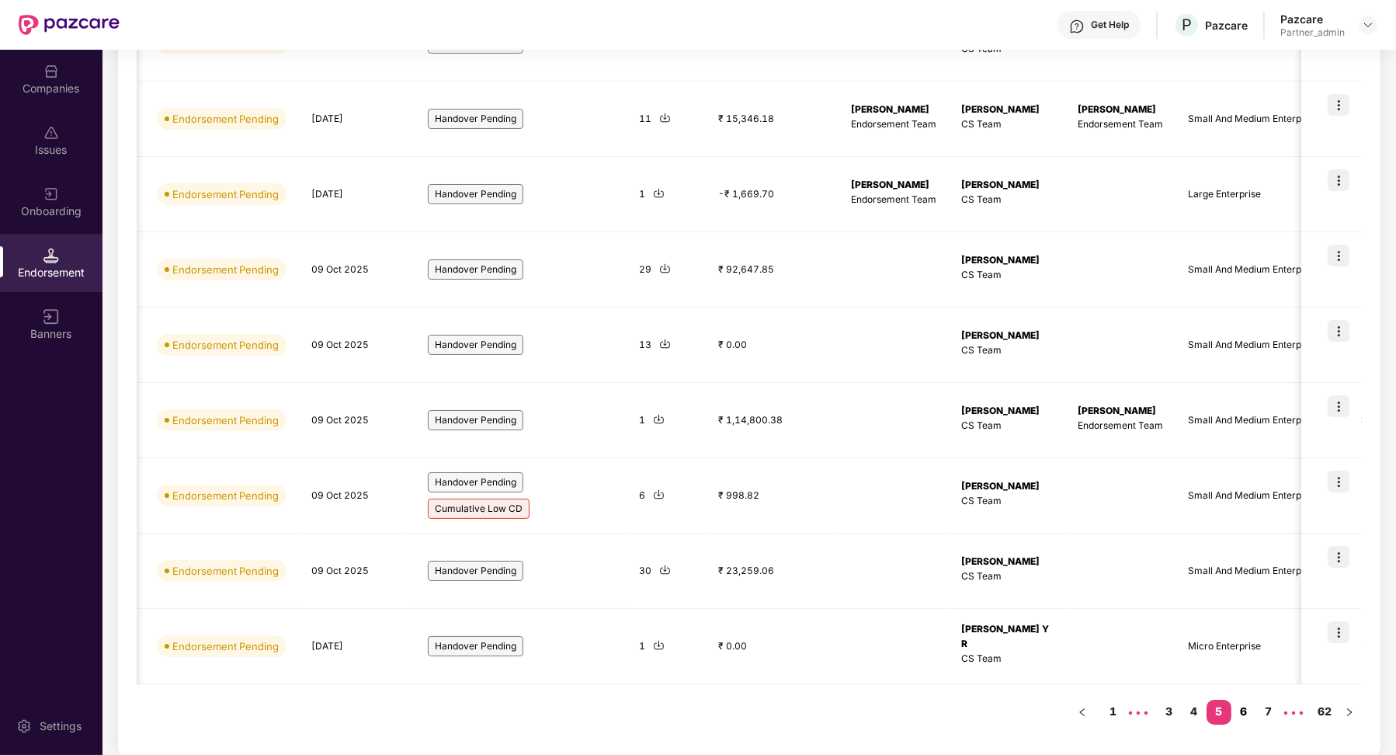
click at [1244, 705] on link "6" at bounding box center [1244, 711] width 25 height 23
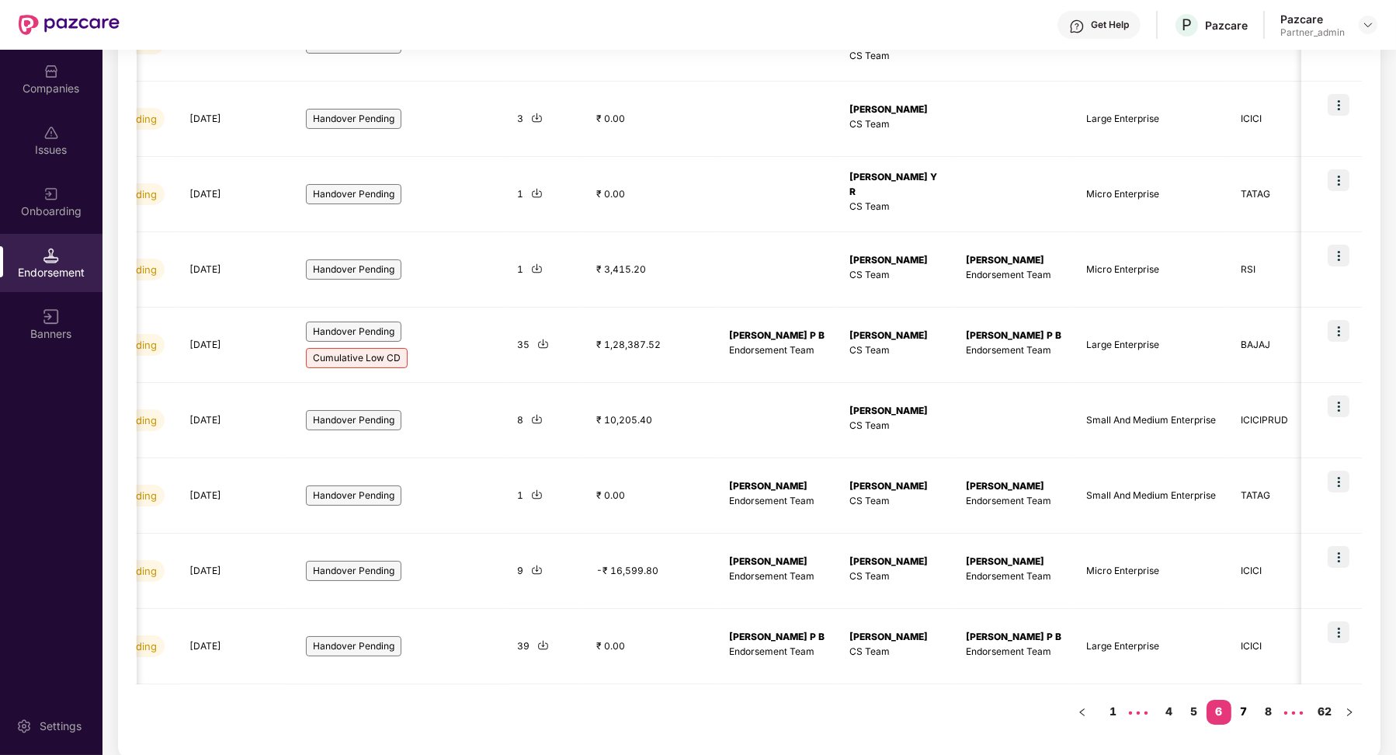
click at [1238, 711] on link "7" at bounding box center [1244, 711] width 25 height 23
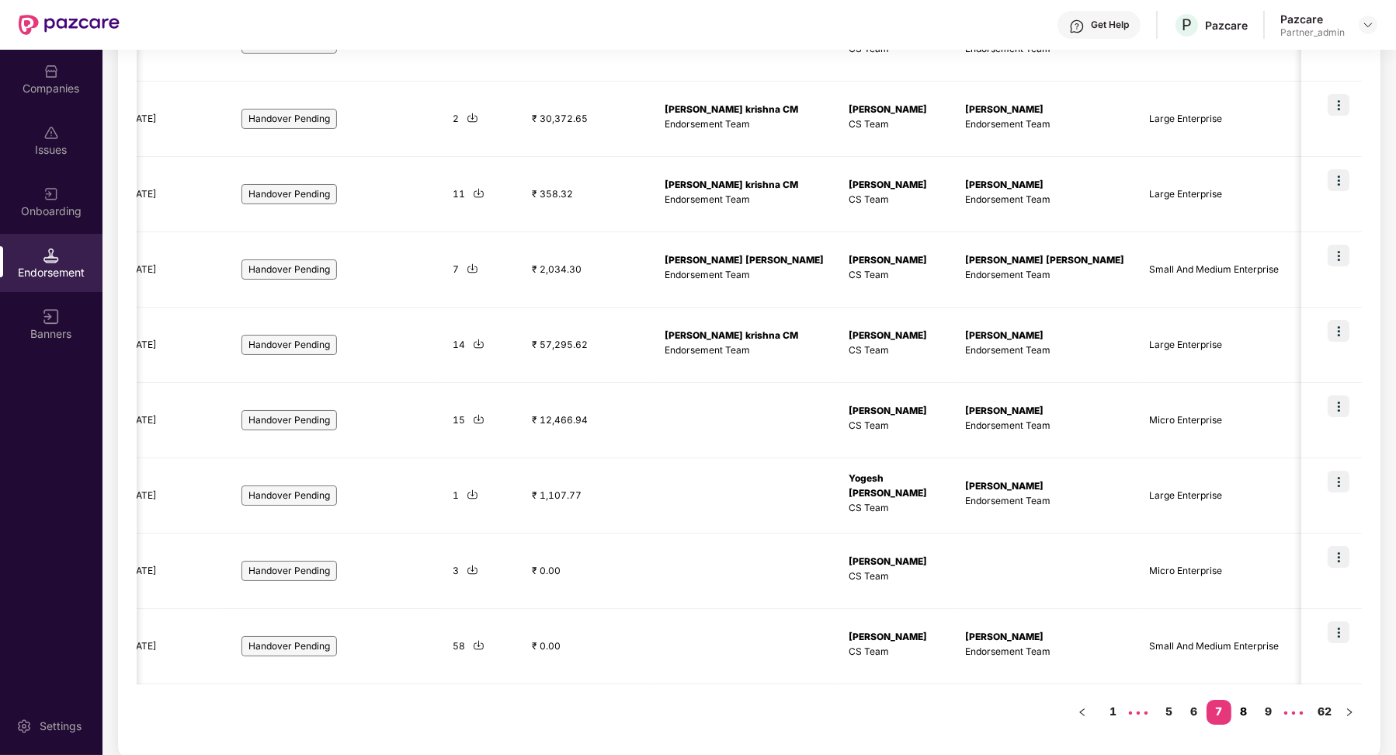
click at [1245, 711] on link "8" at bounding box center [1244, 711] width 25 height 23
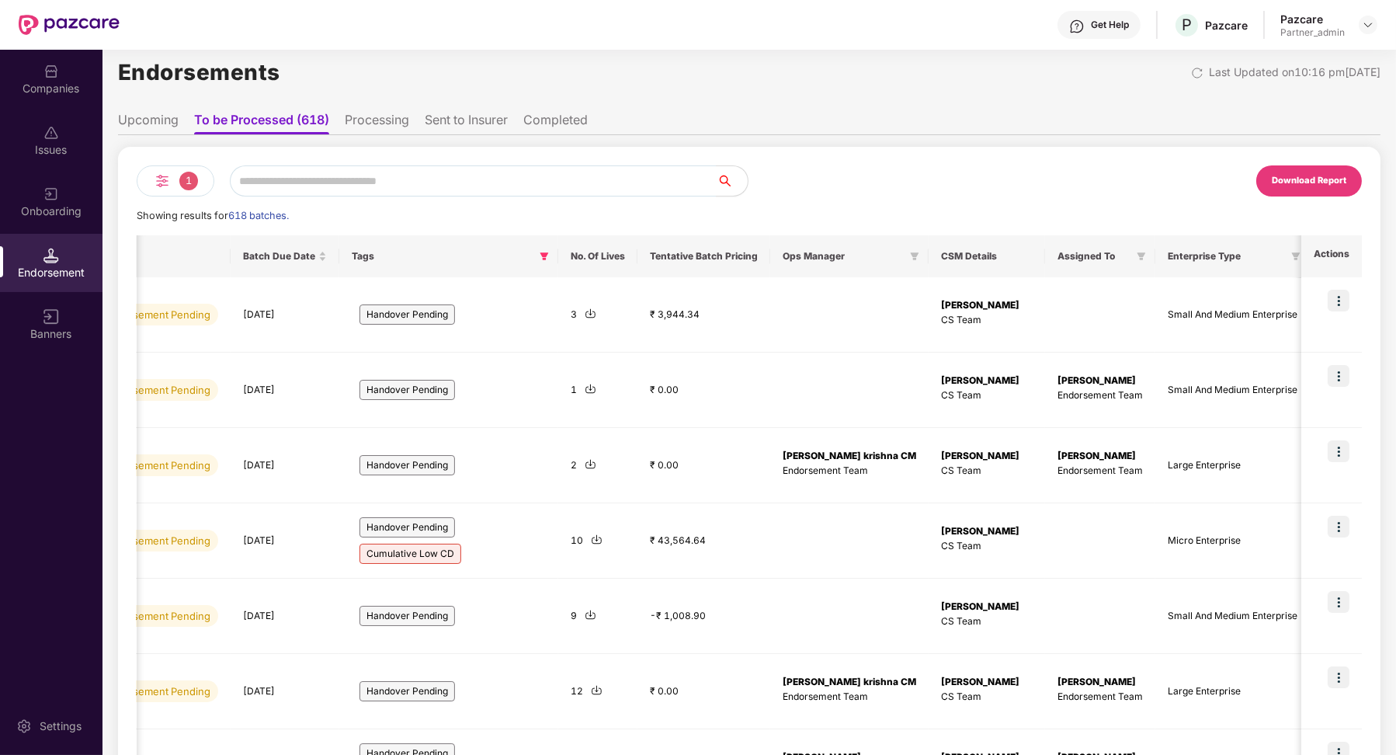
scroll to position [0, 0]
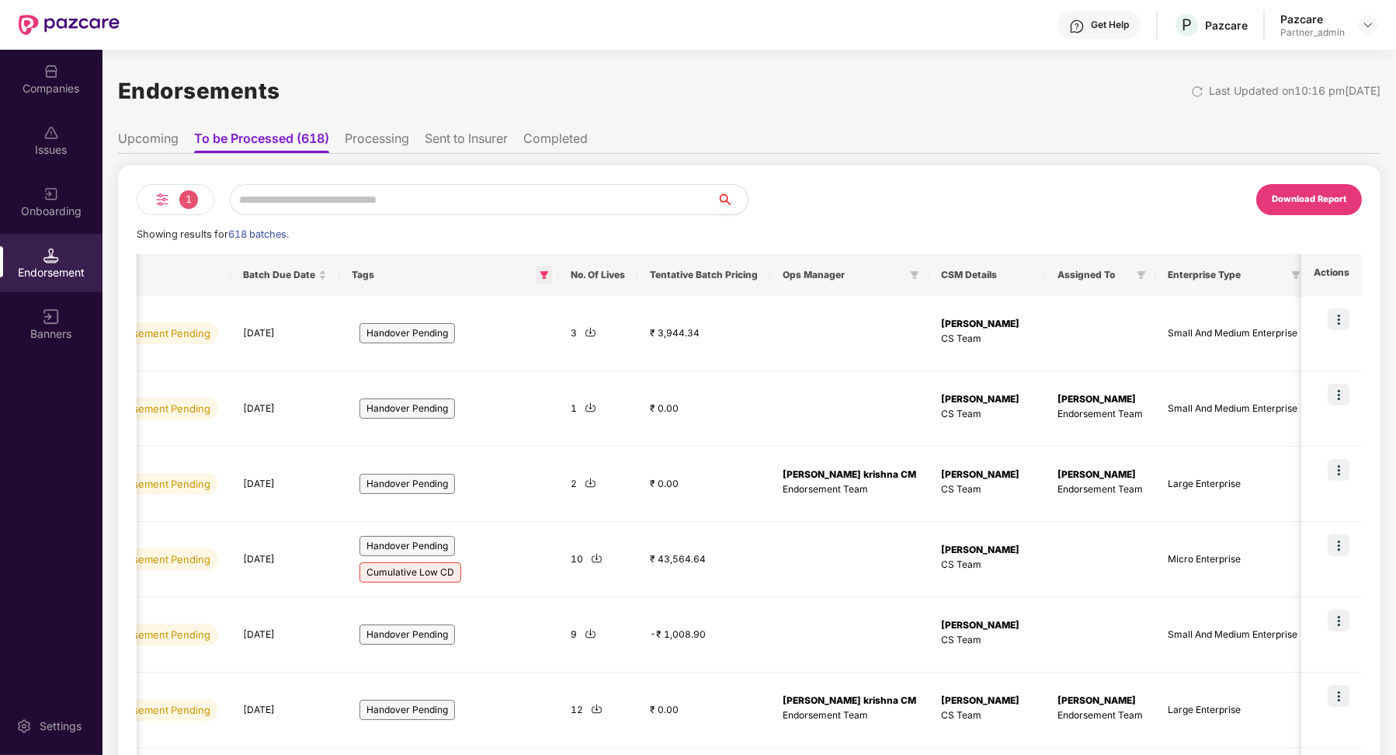
click at [540, 273] on icon "filter" at bounding box center [544, 275] width 9 height 8
click at [392, 403] on span "Reset" at bounding box center [384, 403] width 29 height 17
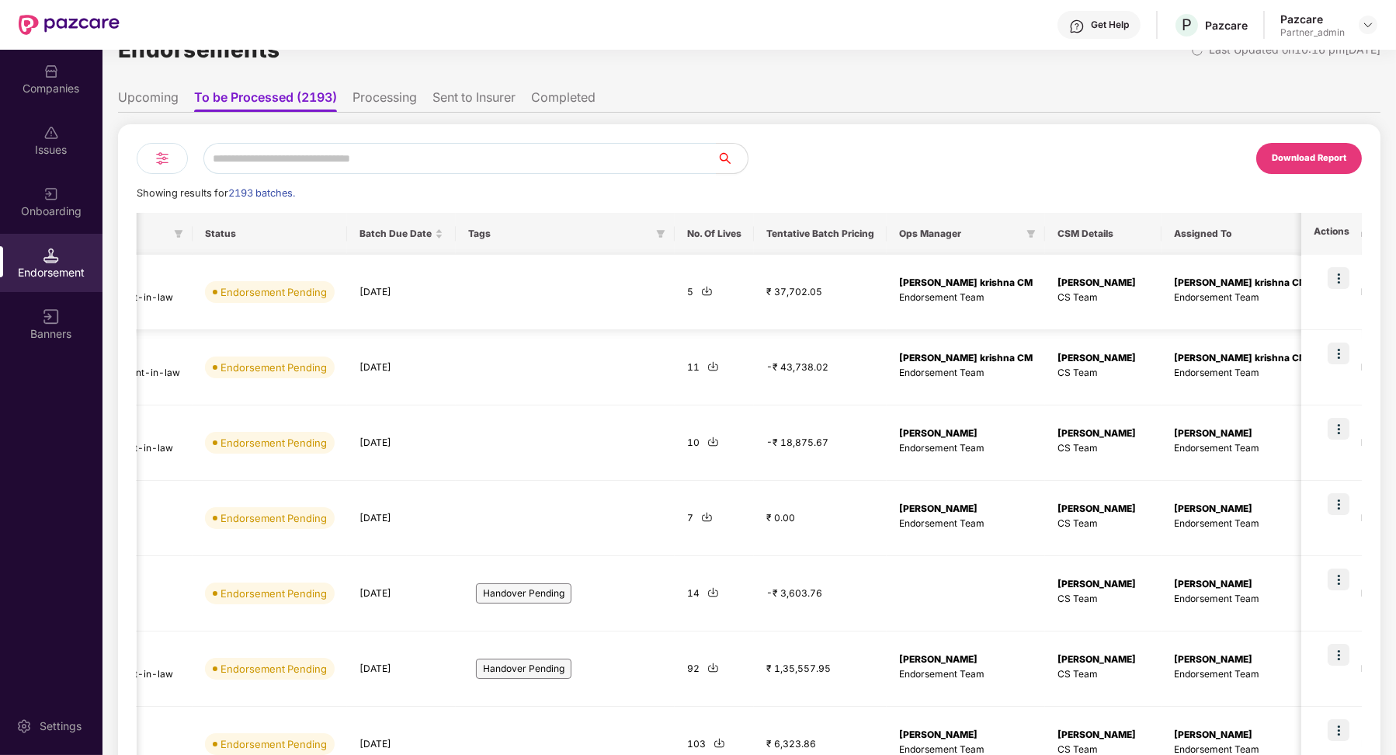
scroll to position [0, 568]
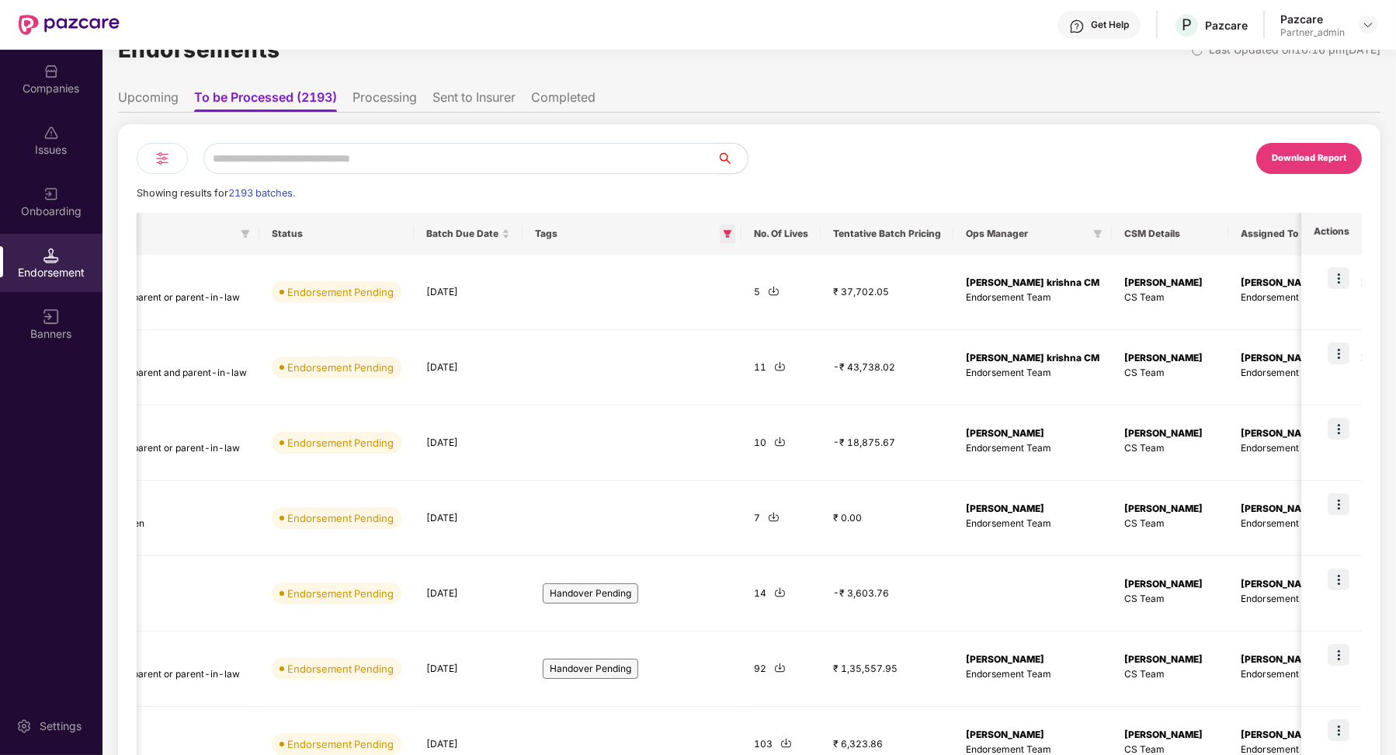
click at [720, 239] on span at bounding box center [728, 233] width 16 height 19
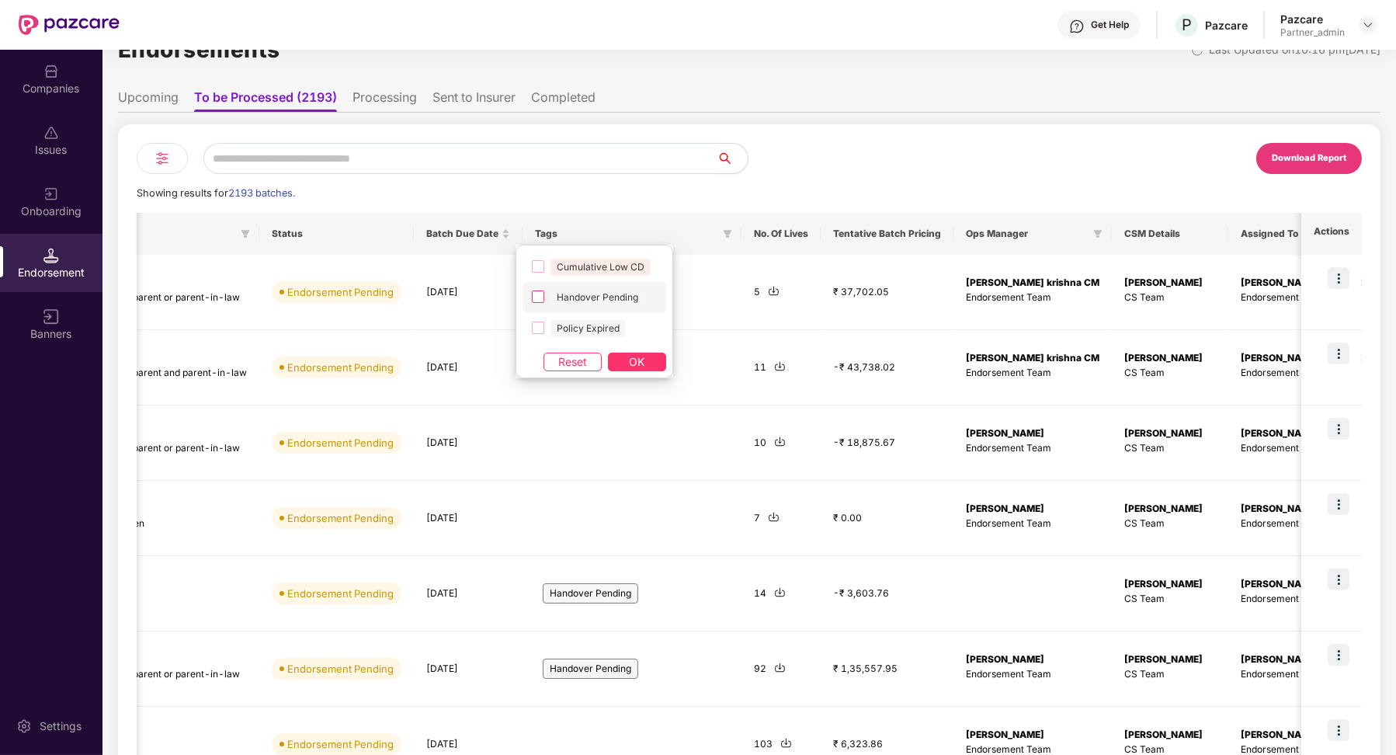
click at [621, 294] on span "Handover Pending" at bounding box center [598, 297] width 94 height 17
click at [645, 364] on button "OK" at bounding box center [637, 362] width 58 height 19
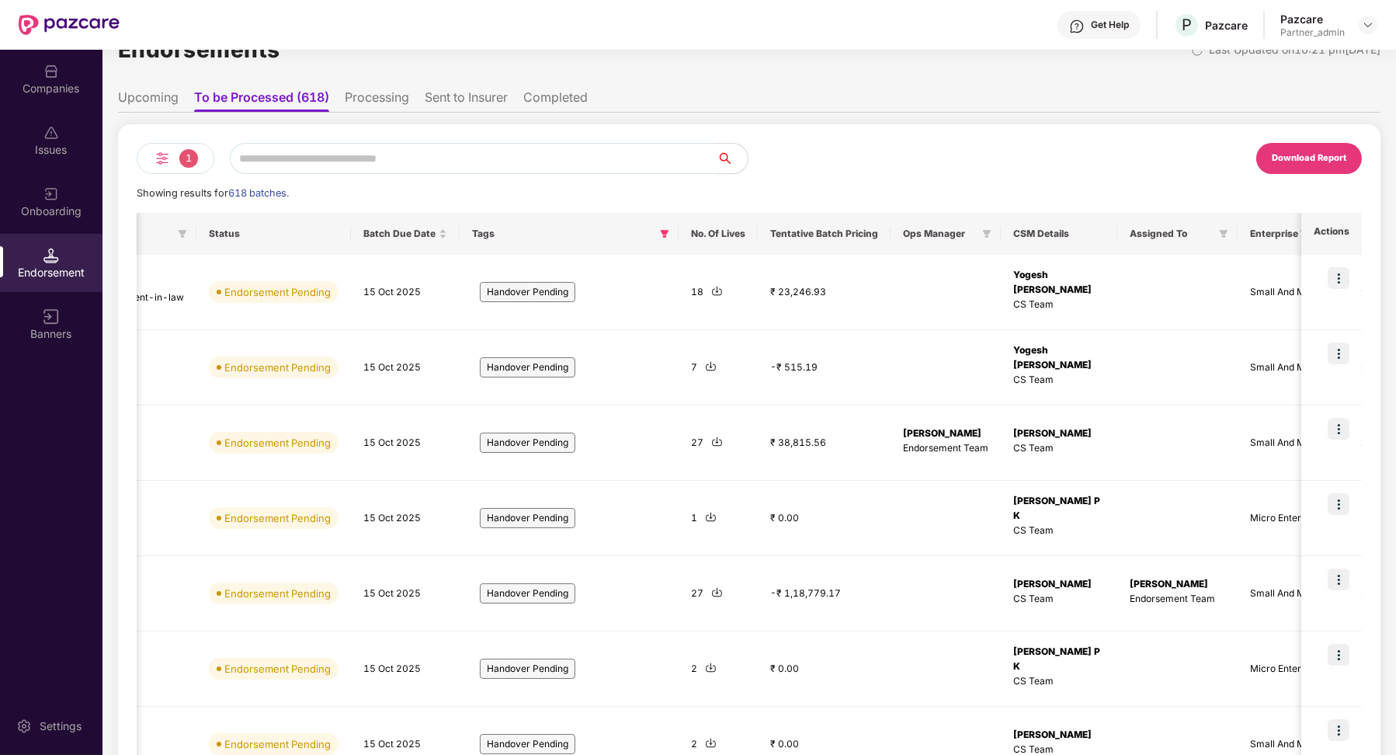
click at [169, 102] on li "Upcoming" at bounding box center [148, 100] width 61 height 23
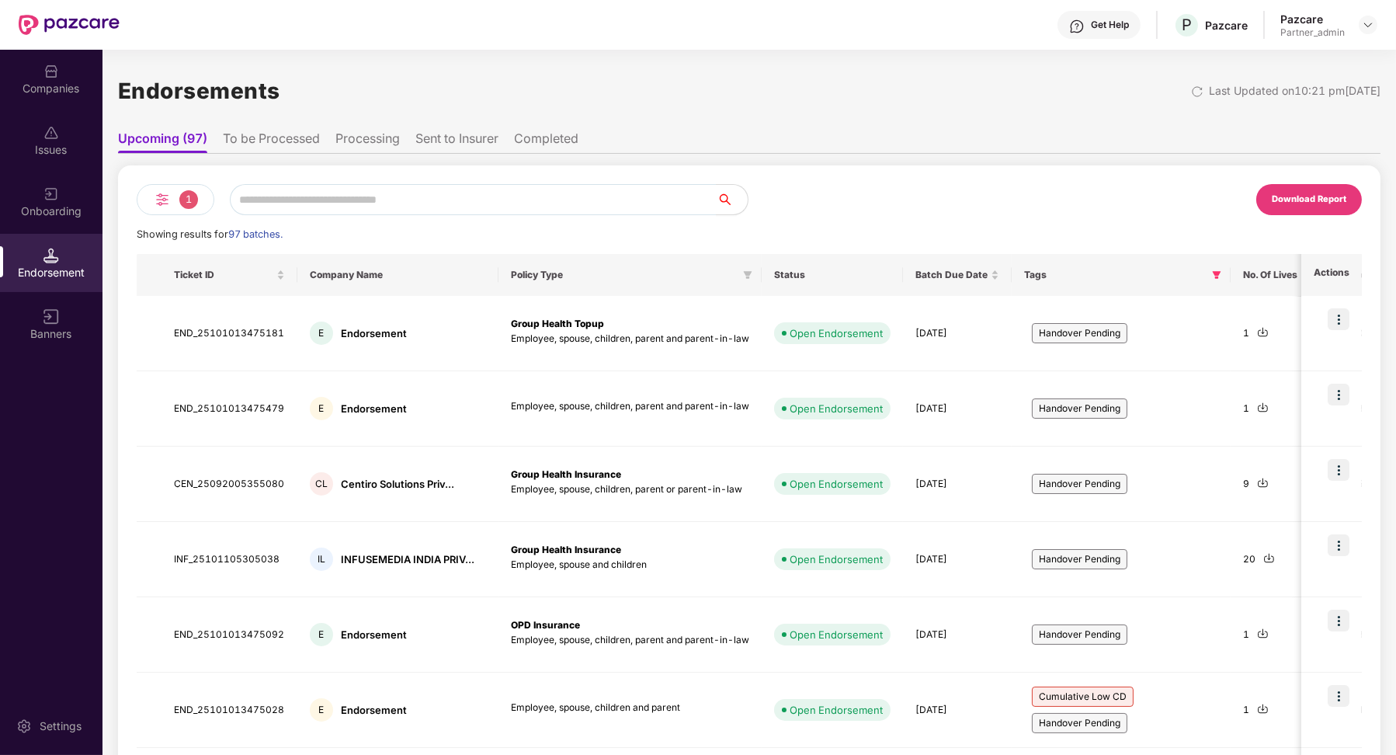
click at [288, 148] on li "To be Processed" at bounding box center [271, 141] width 97 height 23
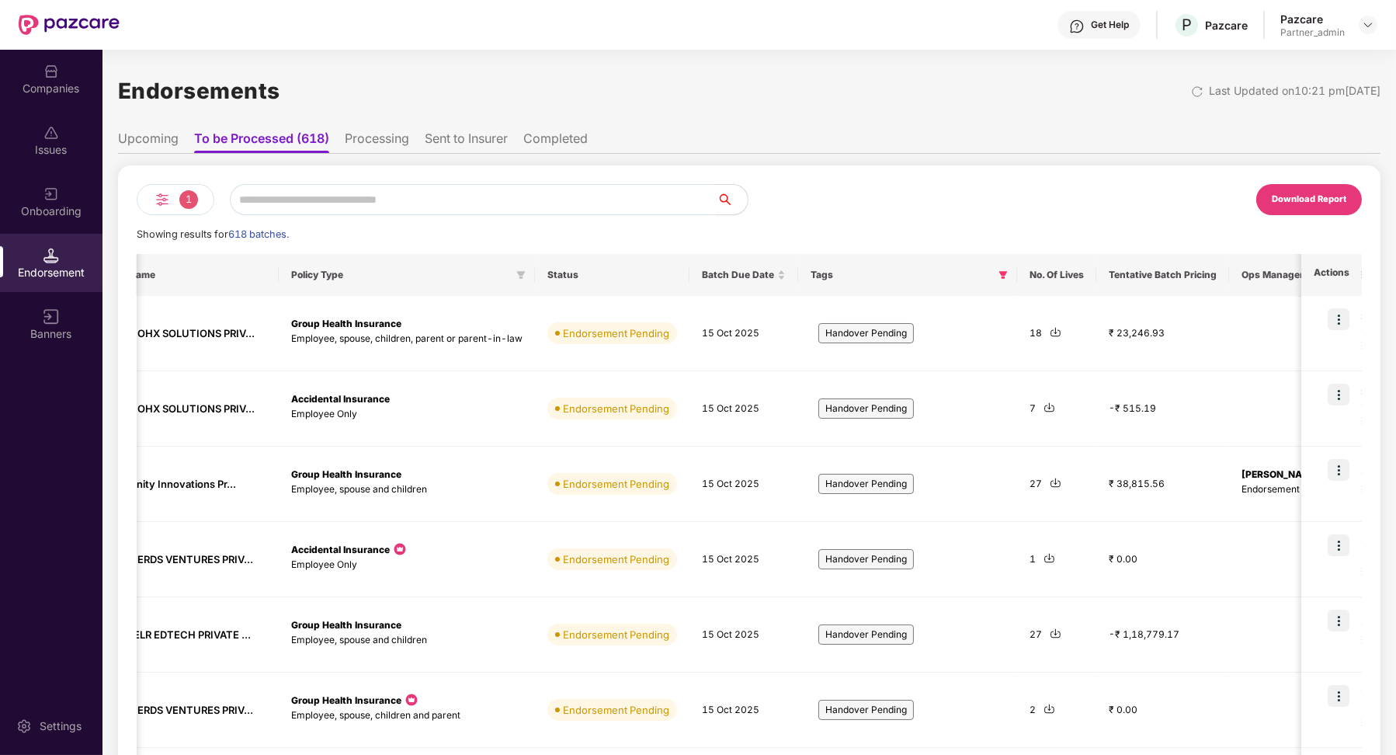
click at [358, 133] on li "Processing" at bounding box center [377, 141] width 64 height 23
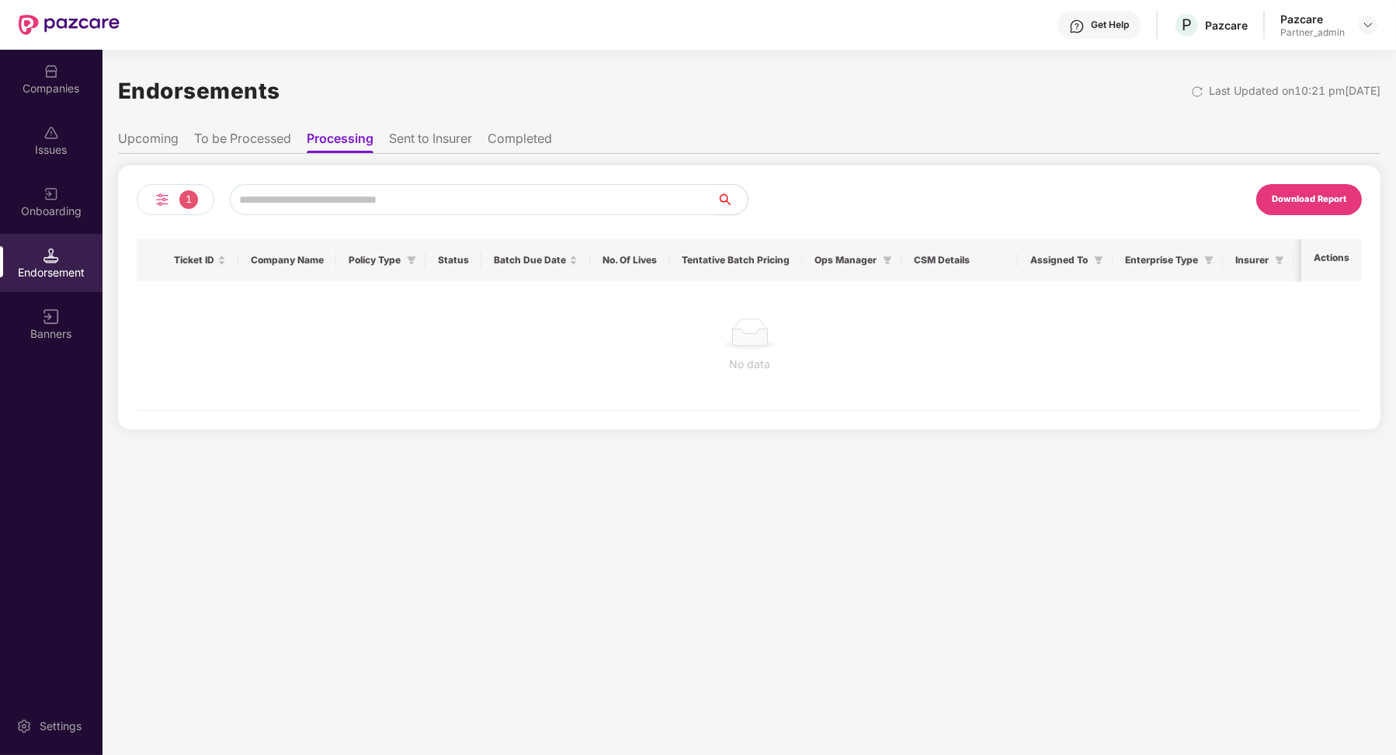
click at [266, 143] on li "To be Processed" at bounding box center [242, 141] width 97 height 23
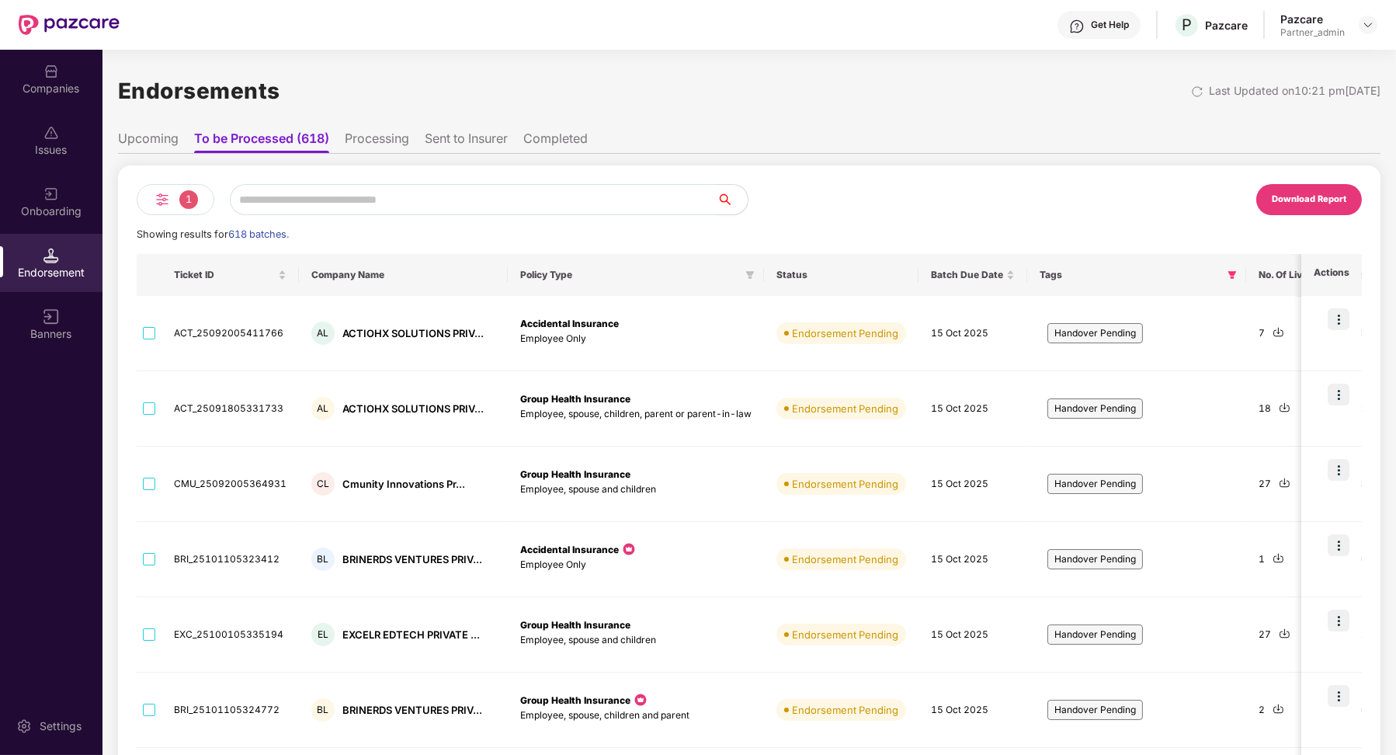
click at [148, 141] on li "Upcoming" at bounding box center [148, 141] width 61 height 23
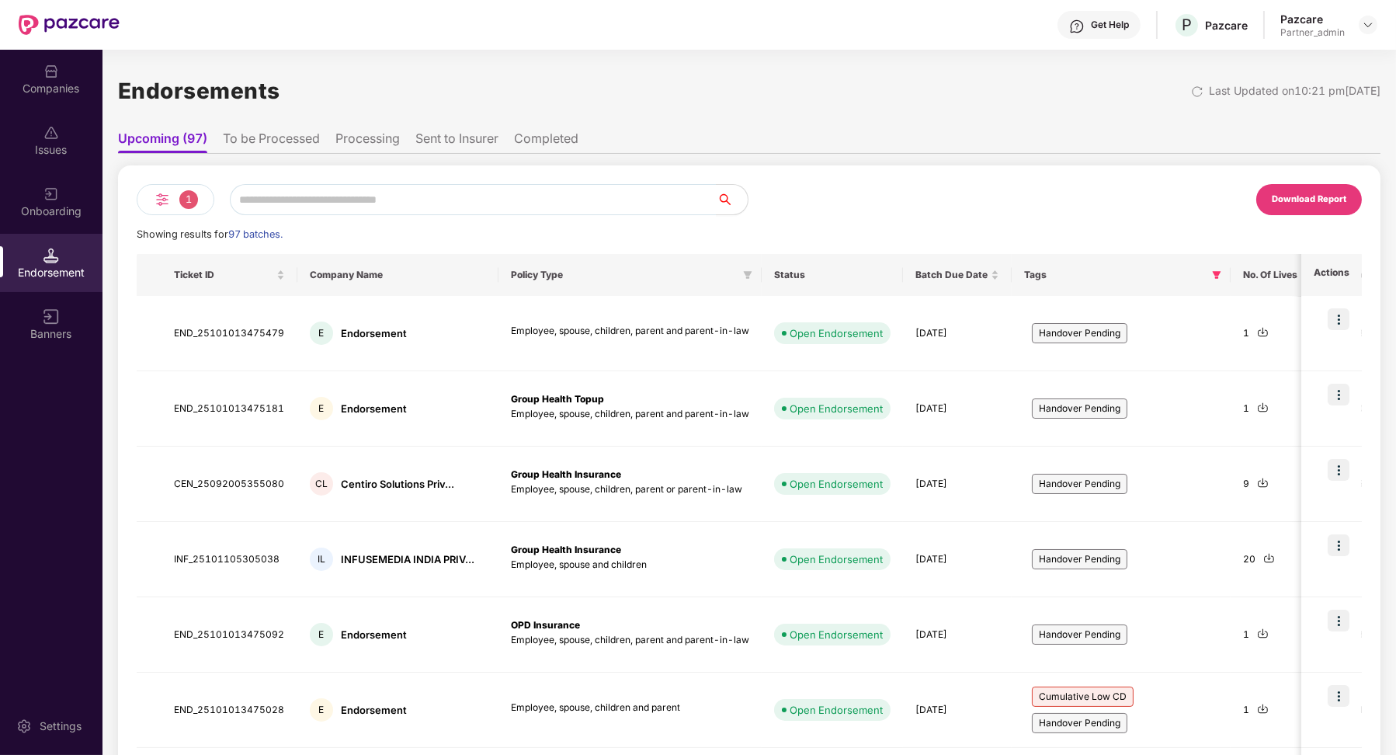
click at [284, 137] on li "To be Processed" at bounding box center [271, 141] width 97 height 23
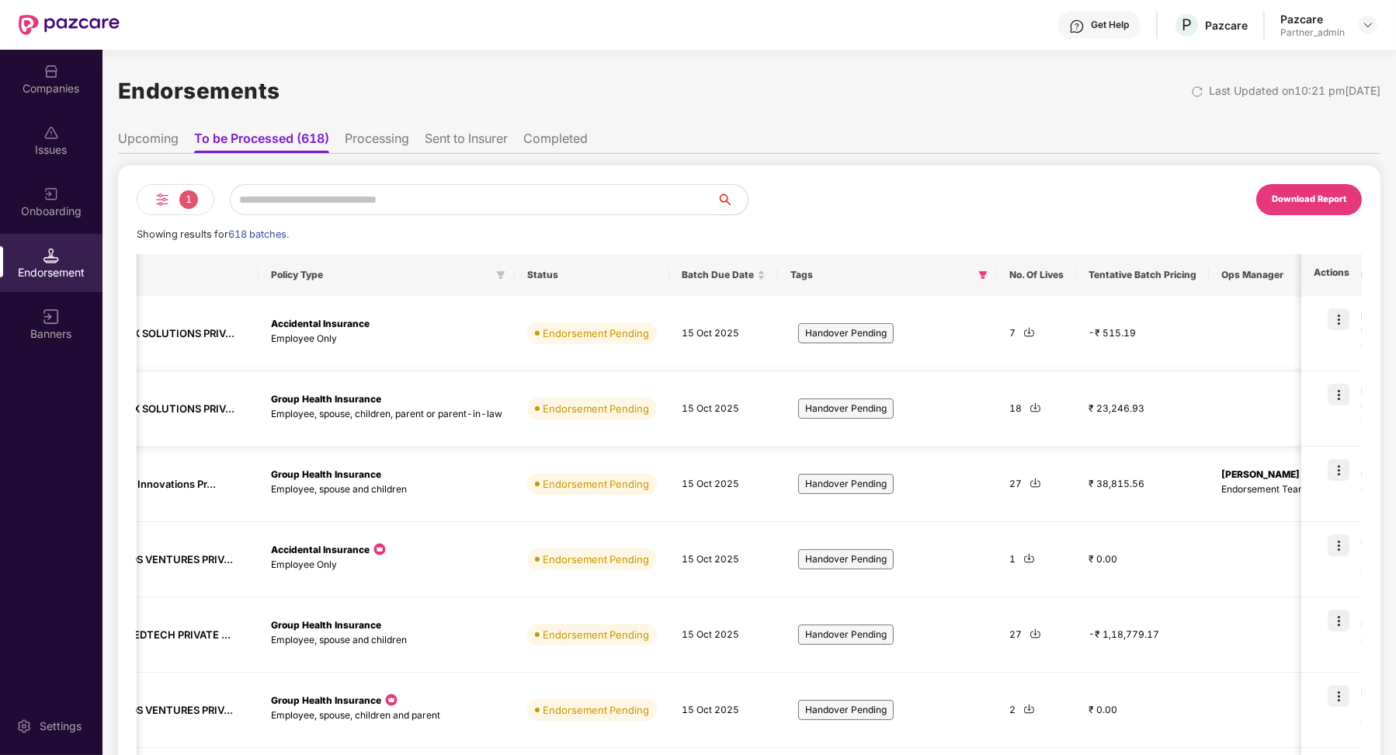
scroll to position [0, 431]
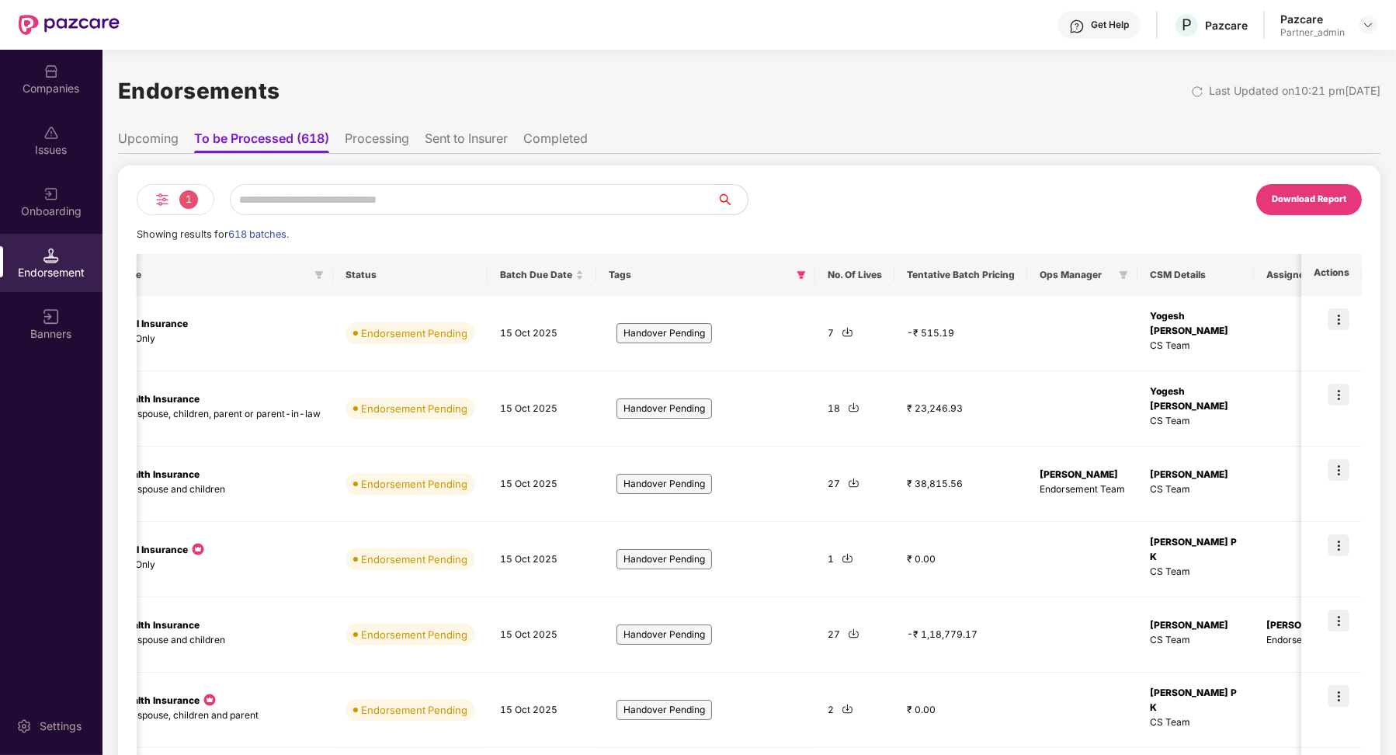
click at [361, 144] on li "Processing" at bounding box center [377, 141] width 64 height 23
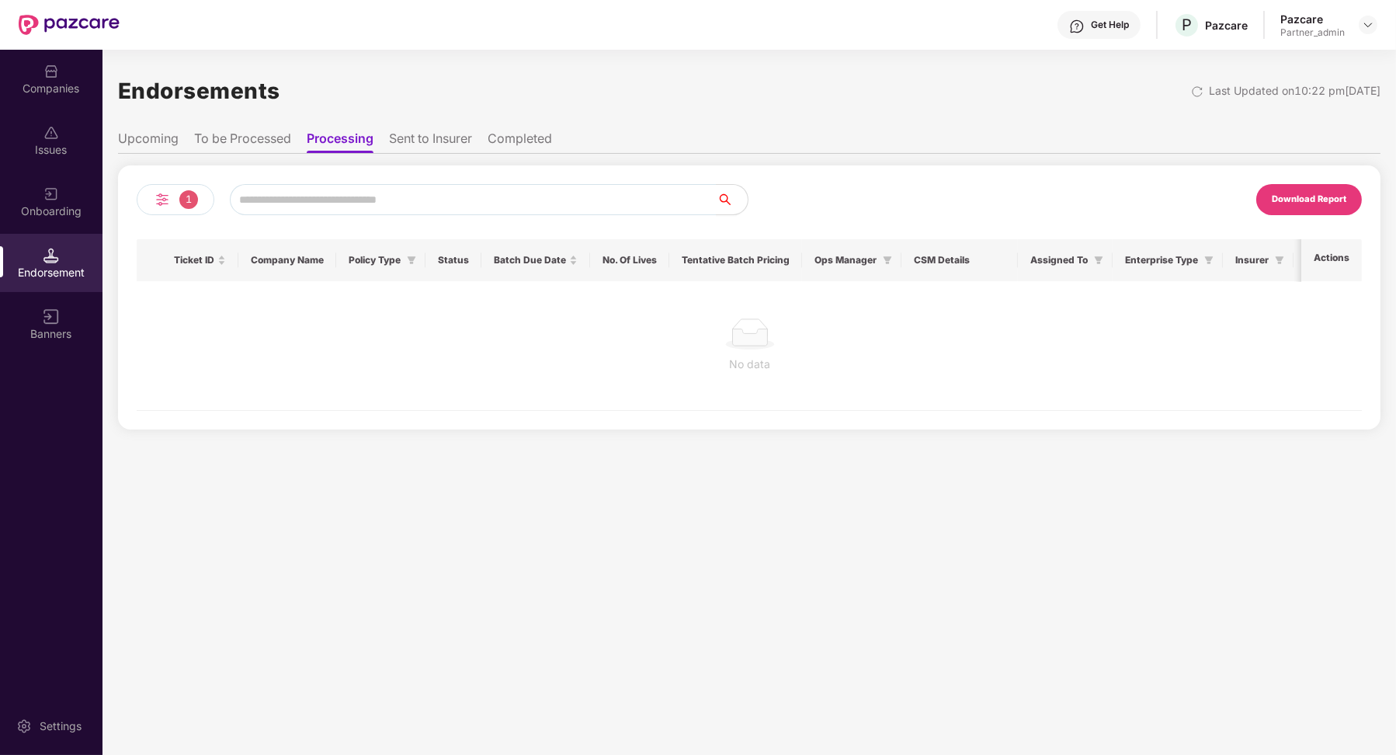
click at [271, 138] on li "To be Processed" at bounding box center [242, 141] width 97 height 23
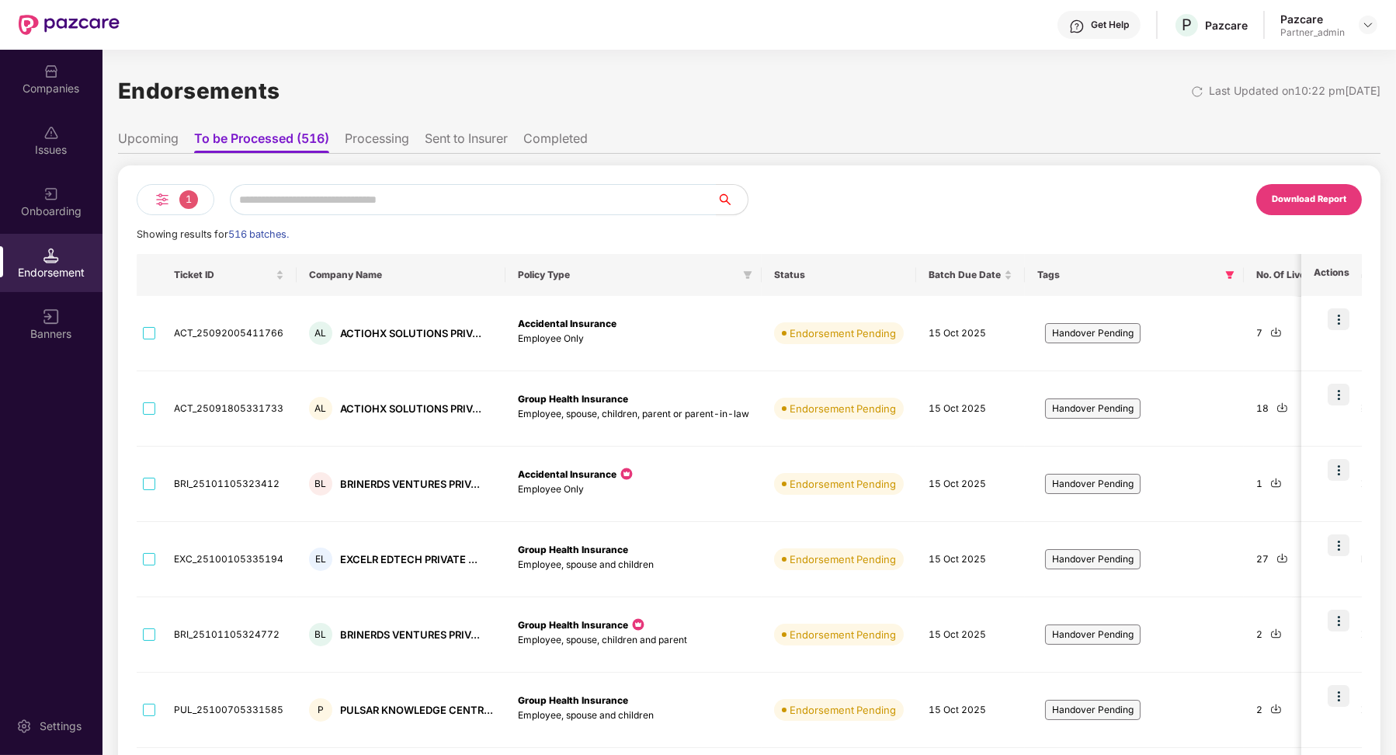
click at [176, 136] on li "Upcoming" at bounding box center [148, 141] width 61 height 23
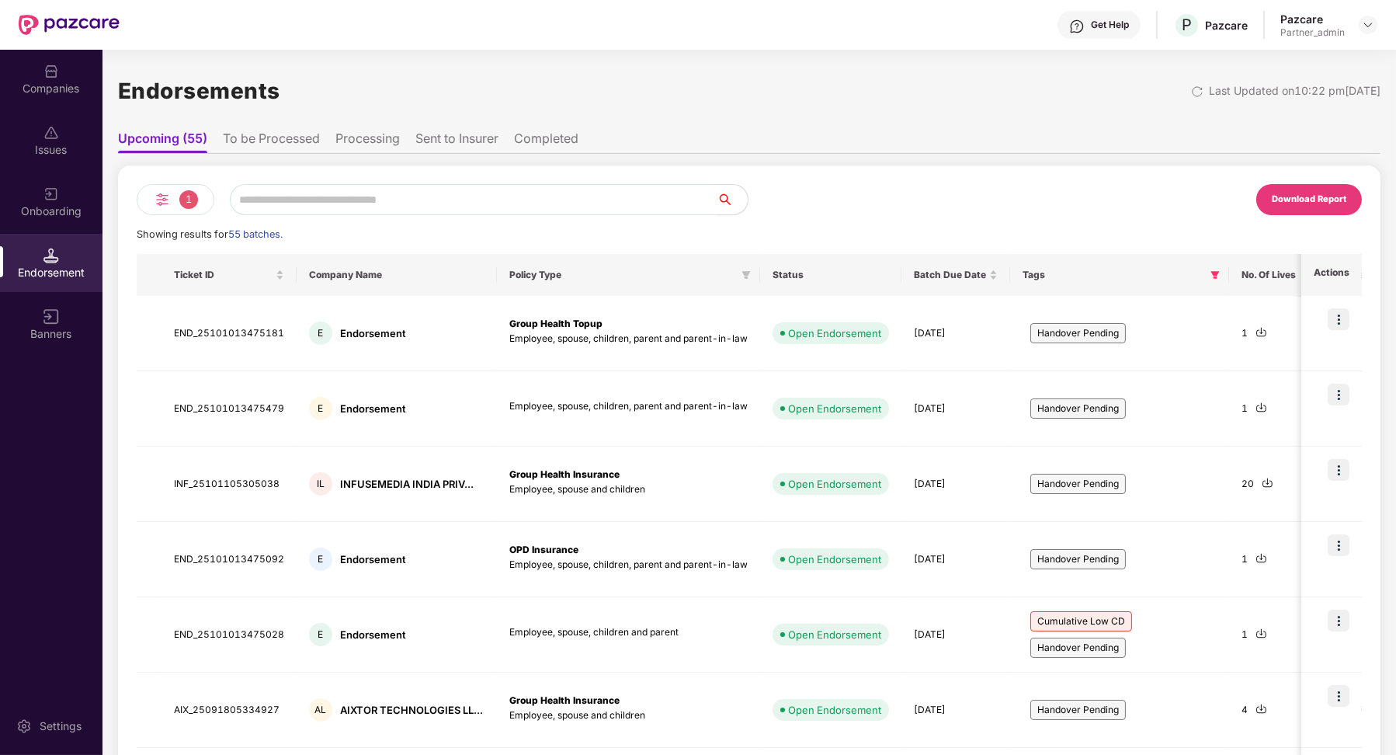
click at [241, 138] on li "To be Processed" at bounding box center [271, 141] width 97 height 23
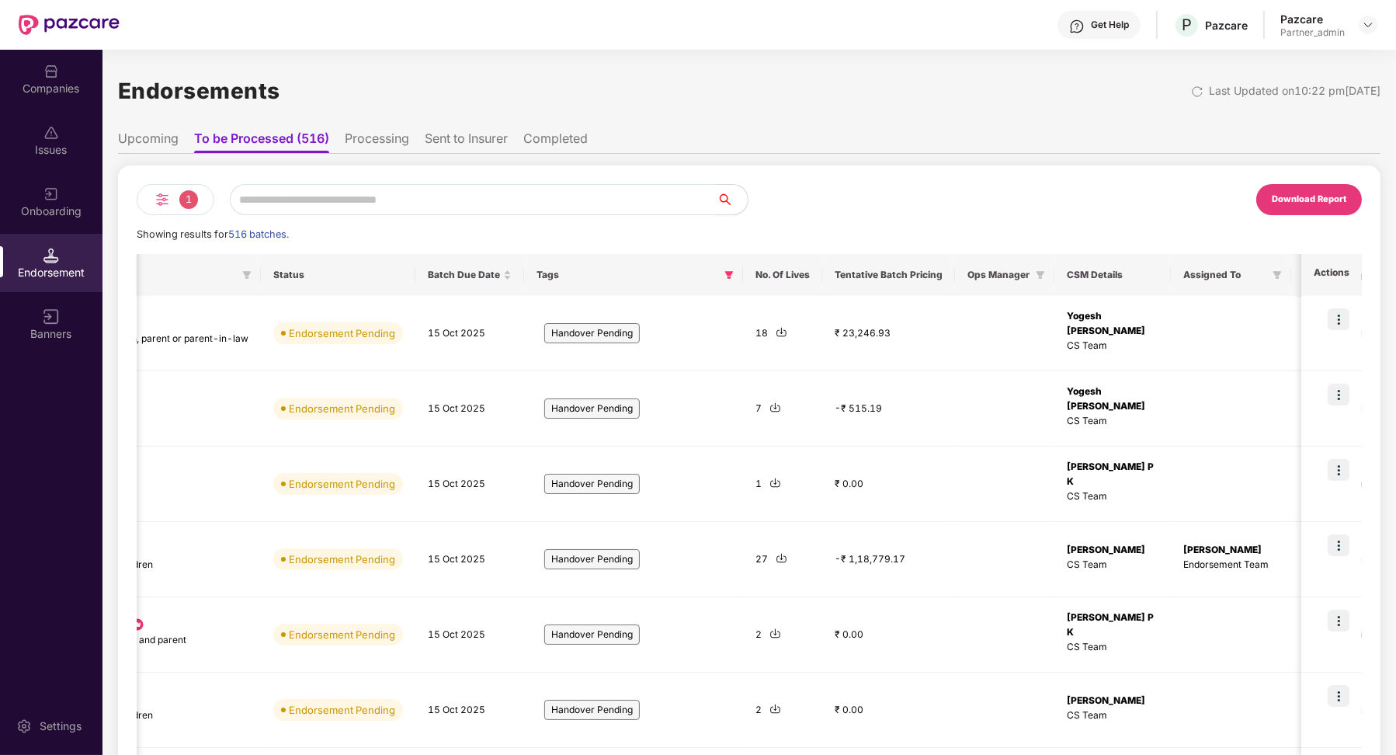
scroll to position [0, 446]
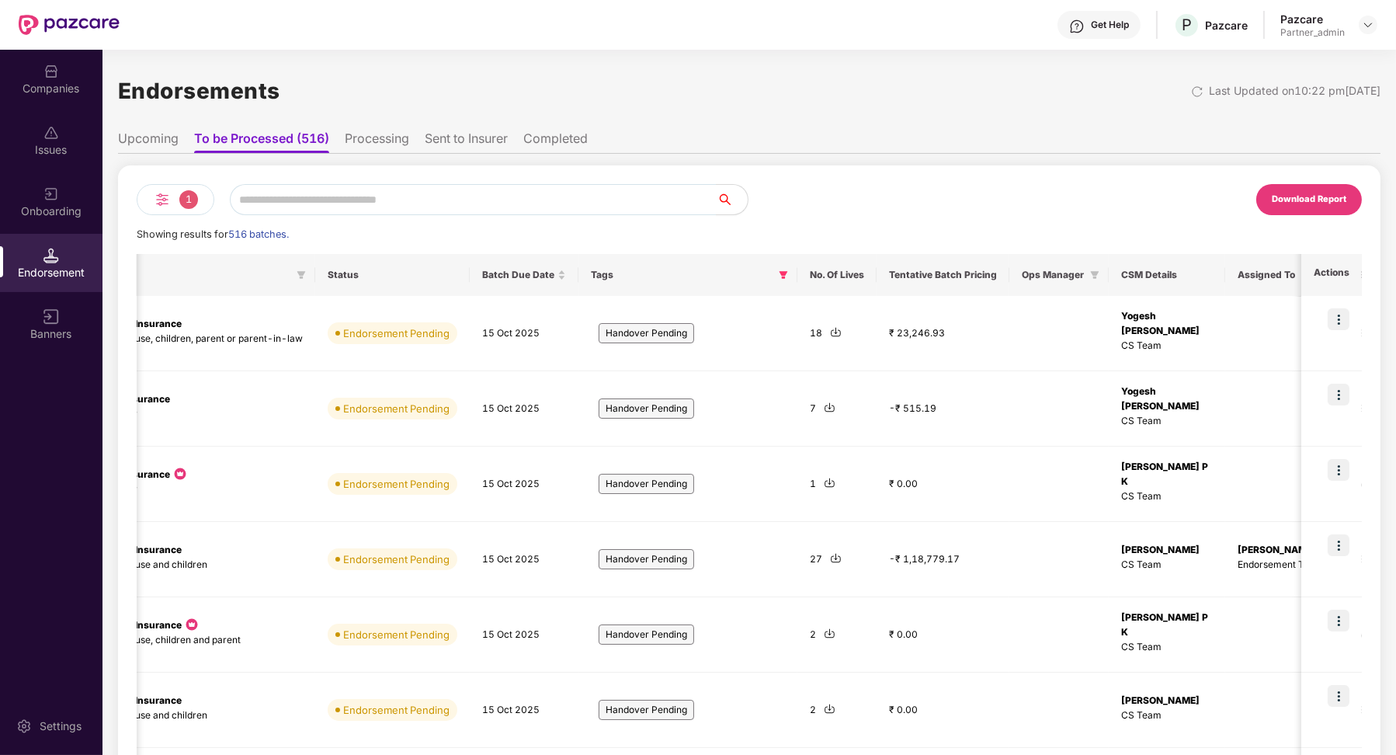
click at [130, 139] on li "Upcoming" at bounding box center [148, 141] width 61 height 23
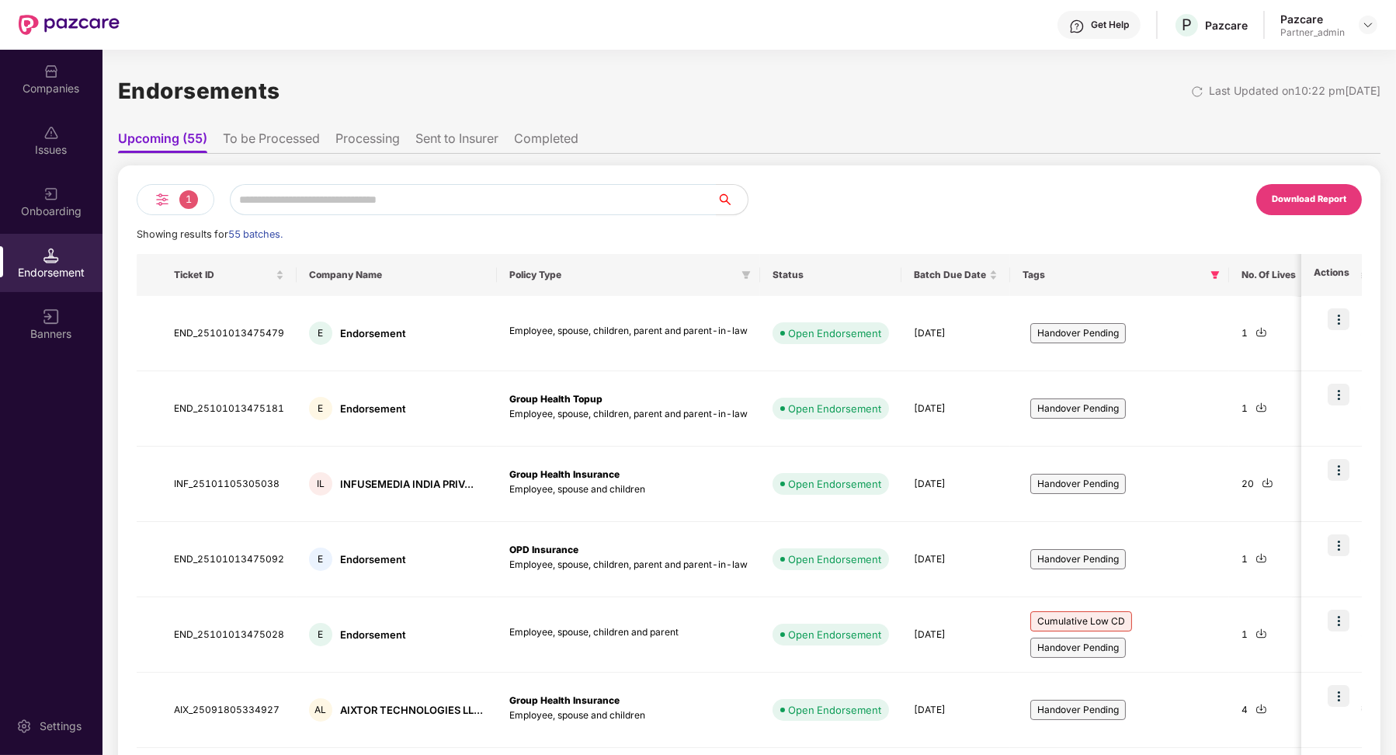
click at [263, 141] on li "To be Processed" at bounding box center [271, 141] width 97 height 23
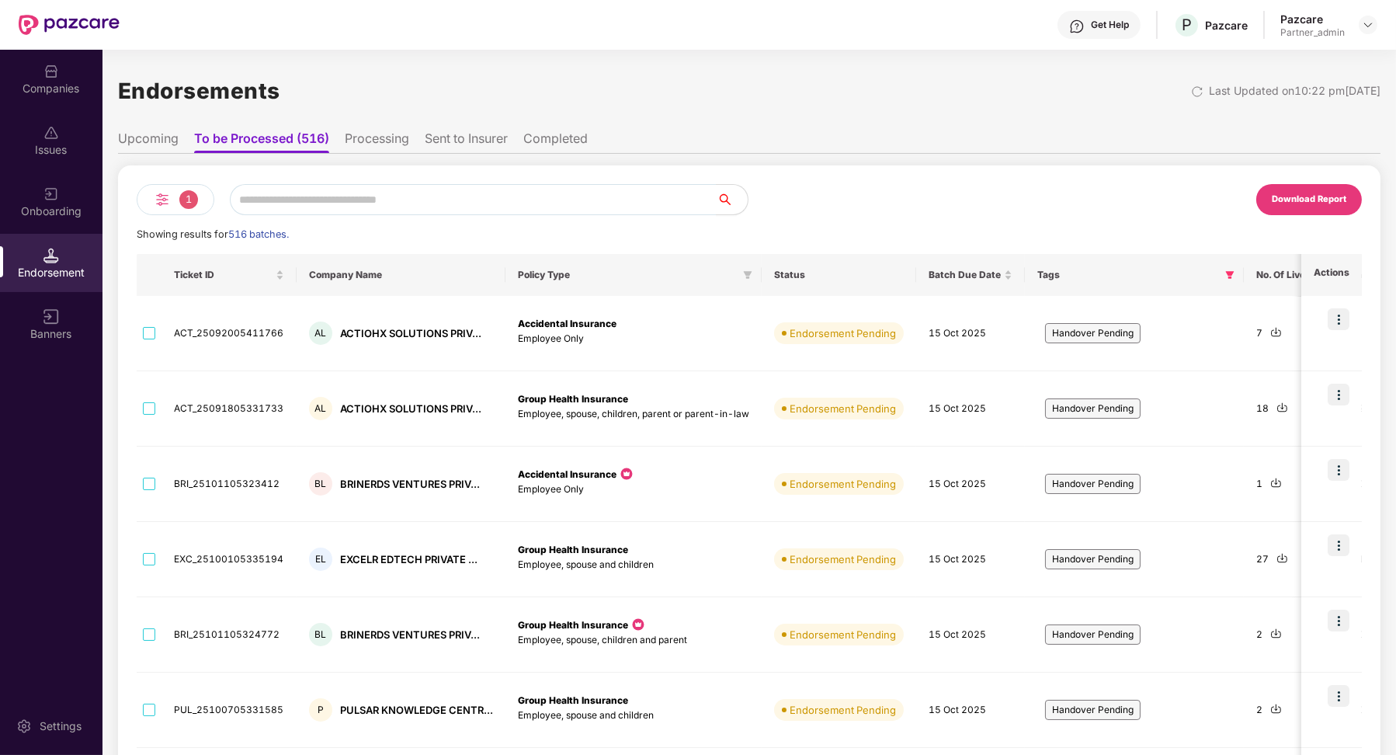
click at [161, 137] on li "Upcoming" at bounding box center [148, 141] width 61 height 23
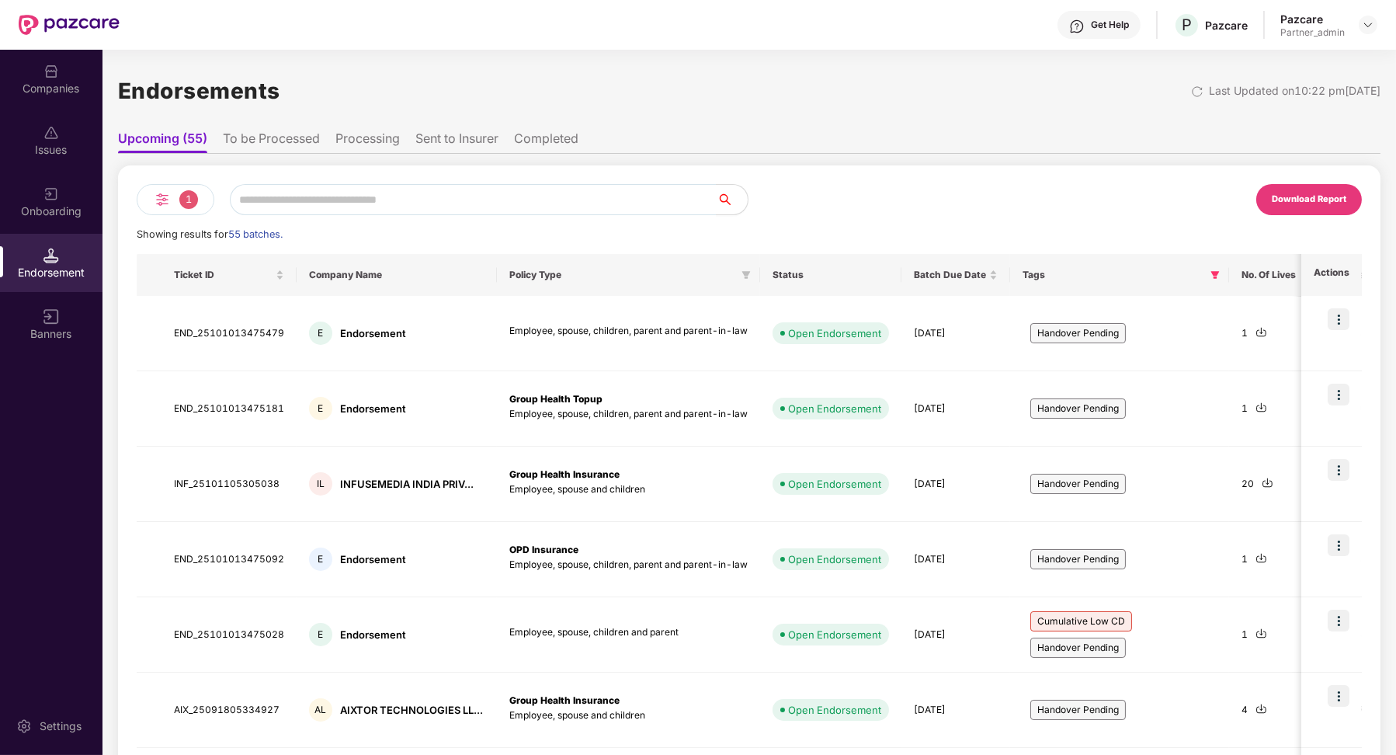
click at [236, 144] on li "To be Processed" at bounding box center [271, 141] width 97 height 23
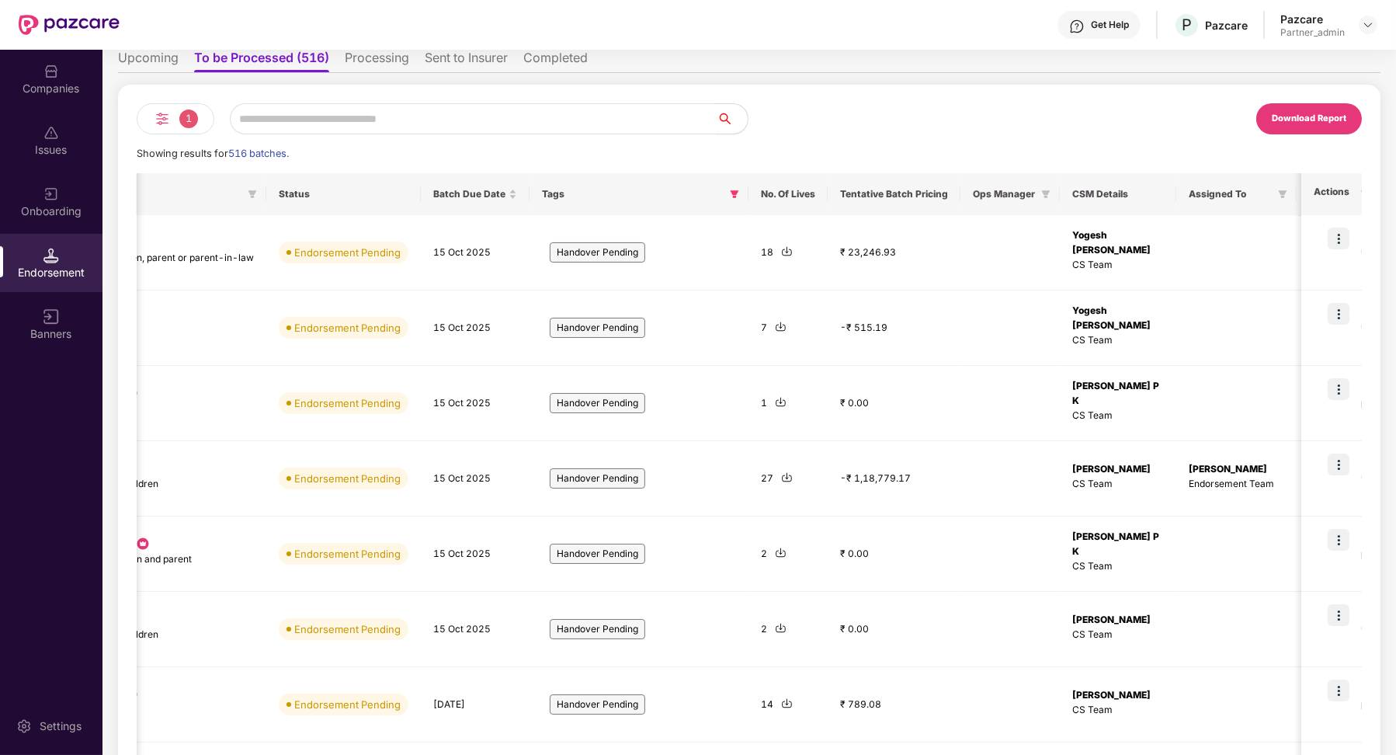
scroll to position [7, 0]
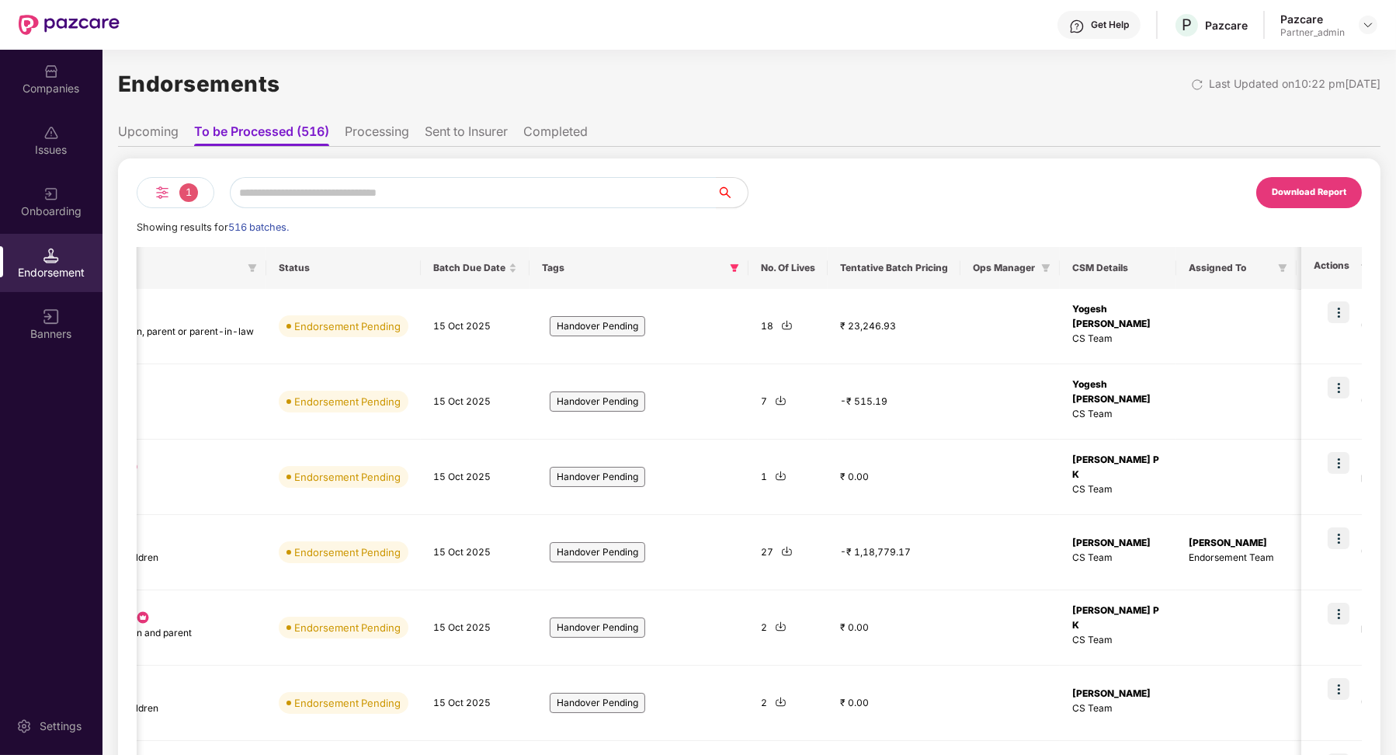
click at [169, 130] on li "Upcoming" at bounding box center [148, 134] width 61 height 23
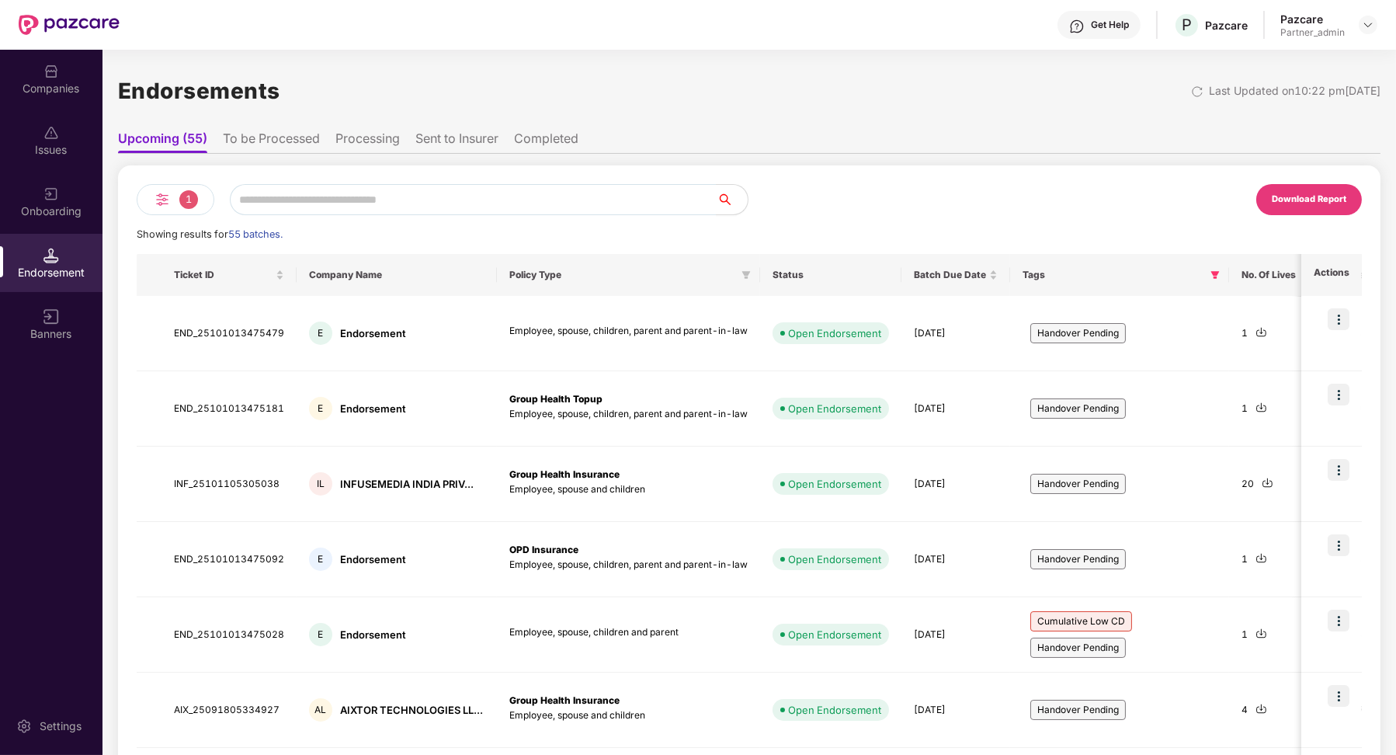
click at [262, 136] on li "To be Processed" at bounding box center [271, 141] width 97 height 23
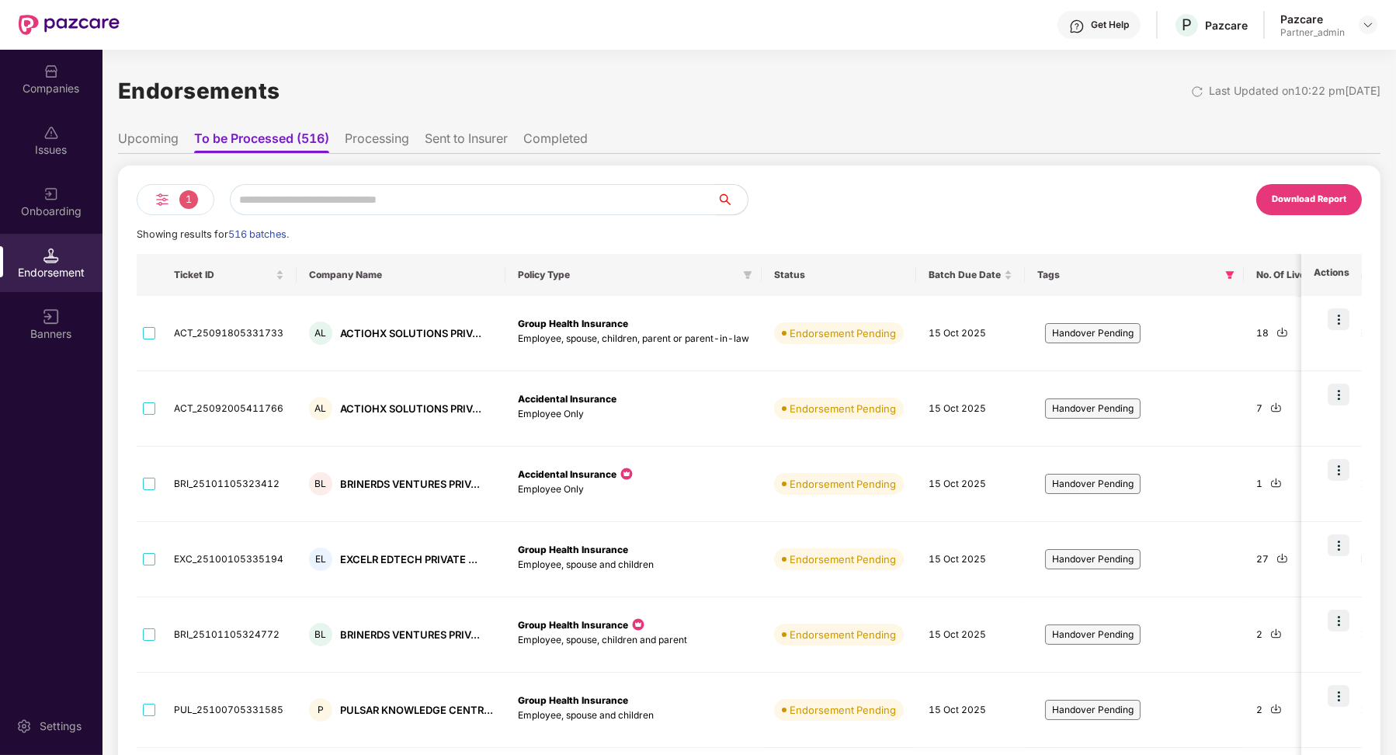
click at [373, 143] on li "Processing" at bounding box center [377, 141] width 64 height 23
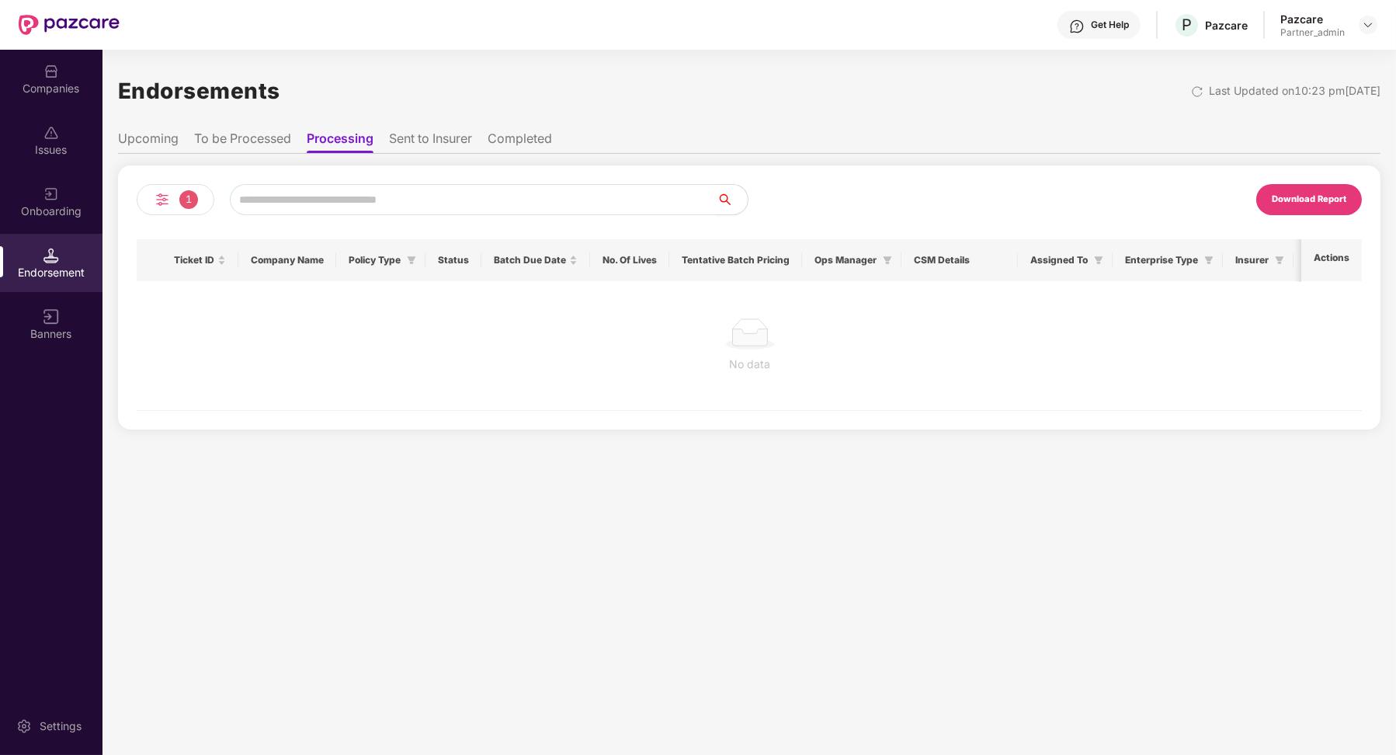
click at [274, 139] on li "To be Processed" at bounding box center [242, 141] width 97 height 23
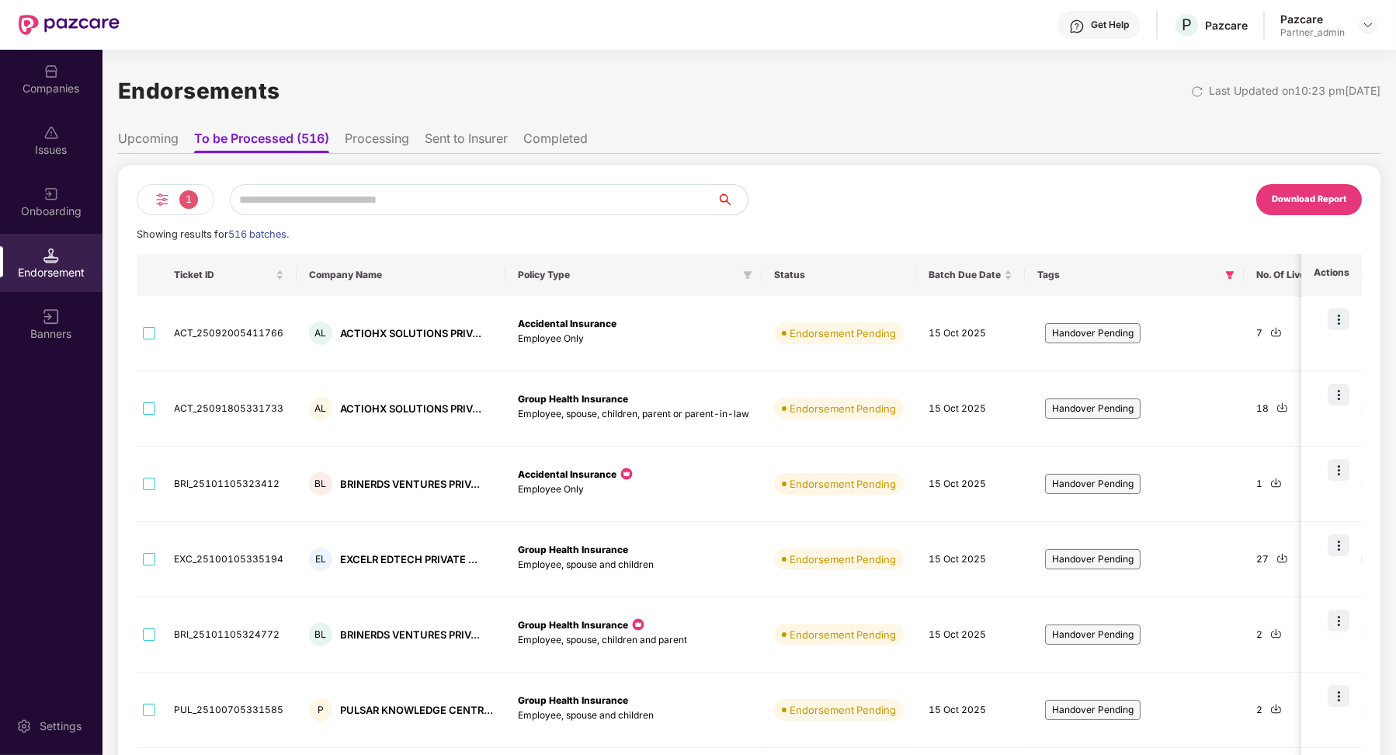
click at [182, 129] on ul "Upcoming To be Processed (516) Processing Sent to Insurer Completed" at bounding box center [749, 138] width 1263 height 31
click at [172, 140] on li "Upcoming" at bounding box center [148, 141] width 61 height 23
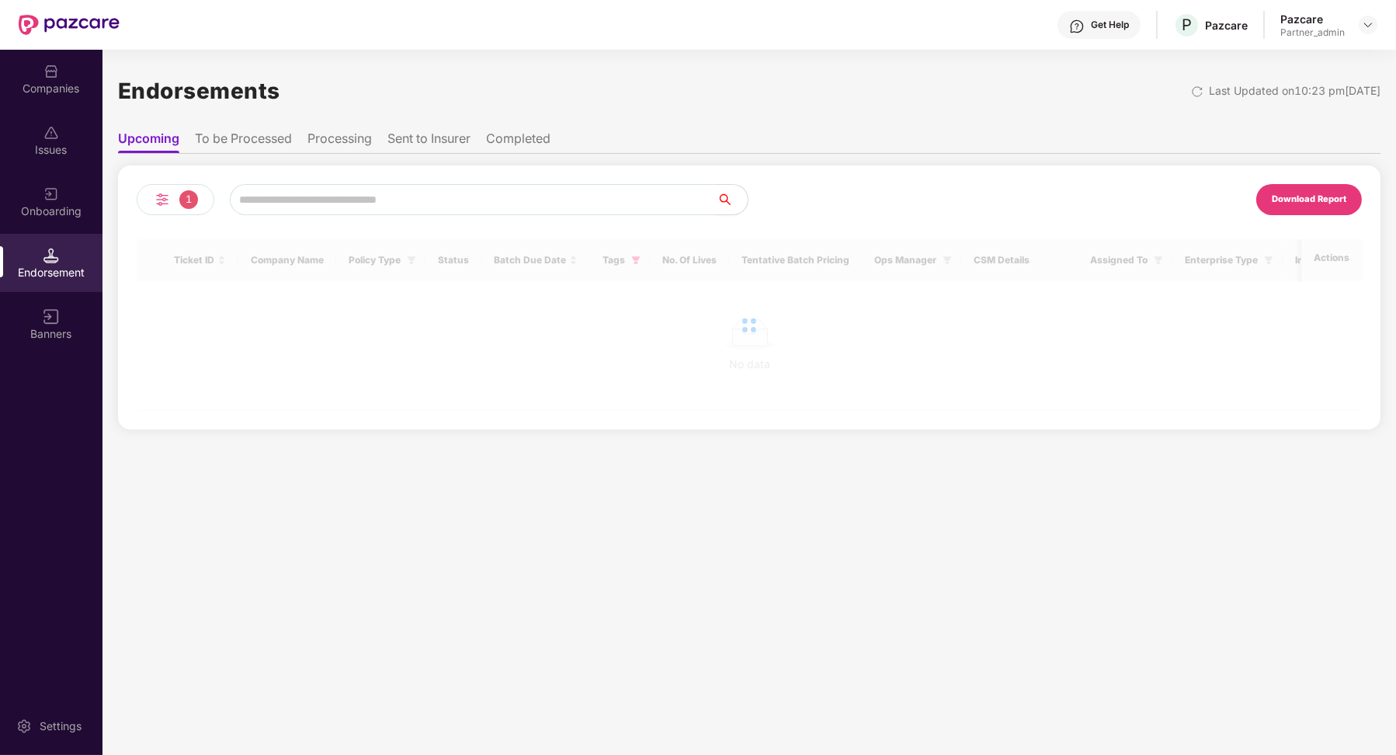
click at [268, 144] on li "To be Processed" at bounding box center [243, 141] width 97 height 23
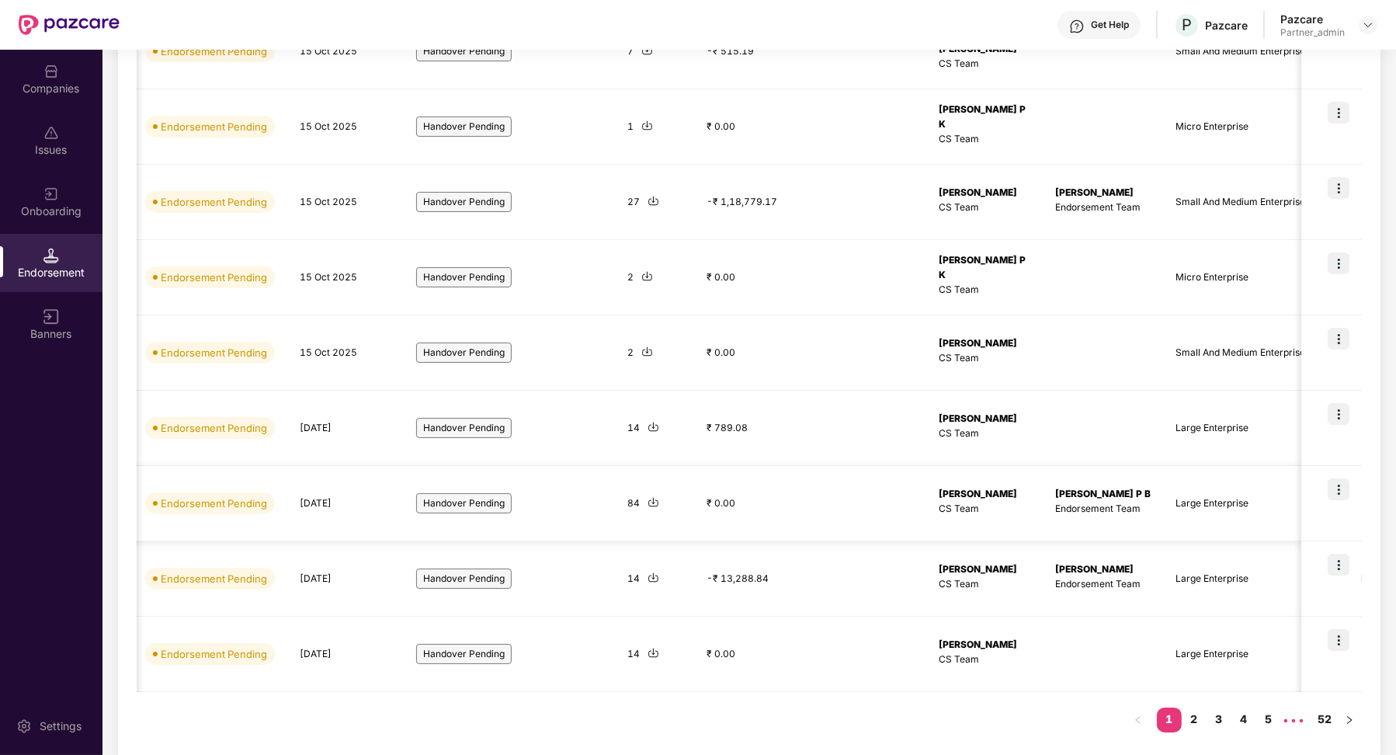
scroll to position [365, 0]
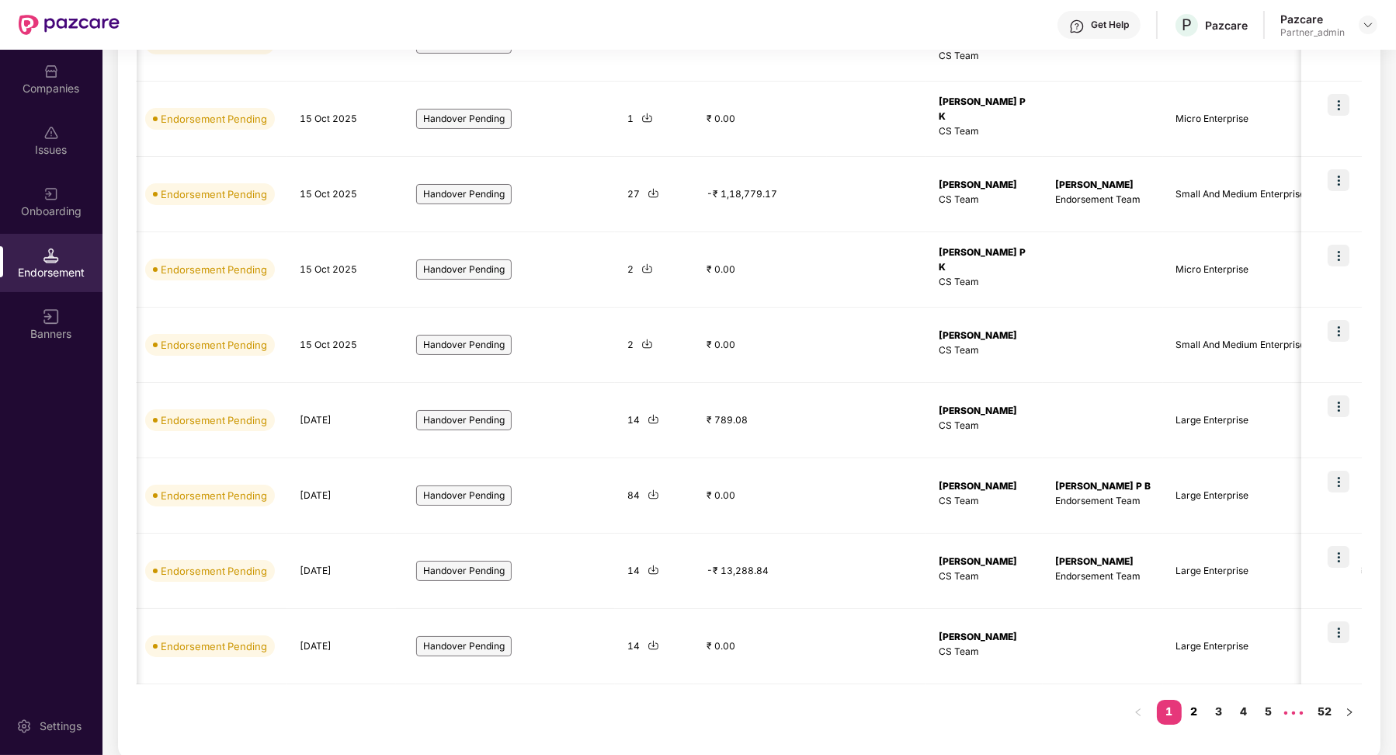
click at [1189, 711] on link "2" at bounding box center [1194, 711] width 25 height 23
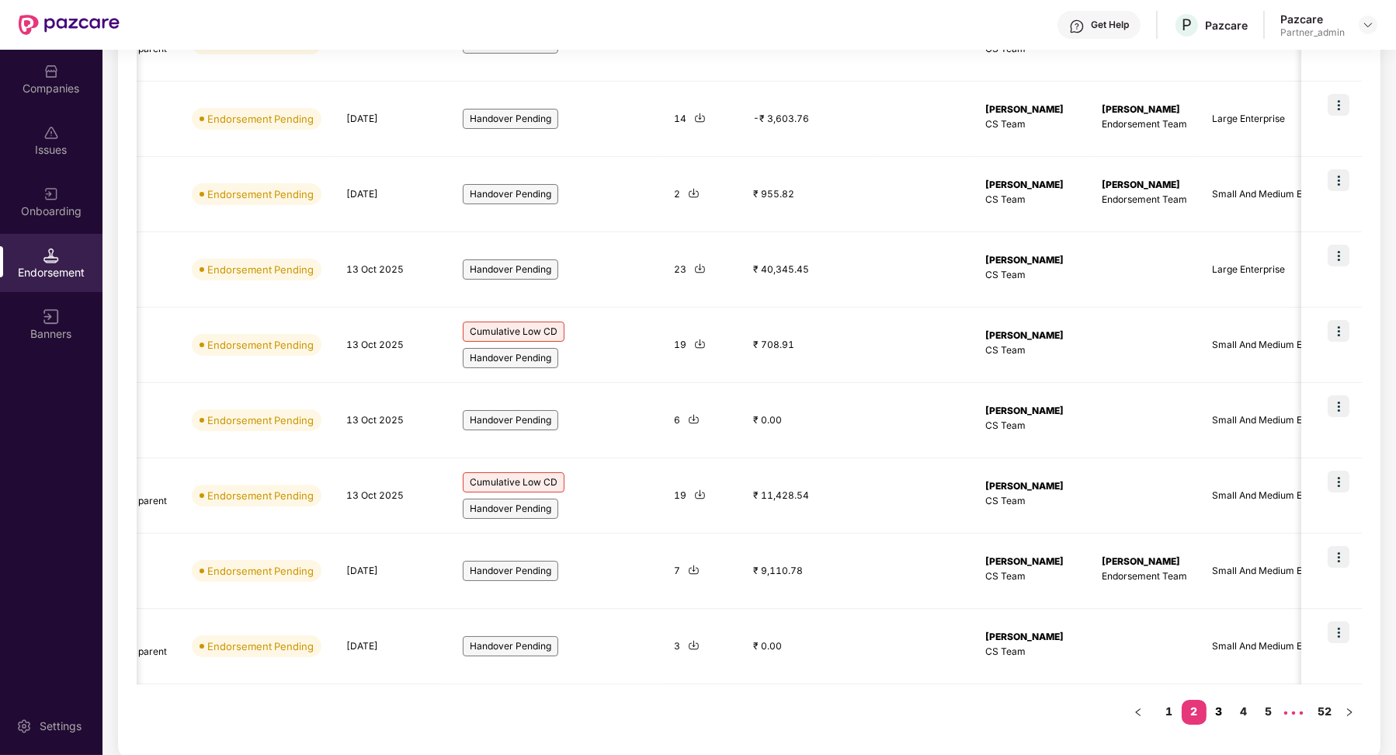
click at [1213, 716] on link "3" at bounding box center [1219, 711] width 25 height 23
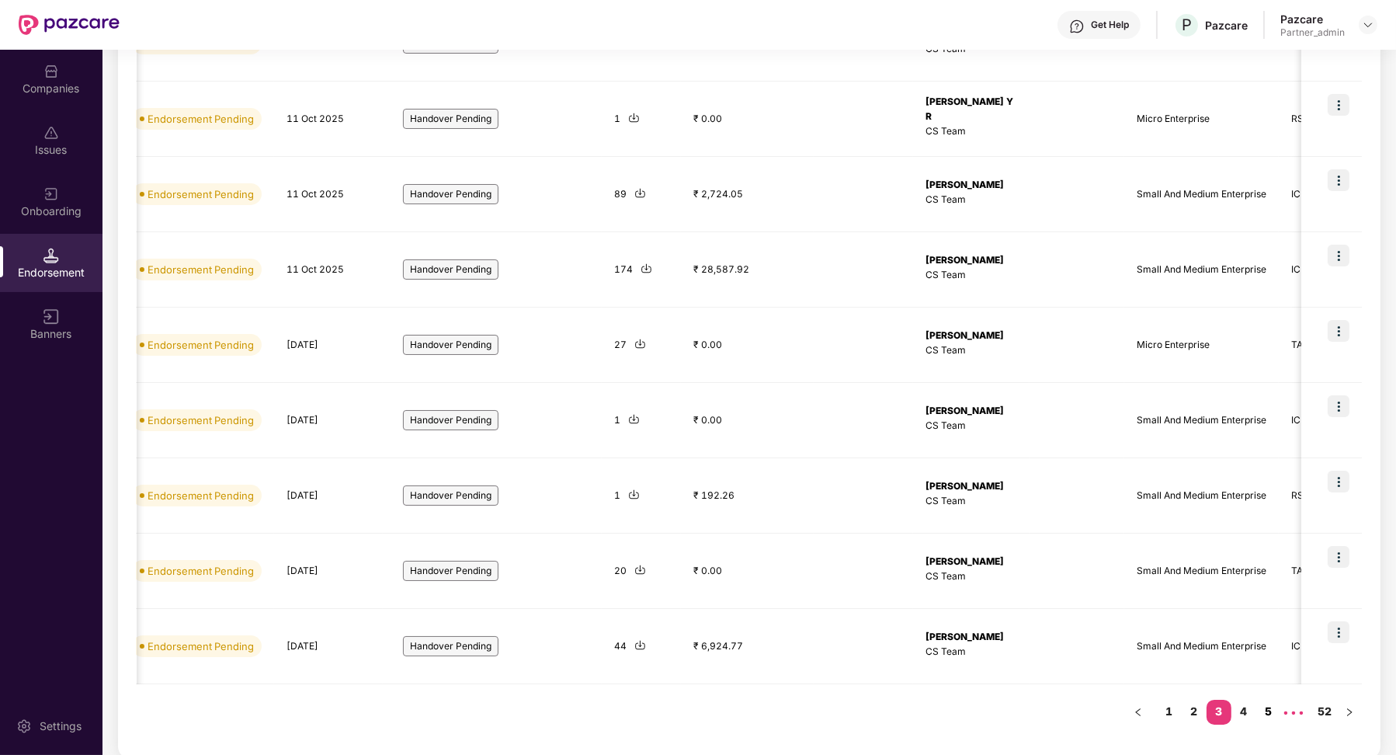
click at [1237, 702] on link "4" at bounding box center [1244, 711] width 25 height 23
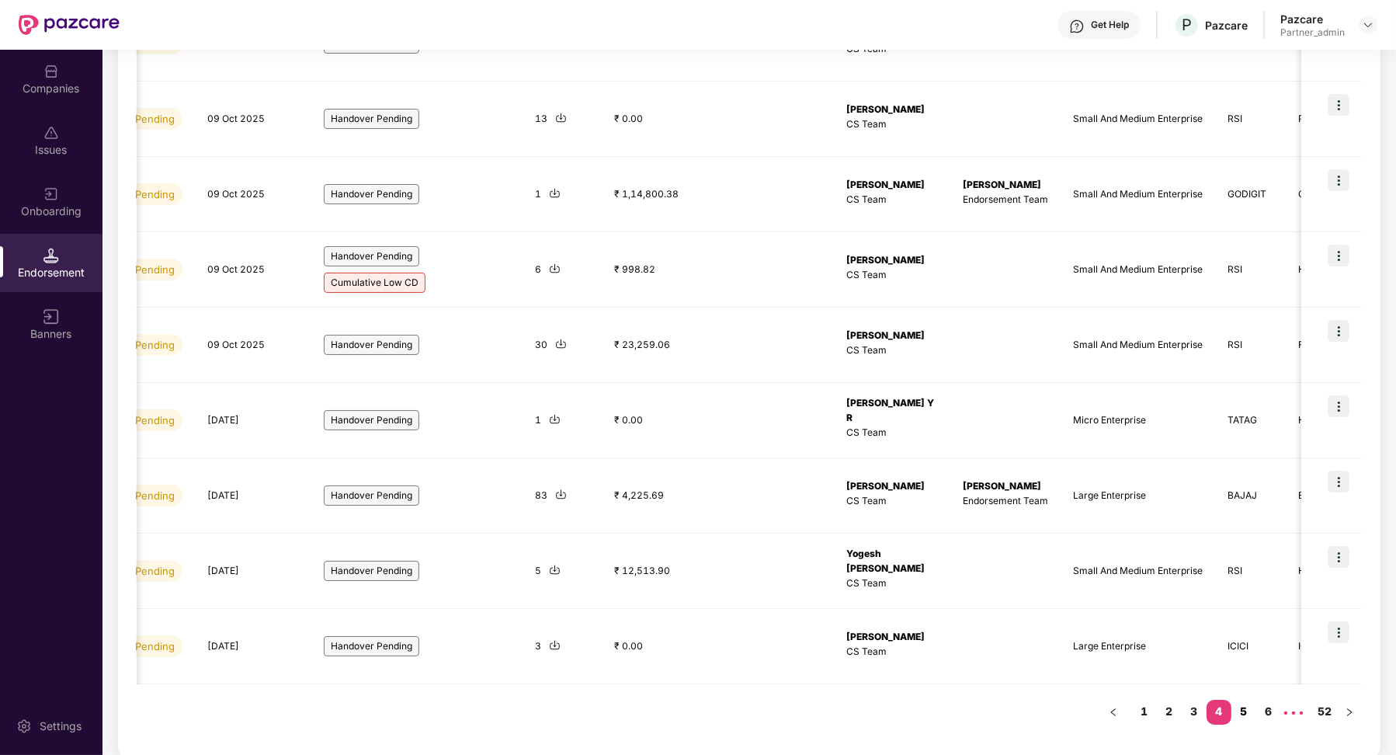
click at [1245, 709] on link "5" at bounding box center [1244, 711] width 25 height 23
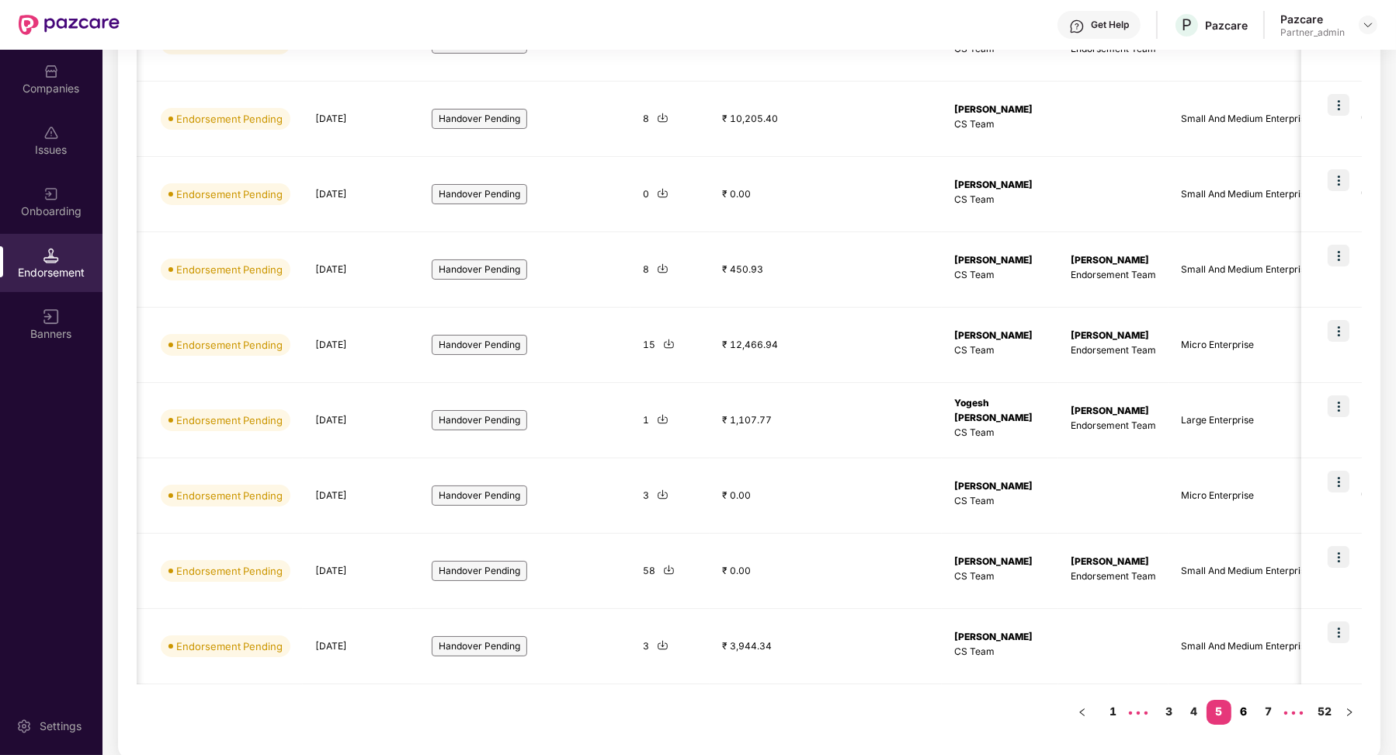
click at [1250, 715] on link "6" at bounding box center [1244, 711] width 25 height 23
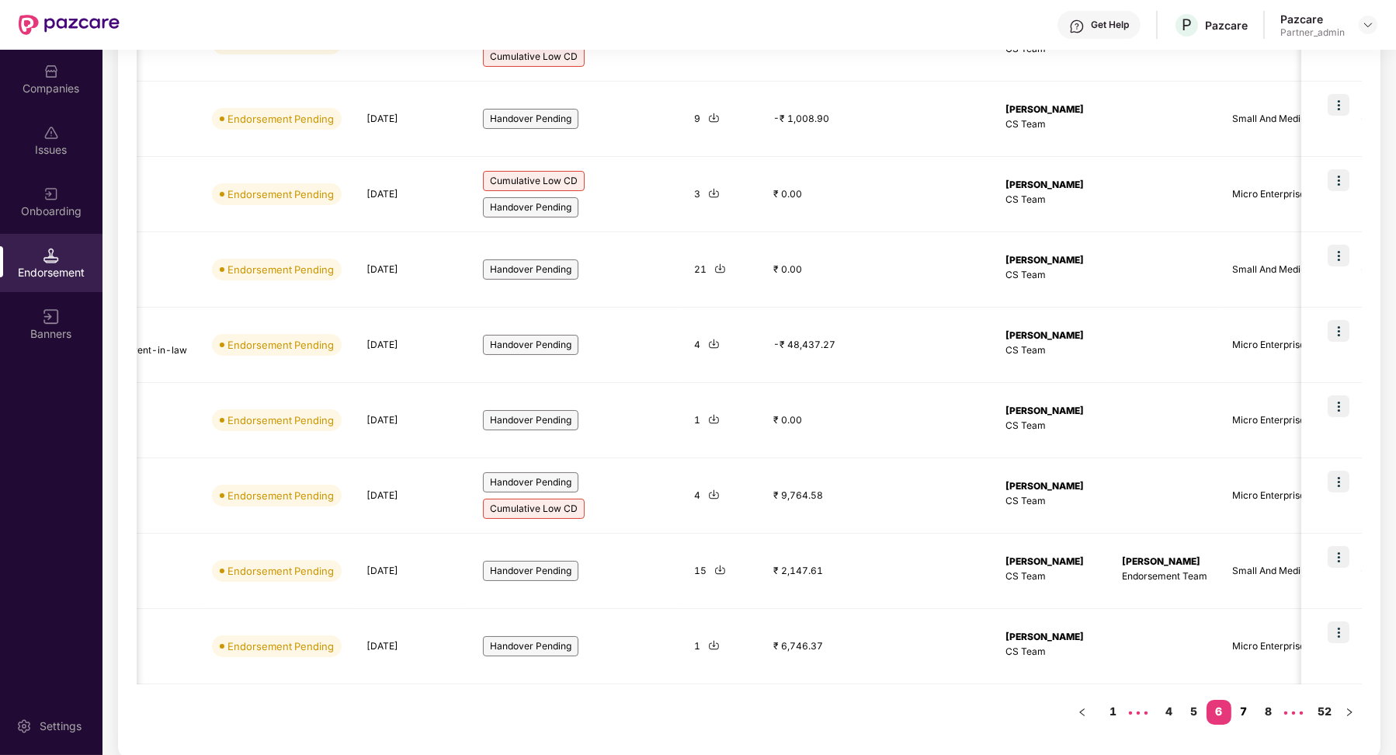
click at [1236, 700] on link "7" at bounding box center [1244, 711] width 25 height 23
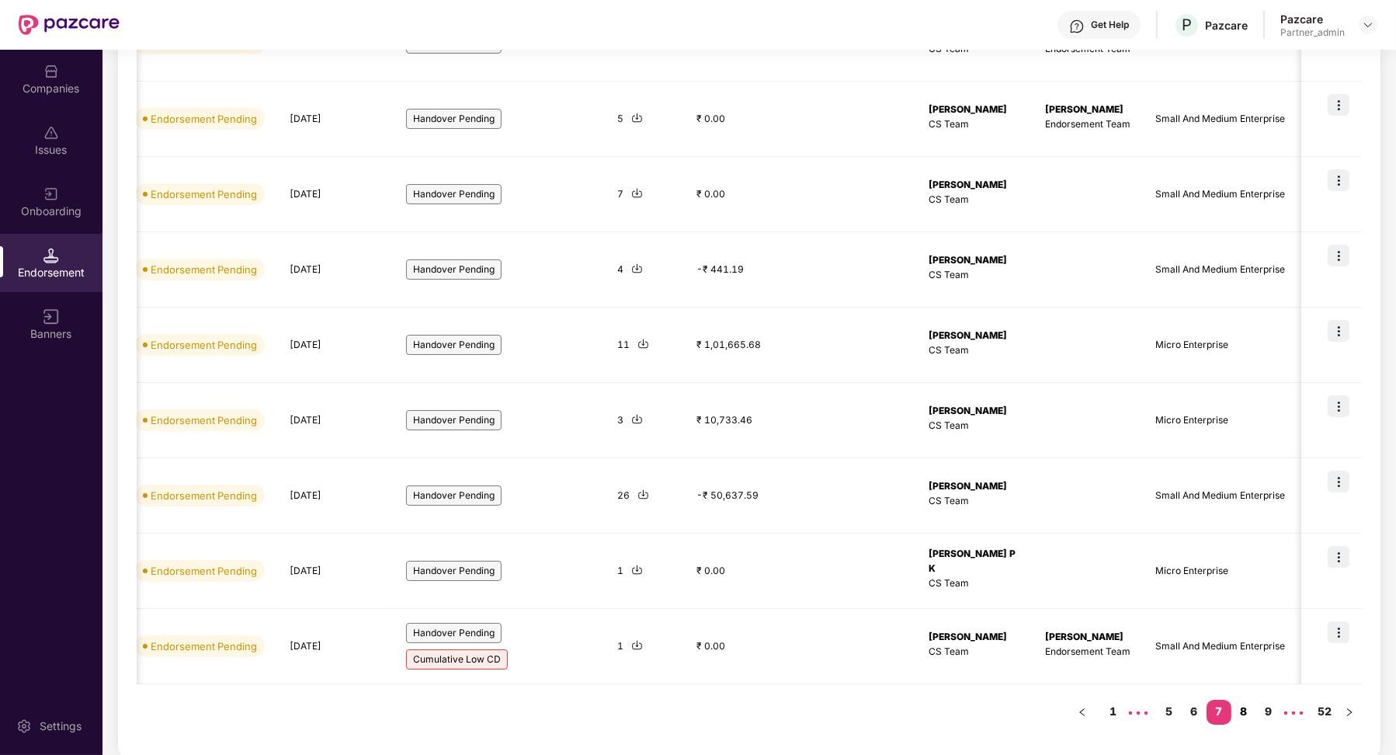
click at [1239, 702] on link "8" at bounding box center [1244, 711] width 25 height 23
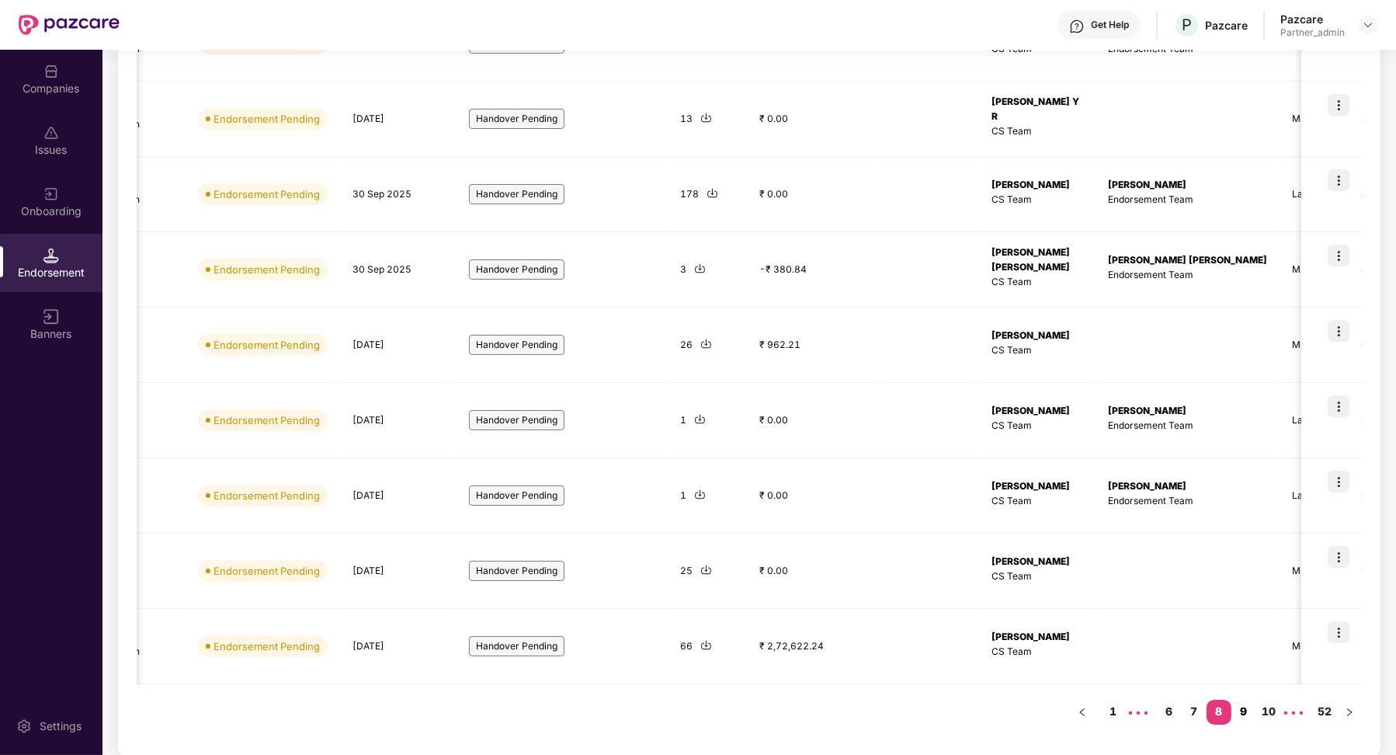
click at [1237, 712] on link "9" at bounding box center [1244, 711] width 25 height 23
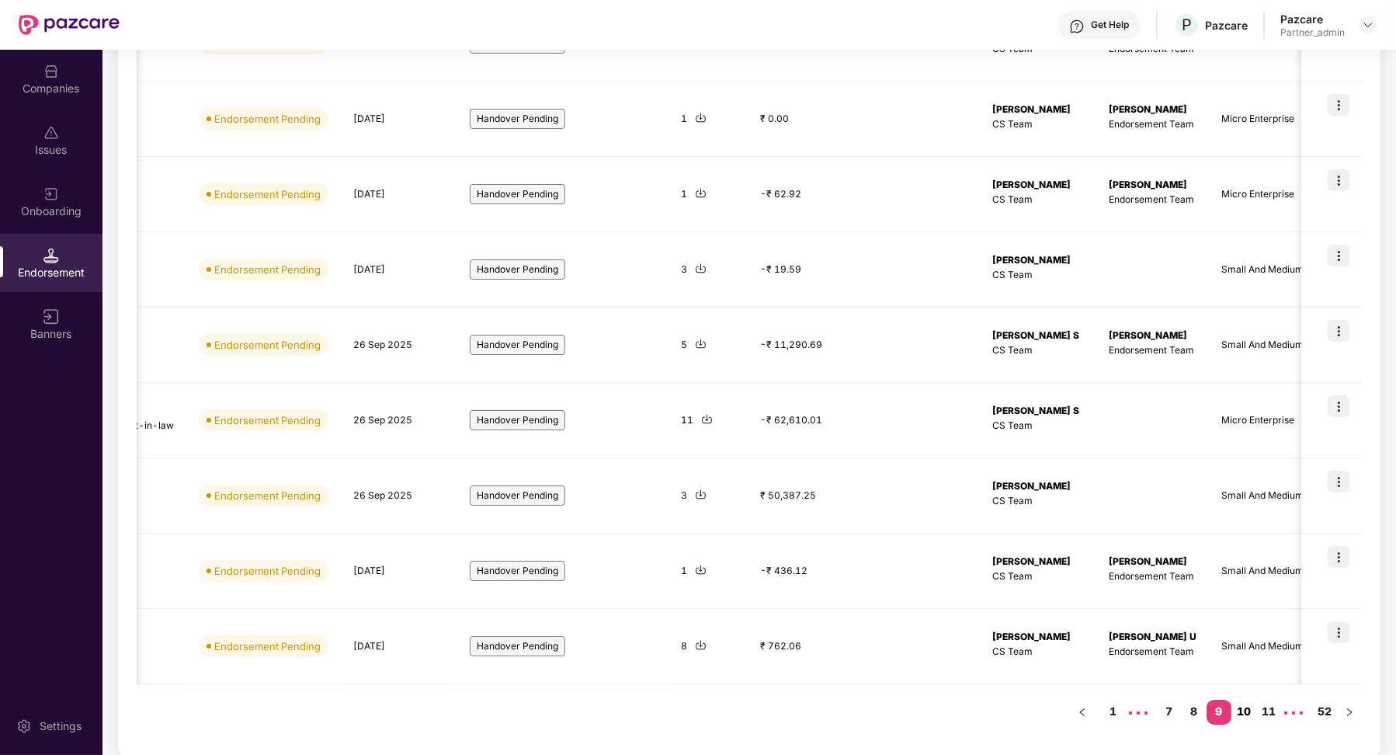
click at [1245, 709] on link "10" at bounding box center [1244, 711] width 25 height 23
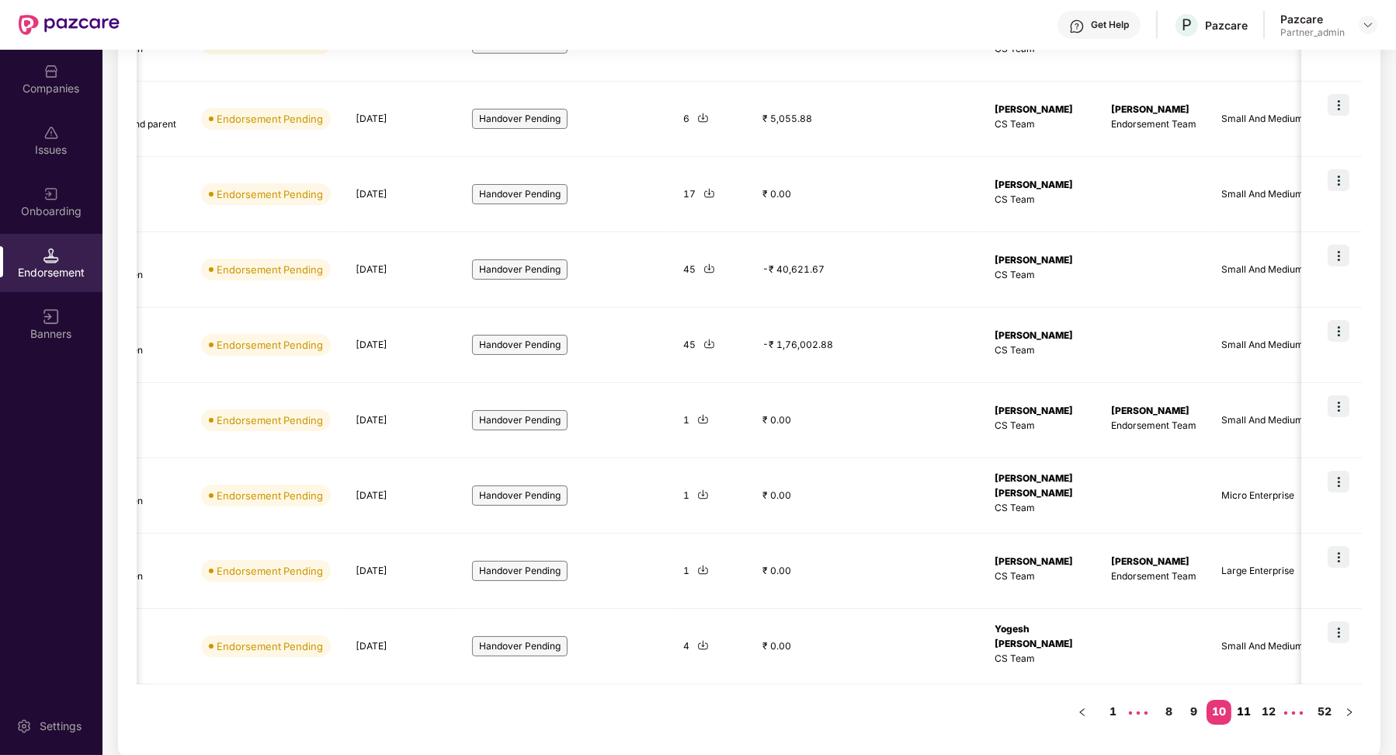
click at [1243, 712] on link "11" at bounding box center [1244, 711] width 25 height 23
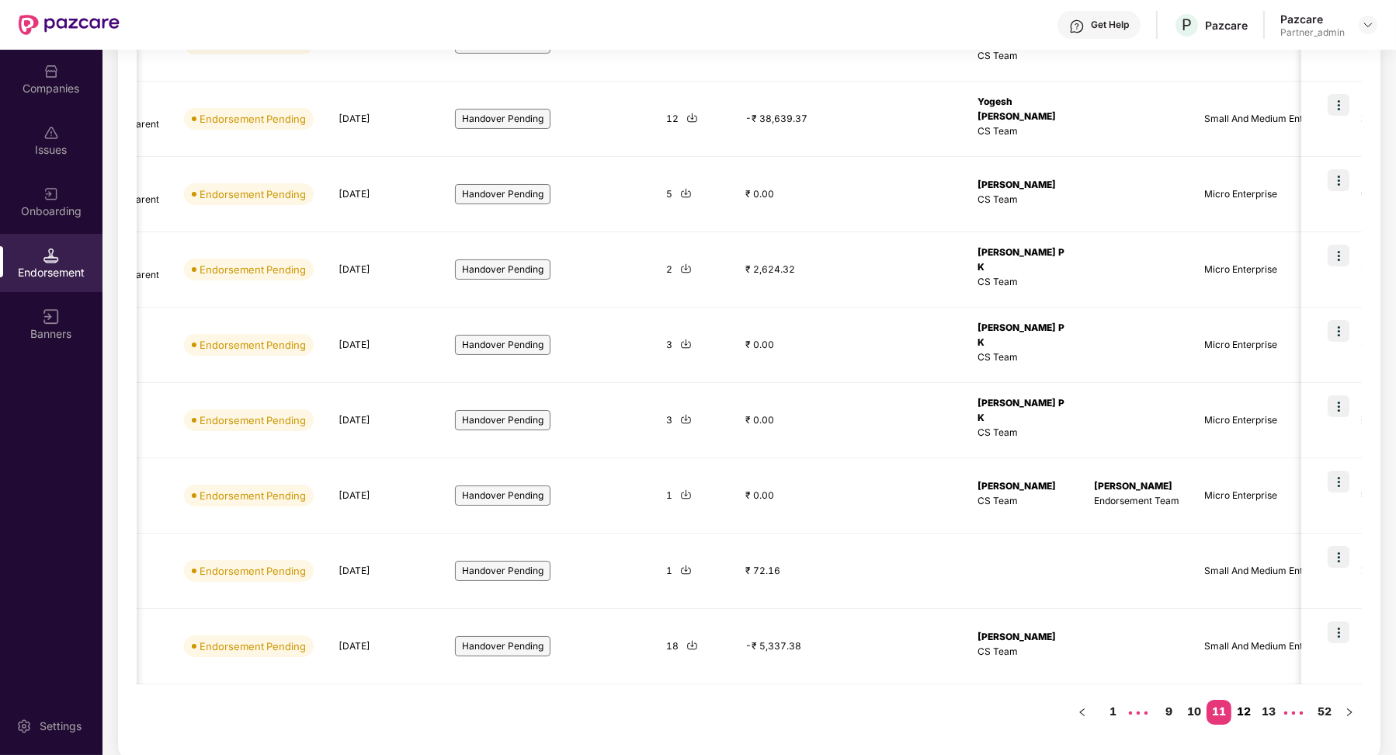
click at [1253, 710] on link "12" at bounding box center [1244, 711] width 25 height 23
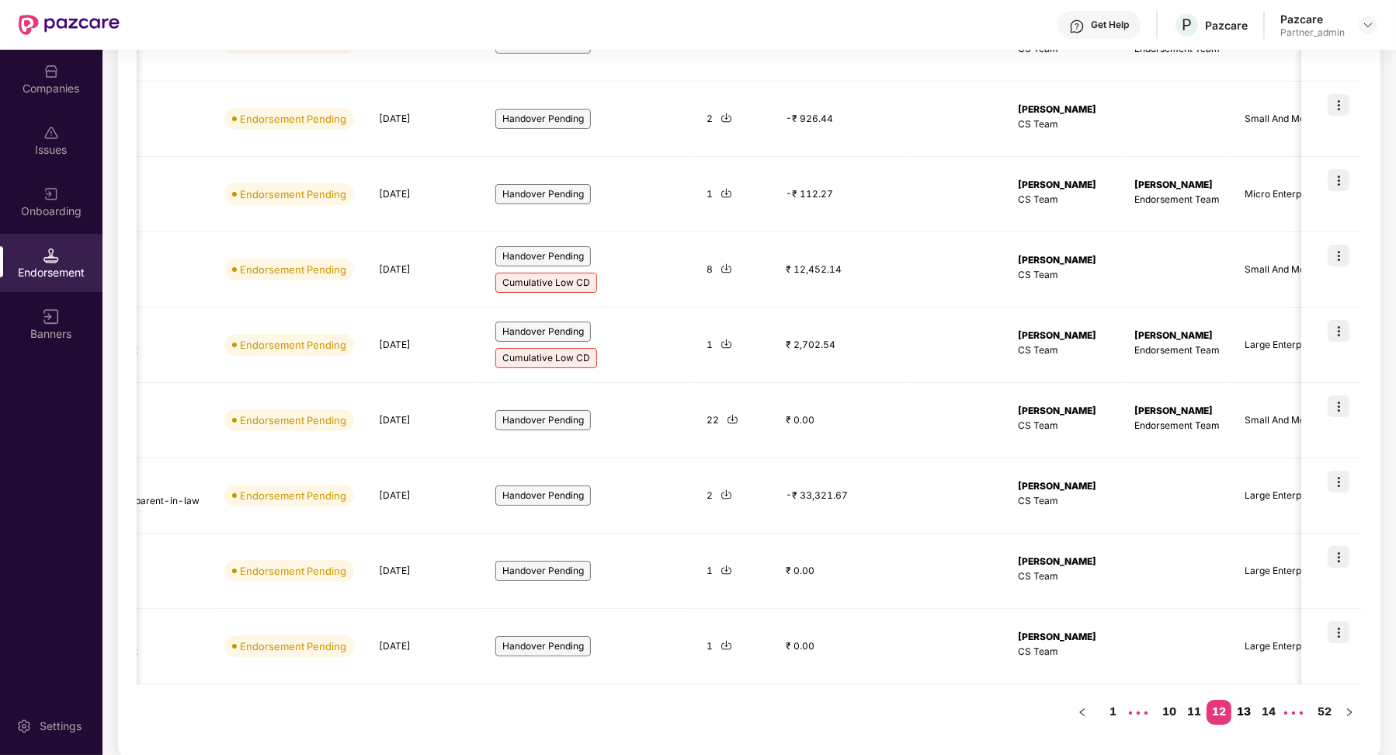
click at [1237, 712] on link "13" at bounding box center [1244, 711] width 25 height 23
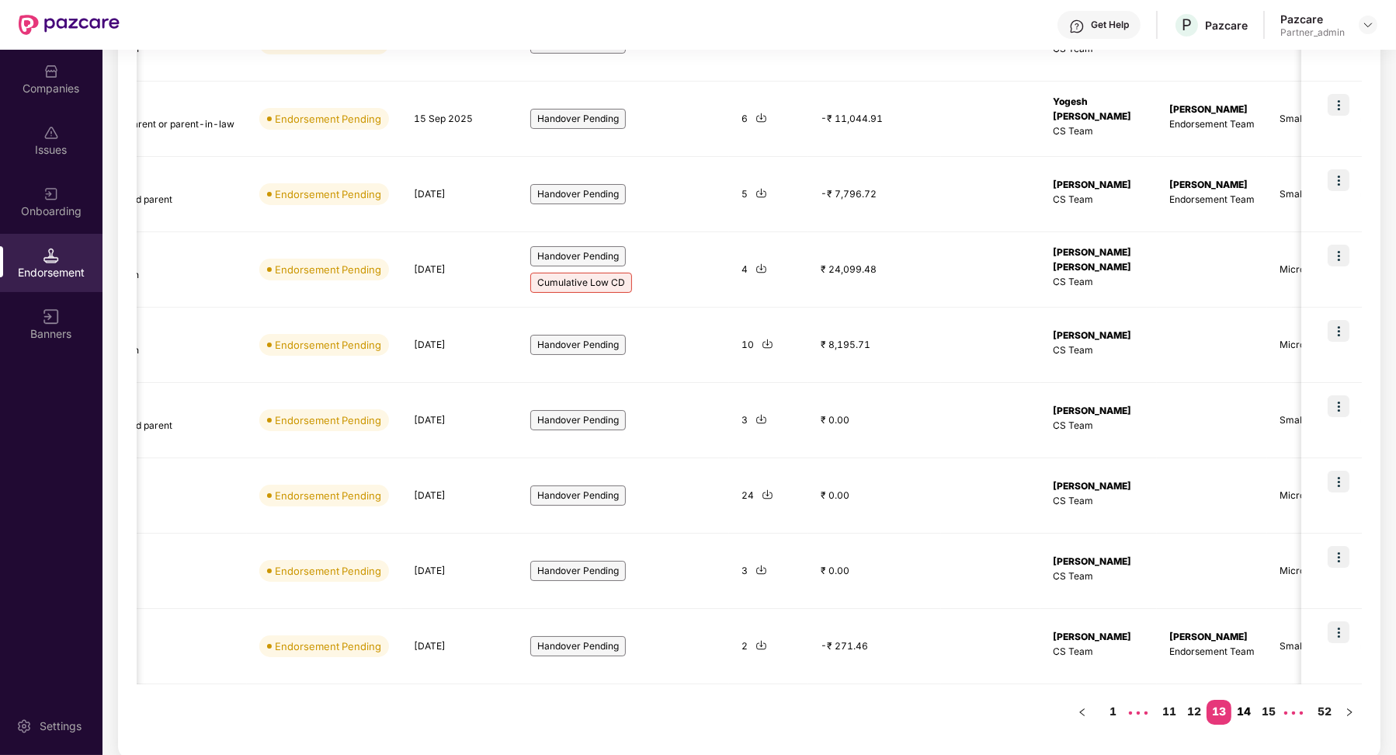
click at [1254, 704] on link "14" at bounding box center [1244, 711] width 25 height 23
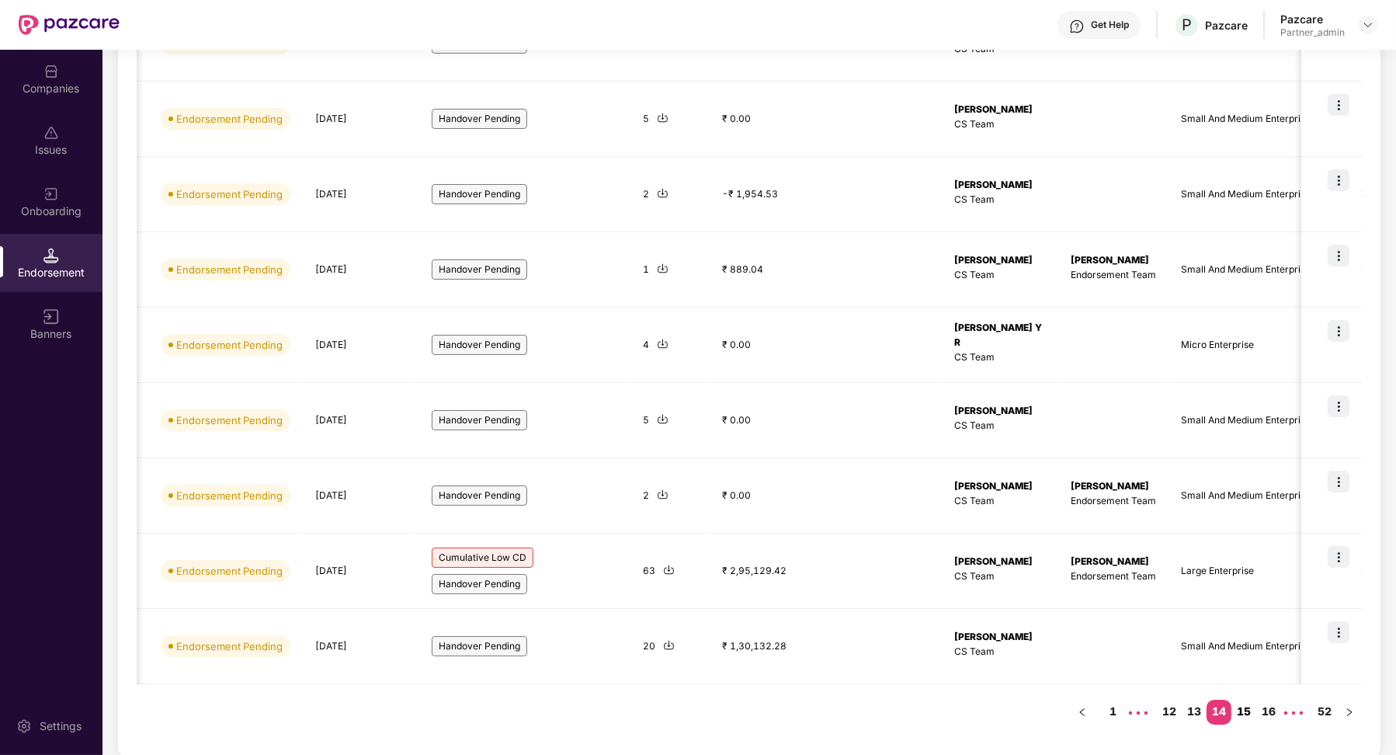
click at [1243, 708] on link "15" at bounding box center [1244, 711] width 25 height 23
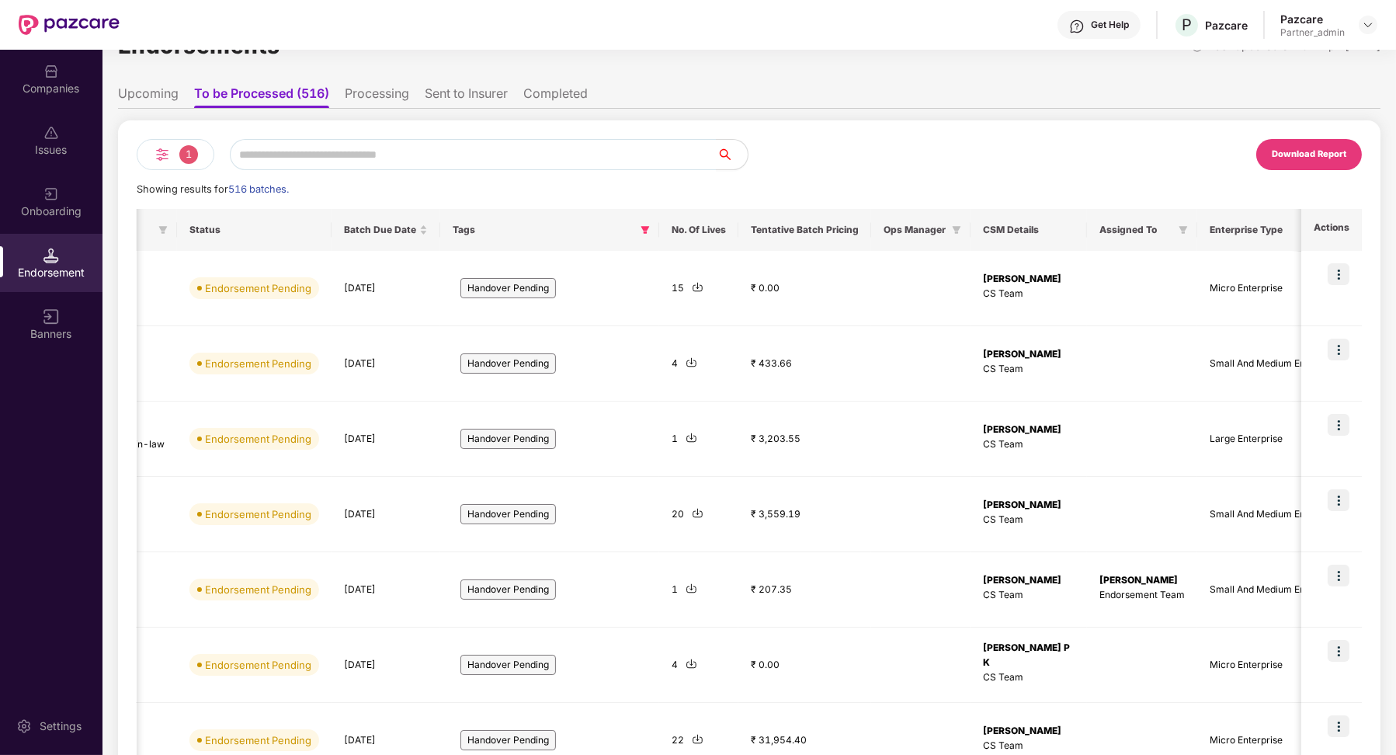
scroll to position [0, 0]
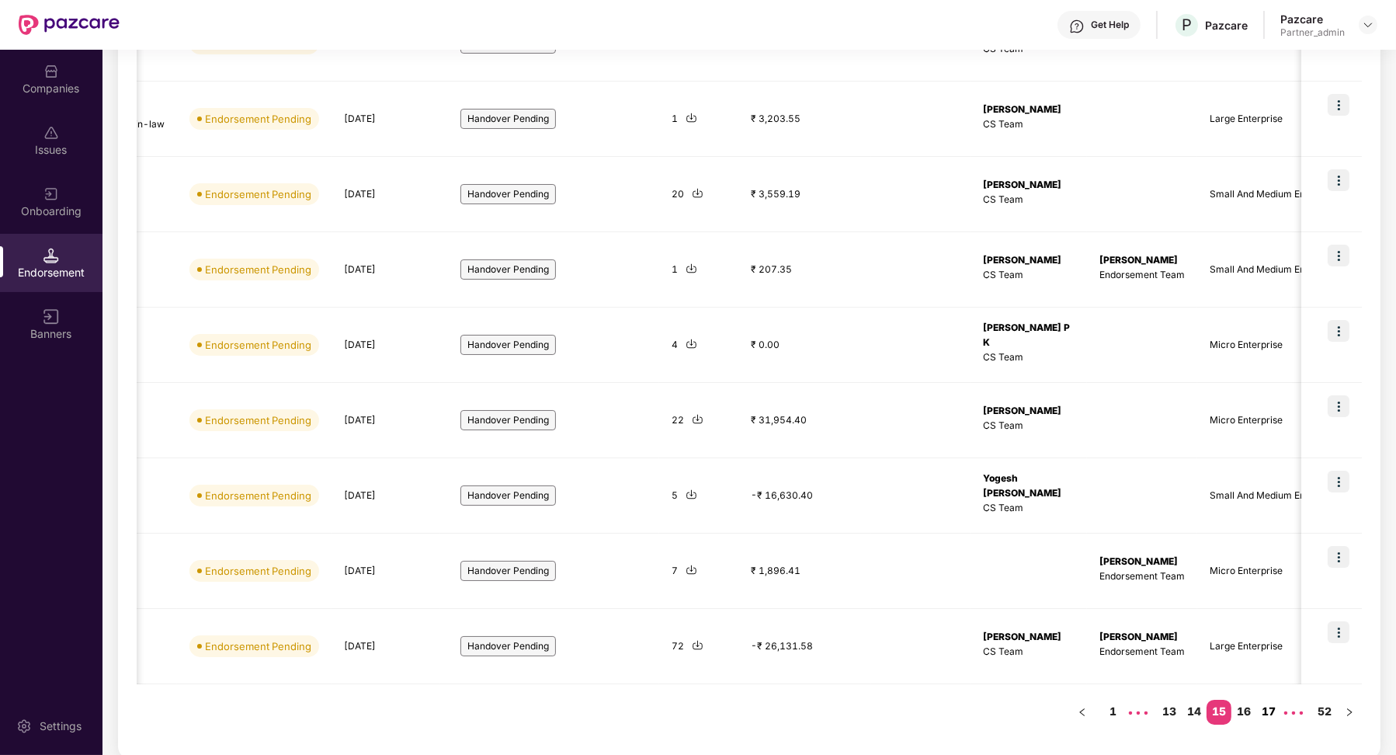
click at [1252, 717] on link "16" at bounding box center [1244, 711] width 25 height 23
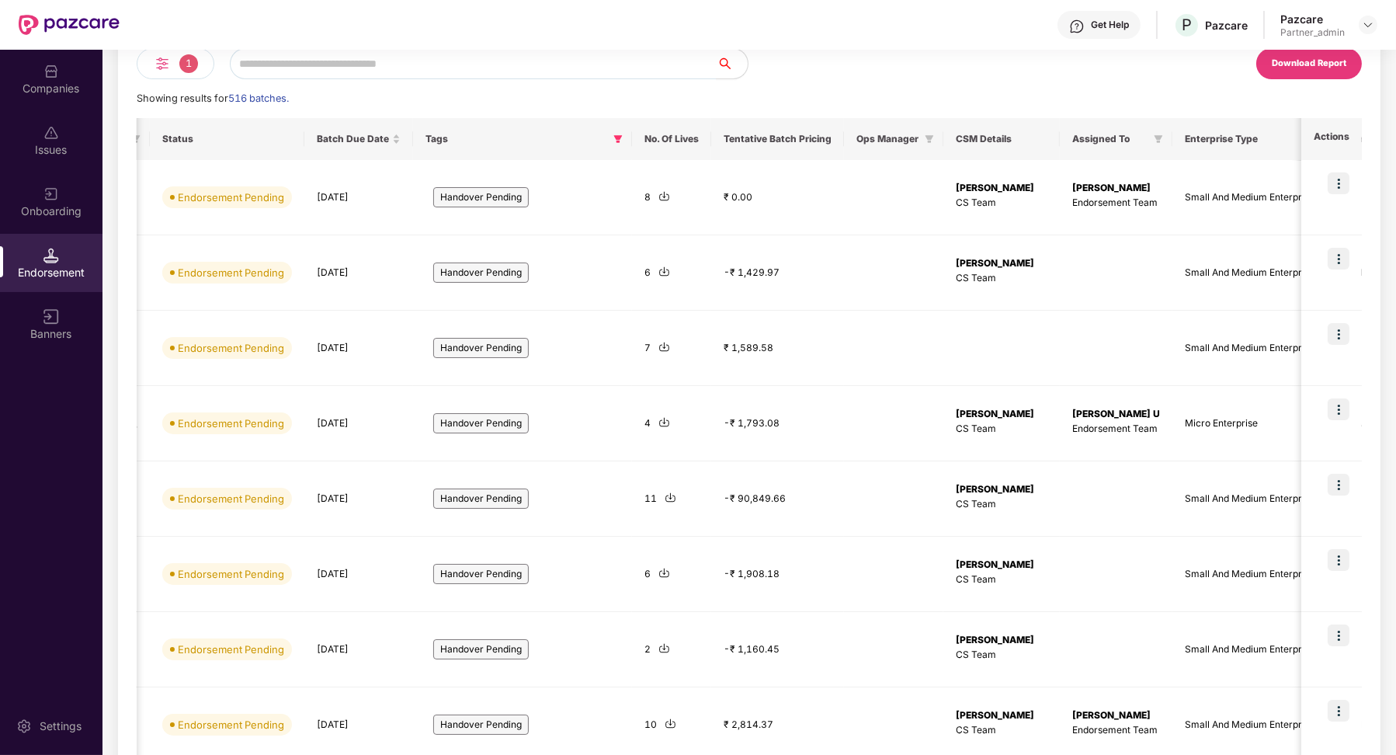
scroll to position [365, 0]
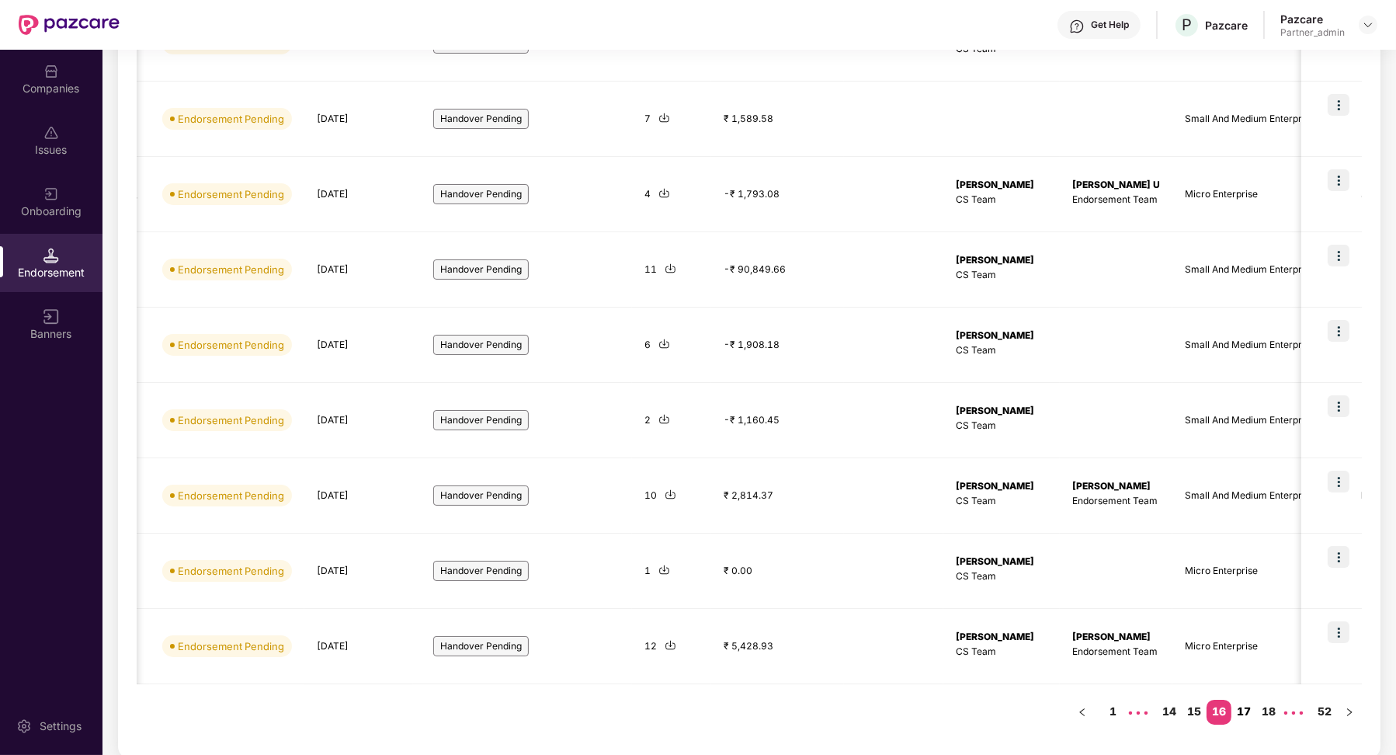
click at [1242, 711] on link "17" at bounding box center [1244, 711] width 25 height 23
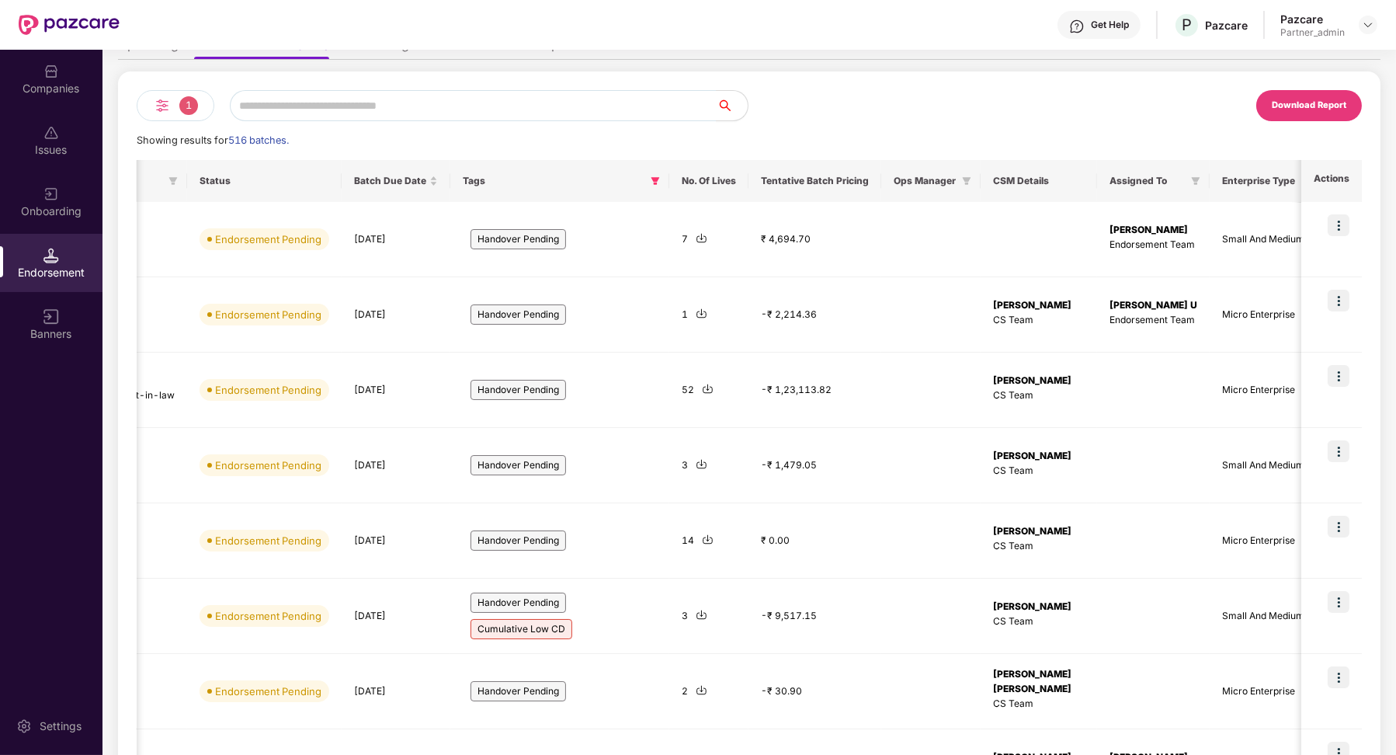
scroll to position [0, 0]
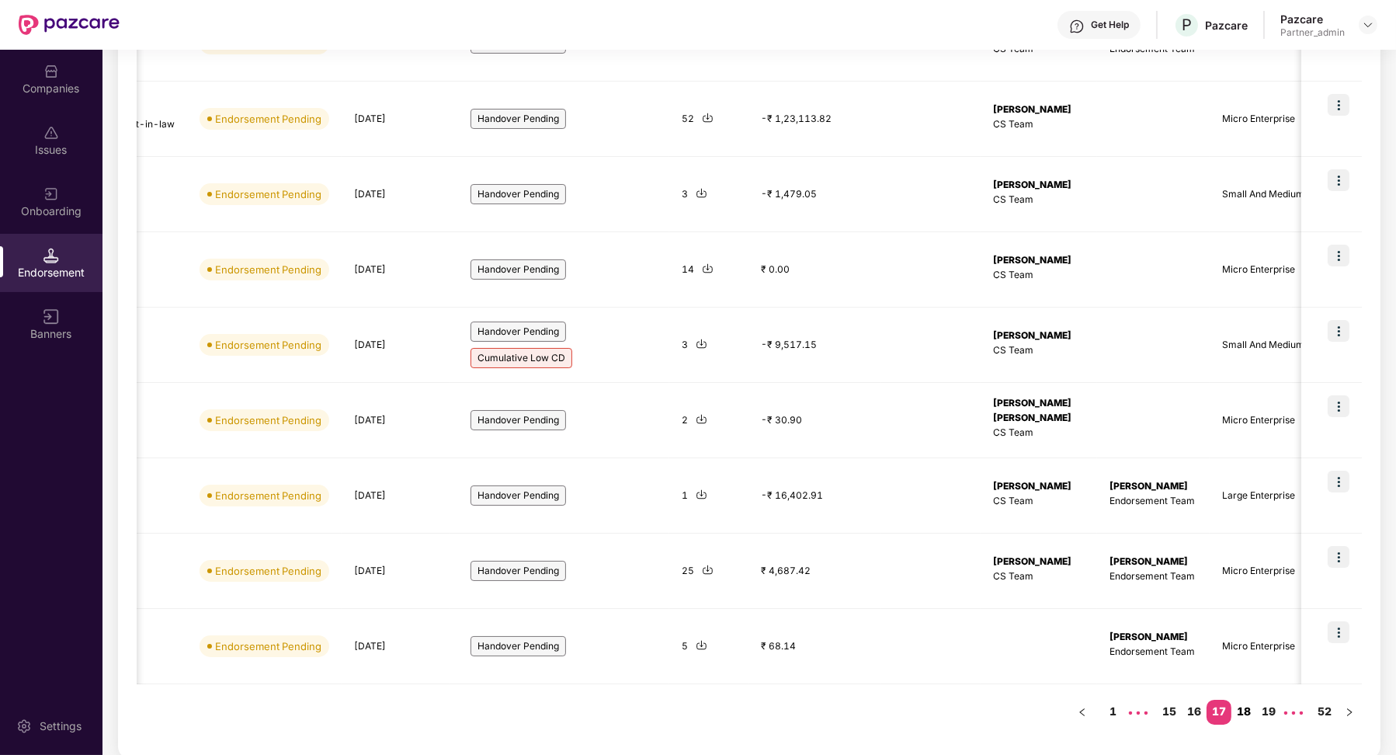
click at [1240, 704] on link "18" at bounding box center [1244, 711] width 25 height 23
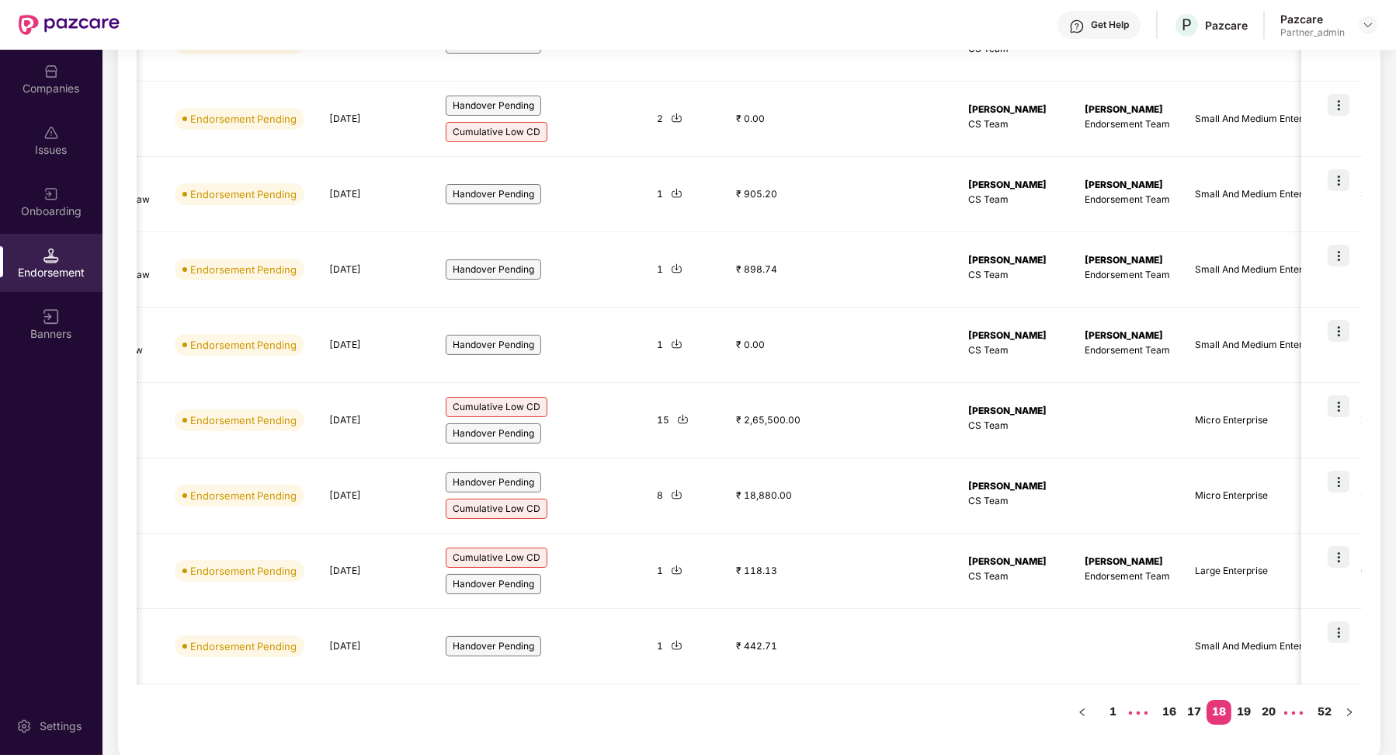
click at [1207, 709] on link "18" at bounding box center [1219, 711] width 25 height 23
click at [1199, 703] on link "17" at bounding box center [1194, 711] width 25 height 23
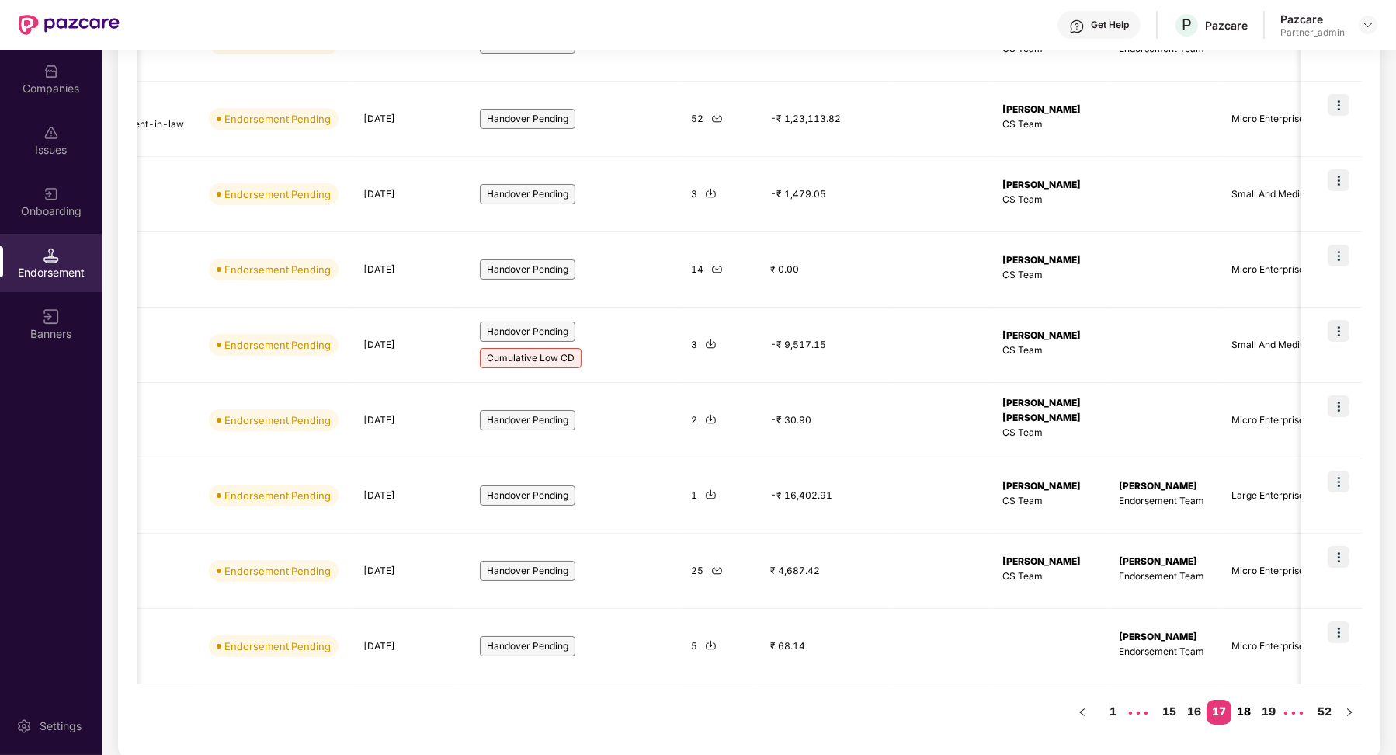
click at [1246, 717] on link "18" at bounding box center [1244, 711] width 25 height 23
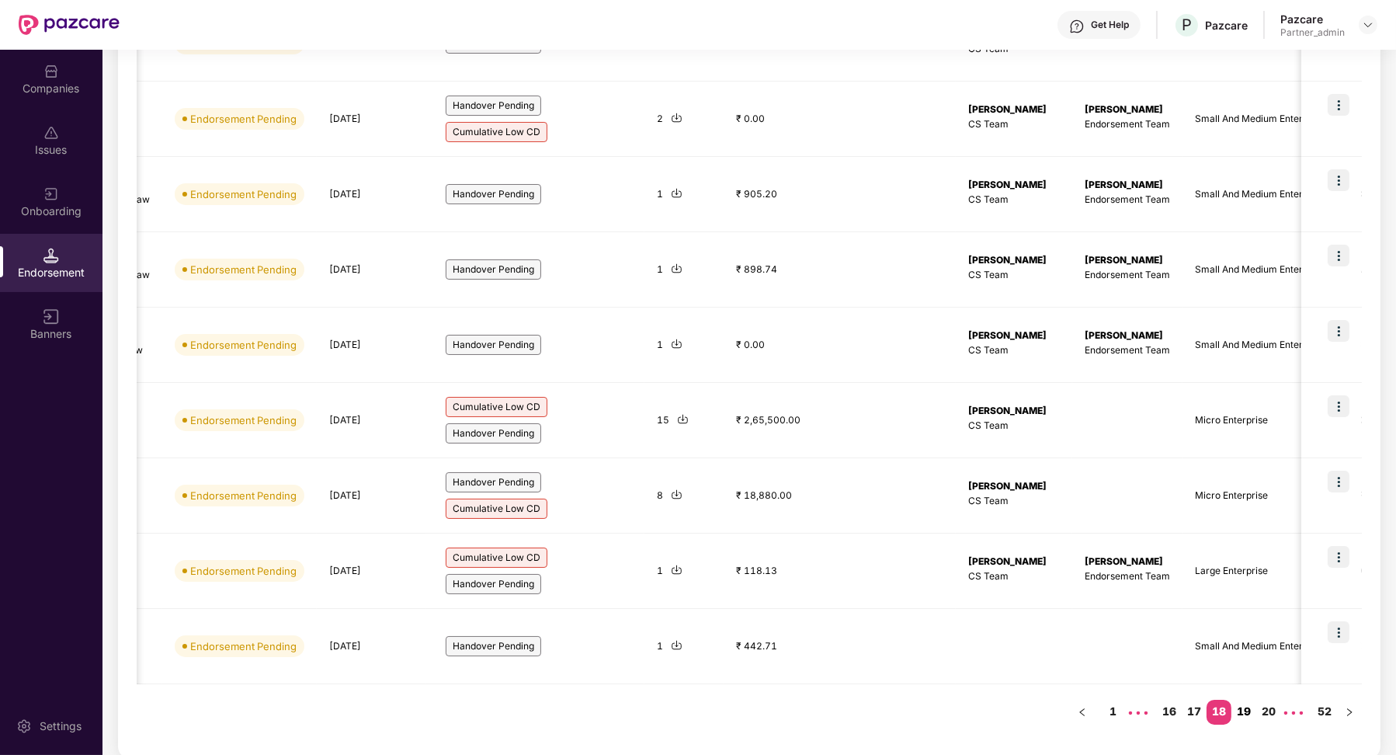
click at [1248, 713] on link "19" at bounding box center [1244, 711] width 25 height 23
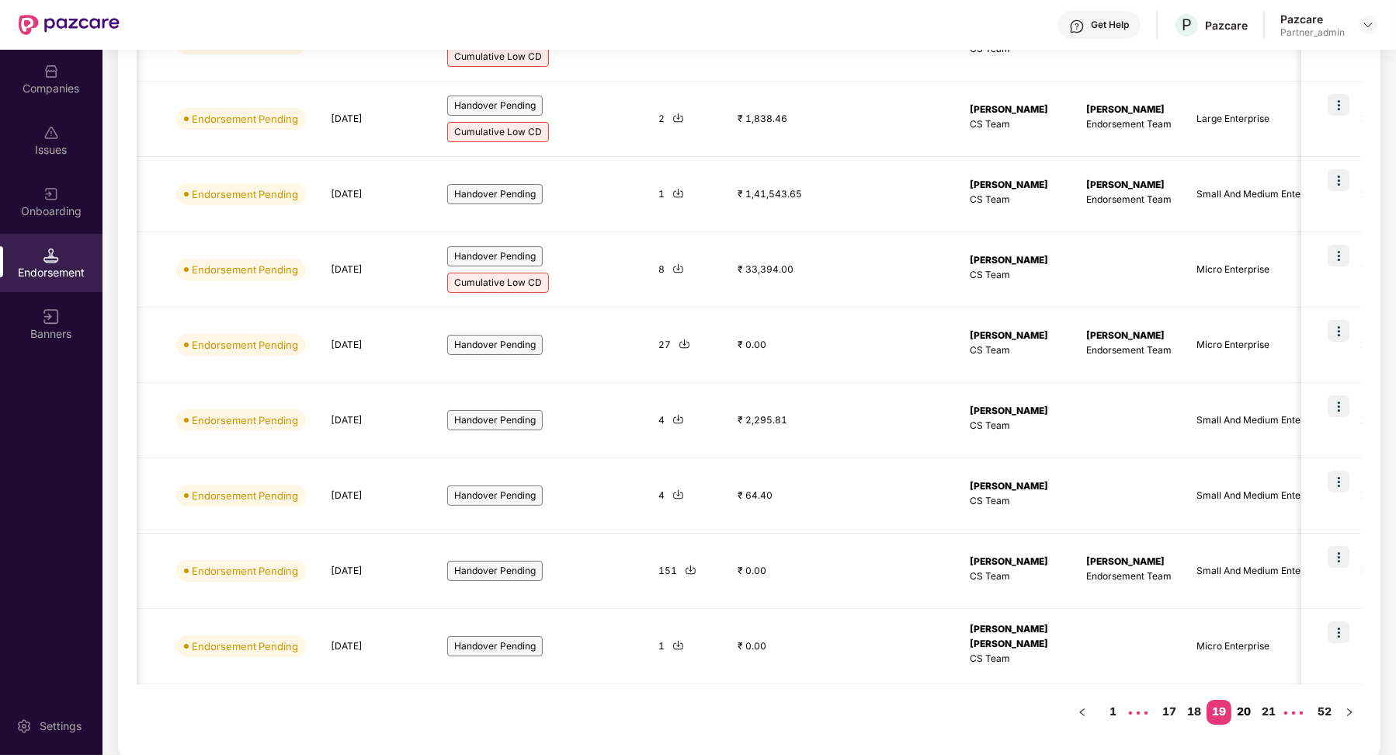
click at [1253, 707] on link "20" at bounding box center [1244, 711] width 25 height 23
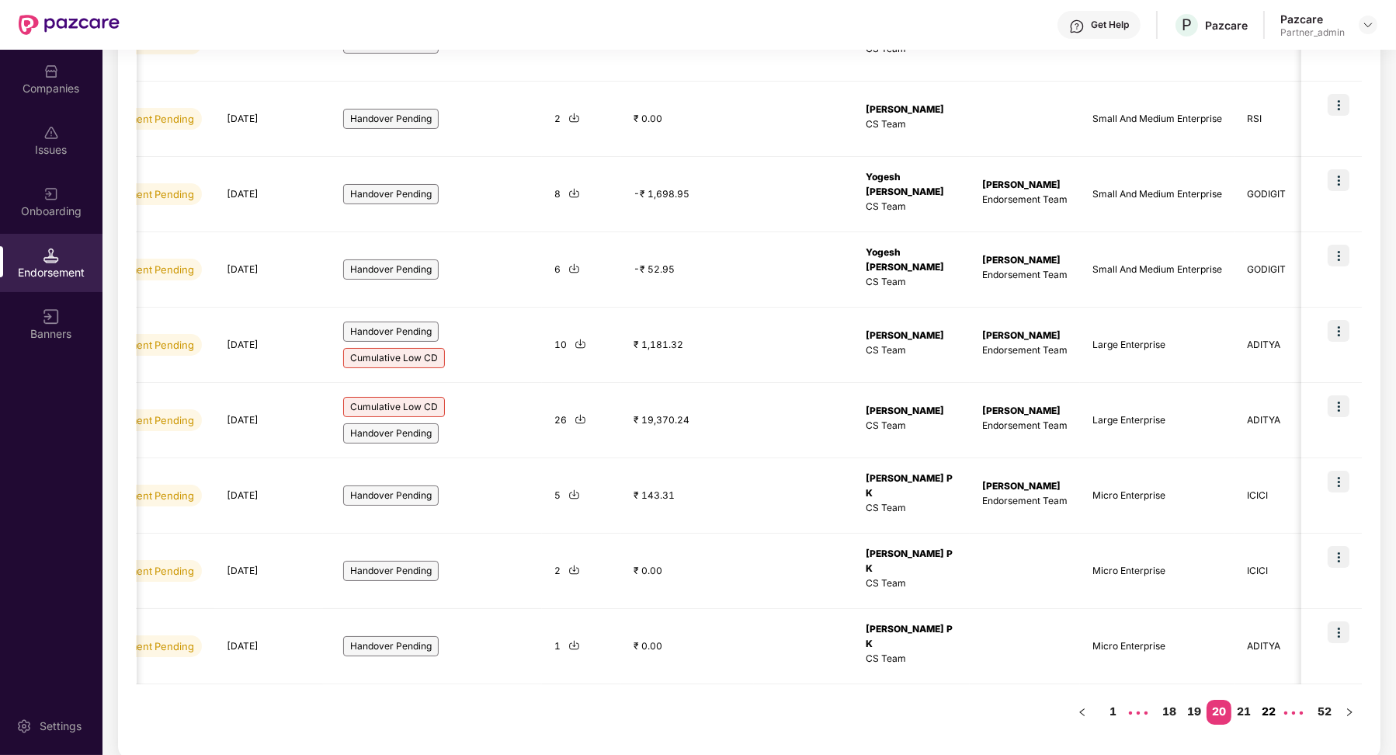
click at [1232, 706] on link "21" at bounding box center [1244, 711] width 25 height 23
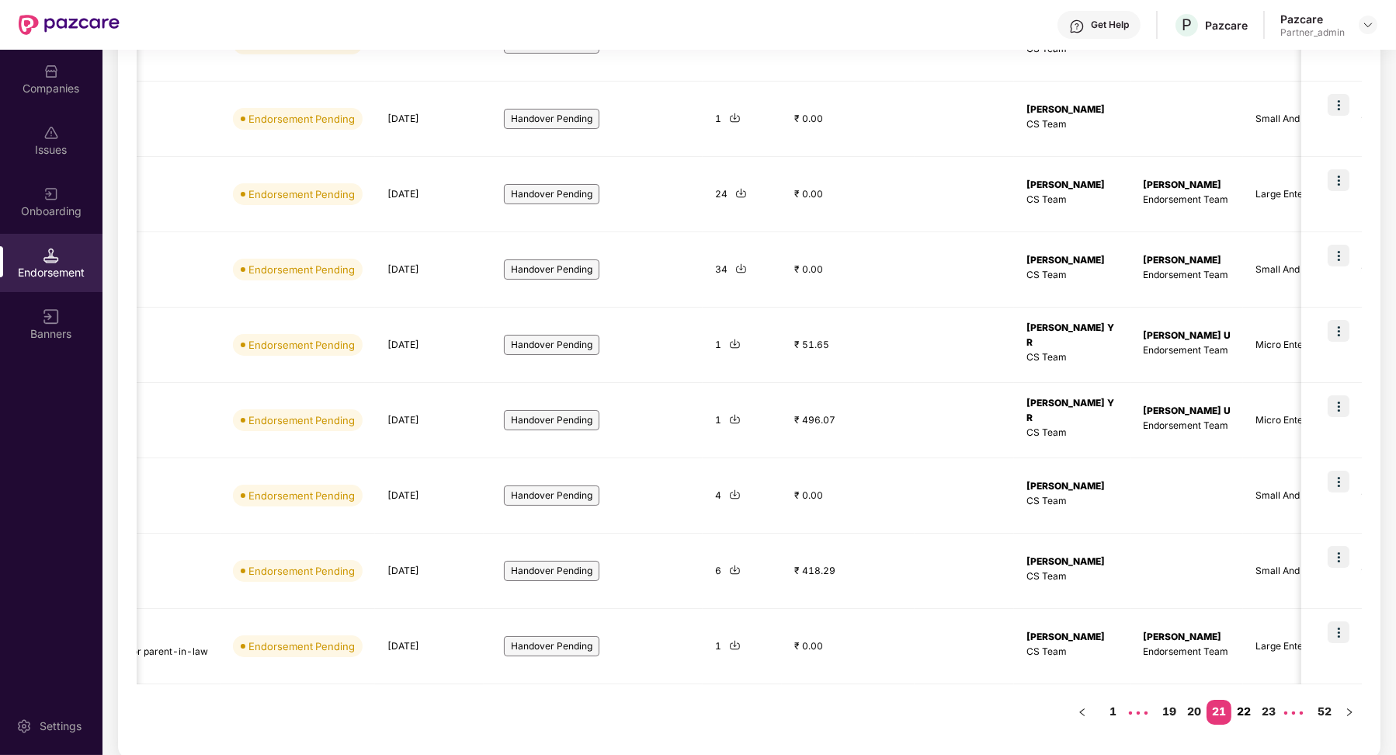
click at [1248, 711] on link "22" at bounding box center [1244, 711] width 25 height 23
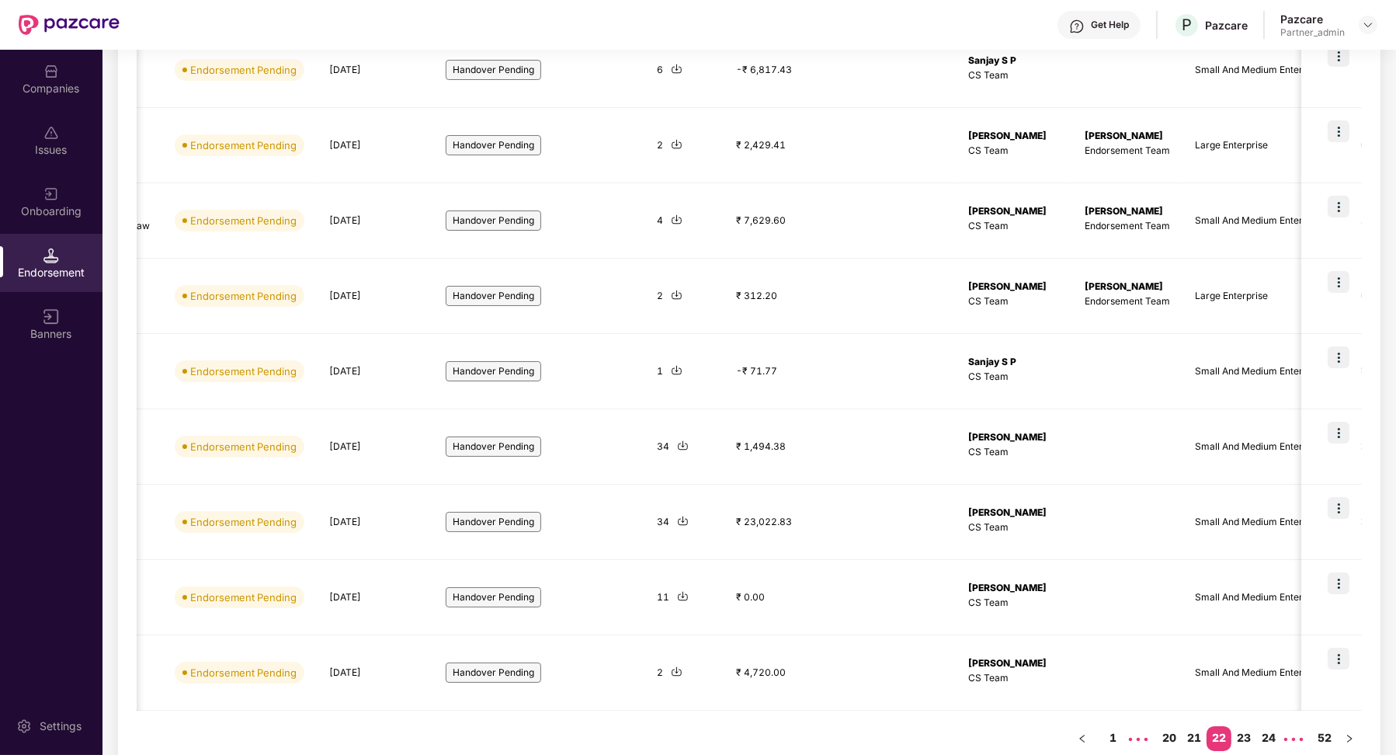
scroll to position [160, 0]
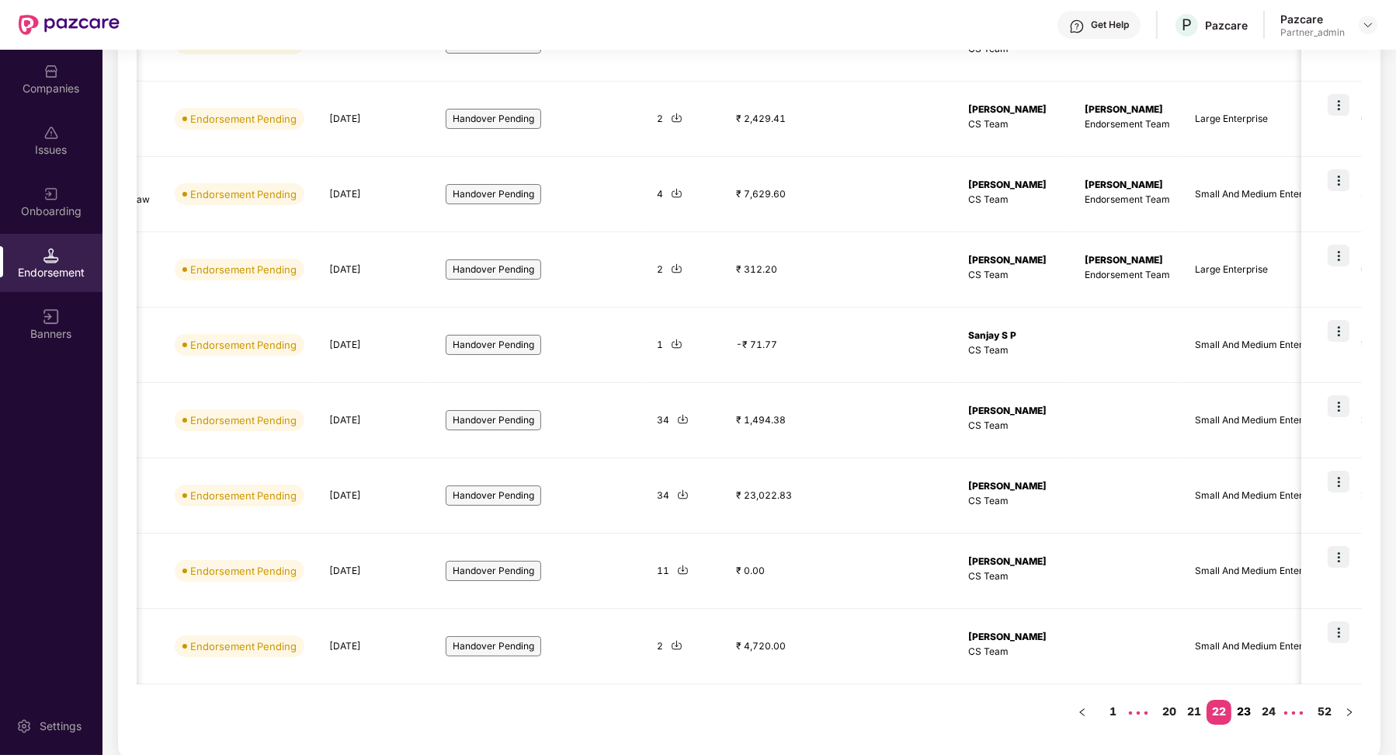
click at [1244, 717] on link "23" at bounding box center [1244, 711] width 25 height 23
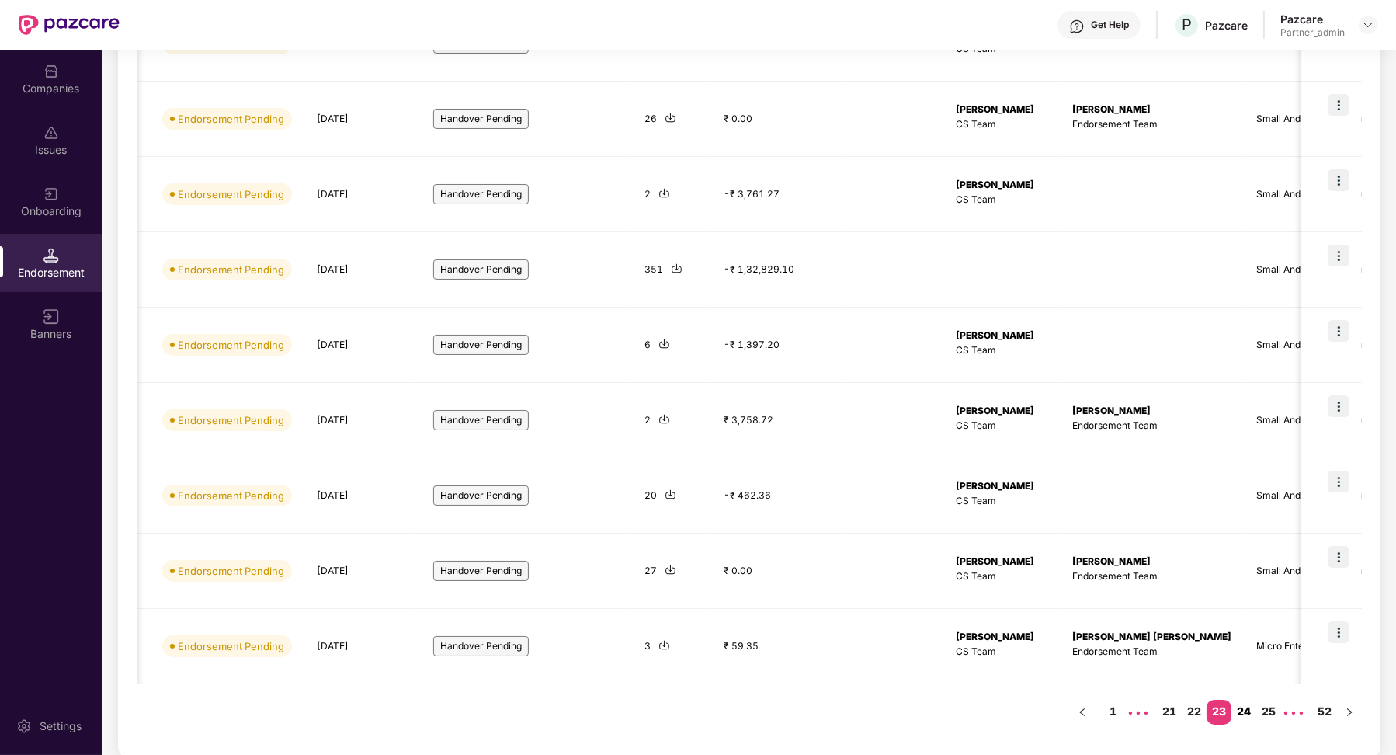
click at [1239, 700] on link "24" at bounding box center [1244, 711] width 25 height 23
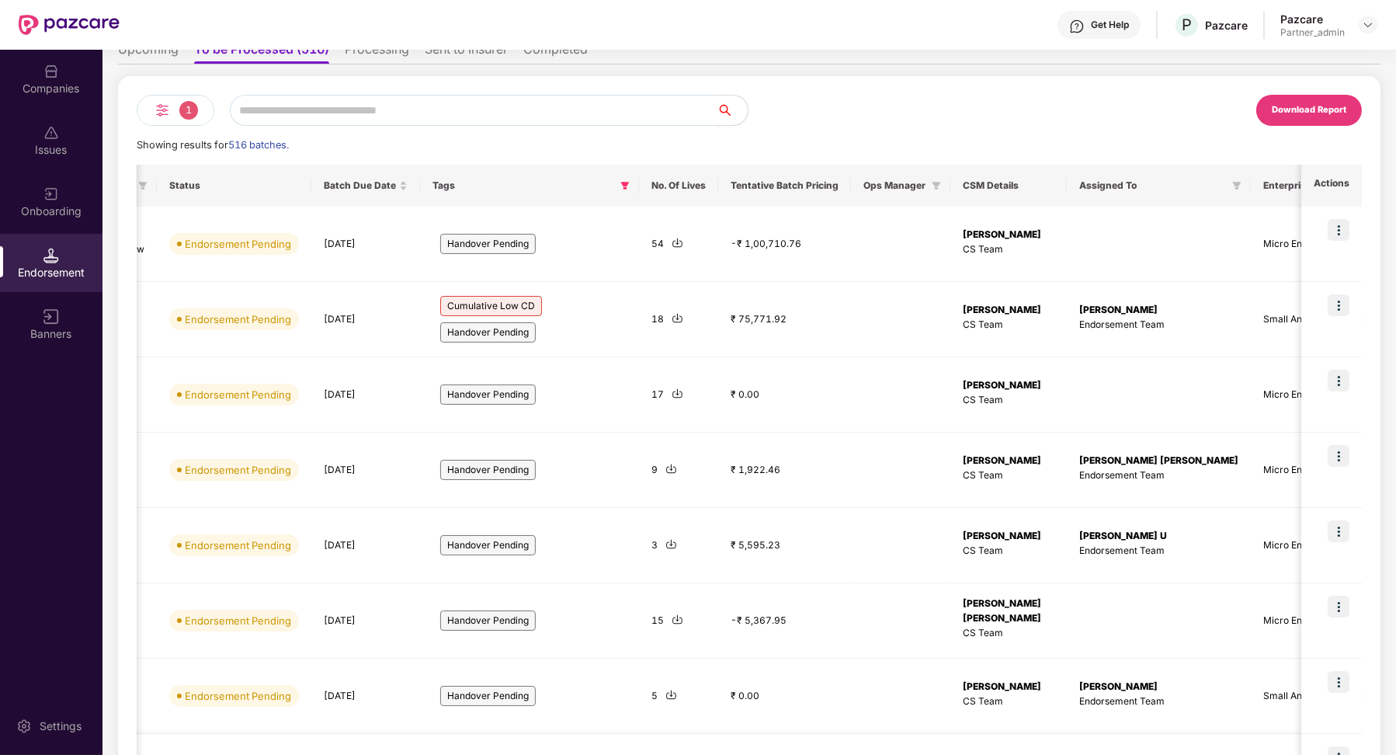
scroll to position [365, 0]
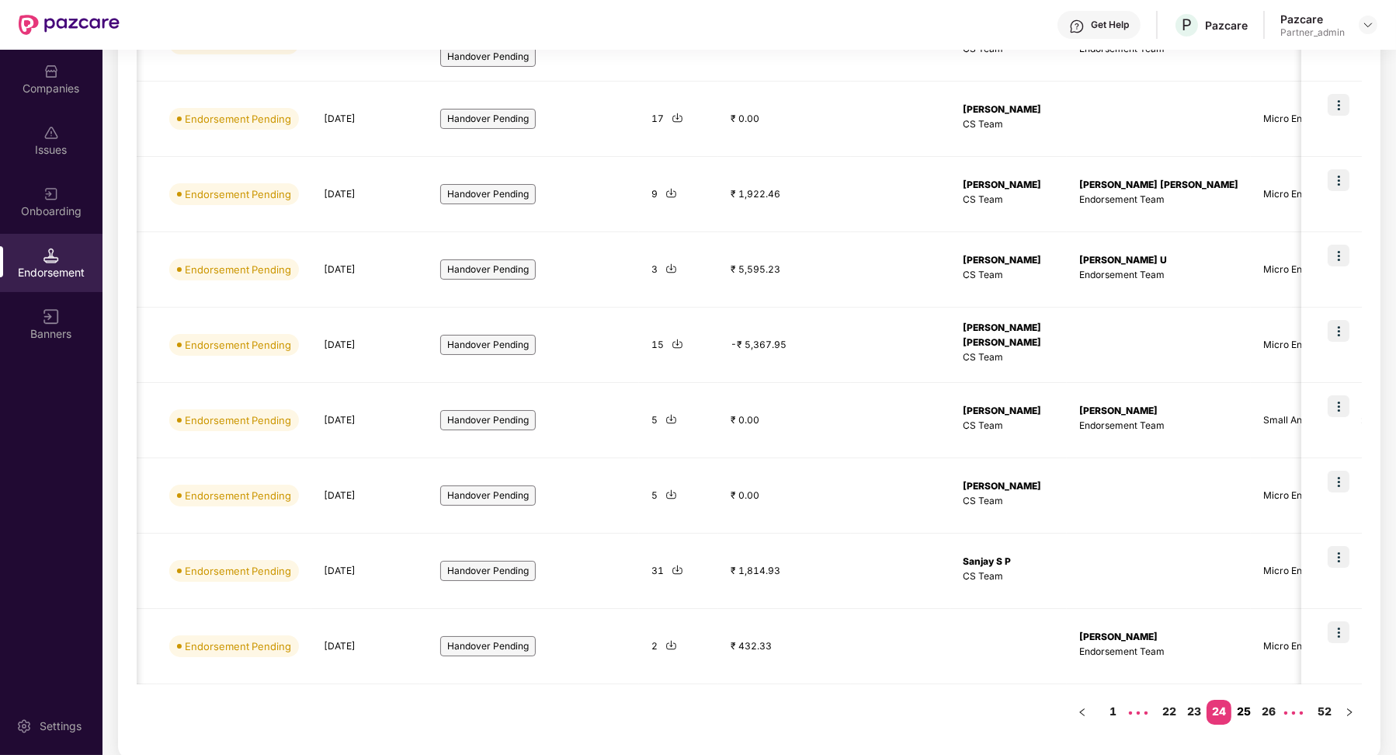
click at [1241, 715] on link "25" at bounding box center [1244, 711] width 25 height 23
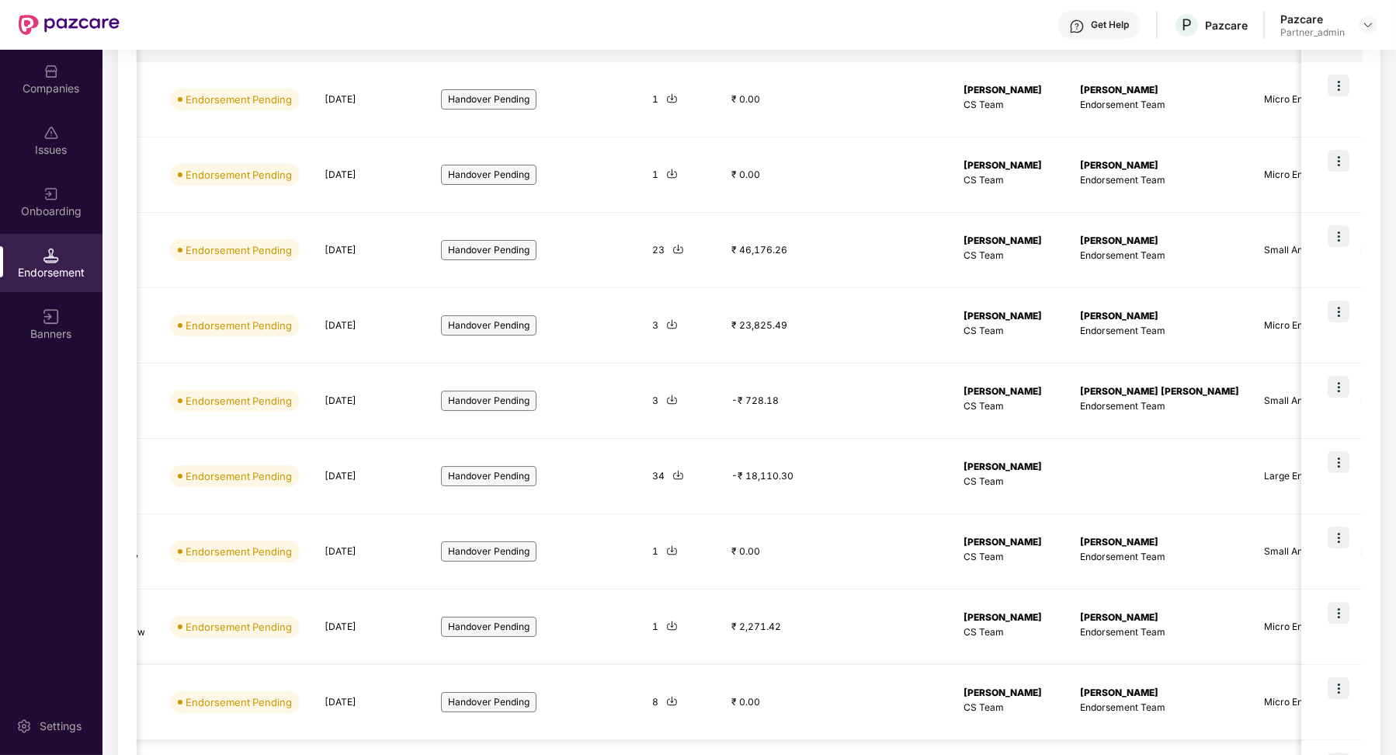
scroll to position [0, 0]
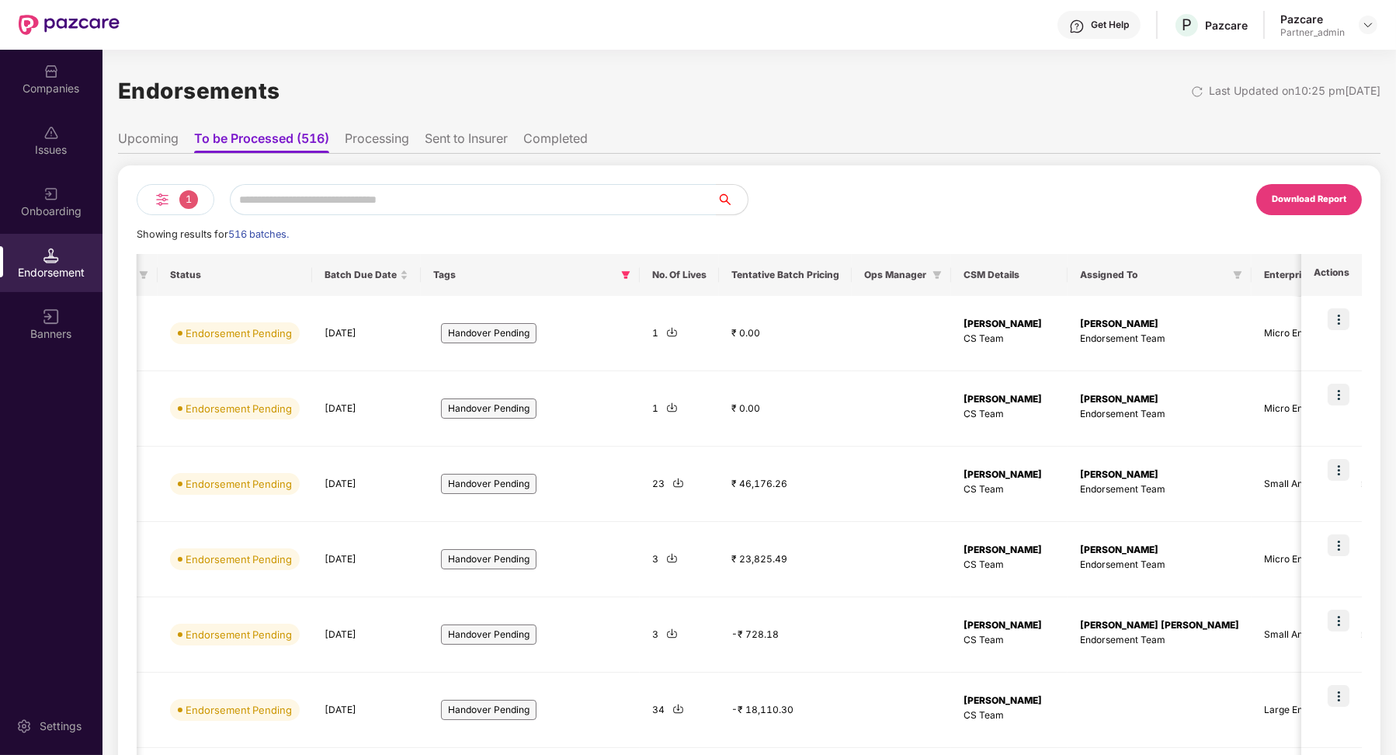
click at [129, 123] on ul "Upcoming To be Processed (516) Processing Sent to Insurer Completed" at bounding box center [749, 138] width 1263 height 31
click at [137, 130] on li "Upcoming" at bounding box center [148, 141] width 61 height 23
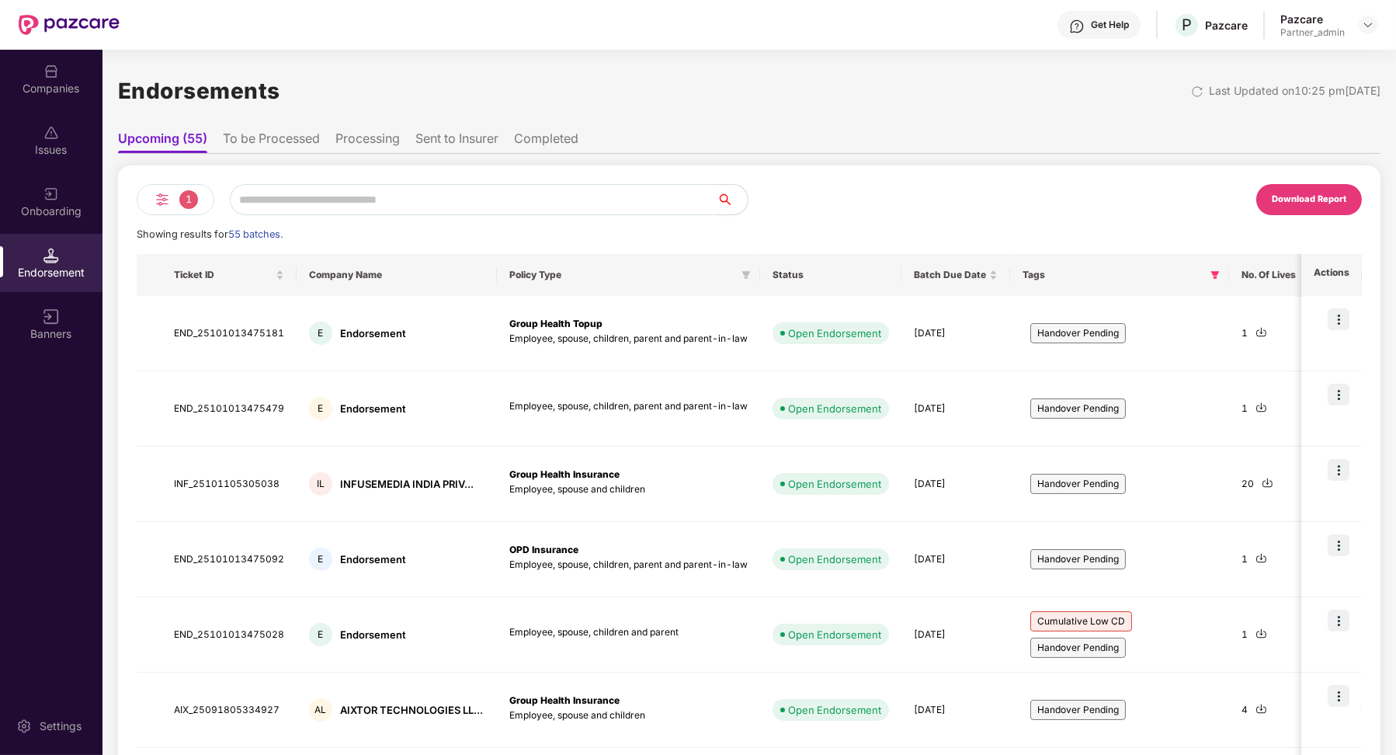
click at [257, 150] on li "To be Processed" at bounding box center [271, 141] width 97 height 23
